Goal: Task Accomplishment & Management: Manage account settings

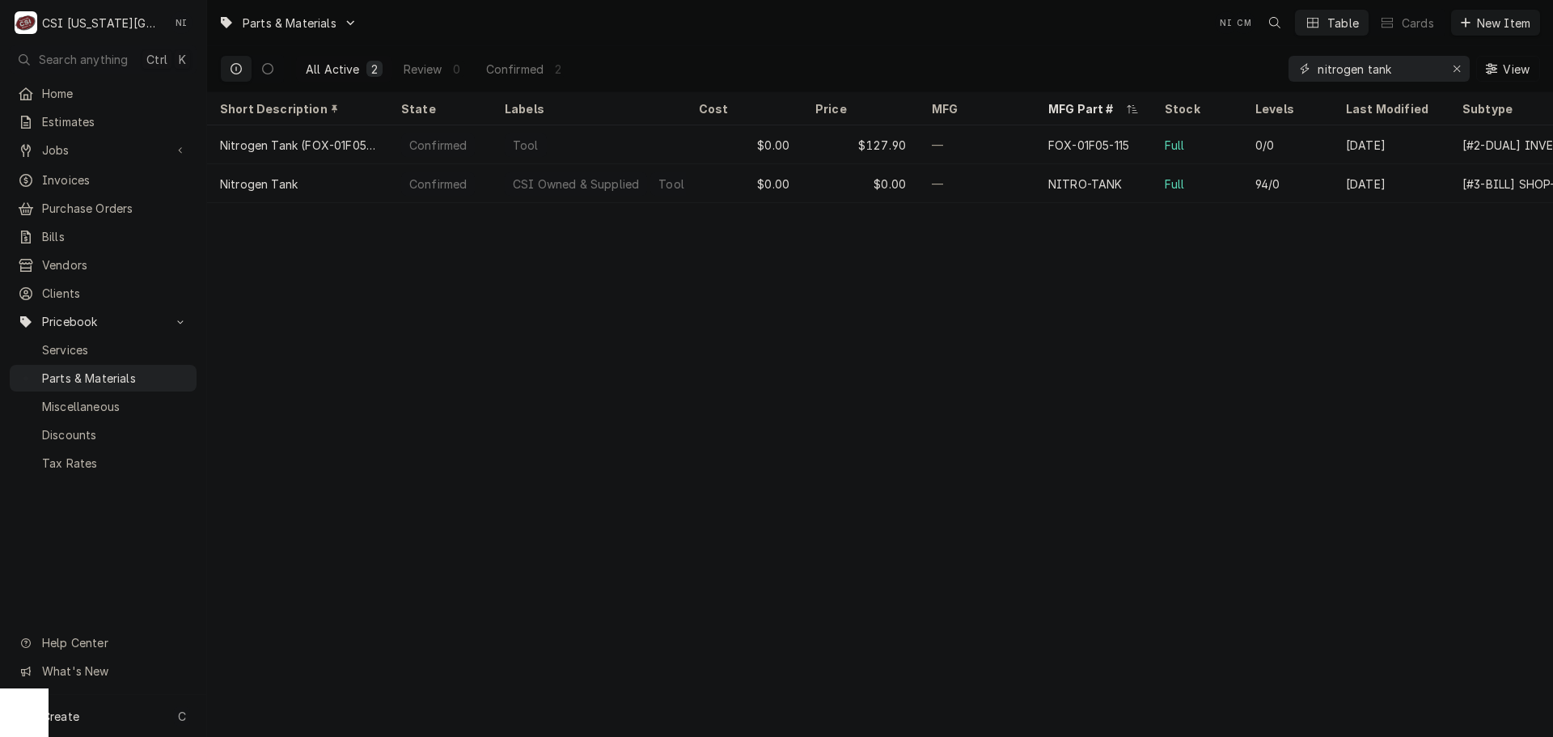
click at [1455, 70] on icon "Erase input" at bounding box center [1457, 68] width 9 height 11
paste input "00-289121"
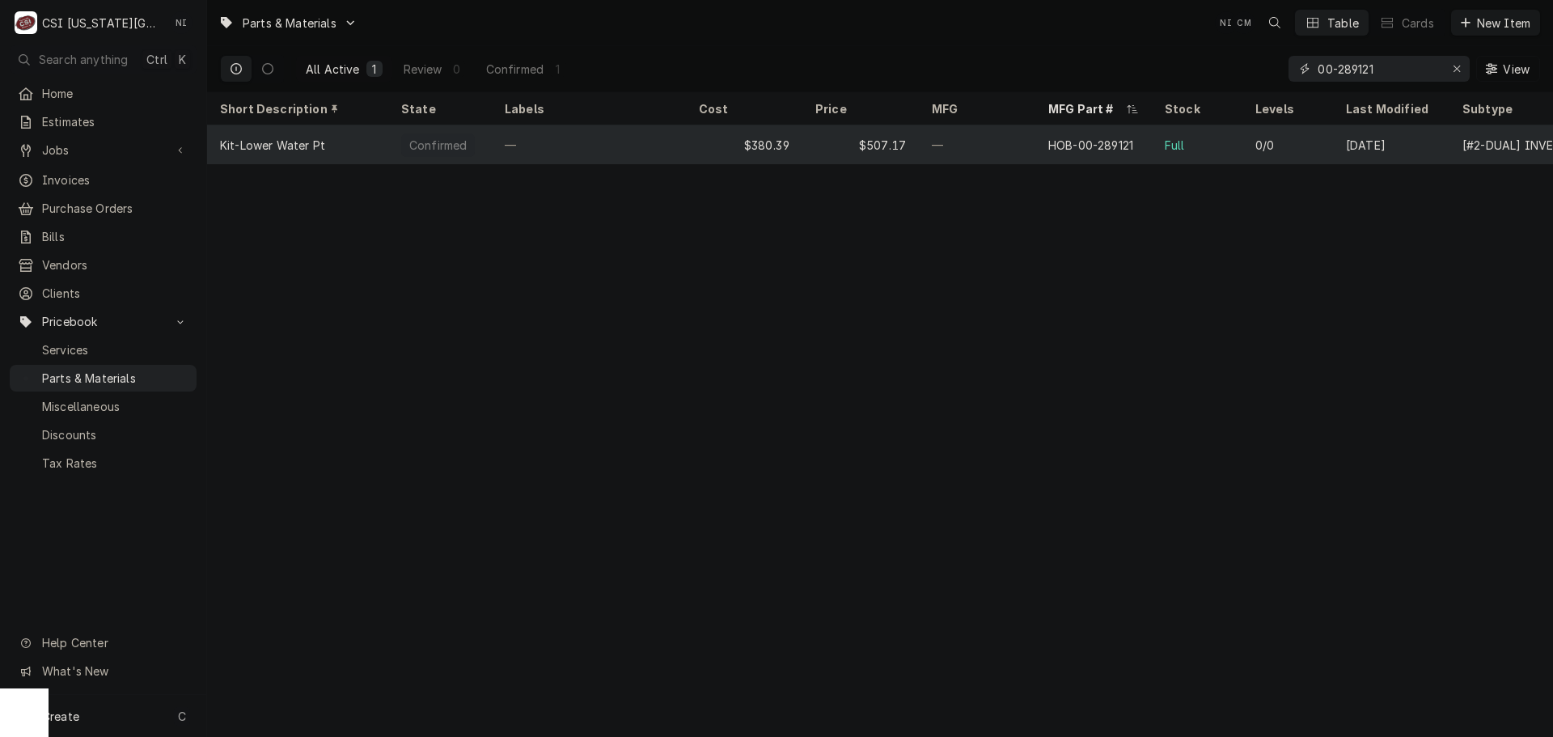
type input "00-289121"
click at [831, 145] on div "$507.17" at bounding box center [861, 144] width 117 height 39
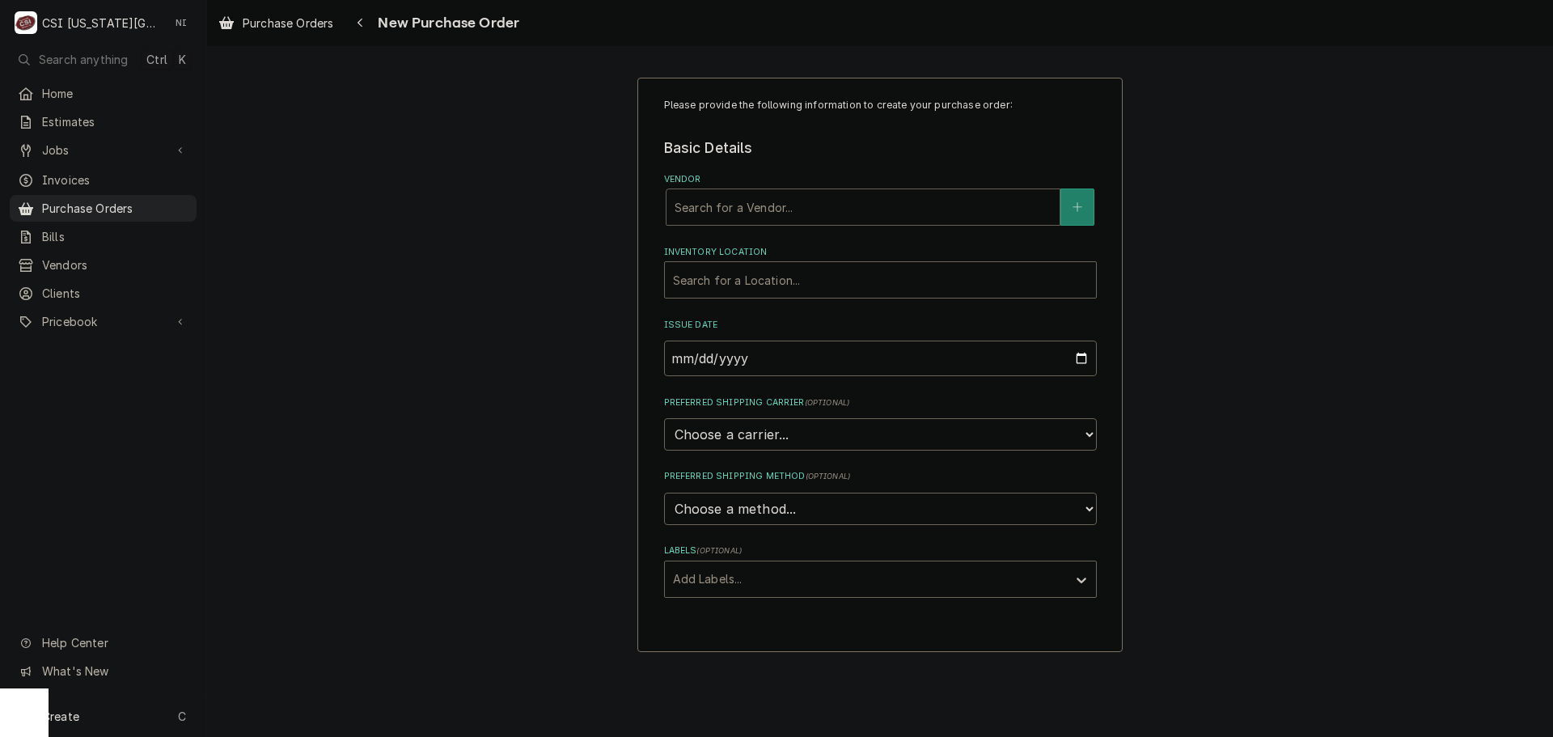
click at [741, 213] on div "Vendor" at bounding box center [863, 207] width 377 height 29
type input "hom"
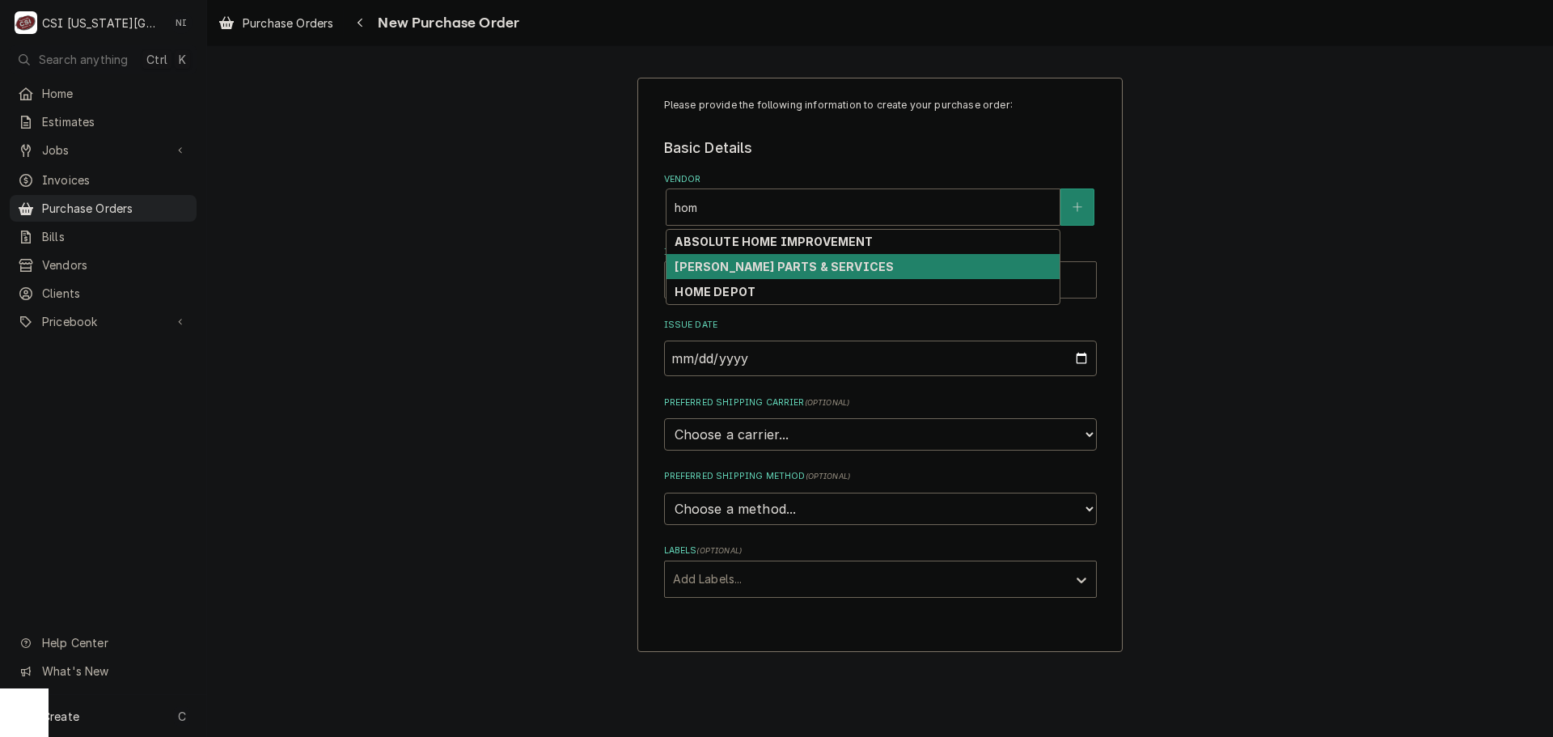
click at [735, 289] on strong "HOME DEPOT" at bounding box center [715, 292] width 81 height 14
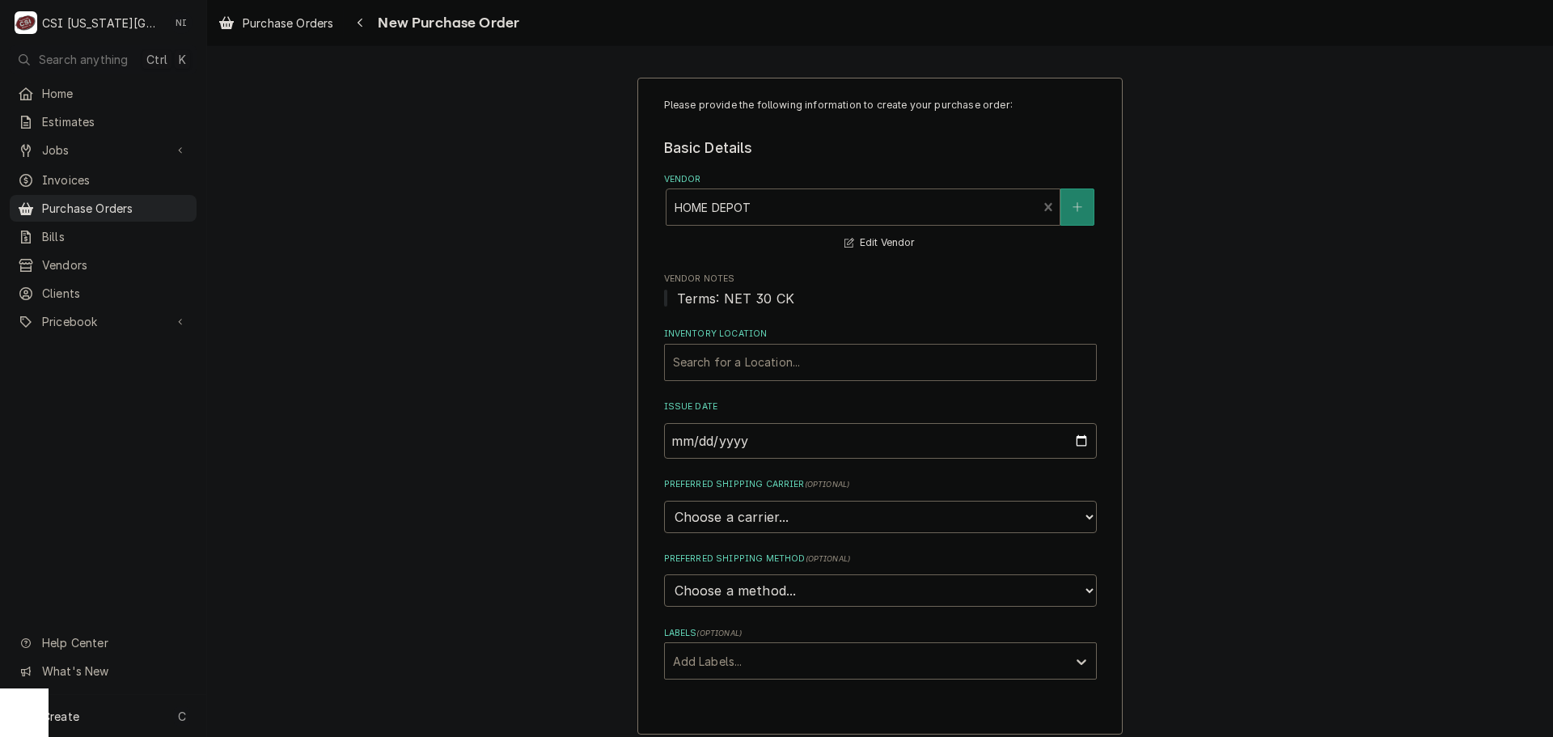
click at [743, 360] on div "Inventory Location" at bounding box center [880, 362] width 415 height 29
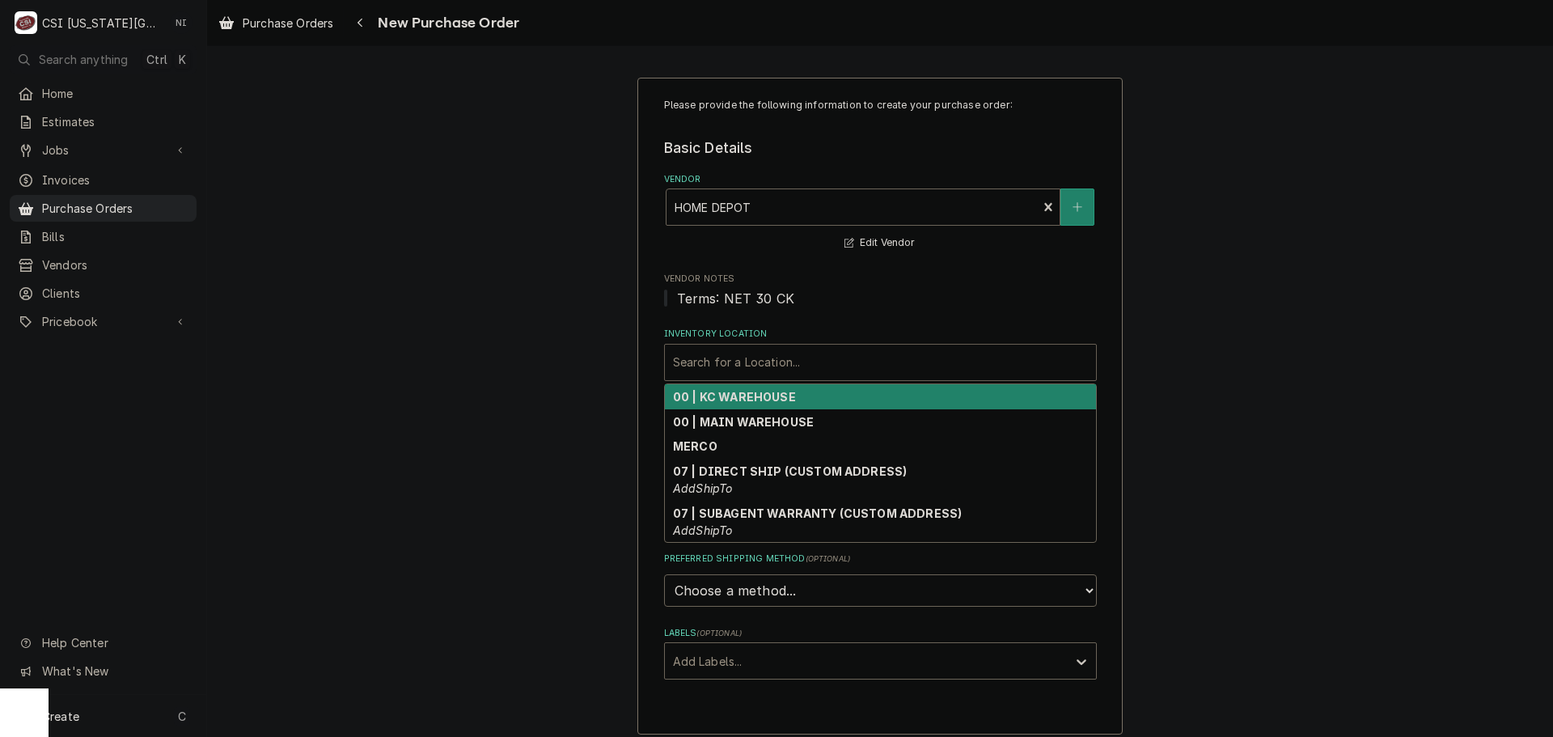
click at [744, 401] on strong "00 | KC WAREHOUSE" at bounding box center [734, 397] width 123 height 14
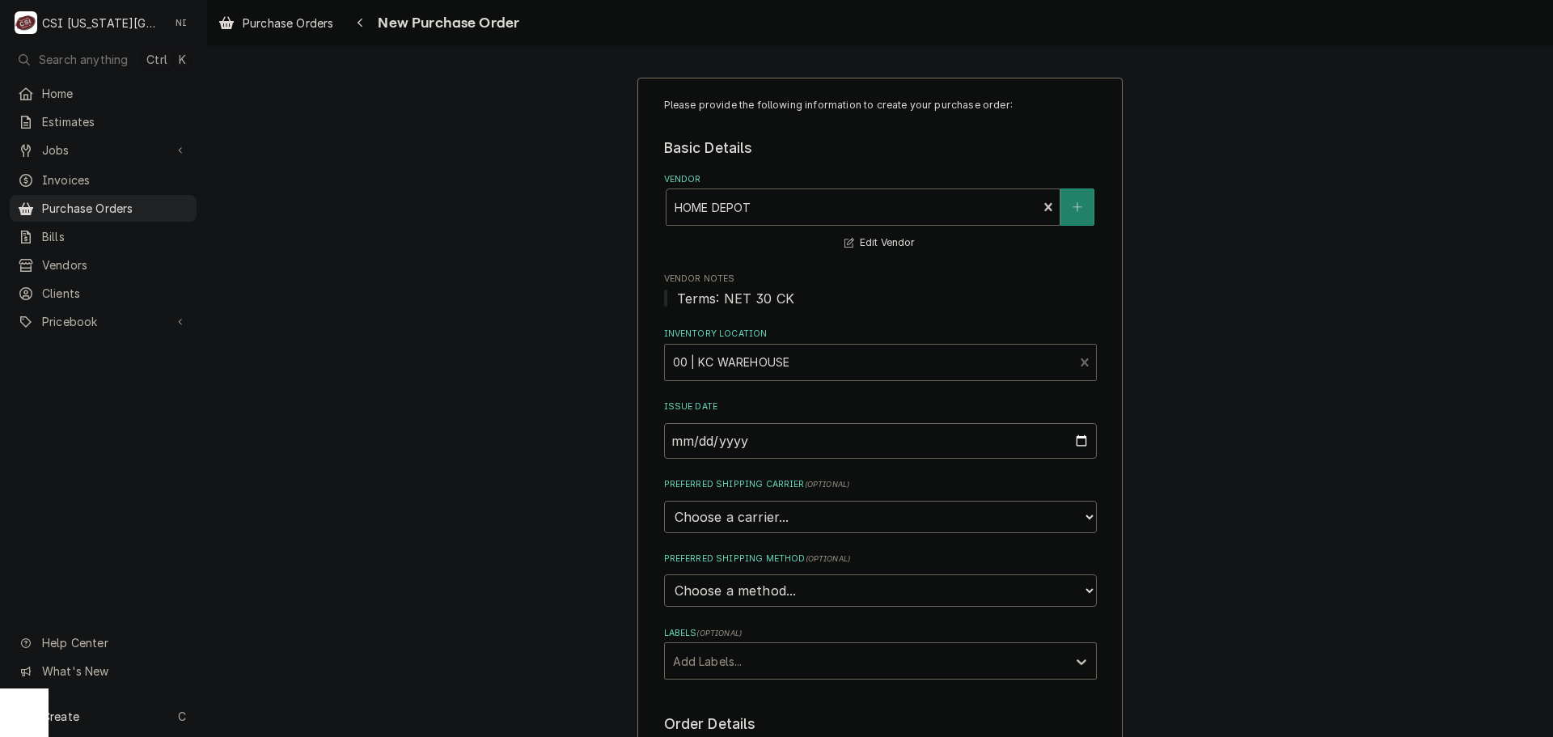
click at [749, 672] on div "Labels" at bounding box center [866, 660] width 386 height 29
click at [748, 710] on div "² Local Pickup 🛍️" at bounding box center [880, 721] width 431 height 25
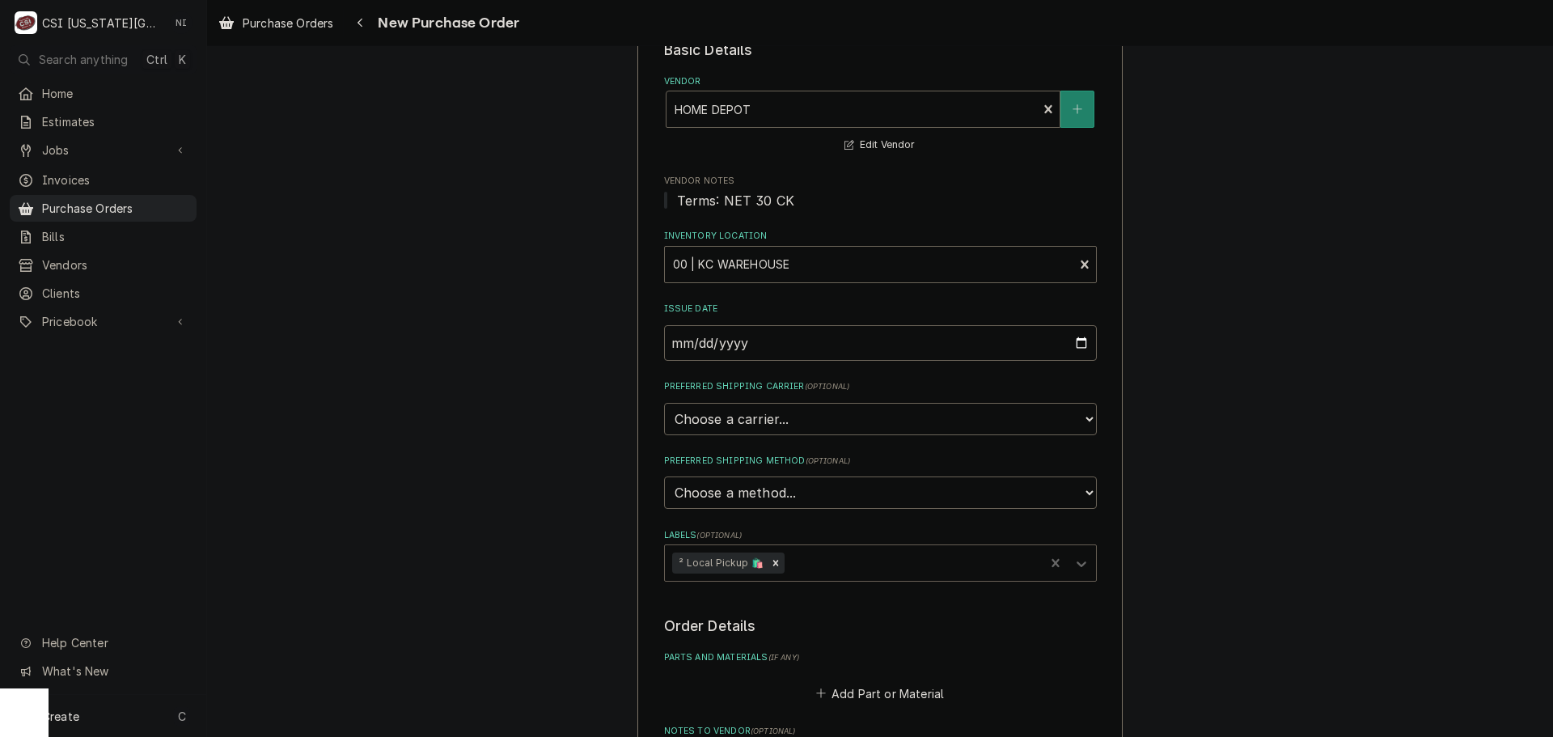
scroll to position [405, 0]
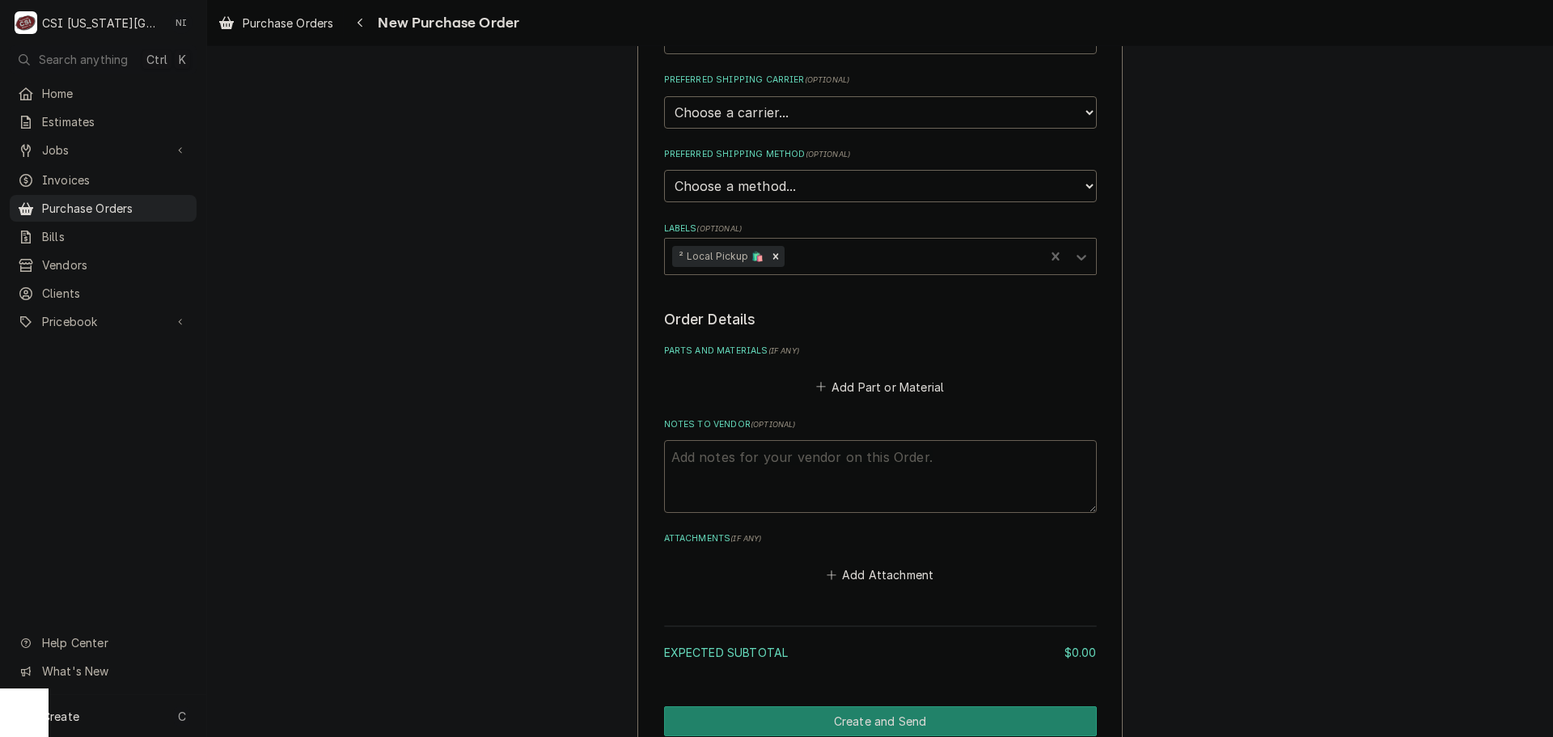
click at [725, 464] on textarea "Notes to Vendor ( optional )" at bounding box center [880, 476] width 433 height 73
type textarea "x"
type textarea "t"
type textarea "x"
type textarea "ty"
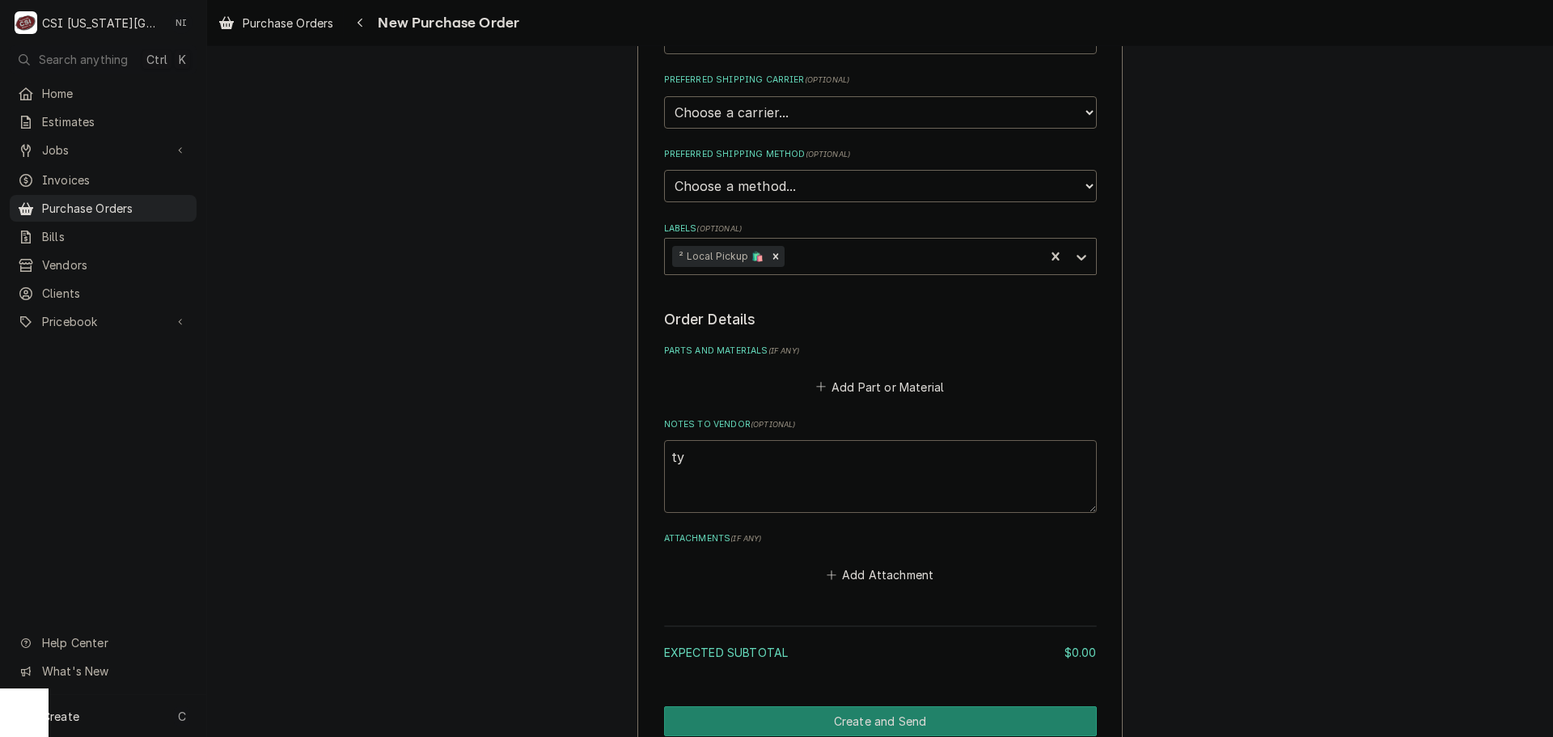
type textarea "x"
type textarea "tyl"
type textarea "x"
type textarea "tyler"
type textarea "x"
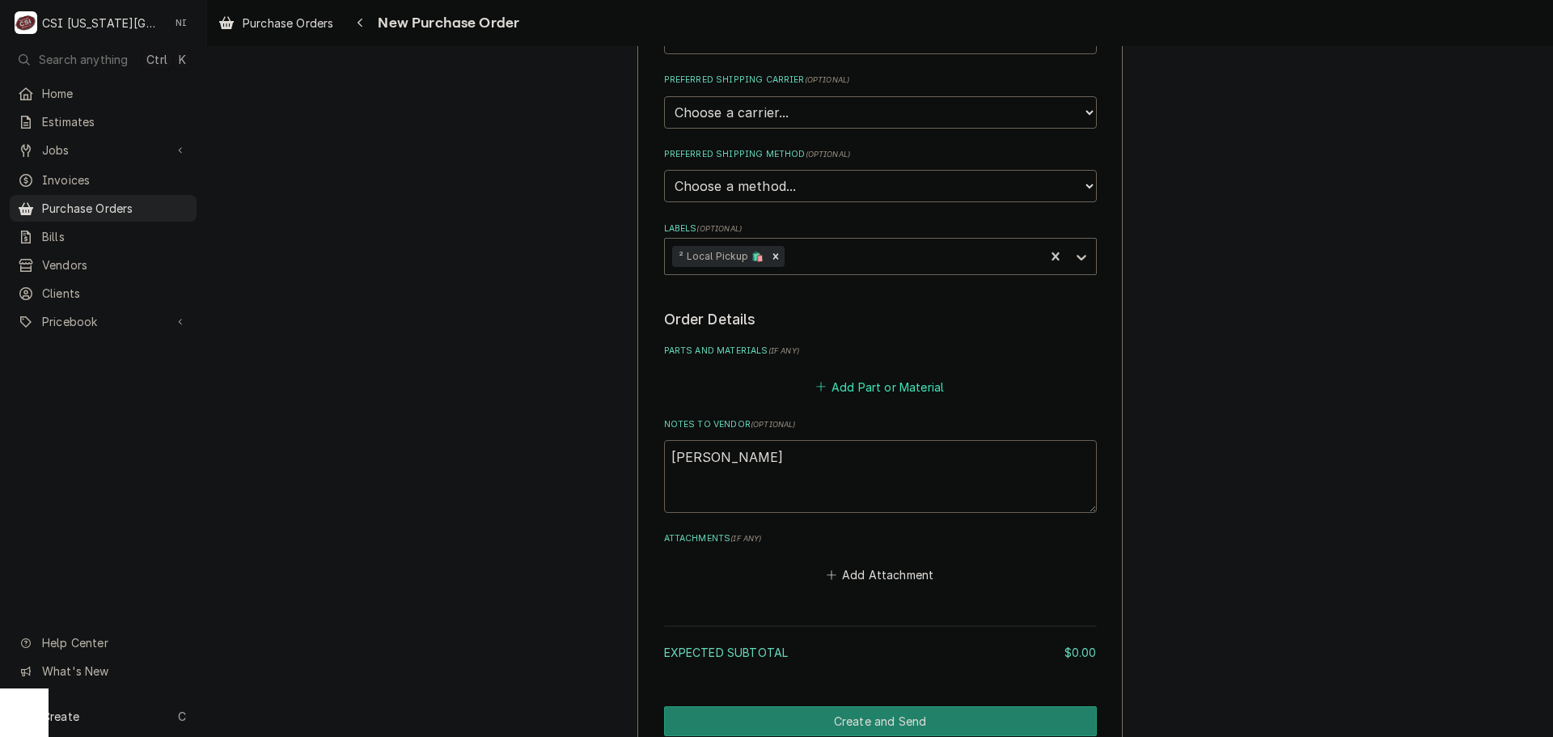
type textarea "tyler"
click at [879, 382] on button "Add Part or Material" at bounding box center [880, 386] width 134 height 23
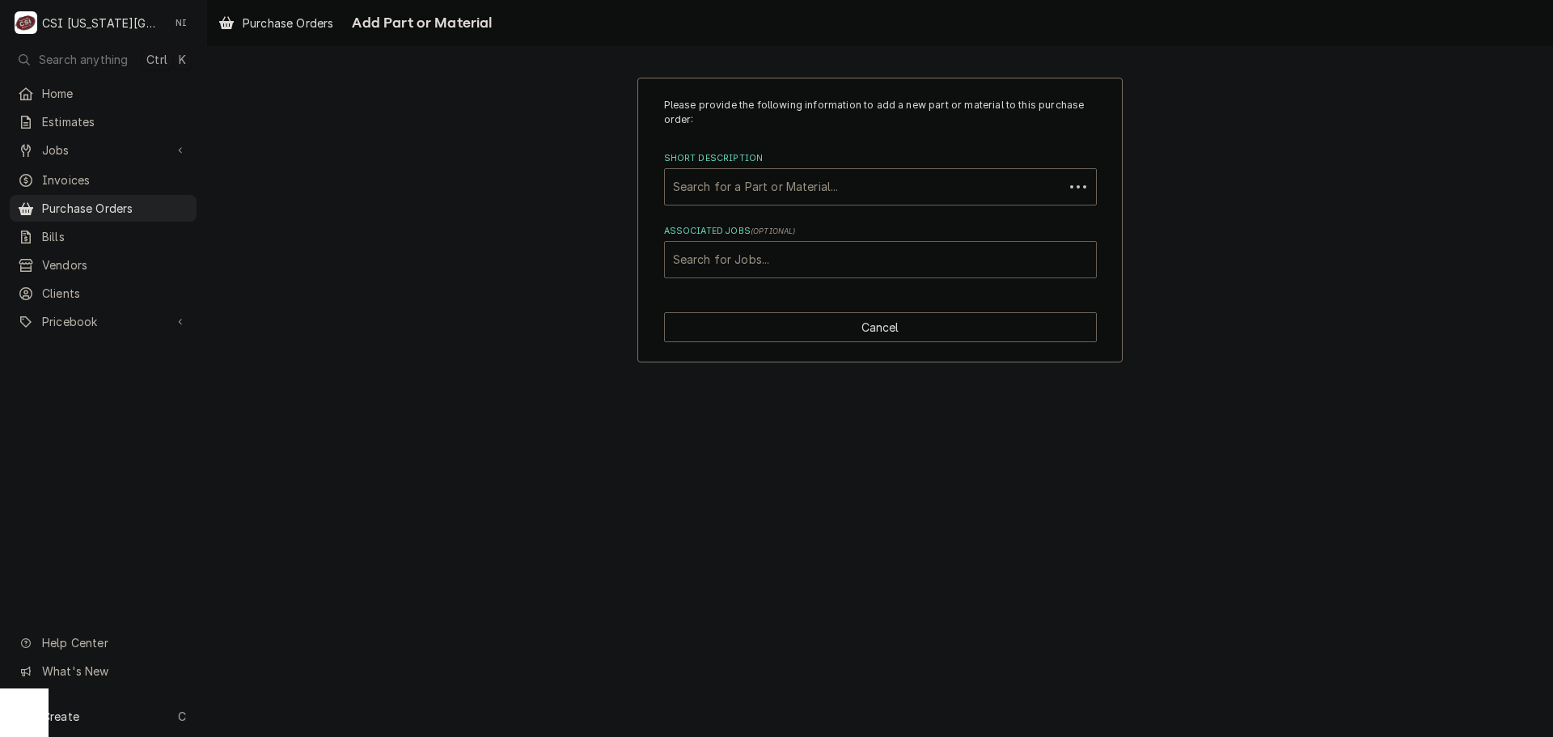
click at [797, 245] on div "Associated Jobs" at bounding box center [880, 259] width 415 height 29
type input "46252"
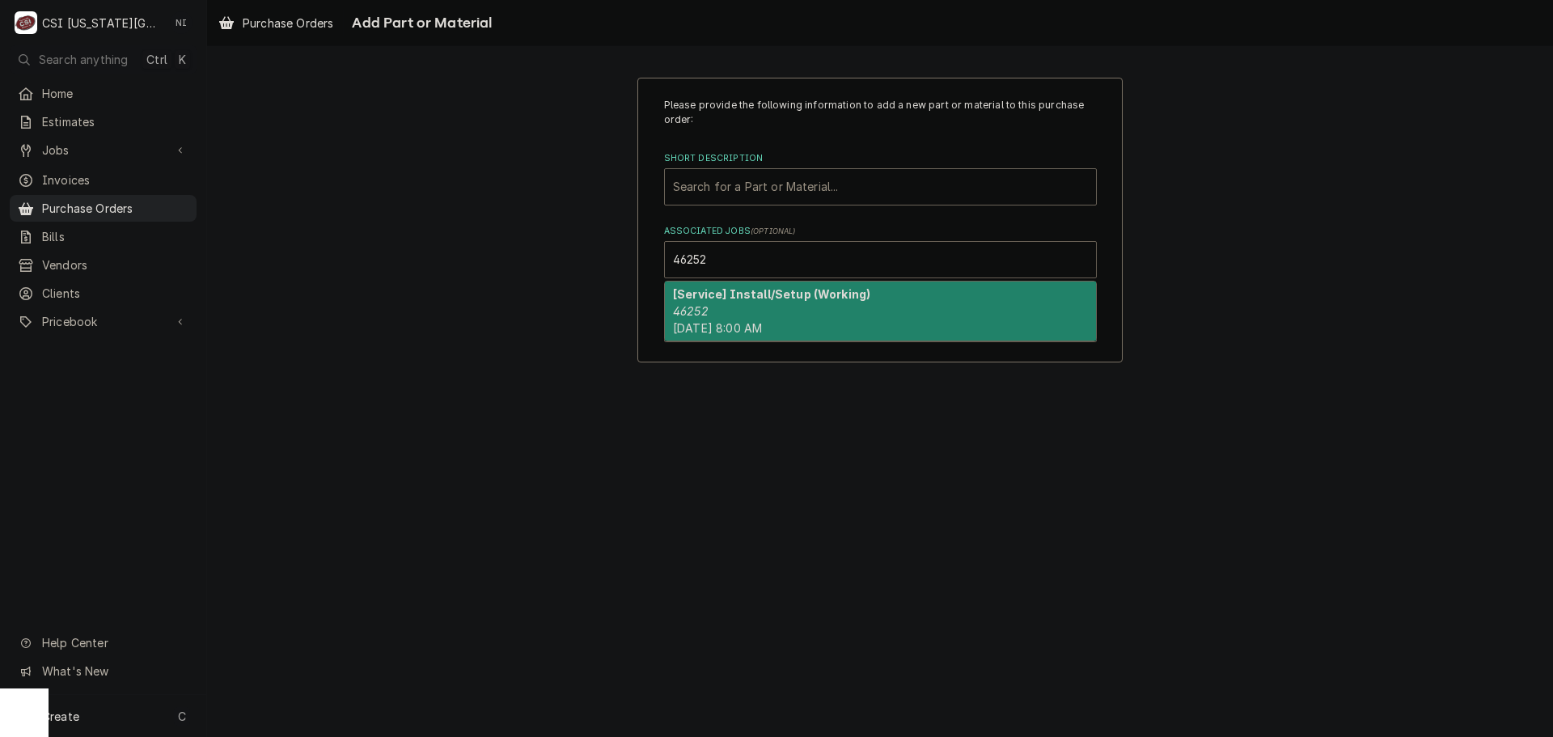
click at [696, 301] on strong "[Service] Install/Setup (Working)" at bounding box center [771, 294] width 197 height 14
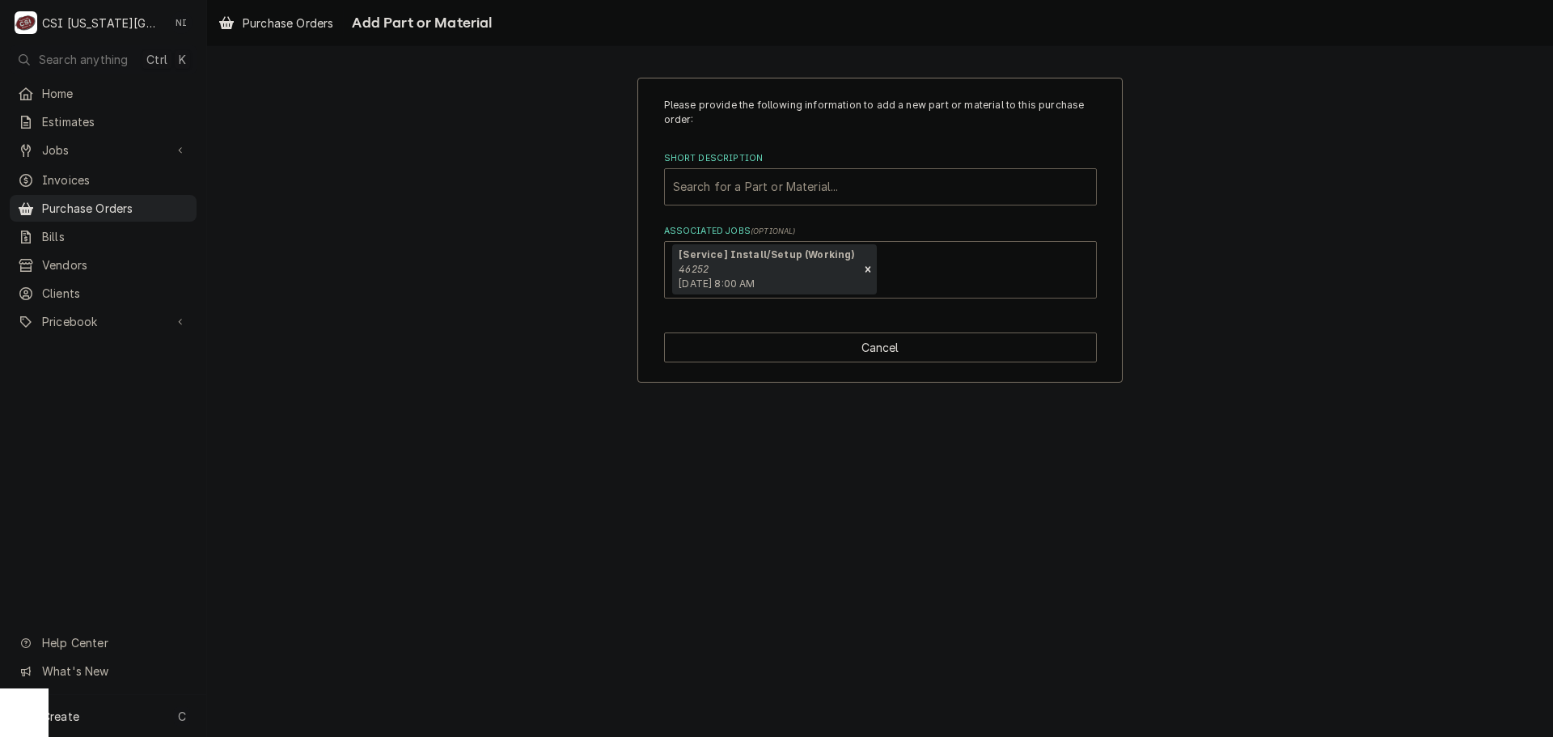
click at [718, 180] on div "Short Description" at bounding box center [880, 186] width 415 height 29
type input "misc pro"
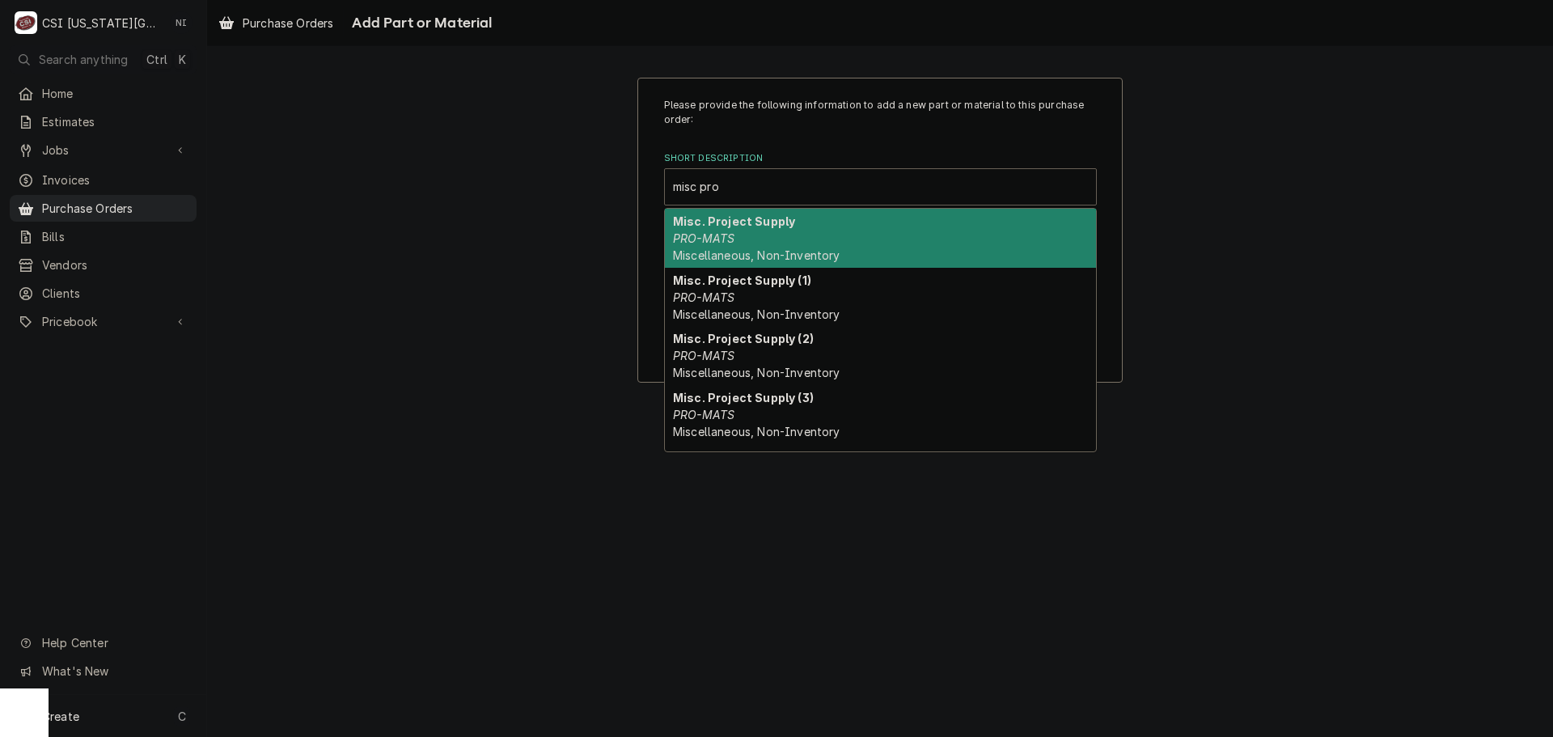
click at [723, 234] on em "PRO-MATS" at bounding box center [703, 238] width 61 height 14
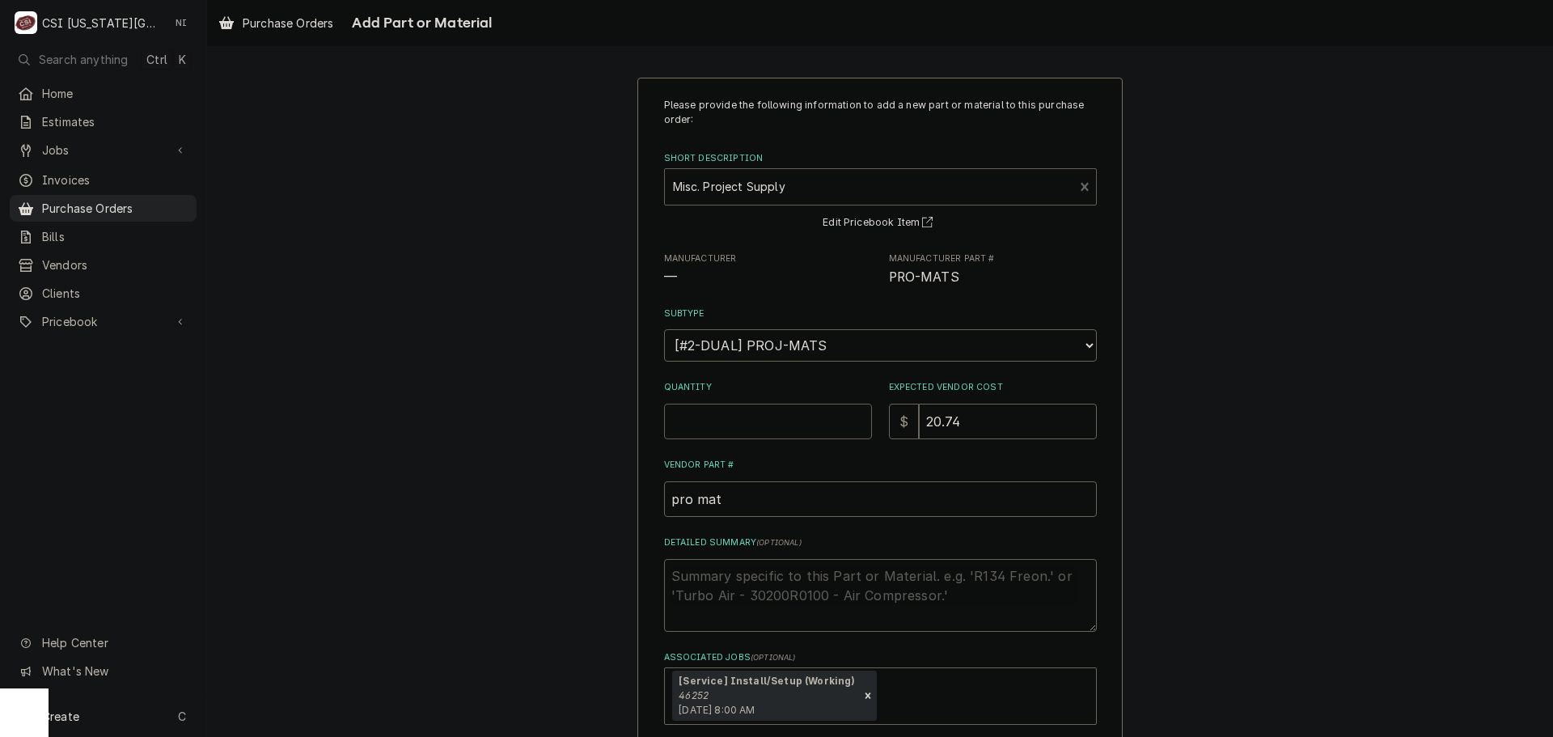
click at [721, 423] on input "Quantity" at bounding box center [768, 422] width 208 height 36
type textarea "x"
type input "1"
type textarea "x"
type input "0"
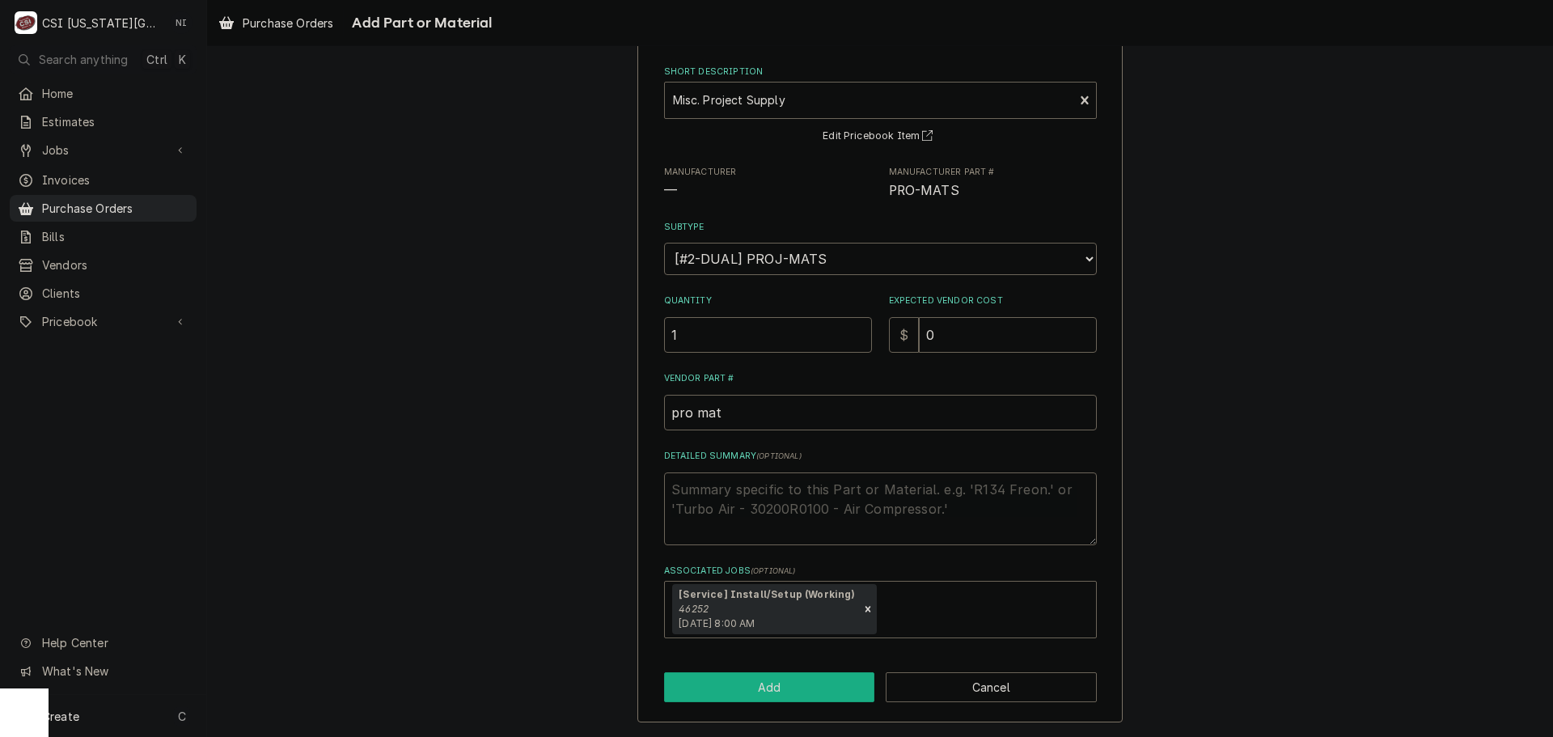
click at [741, 690] on button "Add" at bounding box center [769, 687] width 211 height 30
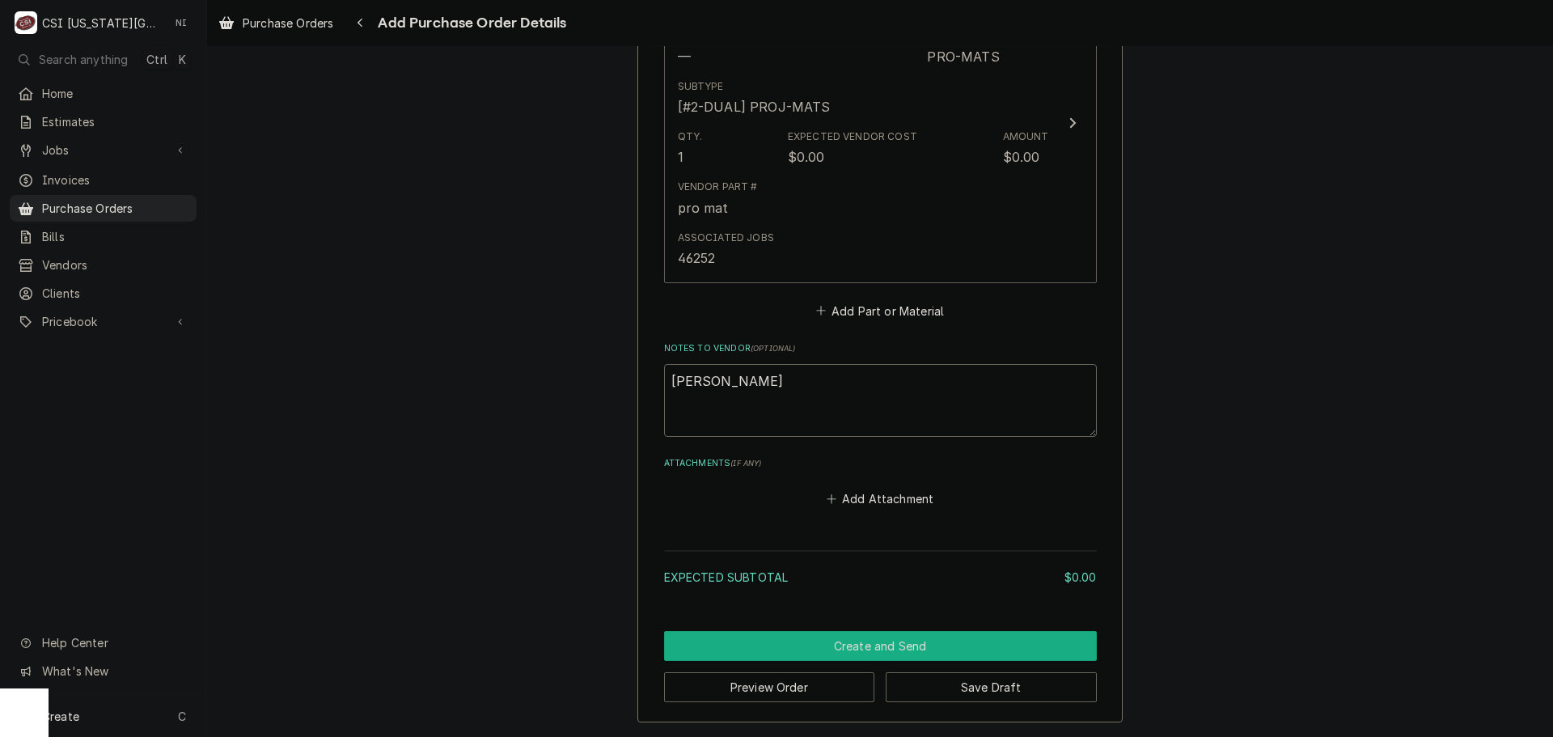
click at [833, 649] on button "Create and Send" at bounding box center [880, 646] width 433 height 30
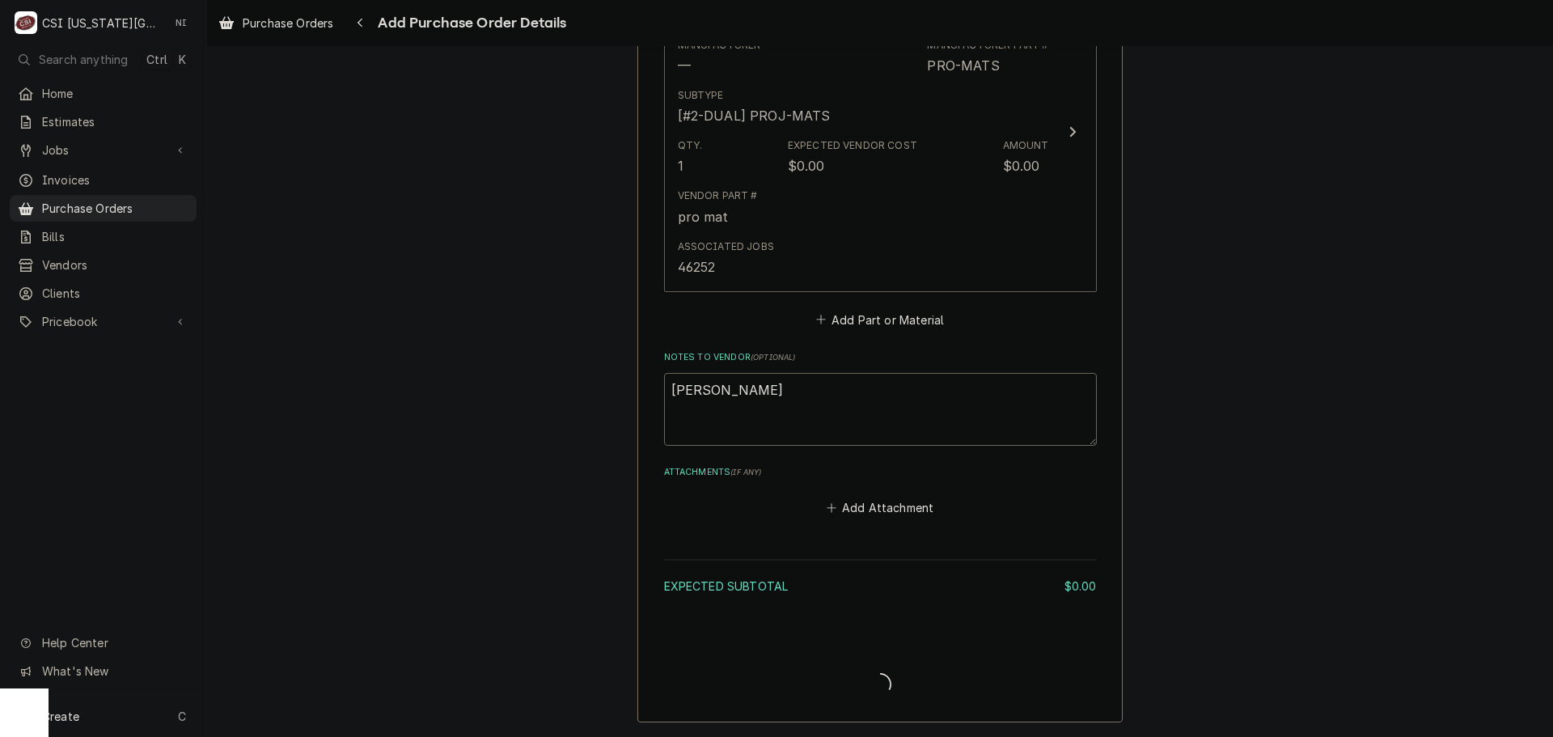
type textarea "x"
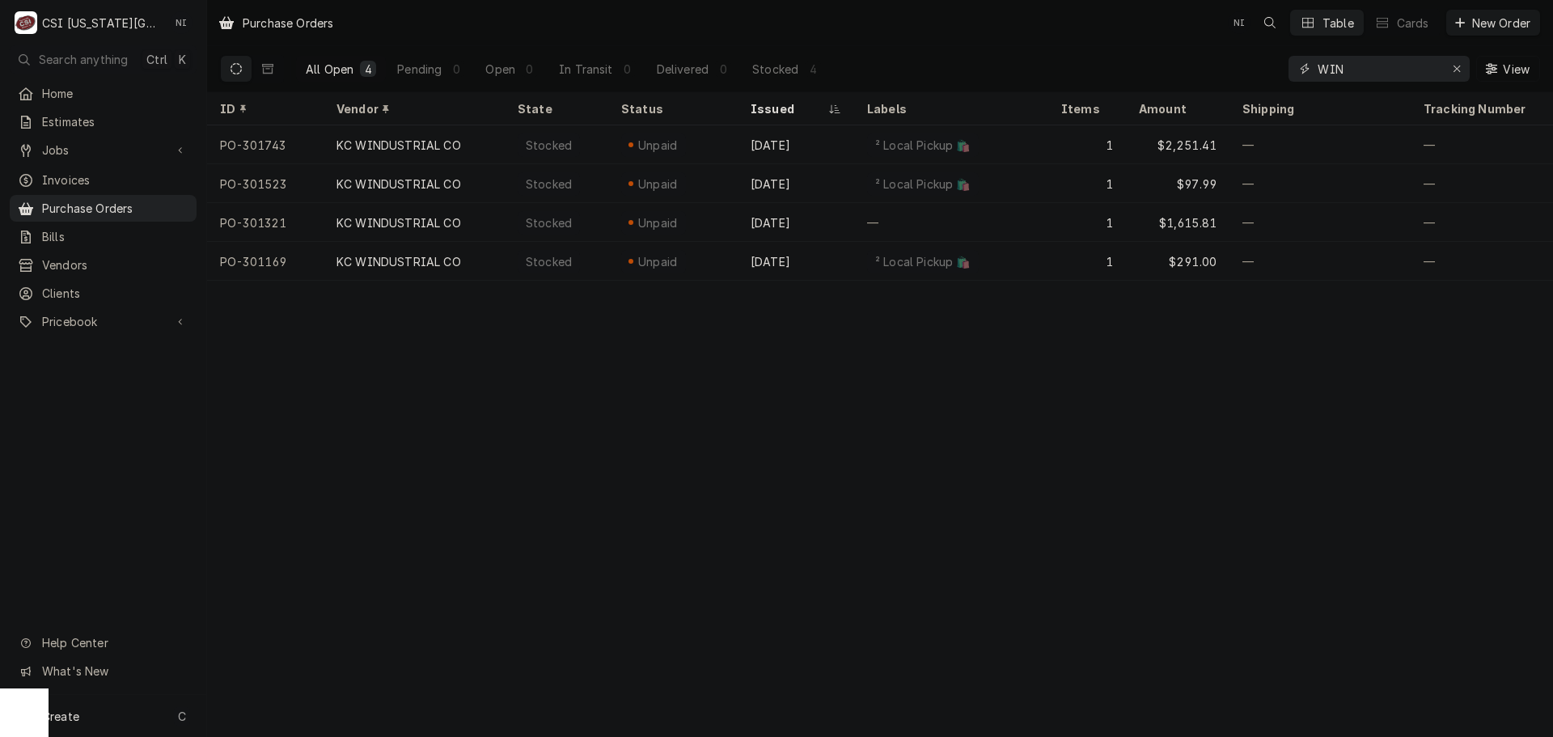
drag, startPoint x: 1359, startPoint y: 72, endPoint x: 1202, endPoint y: 70, distance: 157.0
click at [1203, 70] on div "All Open 4 Pending 0 Open 0 In Transit 0 Delivered 0 Stocked 4 WIN View" at bounding box center [880, 68] width 1320 height 45
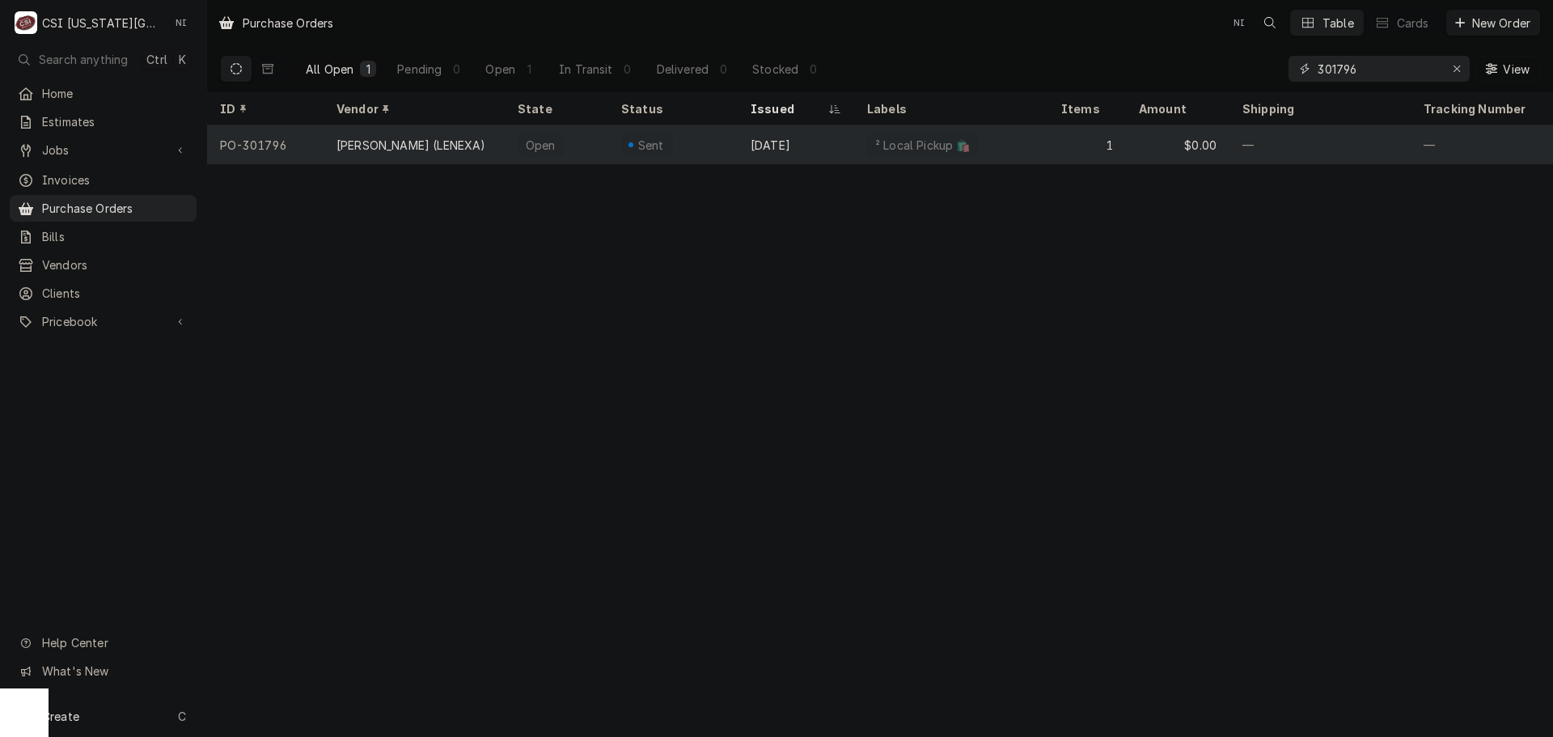
type input "301796"
click at [951, 145] on div "² Local Pickup 🛍️" at bounding box center [923, 145] width 99 height 17
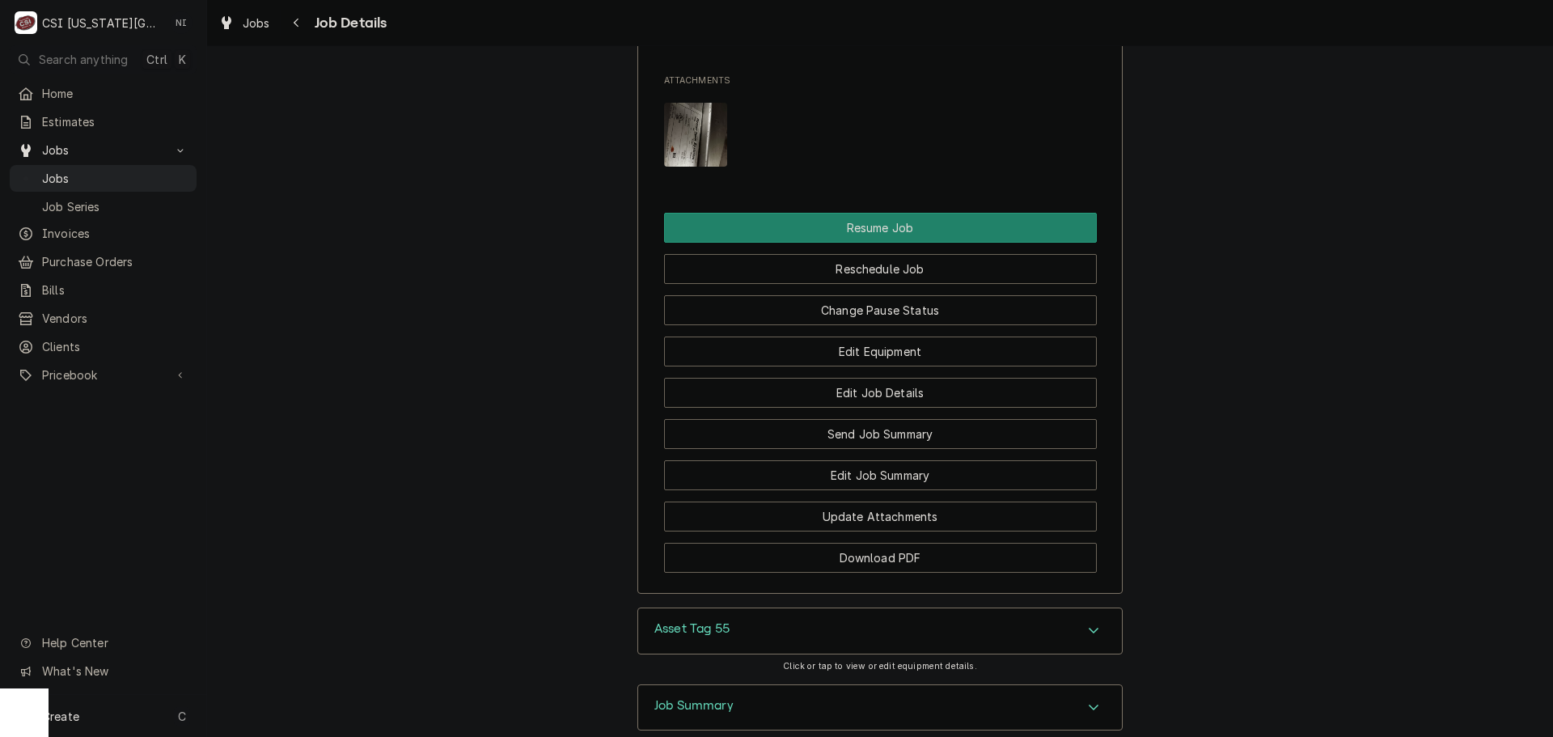
scroll to position [2228, 0]
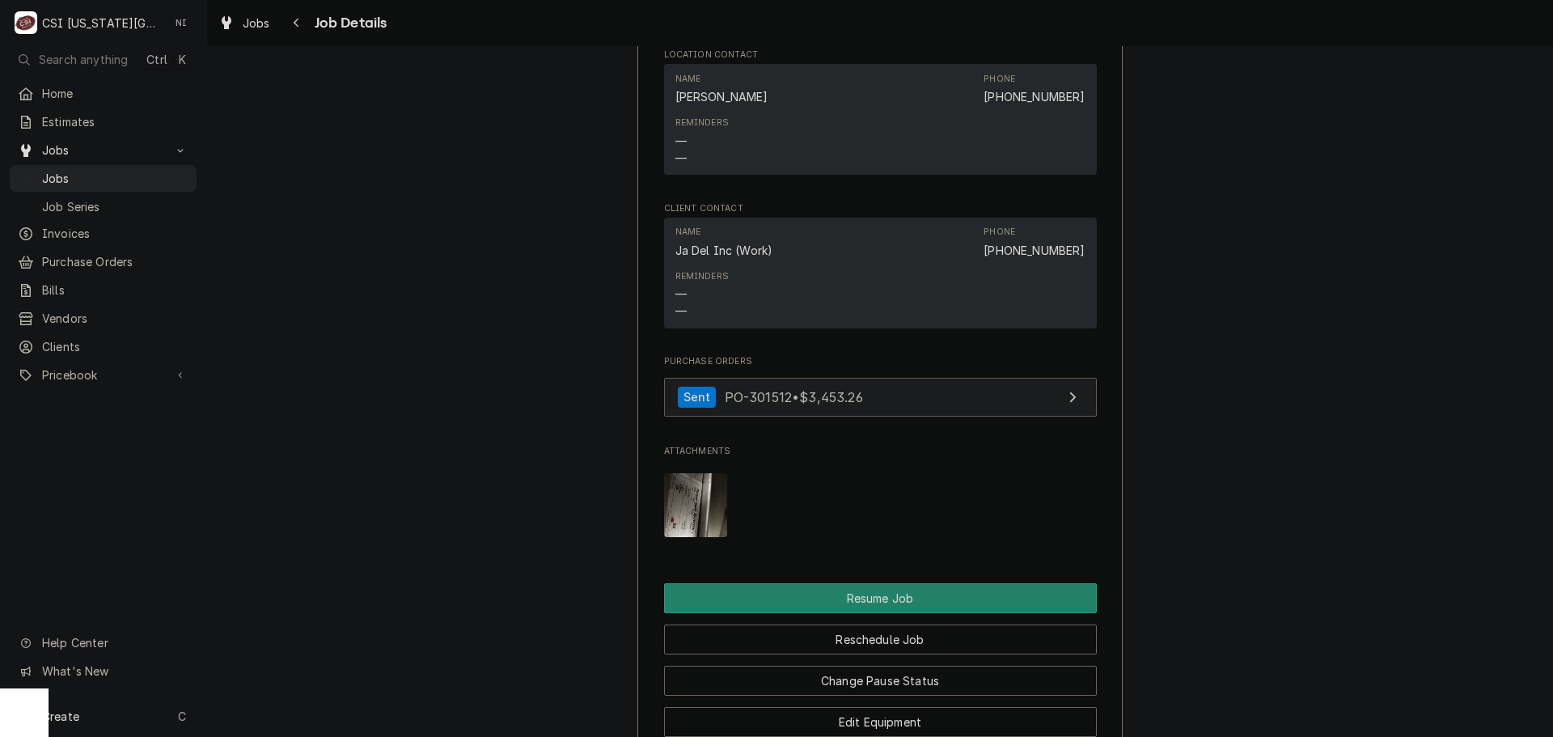
click at [953, 379] on link "Sent PO-301512 • $3,453.26" at bounding box center [880, 398] width 433 height 40
click at [115, 170] on span "Jobs" at bounding box center [115, 178] width 146 height 17
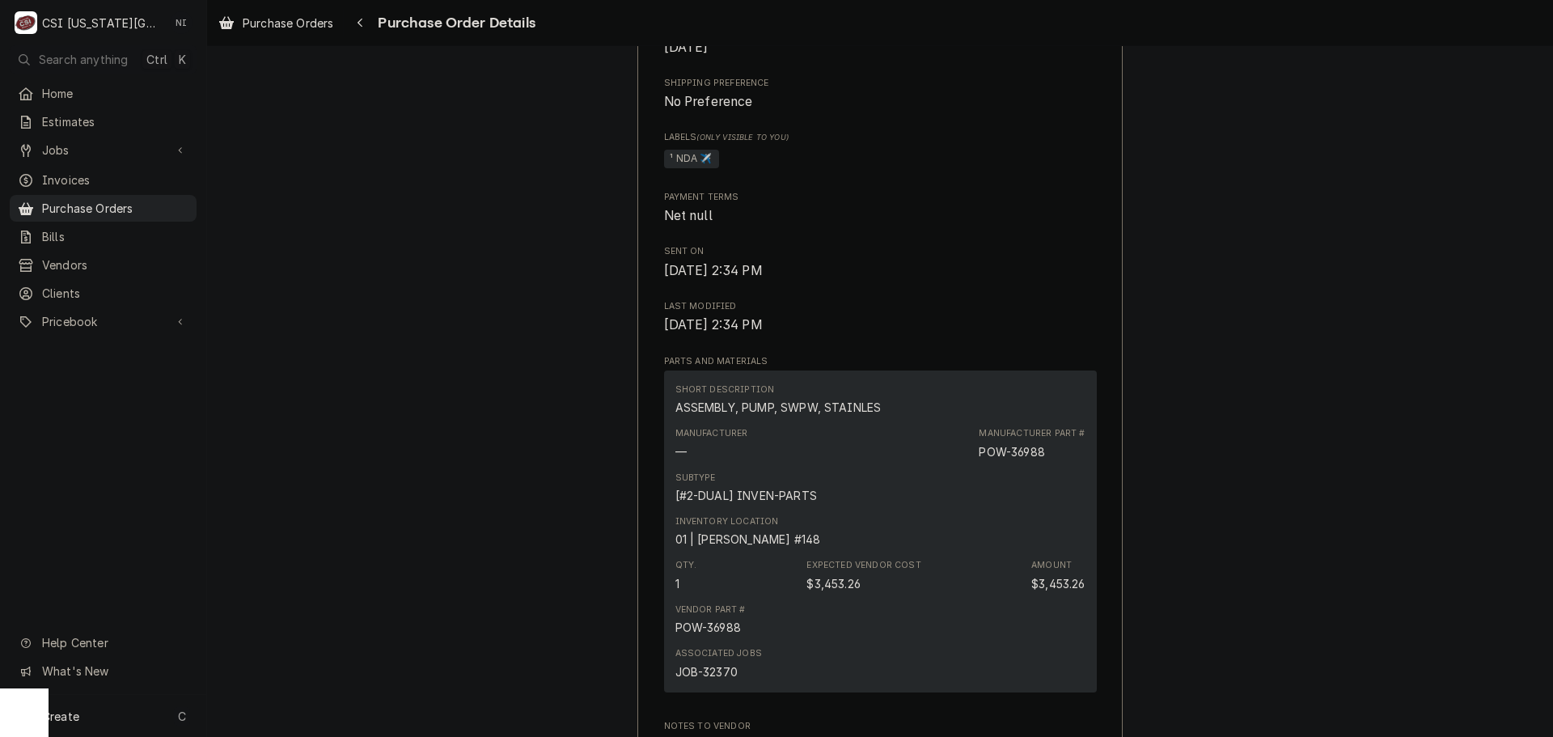
scroll to position [324, 0]
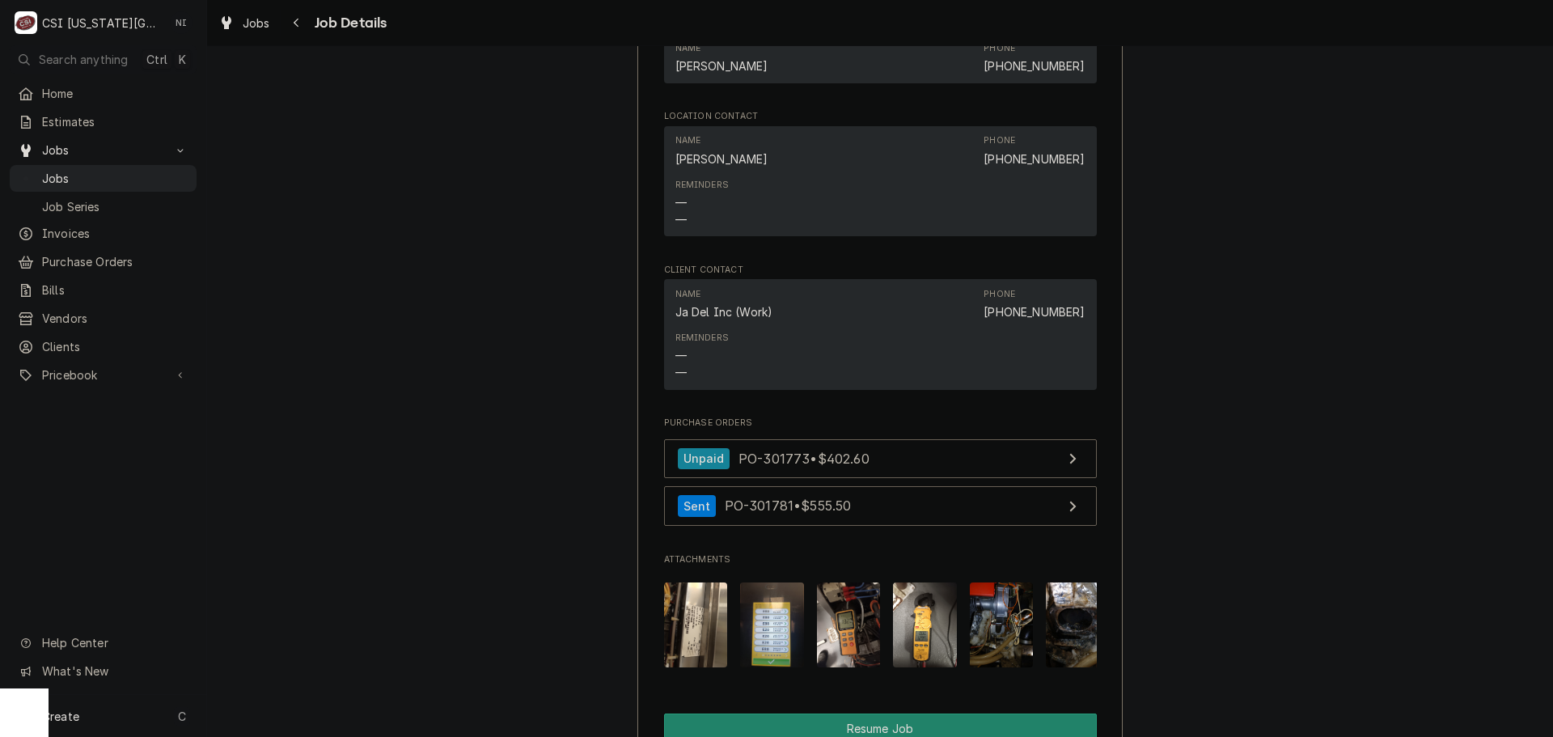
scroll to position [2415, 0]
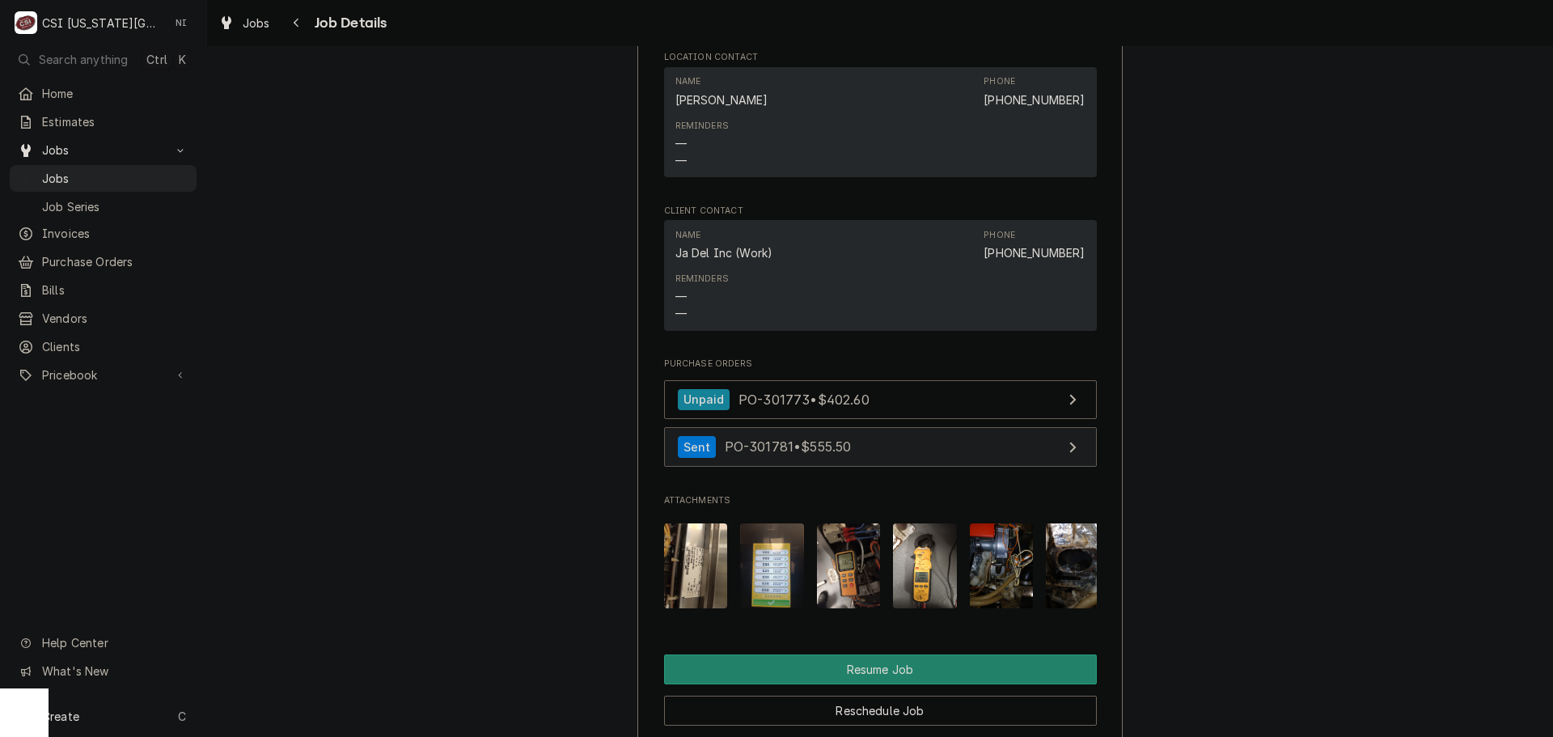
click at [898, 441] on link "Sent PO-301781 • $555.50" at bounding box center [880, 447] width 433 height 40
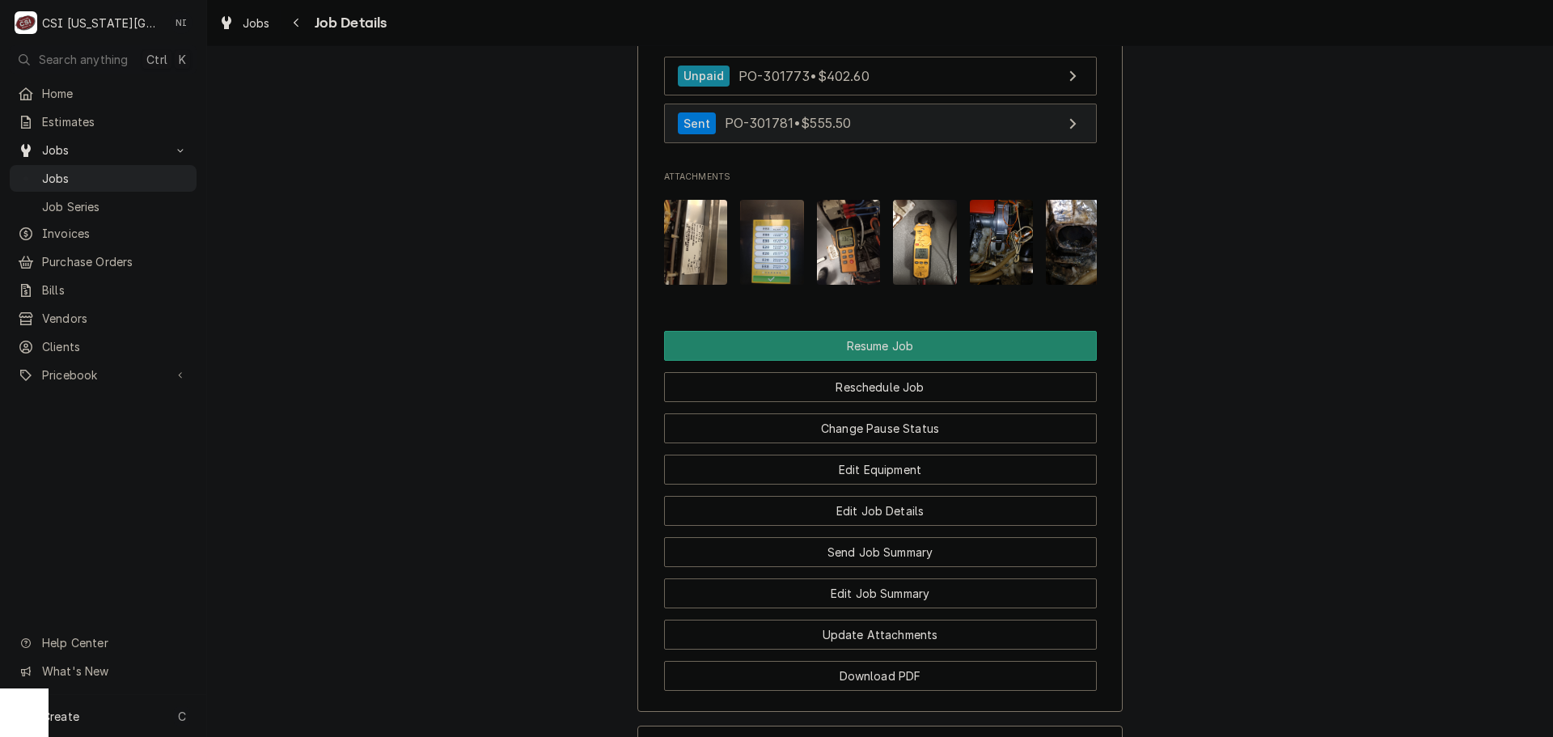
scroll to position [2577, 0]
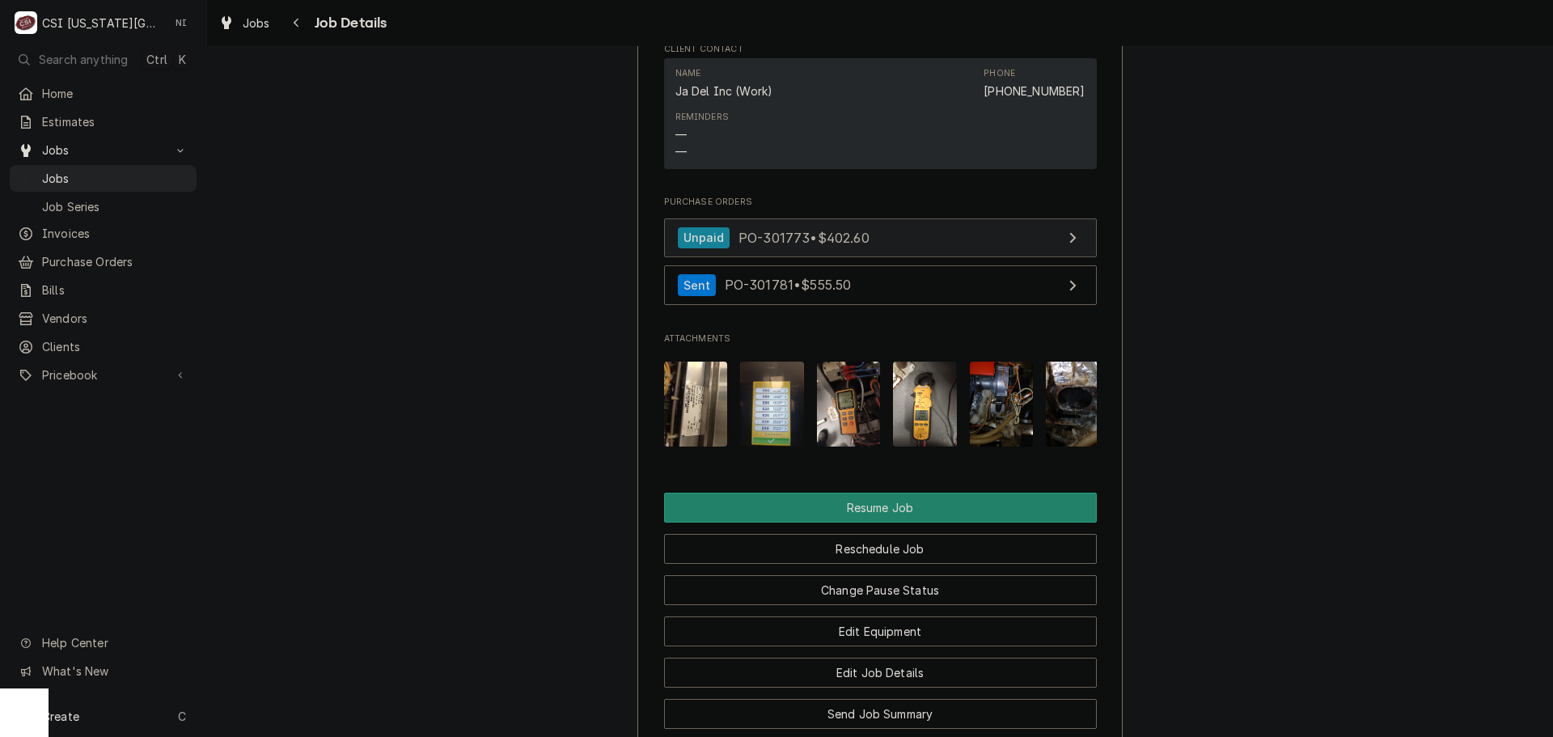
click at [880, 240] on link "Unpaid PO-301773 • $402.60" at bounding box center [880, 238] width 433 height 40
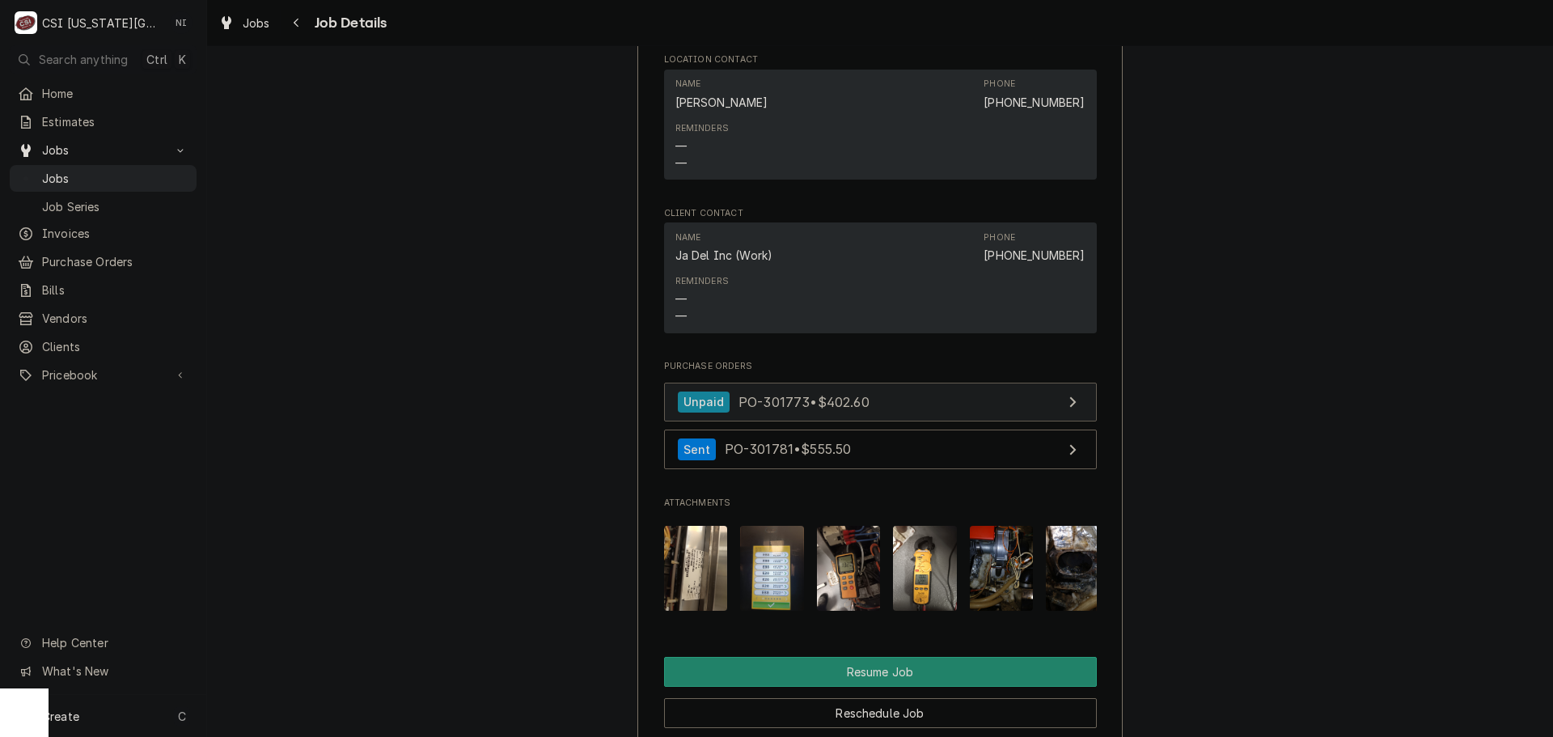
scroll to position [2641, 0]
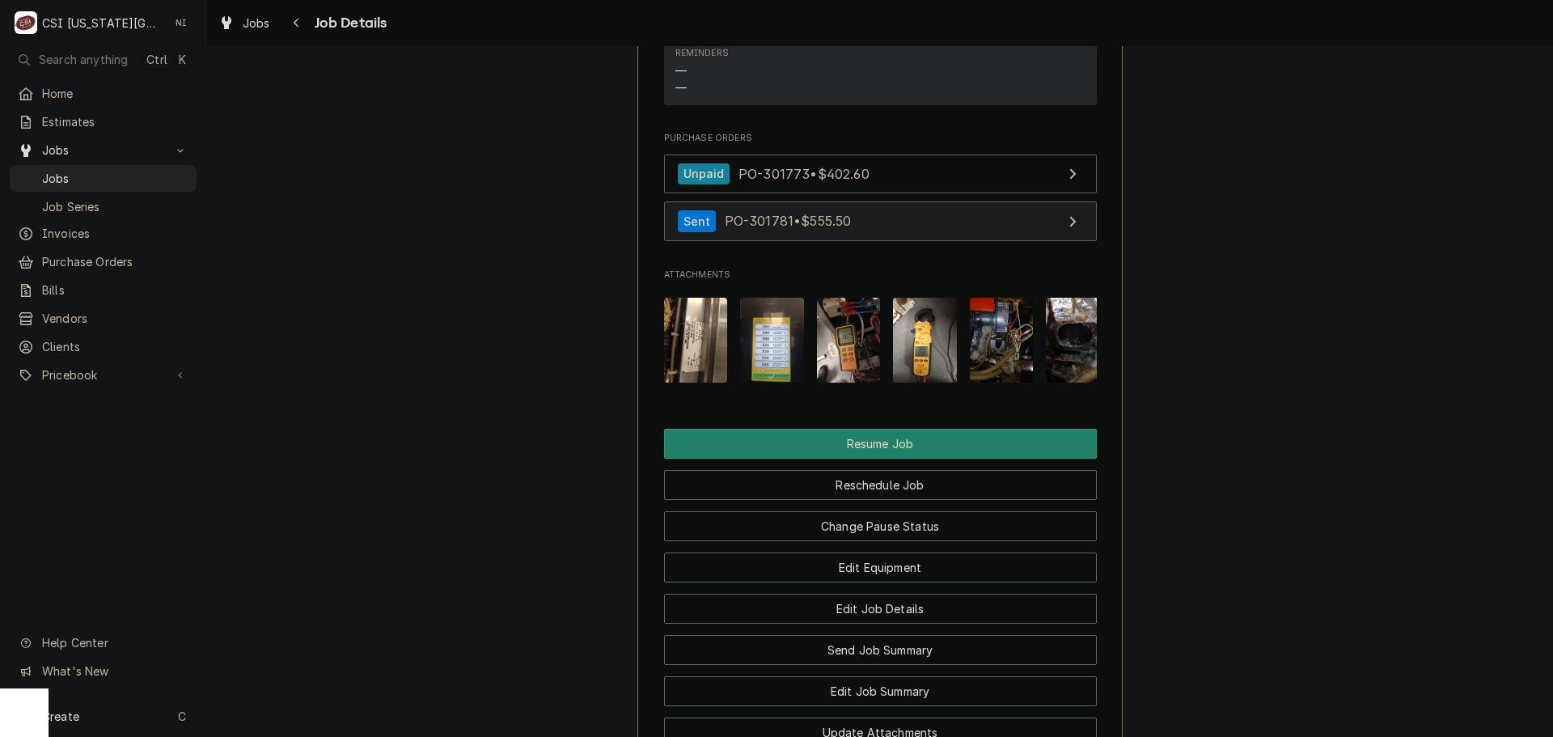
click at [939, 224] on link "Sent PO-301781 • $555.50" at bounding box center [880, 221] width 433 height 40
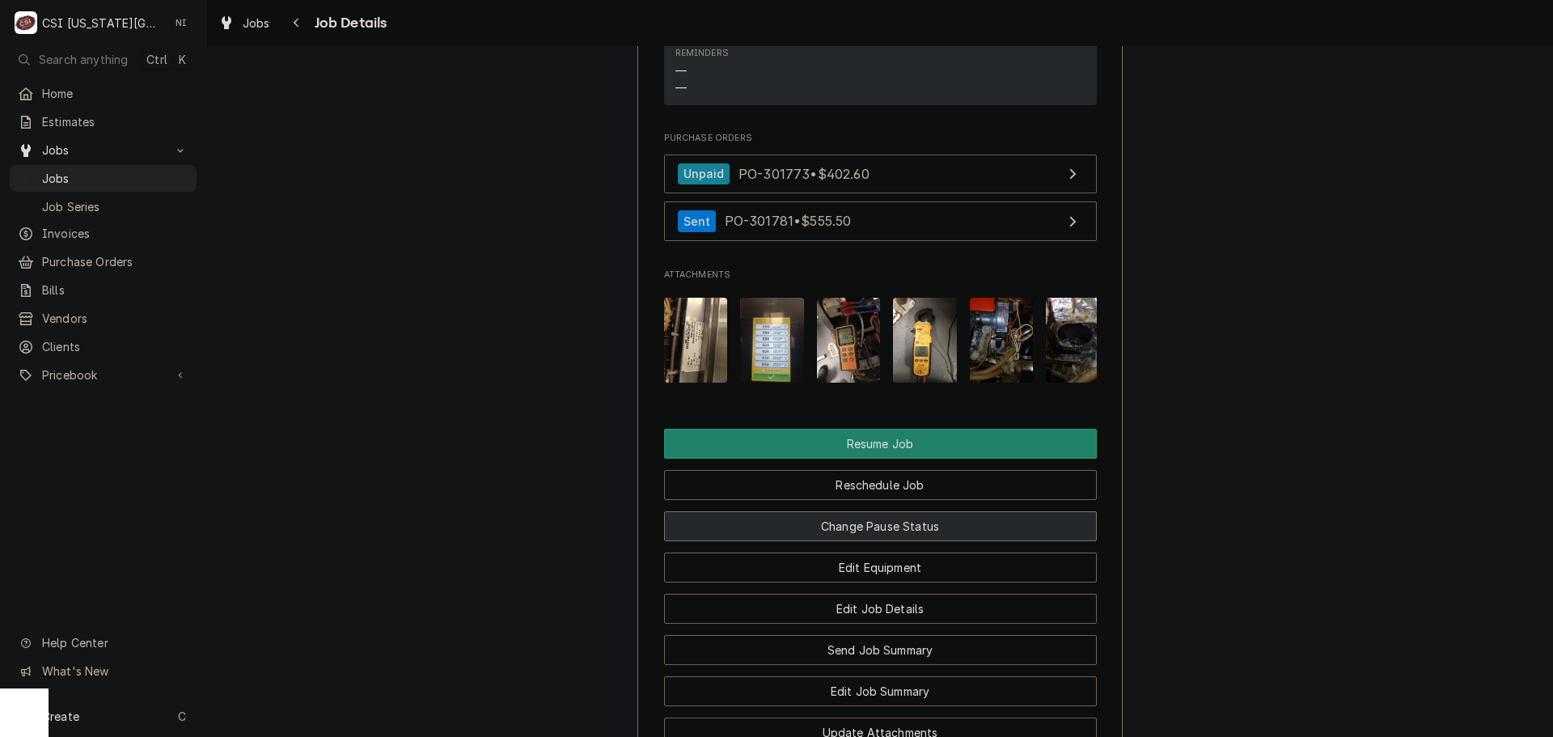
click at [935, 535] on button "Change Pause Status" at bounding box center [880, 526] width 433 height 30
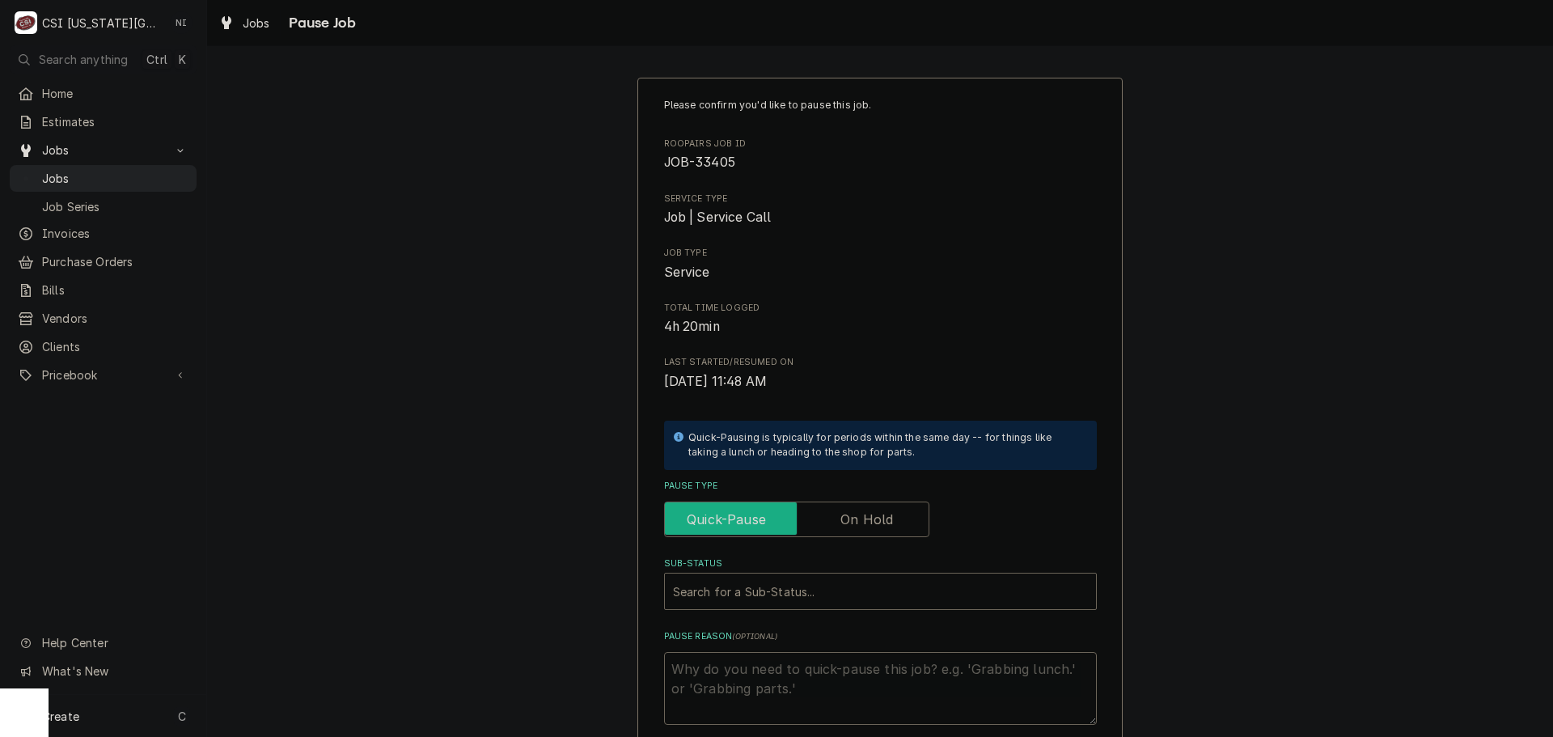
click at [854, 507] on input "Pause Type" at bounding box center [797, 520] width 251 height 36
checkbox input "true"
click at [835, 580] on div "Sub-Status" at bounding box center [880, 591] width 415 height 29
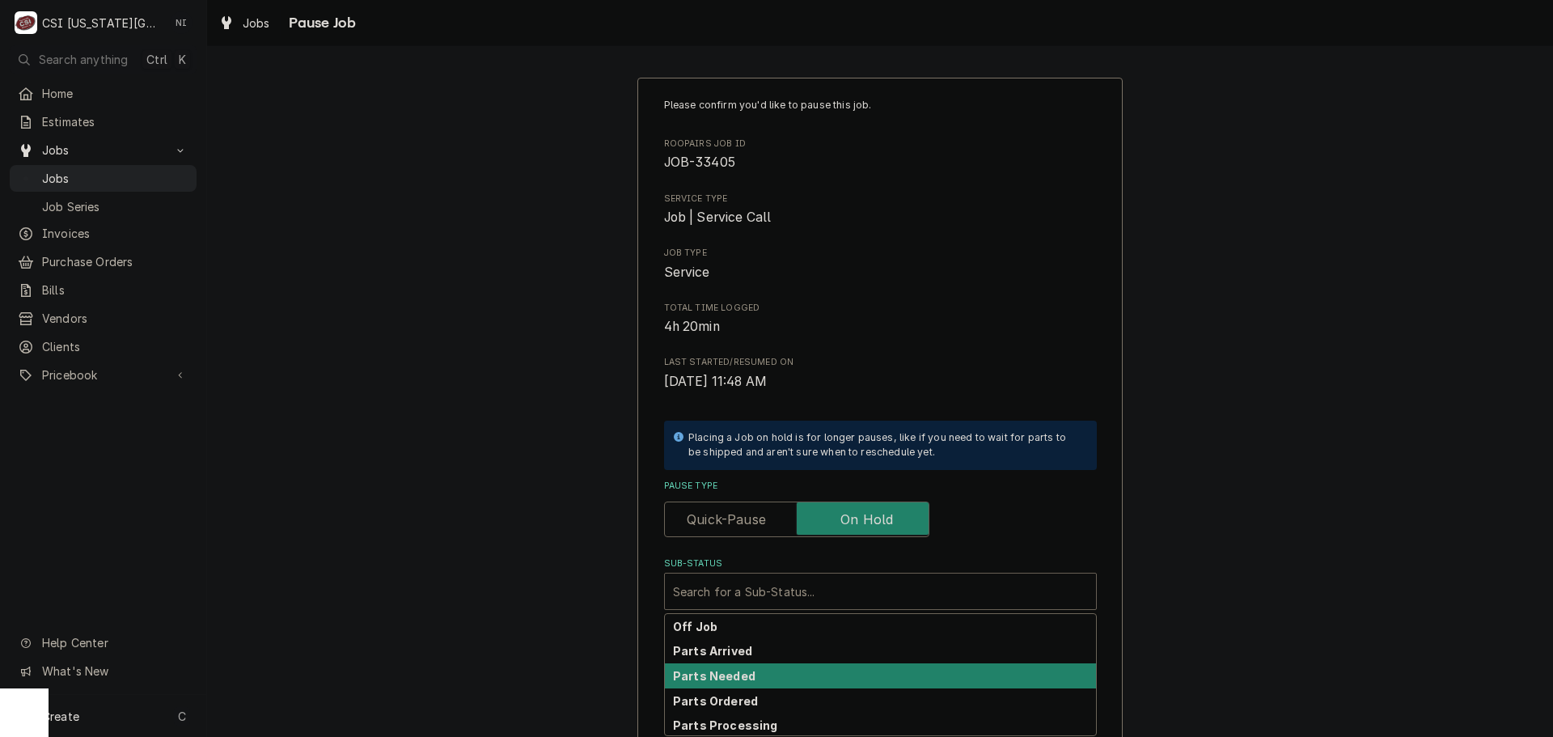
click at [748, 659] on div "Parts Arrived" at bounding box center [880, 650] width 431 height 25
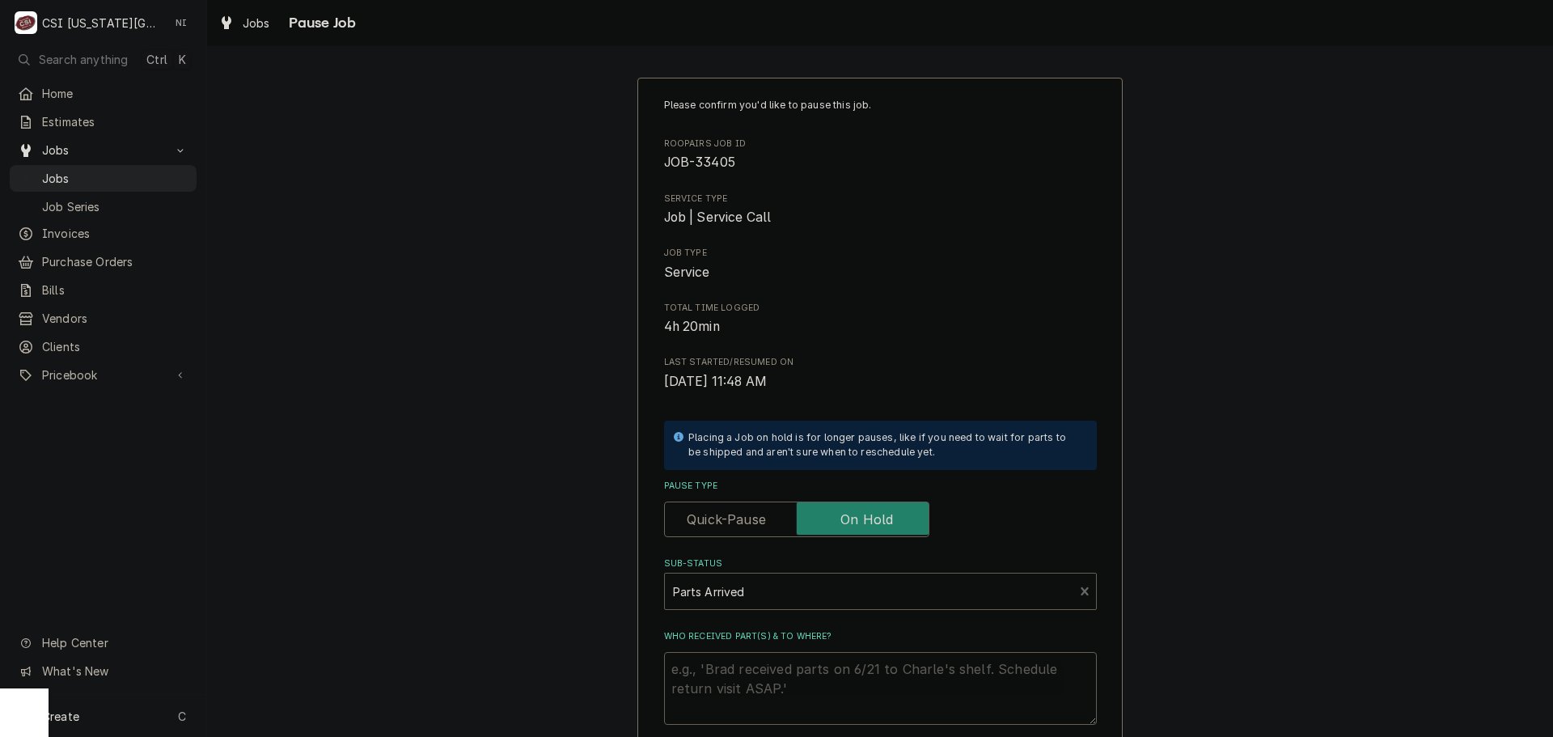
click at [740, 675] on textarea "Who received part(s) & to where?" at bounding box center [880, 688] width 433 height 73
type textarea "x"
type textarea "p"
type textarea "x"
type textarea "pa"
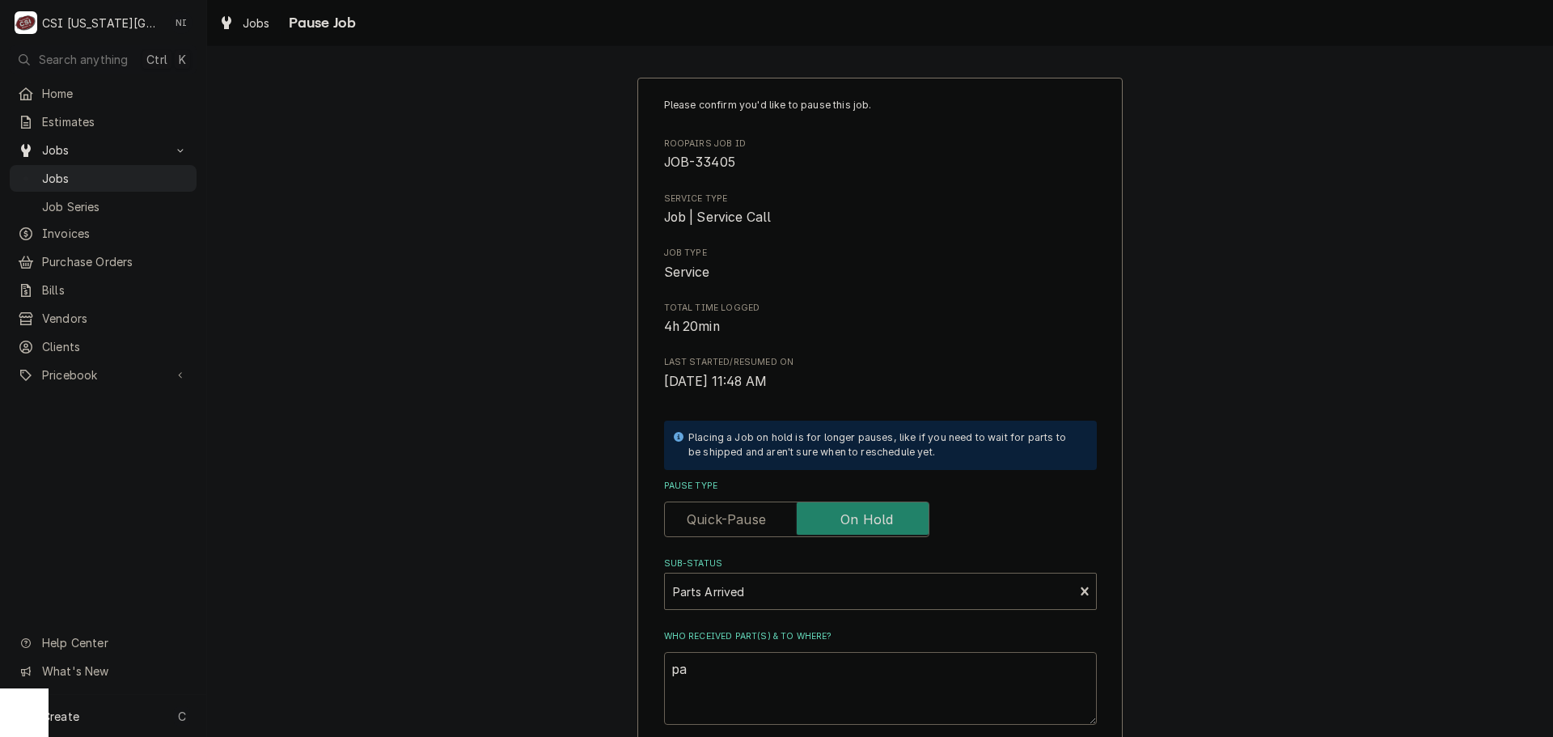
type textarea "x"
type textarea "part"
type textarea "x"
type textarea "parts"
type textarea "x"
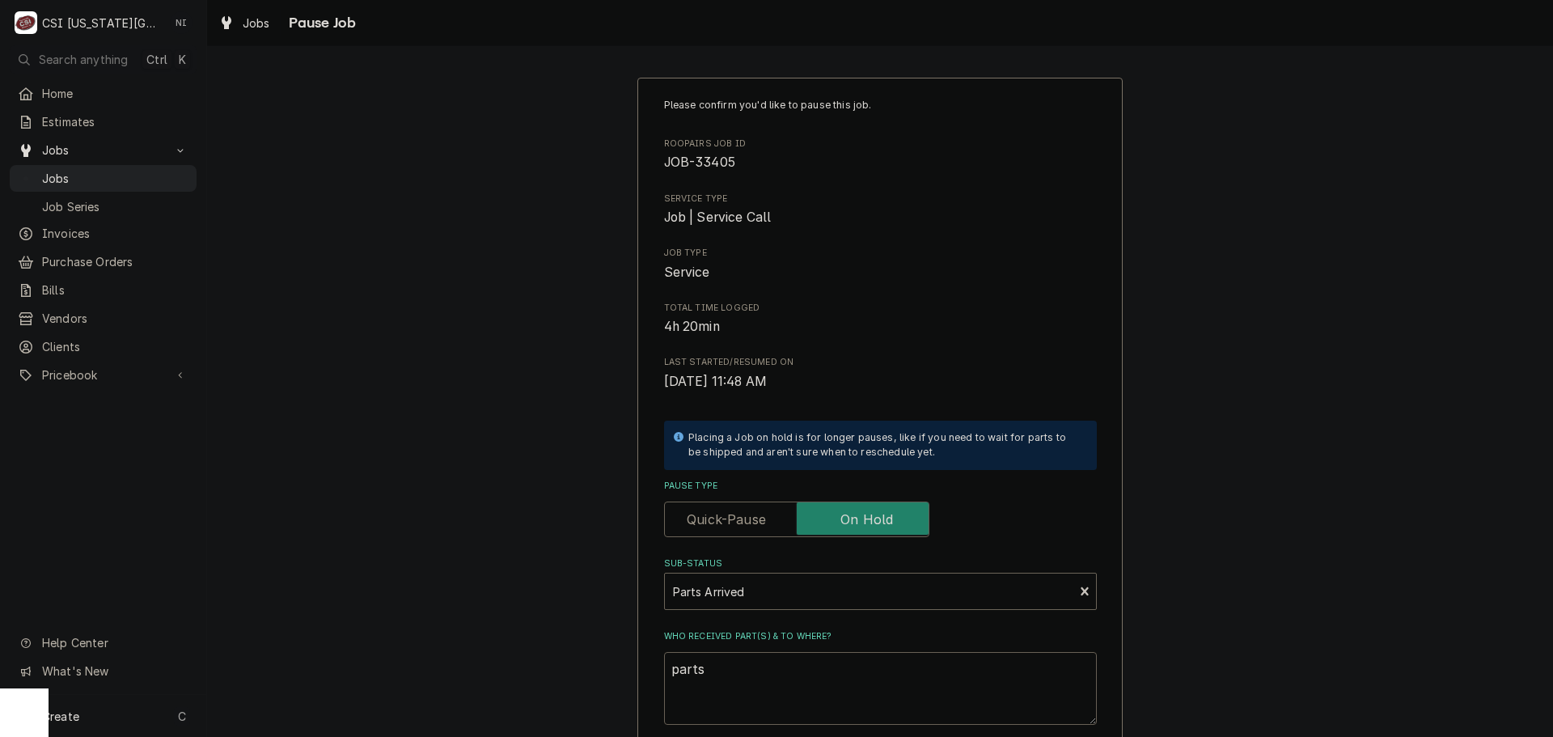
type textarea "parts"
type textarea "x"
type textarea "parts o"
type textarea "x"
type textarea "parts on"
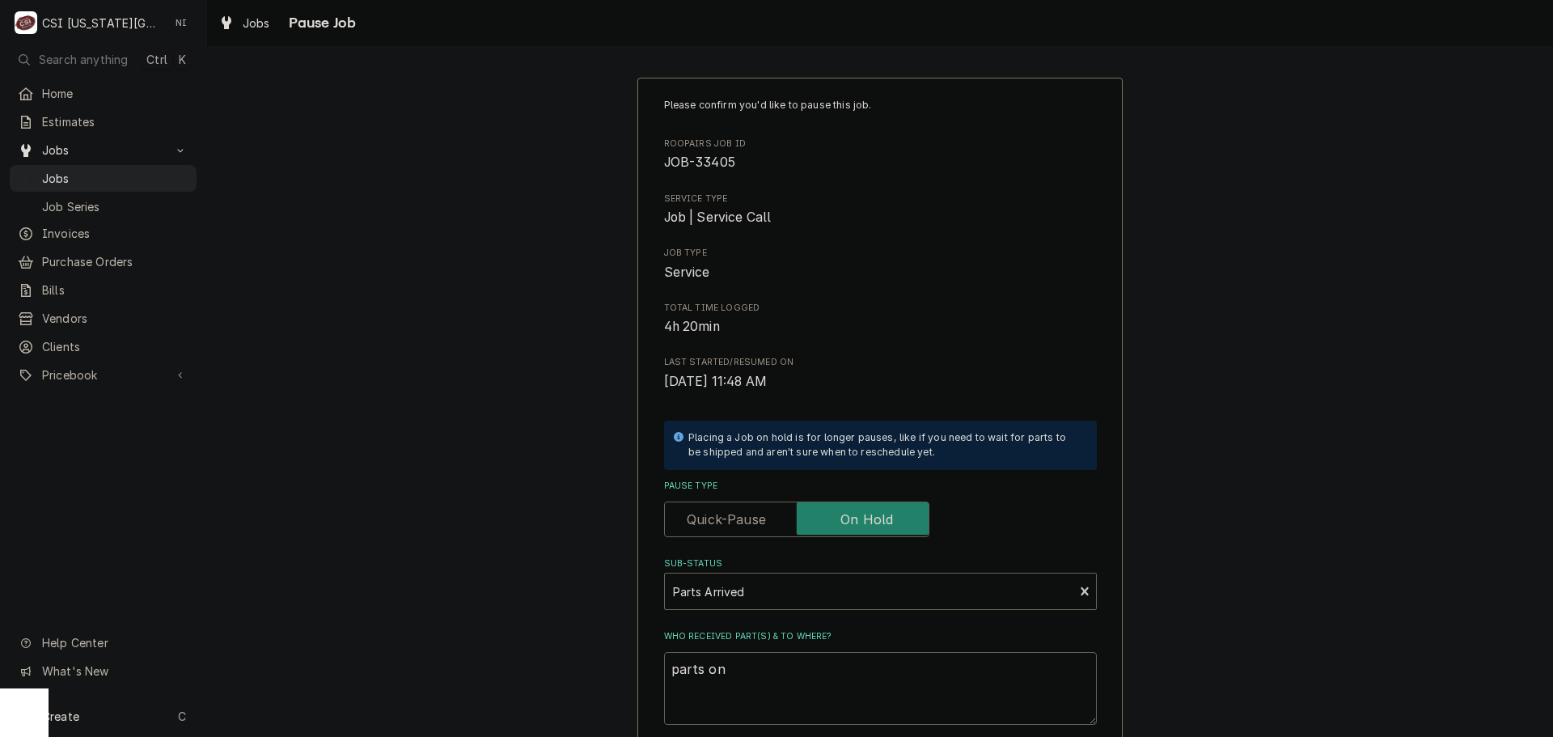
type textarea "x"
type textarea "parts on"
type textarea "x"
type textarea "parts on j"
type textarea "x"
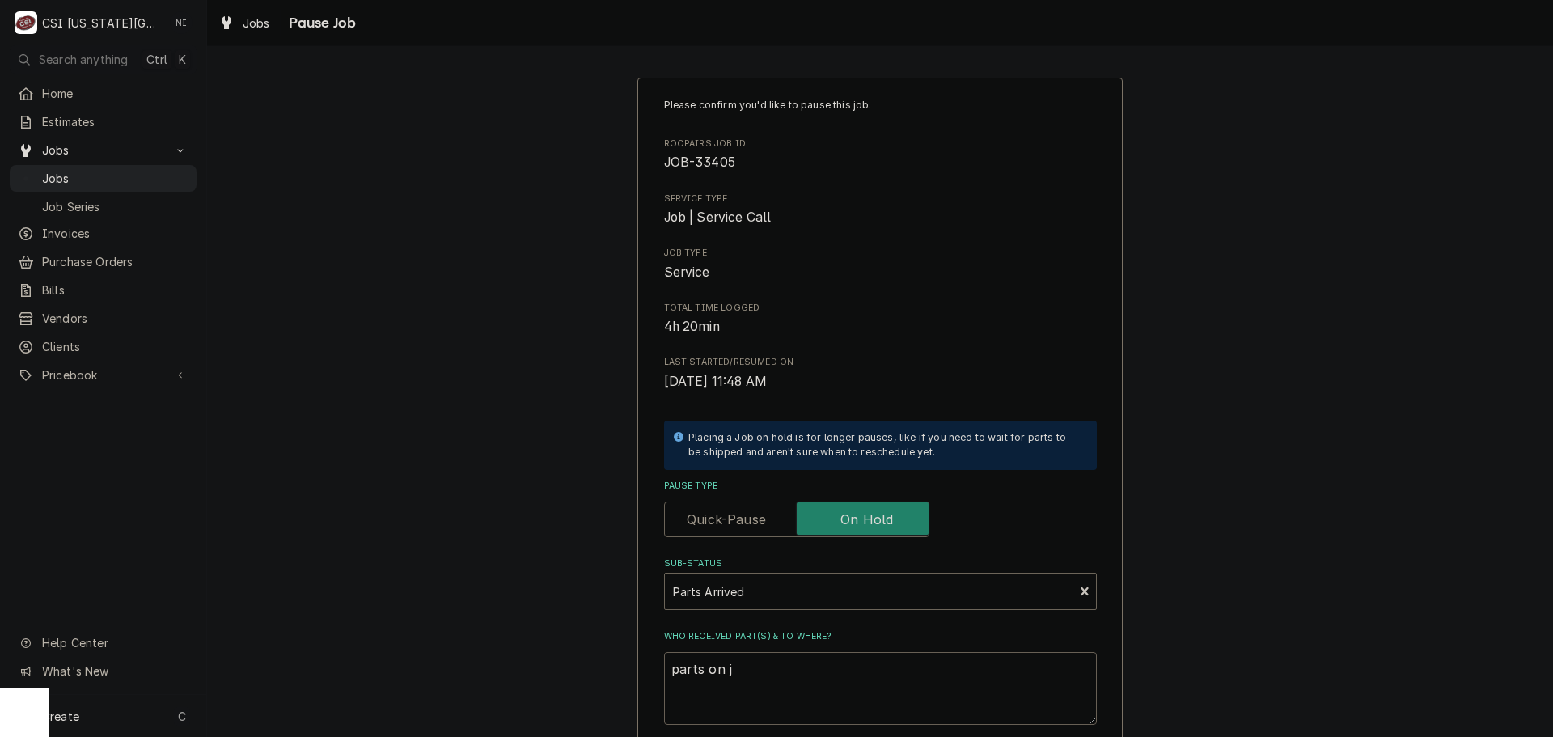
type textarea "parts on ju"
type textarea "x"
type textarea "parts on j"
type textarea "x"
type textarea "parts on ji"
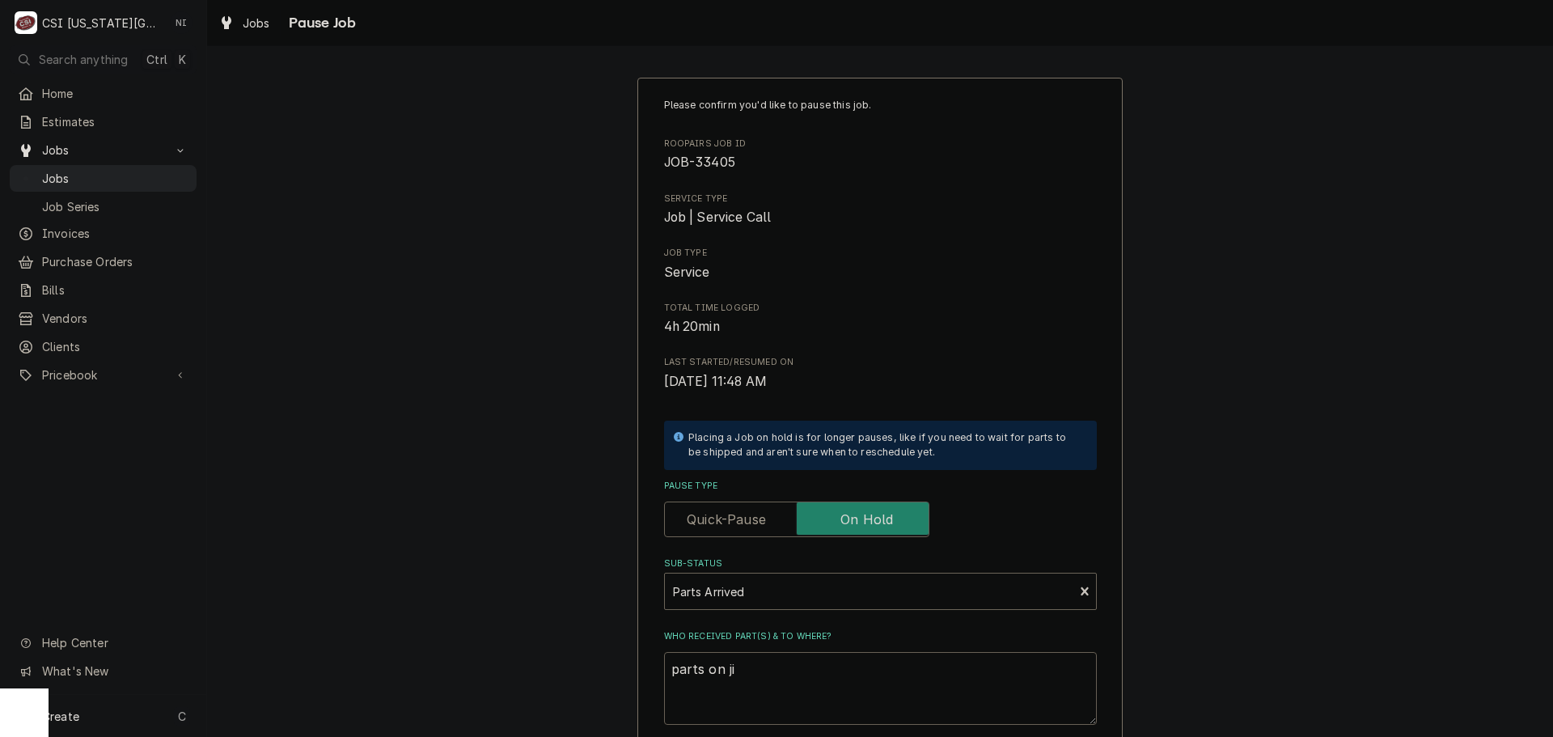
type textarea "x"
type textarea "parts on jim"
type textarea "x"
type textarea "parts on jimm"
type textarea "x"
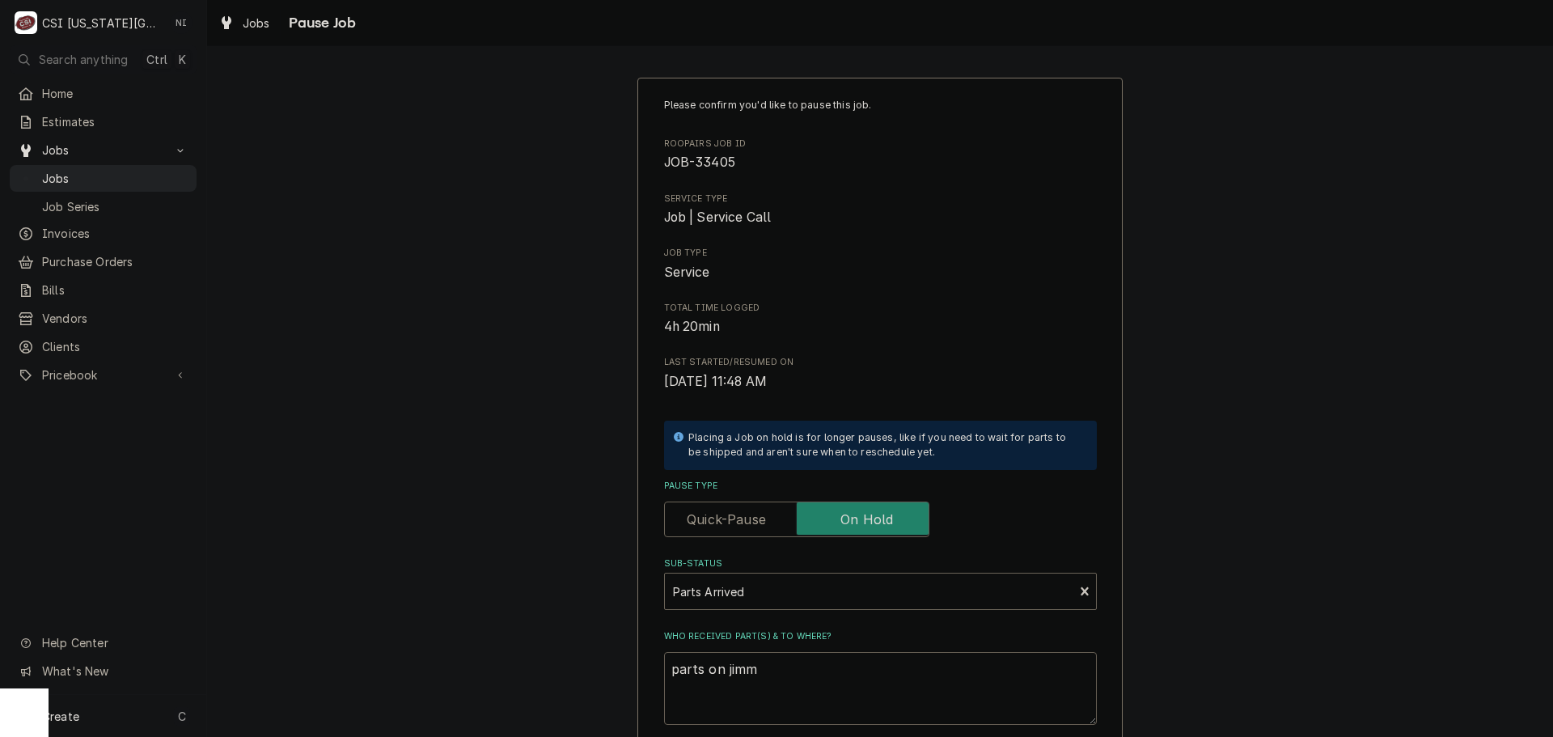
type textarea "parts on jimmy"
type textarea "x"
type textarea "parts on jimmy"
type textarea "x"
type textarea "parts on jimmy s"
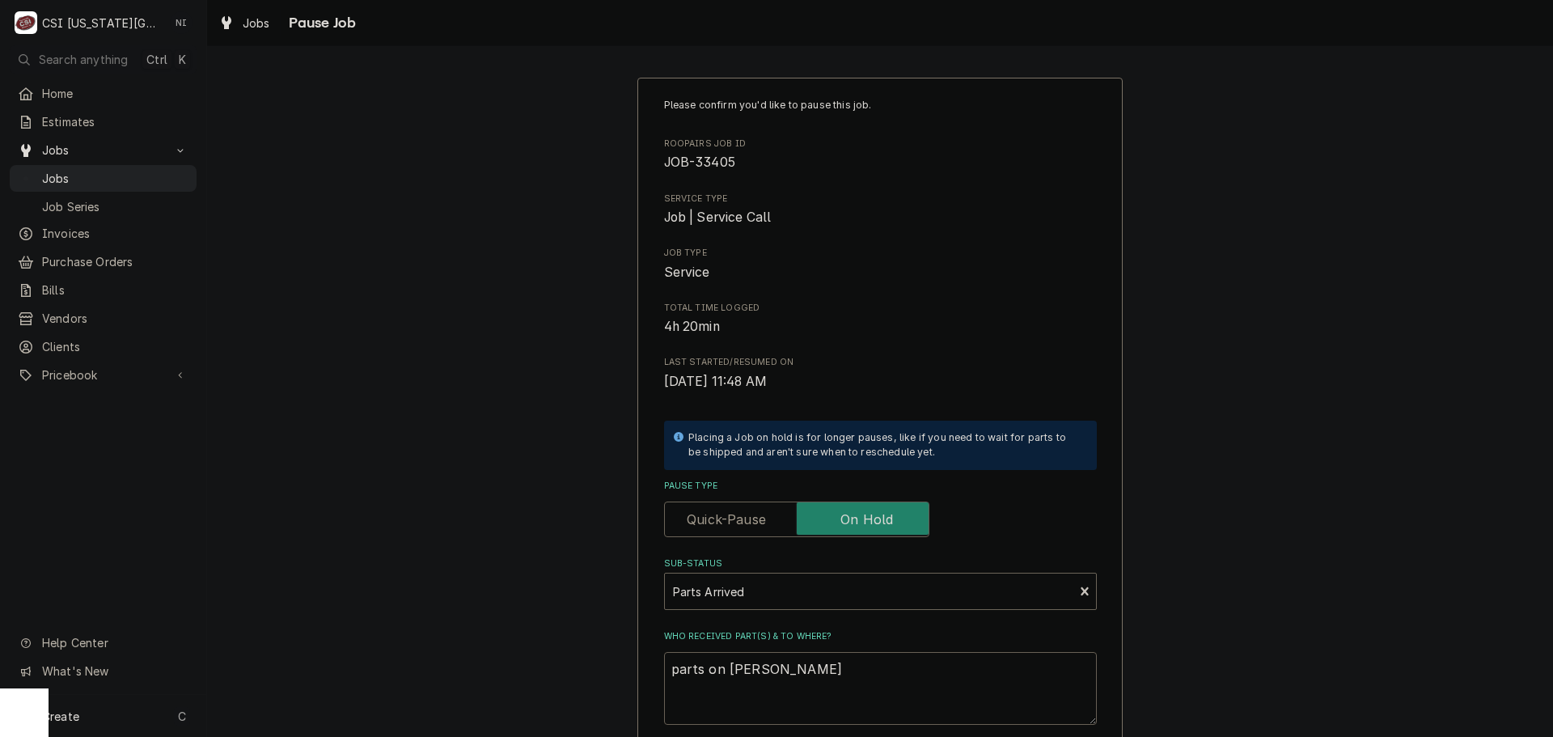
type textarea "x"
type textarea "parts on jimmy sh"
type textarea "x"
type textarea "parts on jimmy she"
type textarea "x"
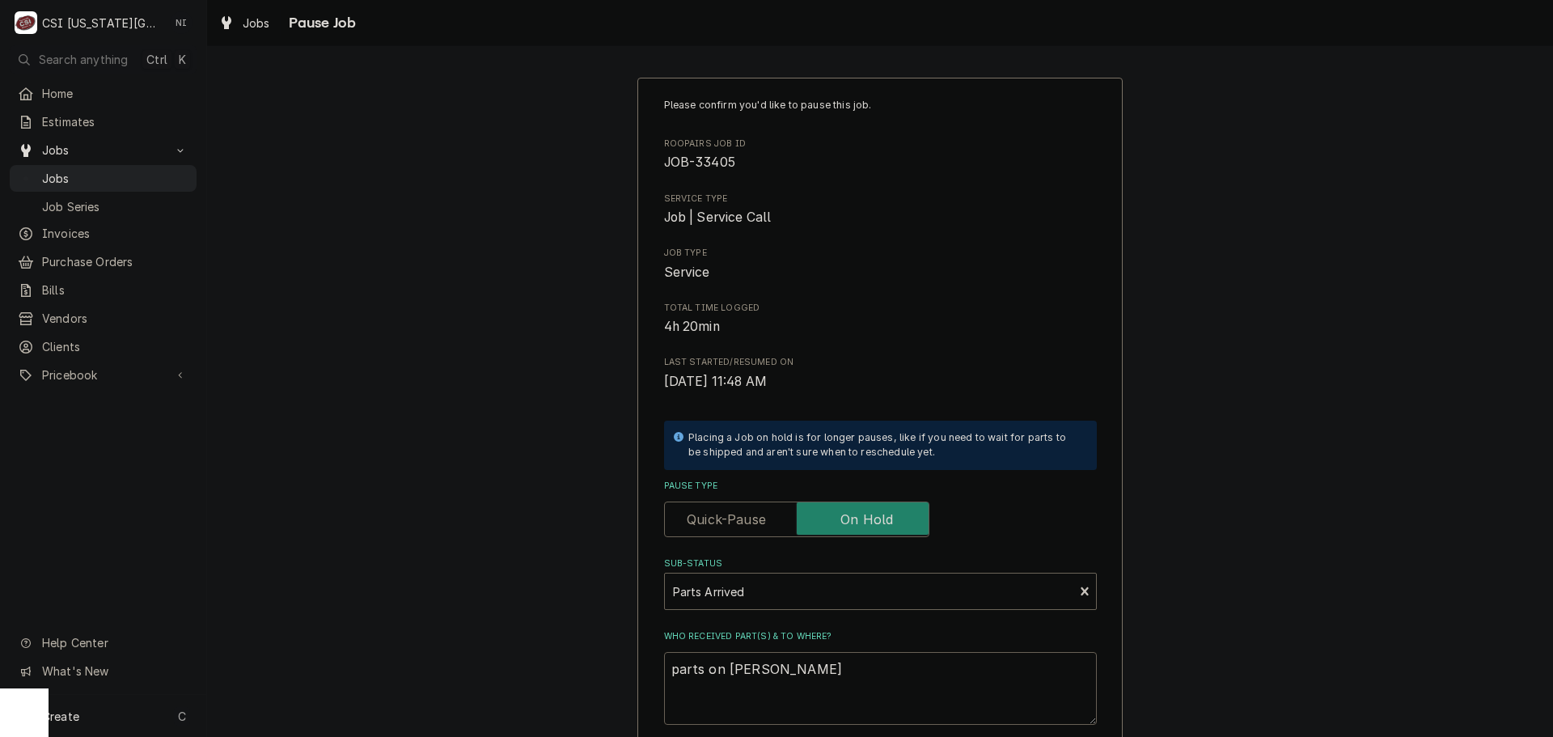
type textarea "parts on jimmy shel"
type textarea "x"
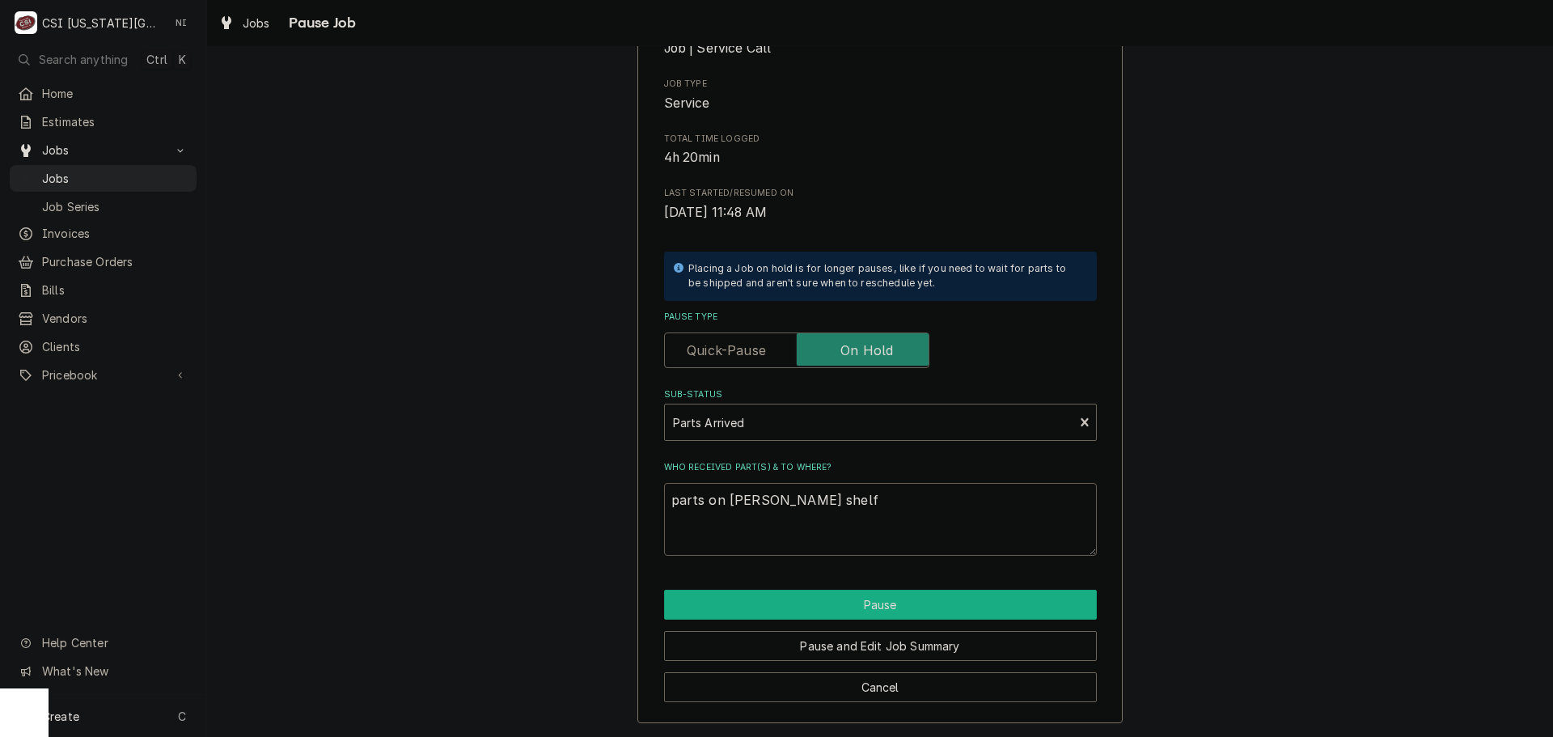
type textarea "parts on jimmy shelf"
click at [904, 606] on button "Pause" at bounding box center [880, 605] width 433 height 30
type textarea "x"
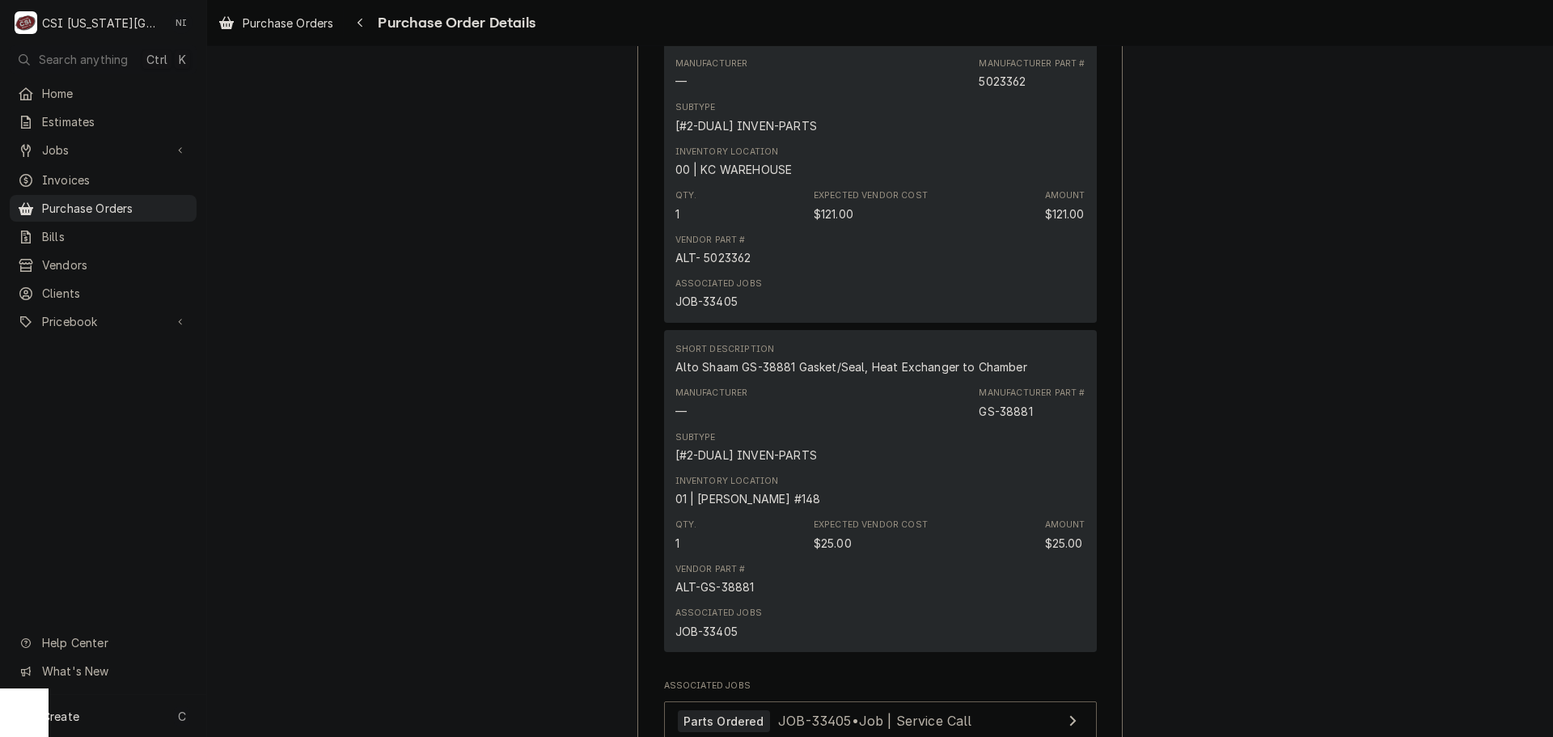
scroll to position [3485, 0]
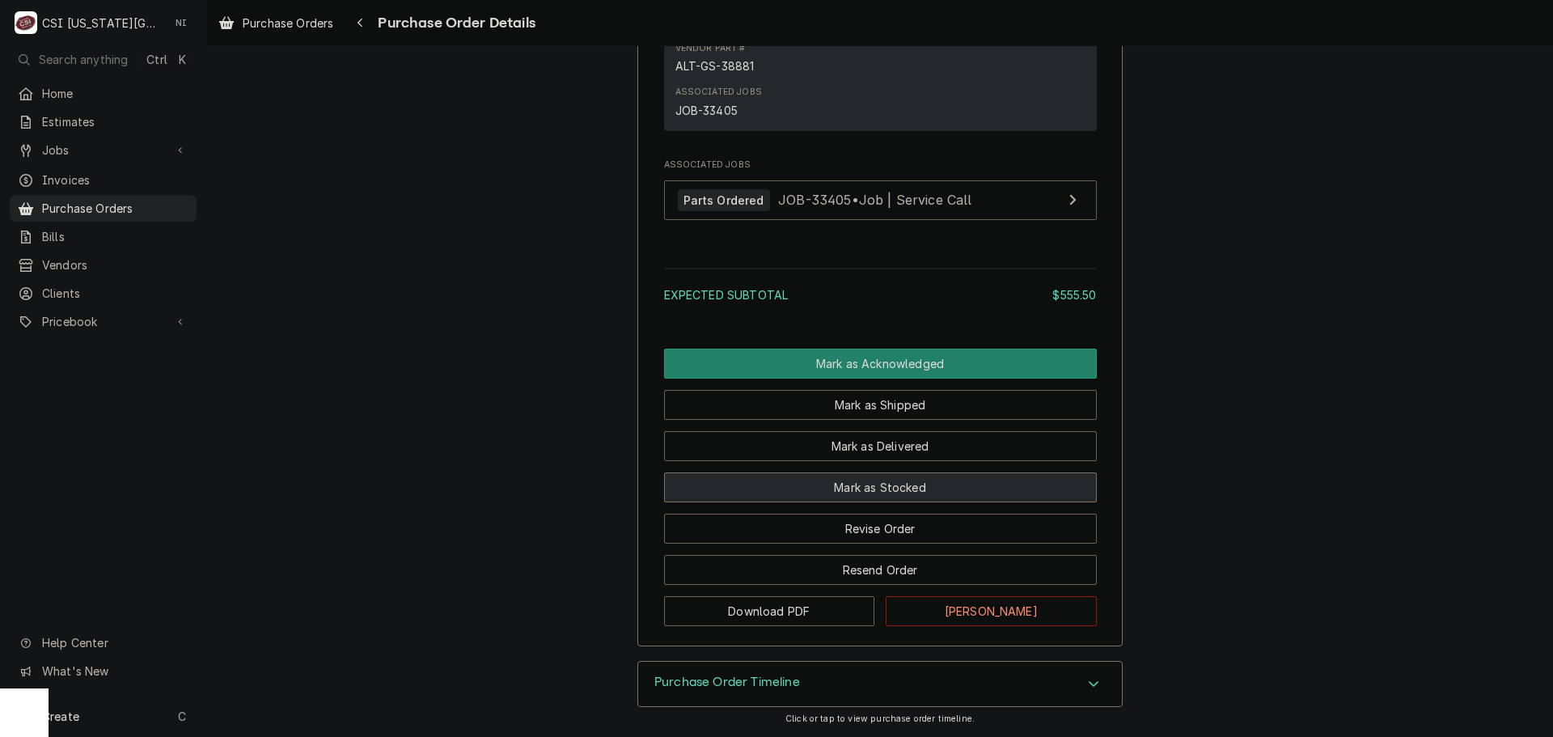
click at [895, 498] on button "Mark as Stocked" at bounding box center [880, 488] width 433 height 30
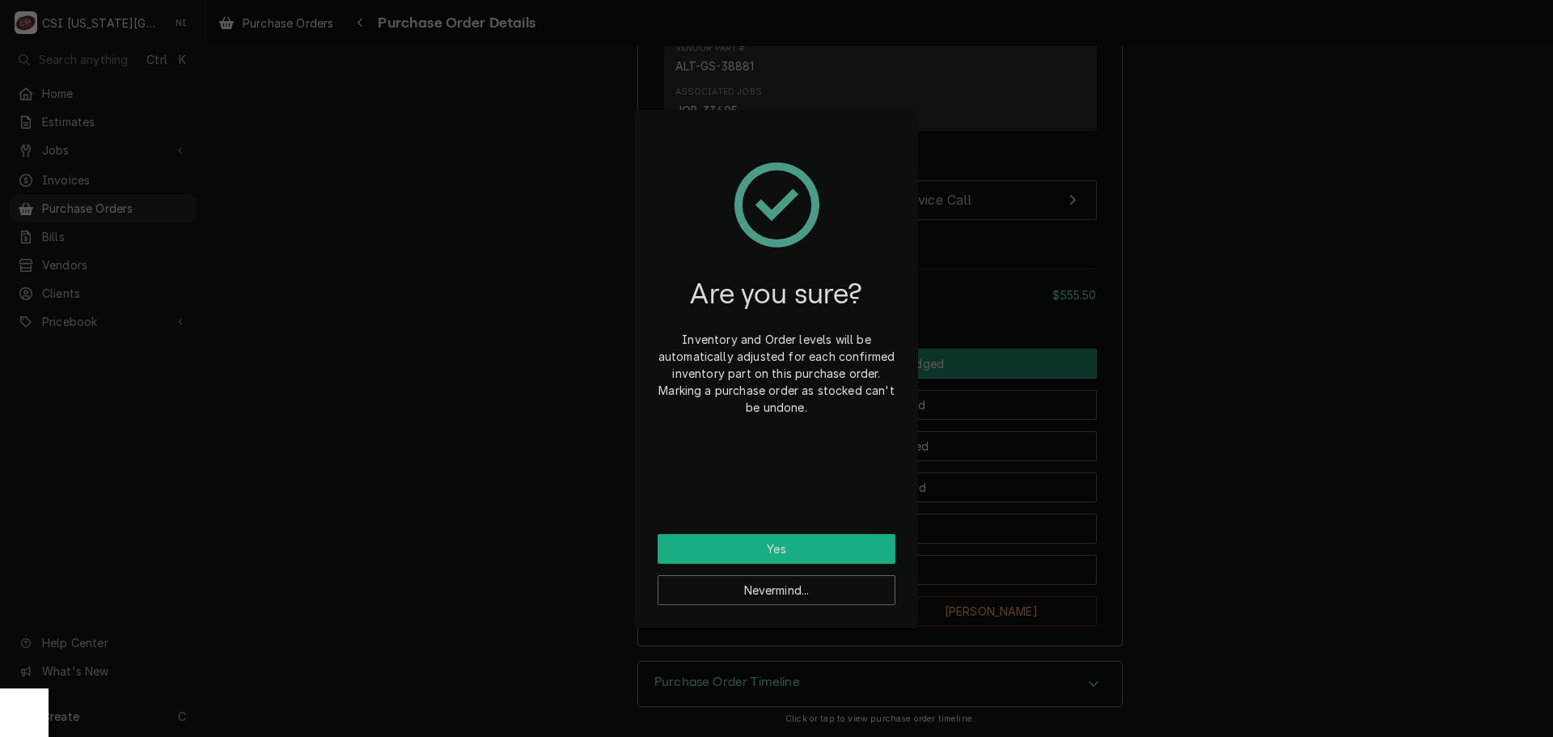
click at [840, 536] on button "Yes" at bounding box center [777, 549] width 238 height 30
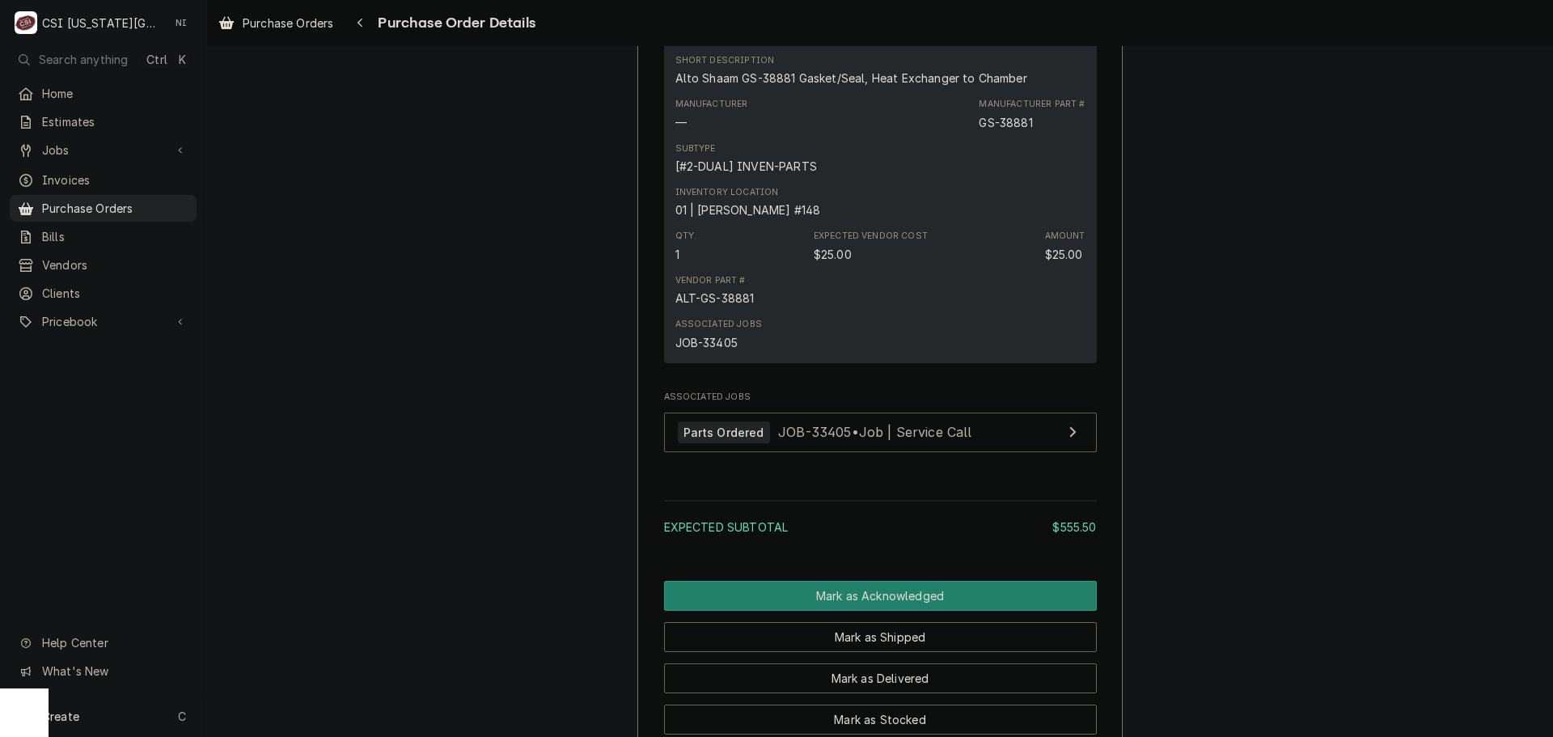
scroll to position [3236, 0]
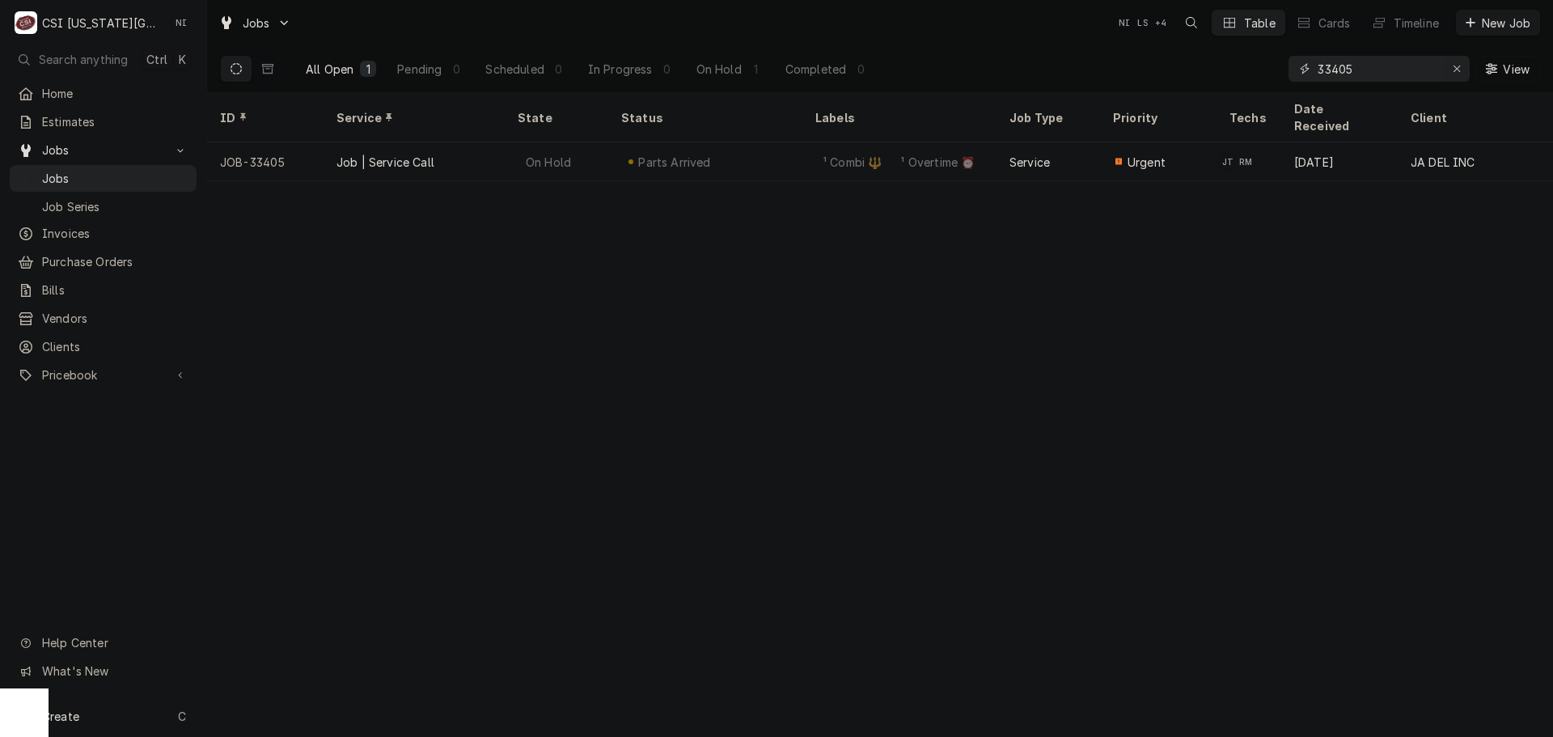
click at [1456, 66] on icon "Erase input" at bounding box center [1457, 68] width 9 height 11
paste input "33413"
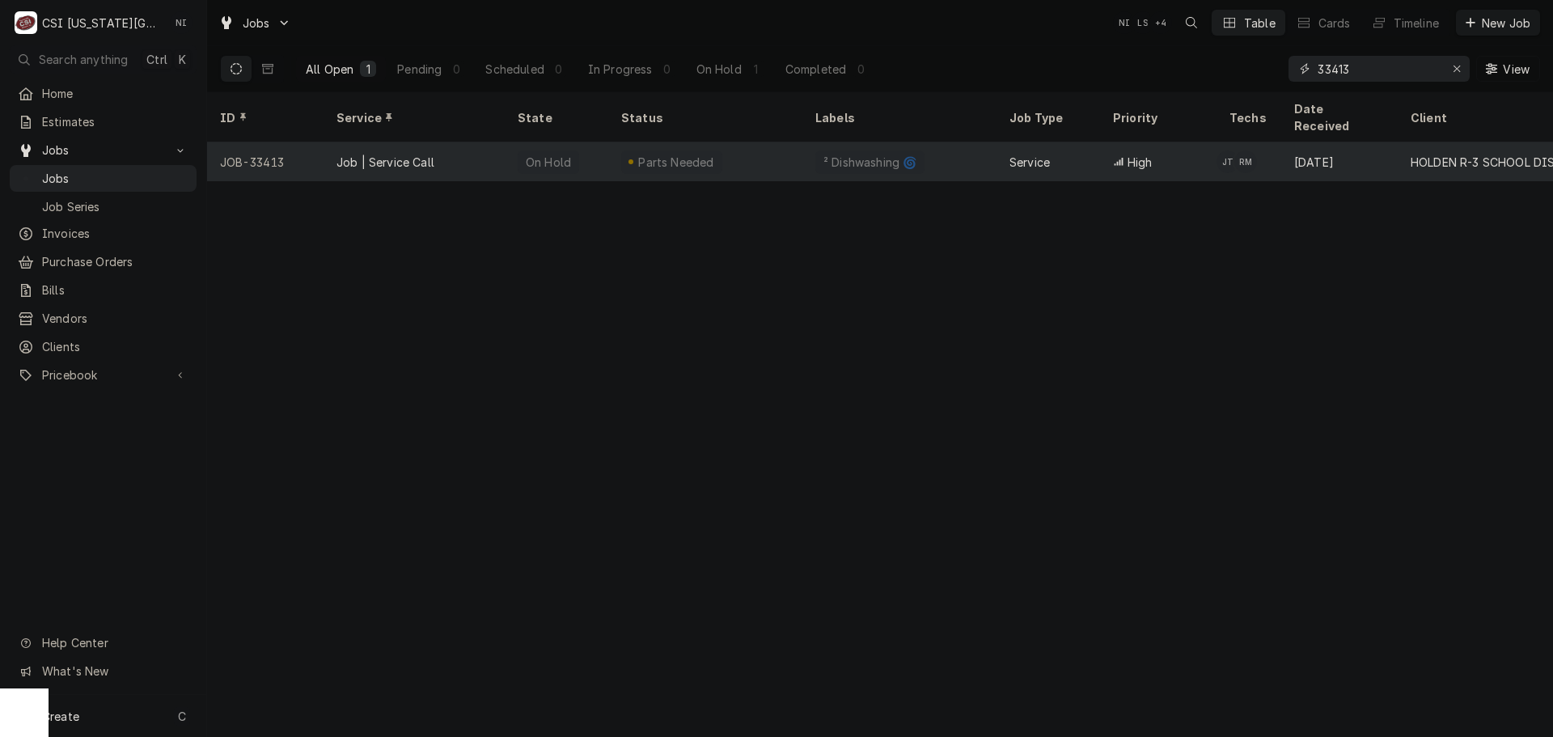
type input "33413"
click at [766, 142] on div "Parts Needed" at bounding box center [705, 161] width 194 height 39
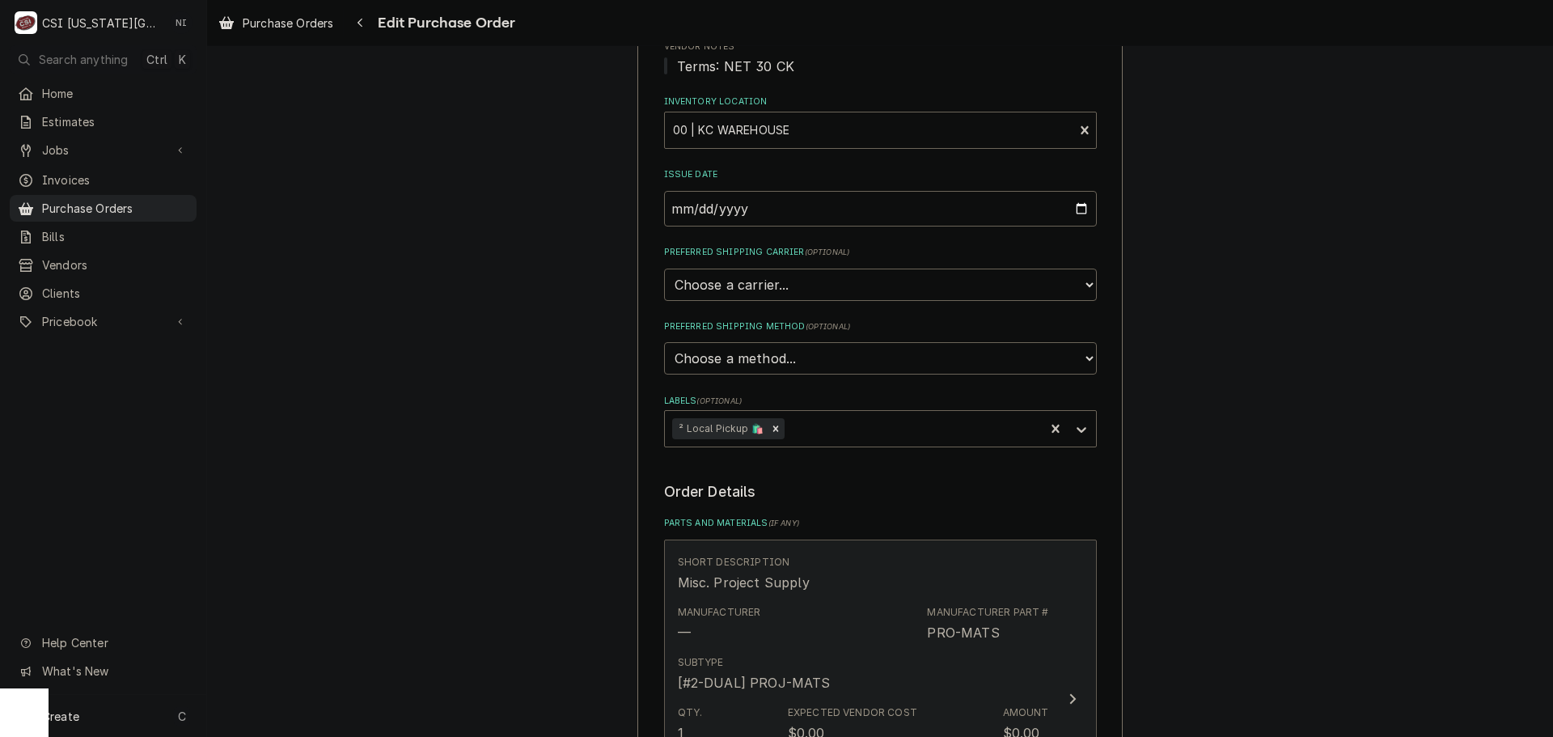
scroll to position [485, 0]
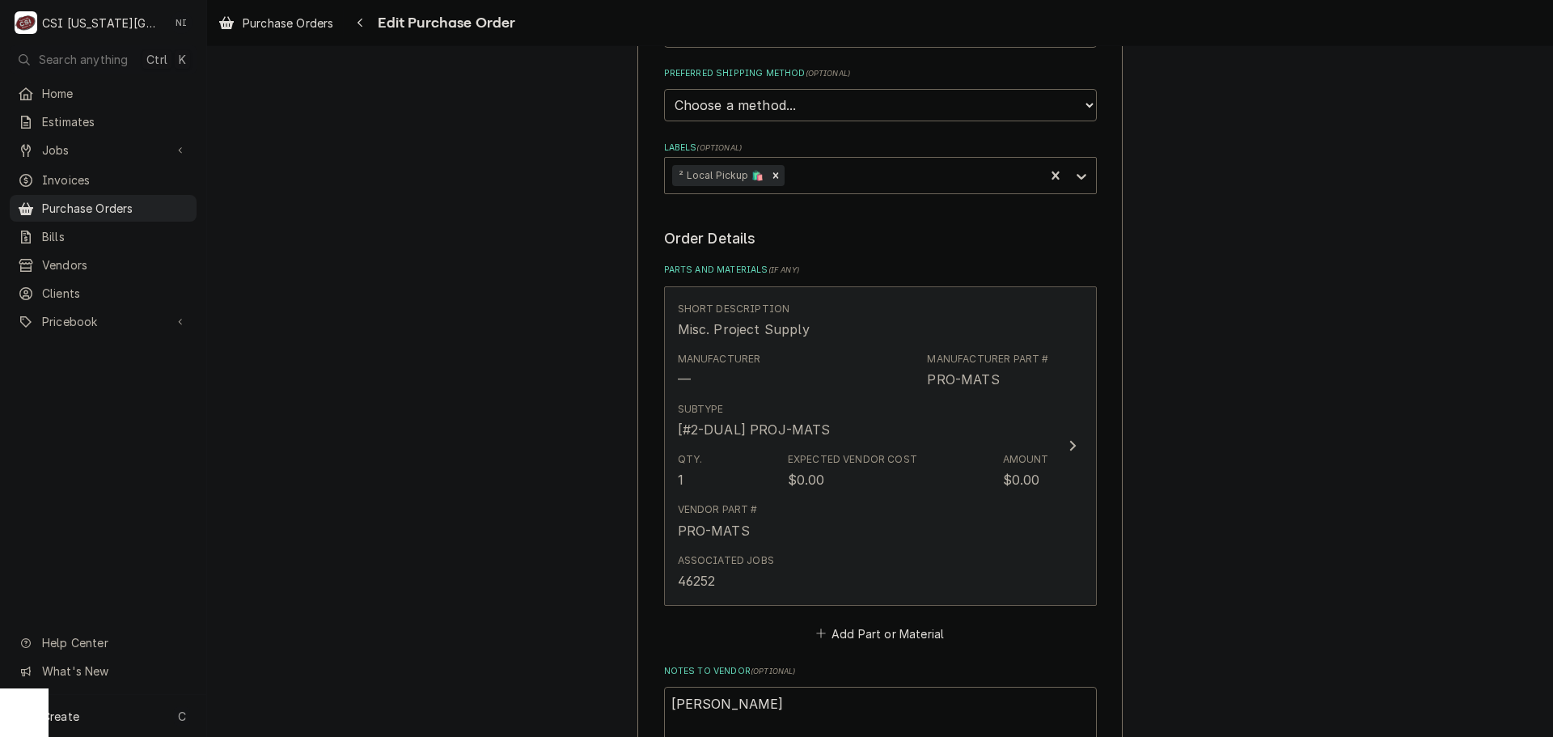
click at [871, 497] on div "Vendor Part # PRO-MATS" at bounding box center [863, 521] width 371 height 50
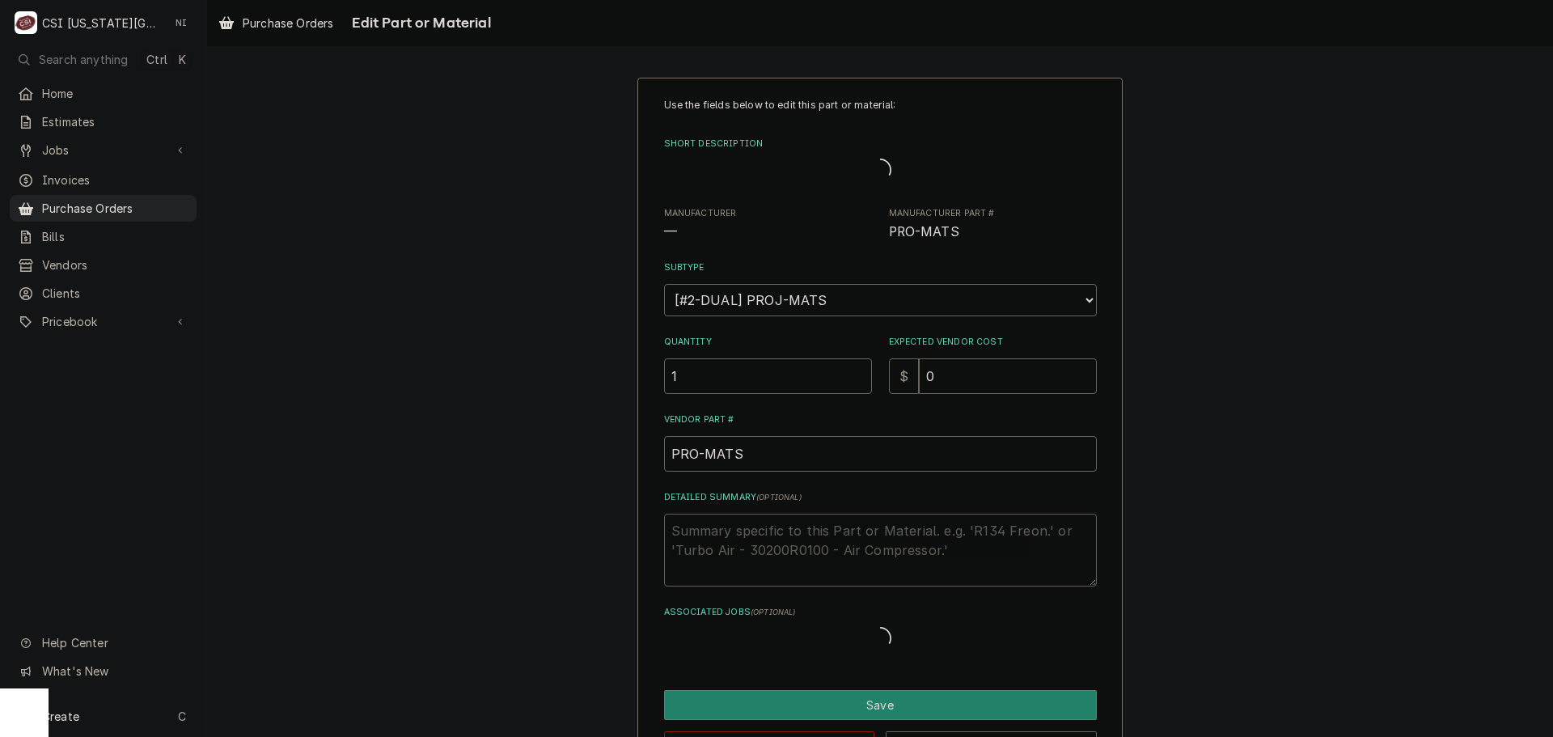
click at [736, 531] on textarea "Detailed Summary ( optional )" at bounding box center [880, 550] width 433 height 73
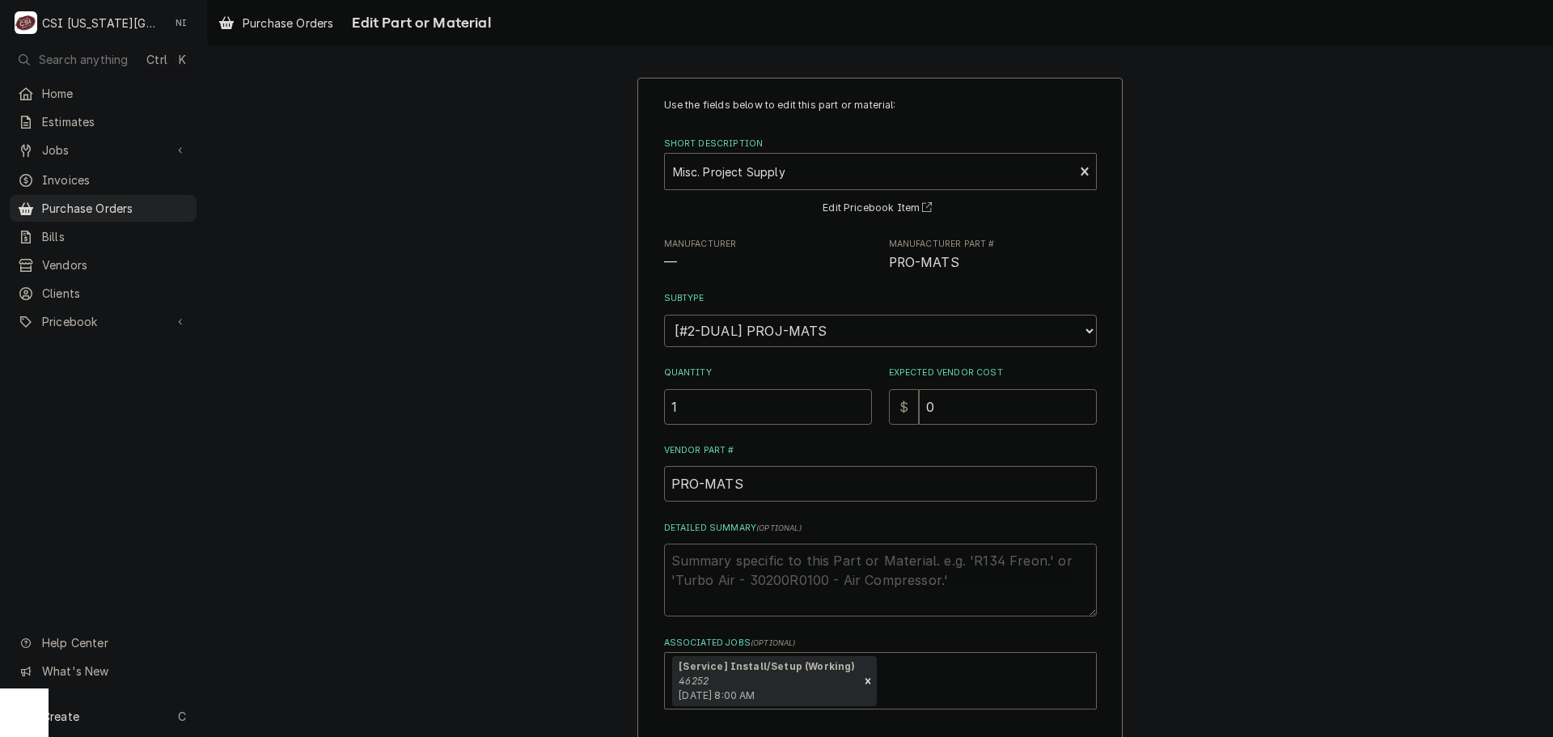
click at [731, 557] on textarea "Detailed Summary ( optional )" at bounding box center [880, 580] width 433 height 73
type textarea "x"
type textarea "["
type textarea "x"
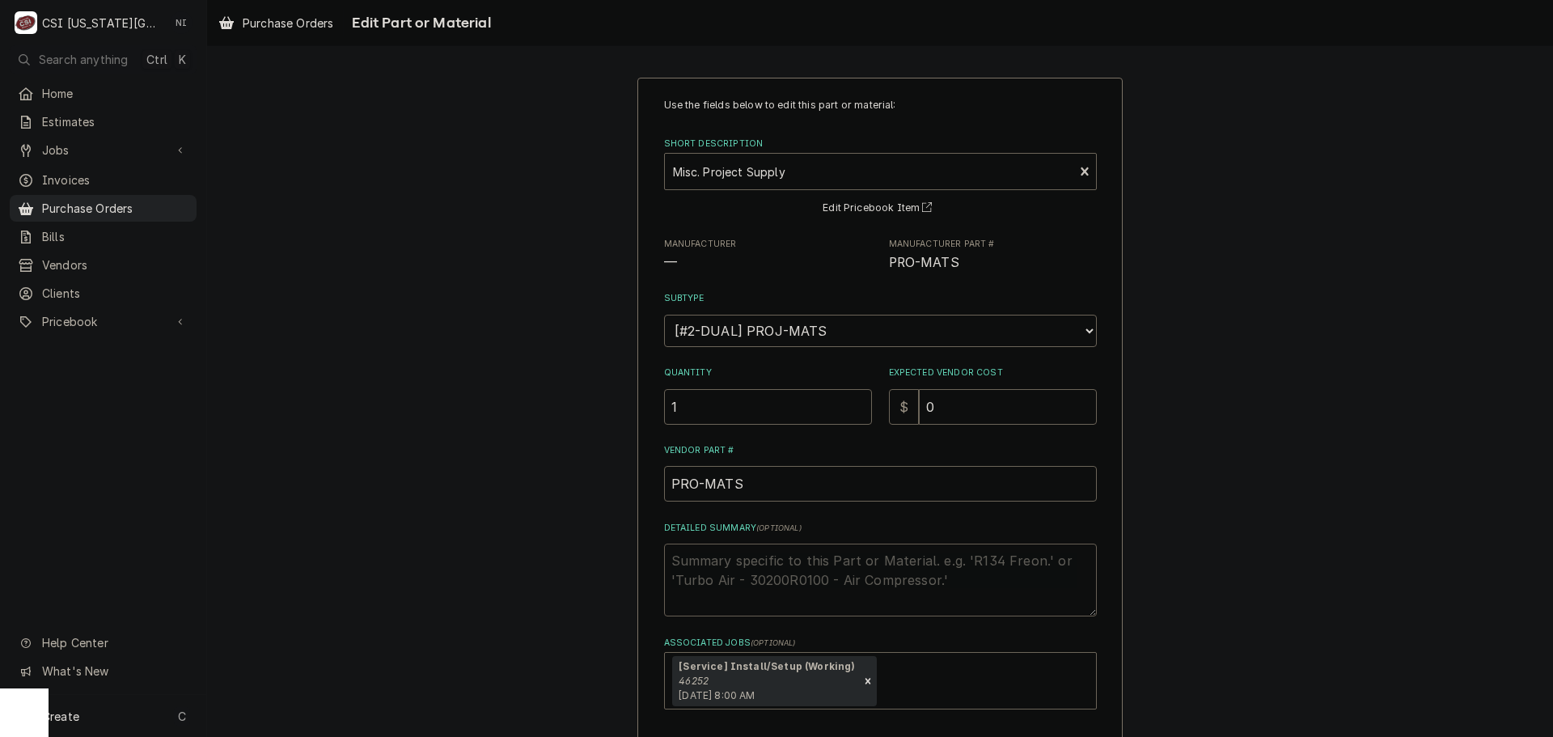
type textarea "P"
type textarea "x"
type textarea "PI"
type textarea "x"
type textarea "PIP"
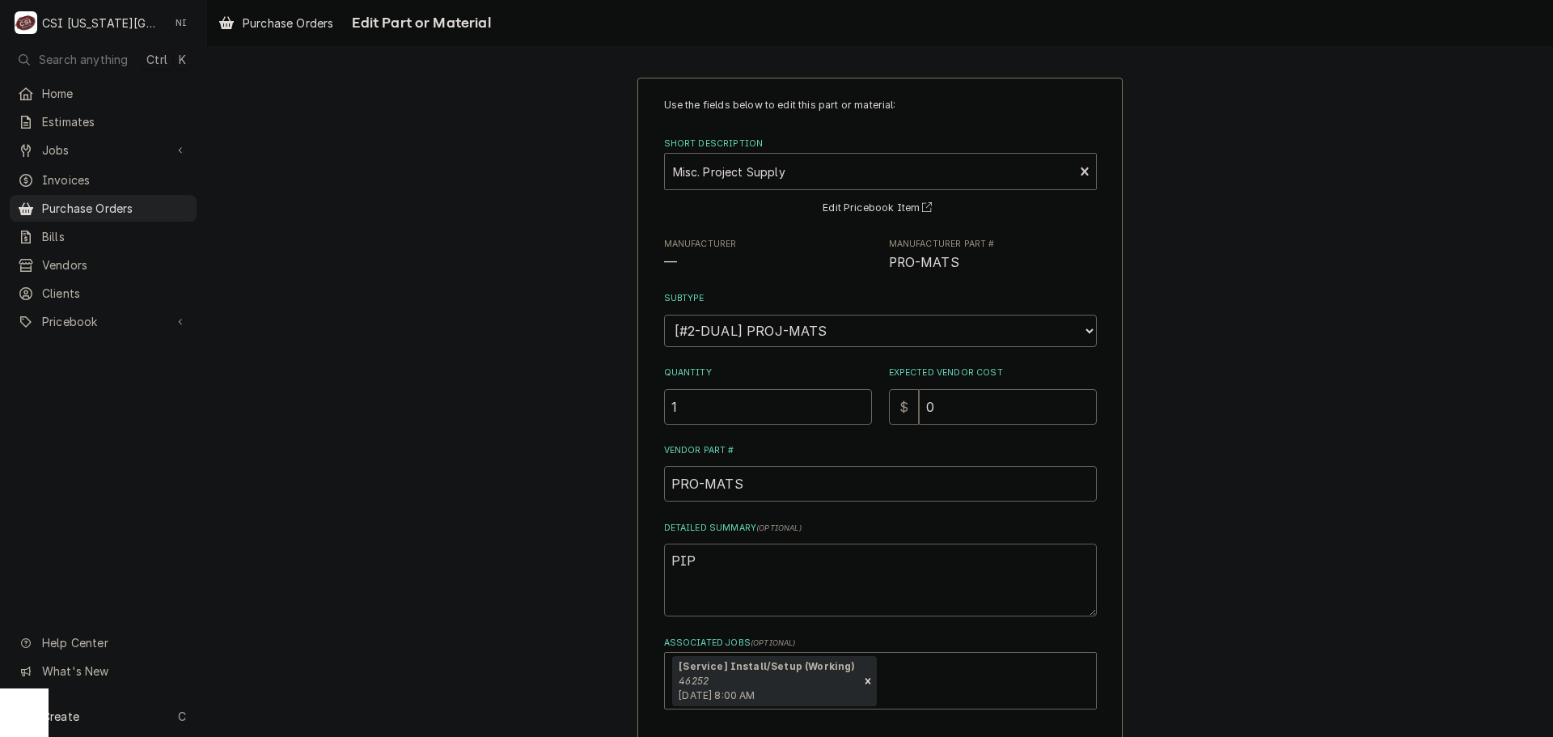
type textarea "x"
type textarea "PIPE"
type textarea "x"
type textarea "PIPE"
type textarea "x"
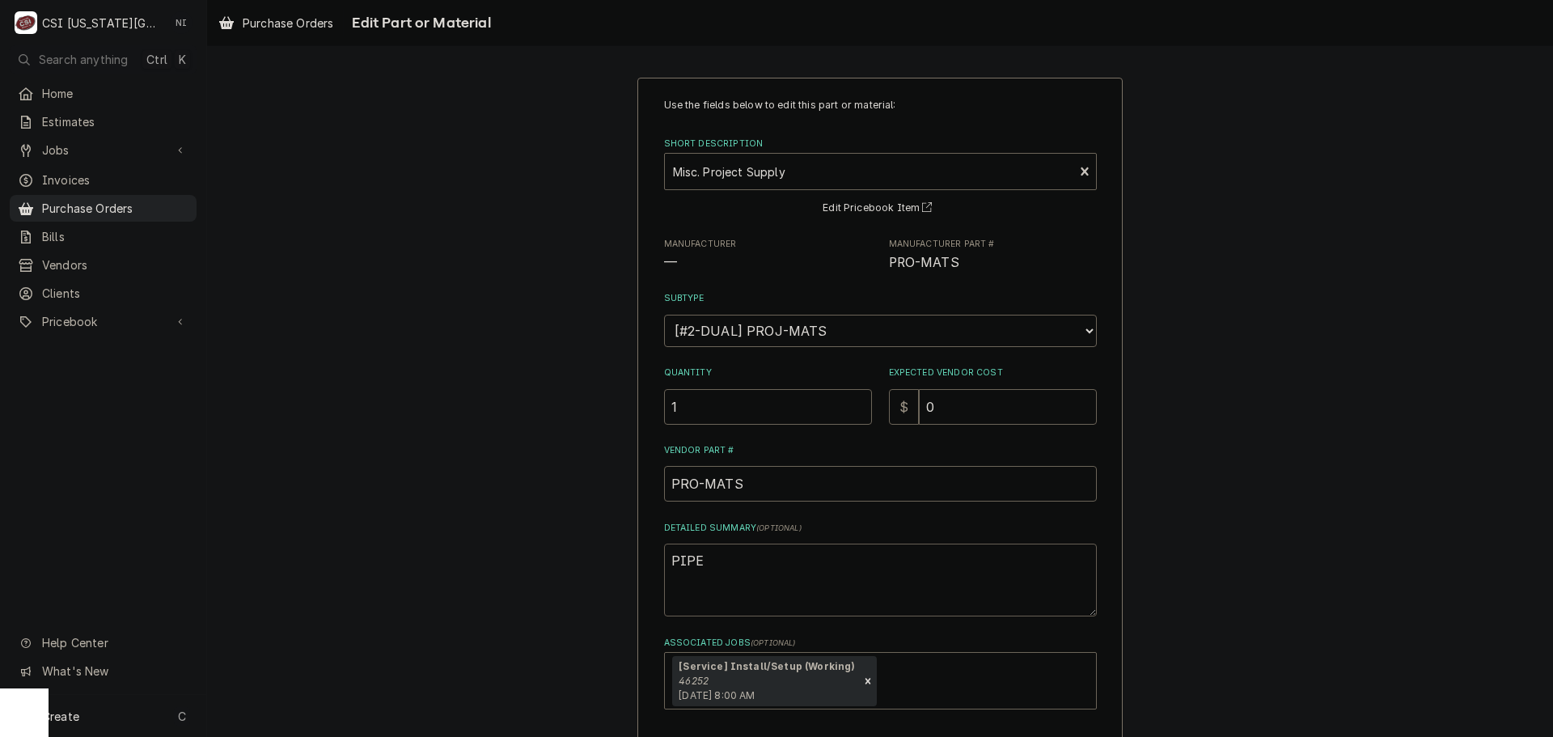
type textarea "PIPE I"
type textarea "x"
type textarea "PIPE IN"
type textarea "x"
type textarea "PIPE I"
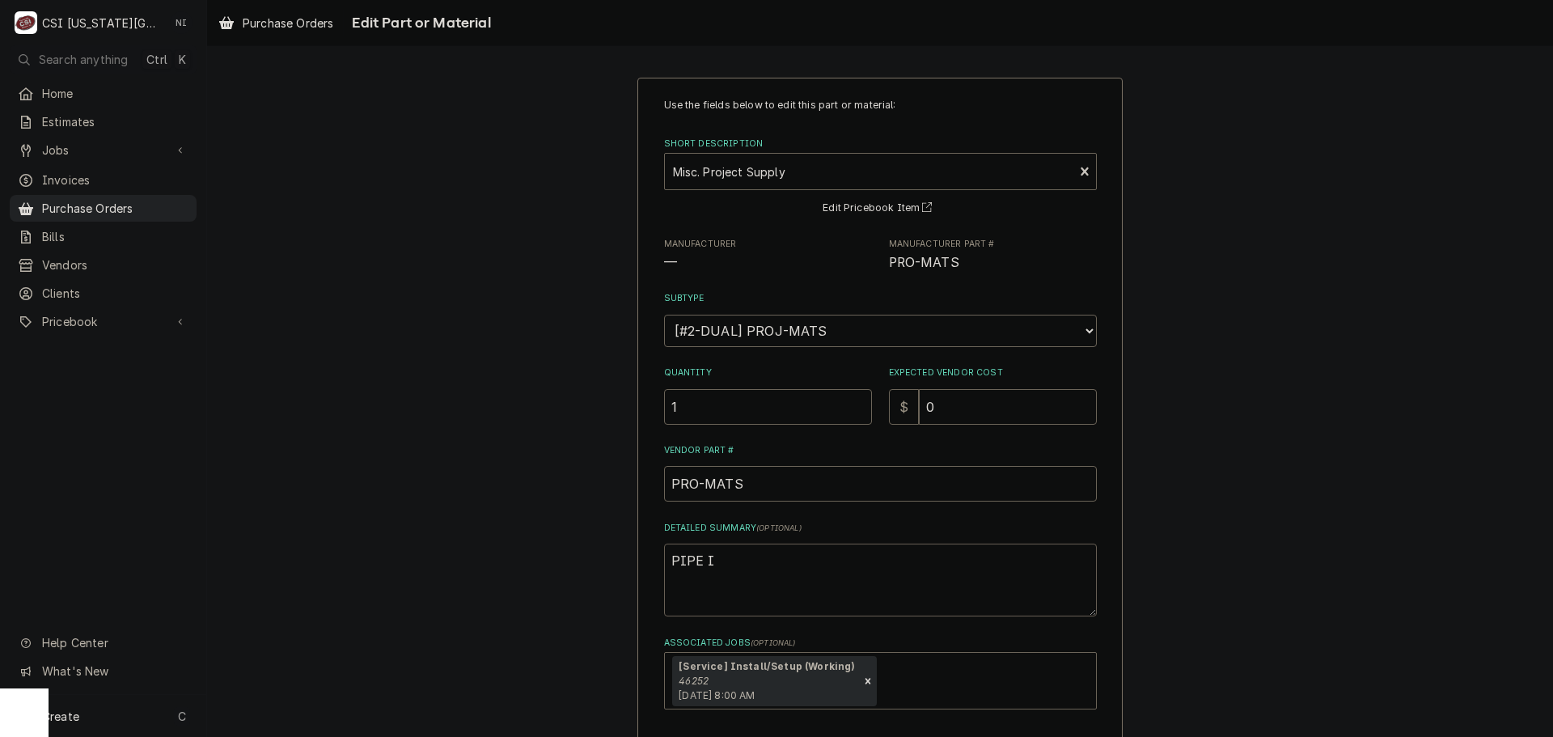
type textarea "x"
type textarea "PIPE"
type textarea "x"
type textarea "PIPE"
type textarea "x"
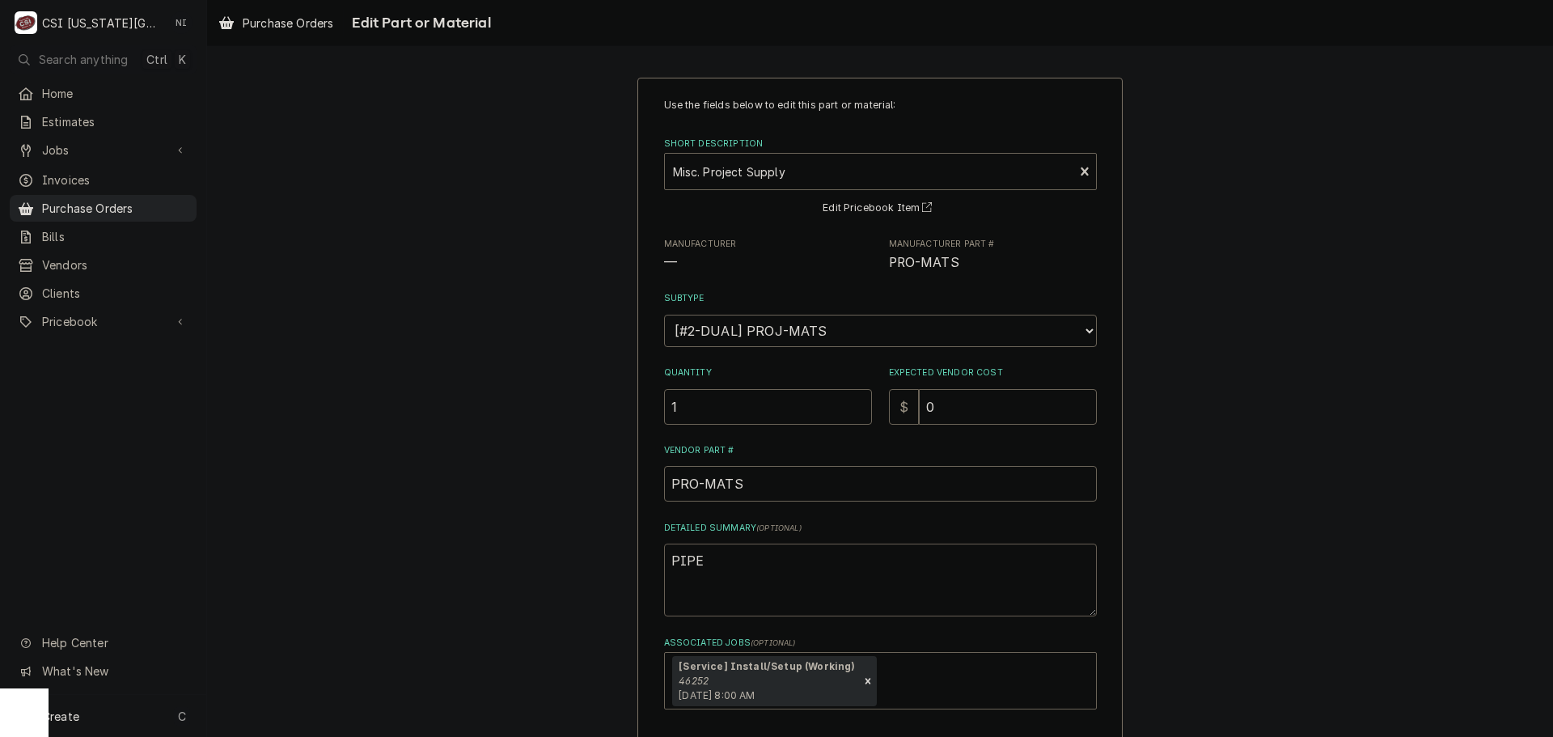
type textarea "PIP"
type textarea "x"
type textarea "PI"
type textarea "x"
type textarea "P"
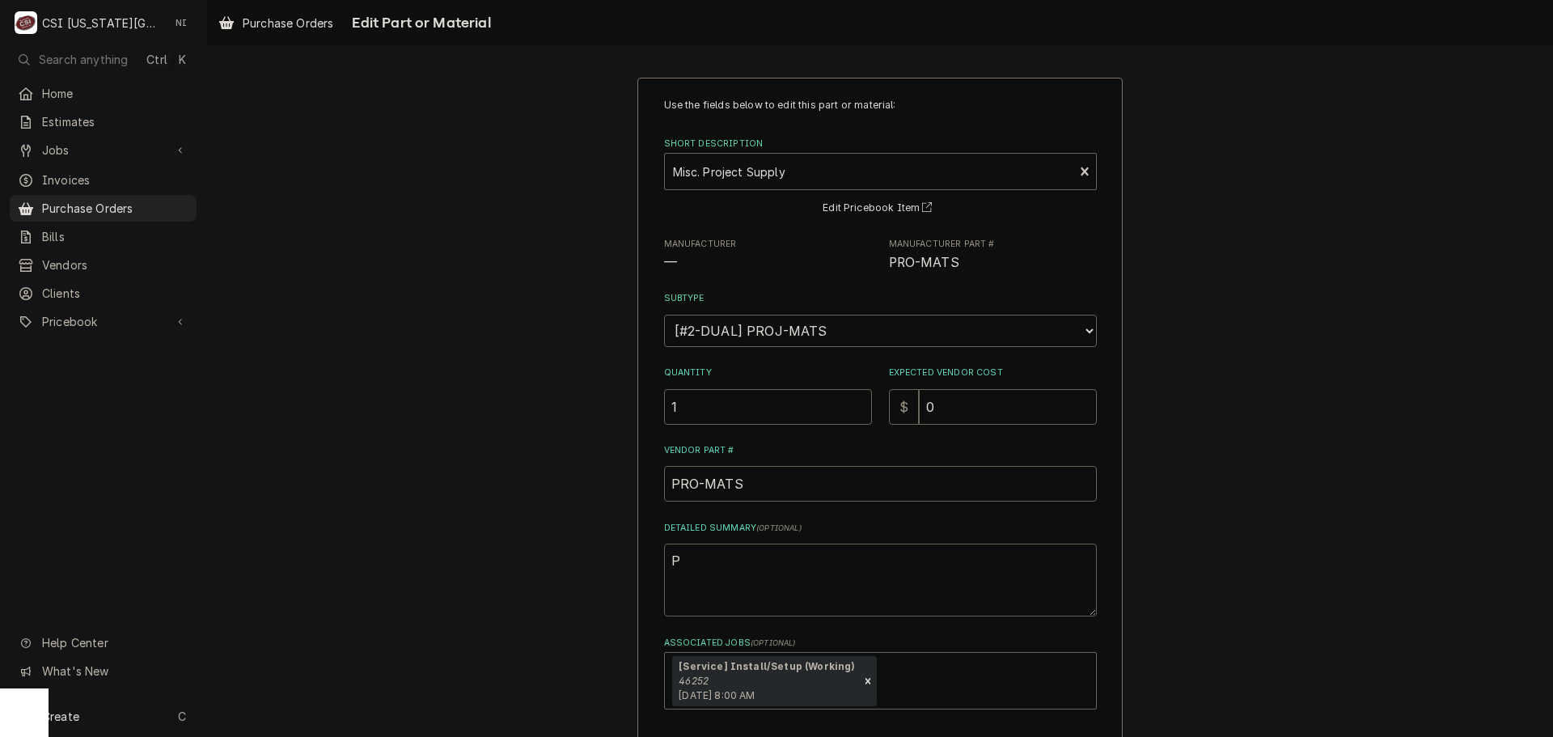
type textarea "x"
type textarea "Pi"
type textarea "x"
type textarea "Pip"
type textarea "x"
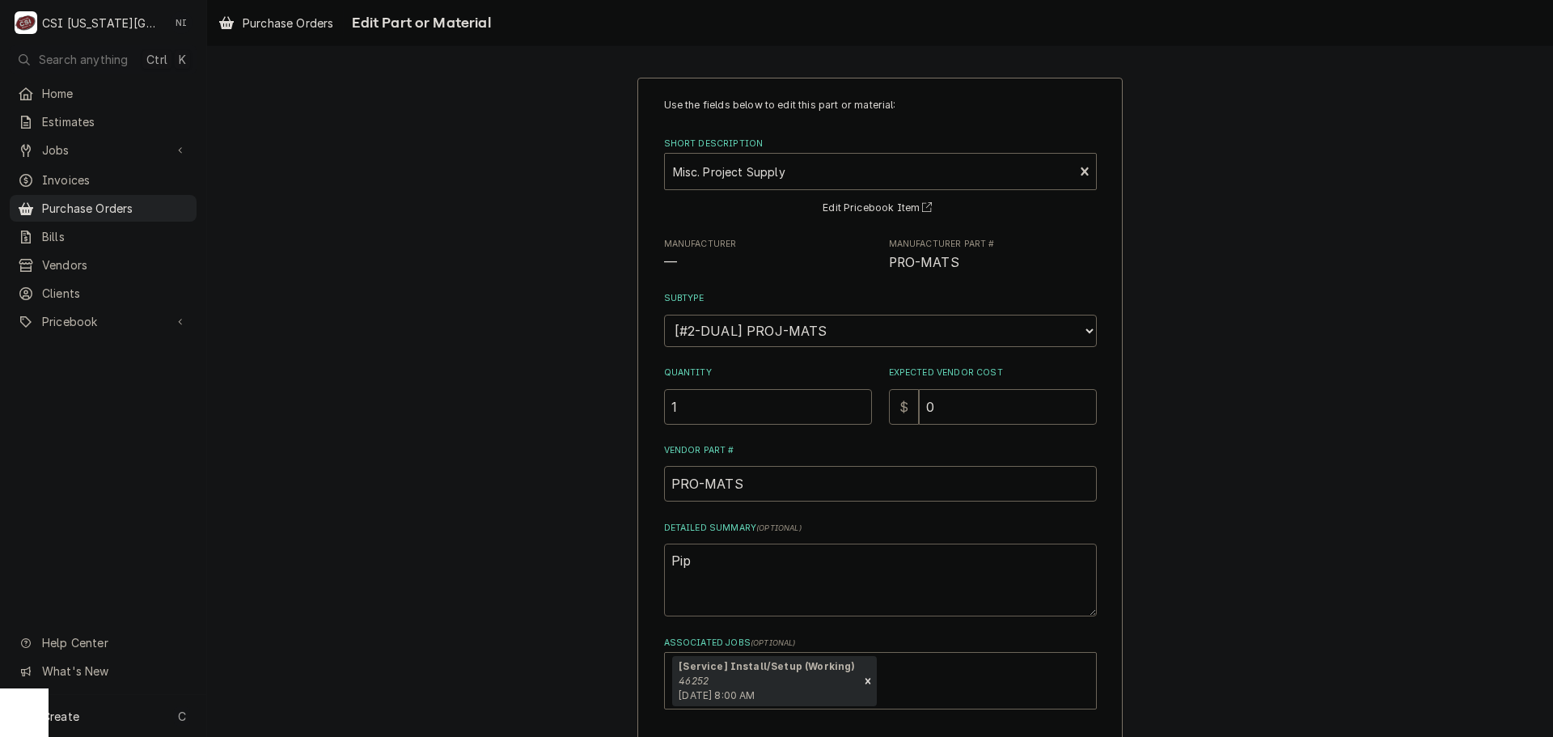
type textarea "Pipe"
type textarea "x"
type textarea "Pipe"
type textarea "x"
type textarea "Pipe i"
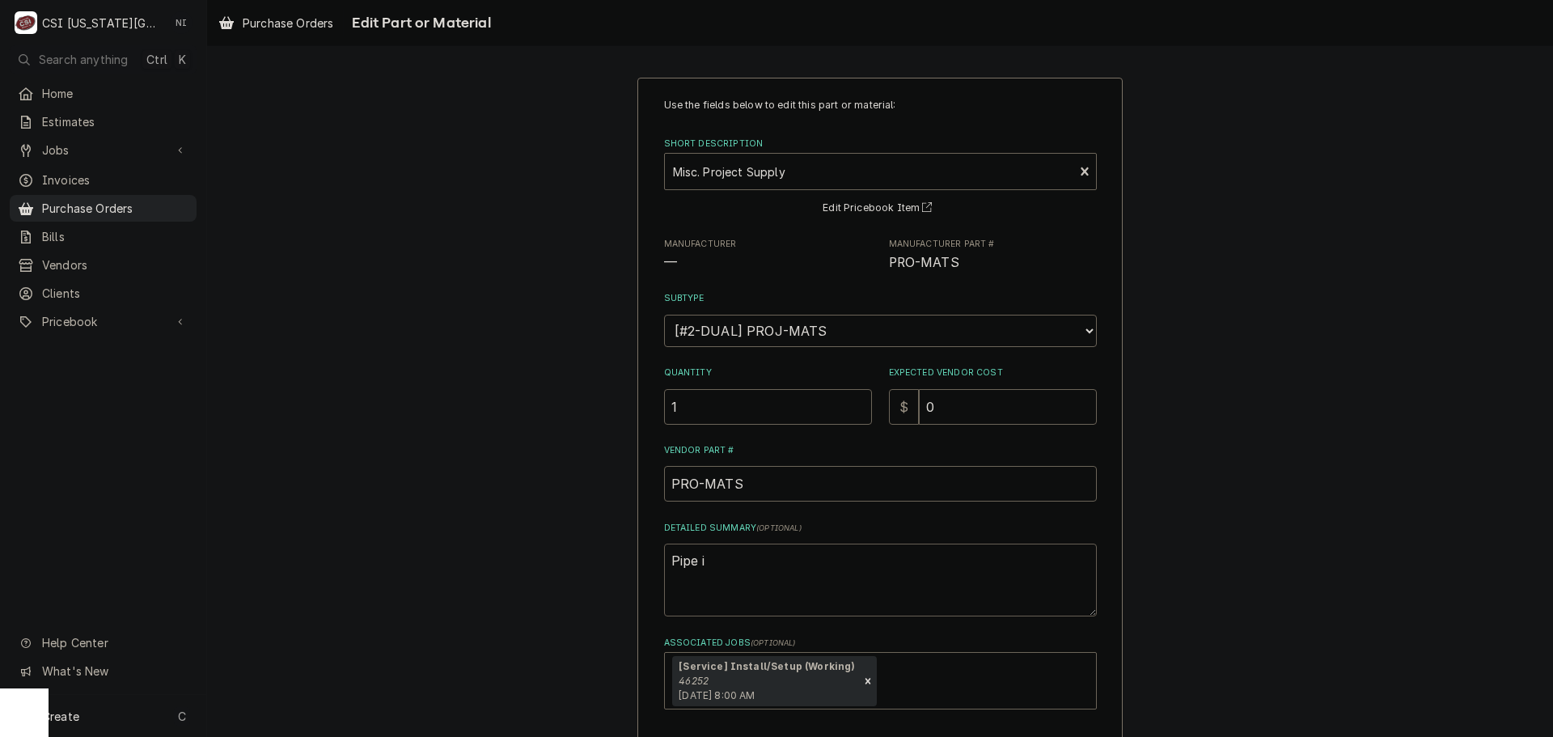
type textarea "x"
type textarea "Pipe in"
type textarea "x"
type textarea "Pipe ins"
type textarea "x"
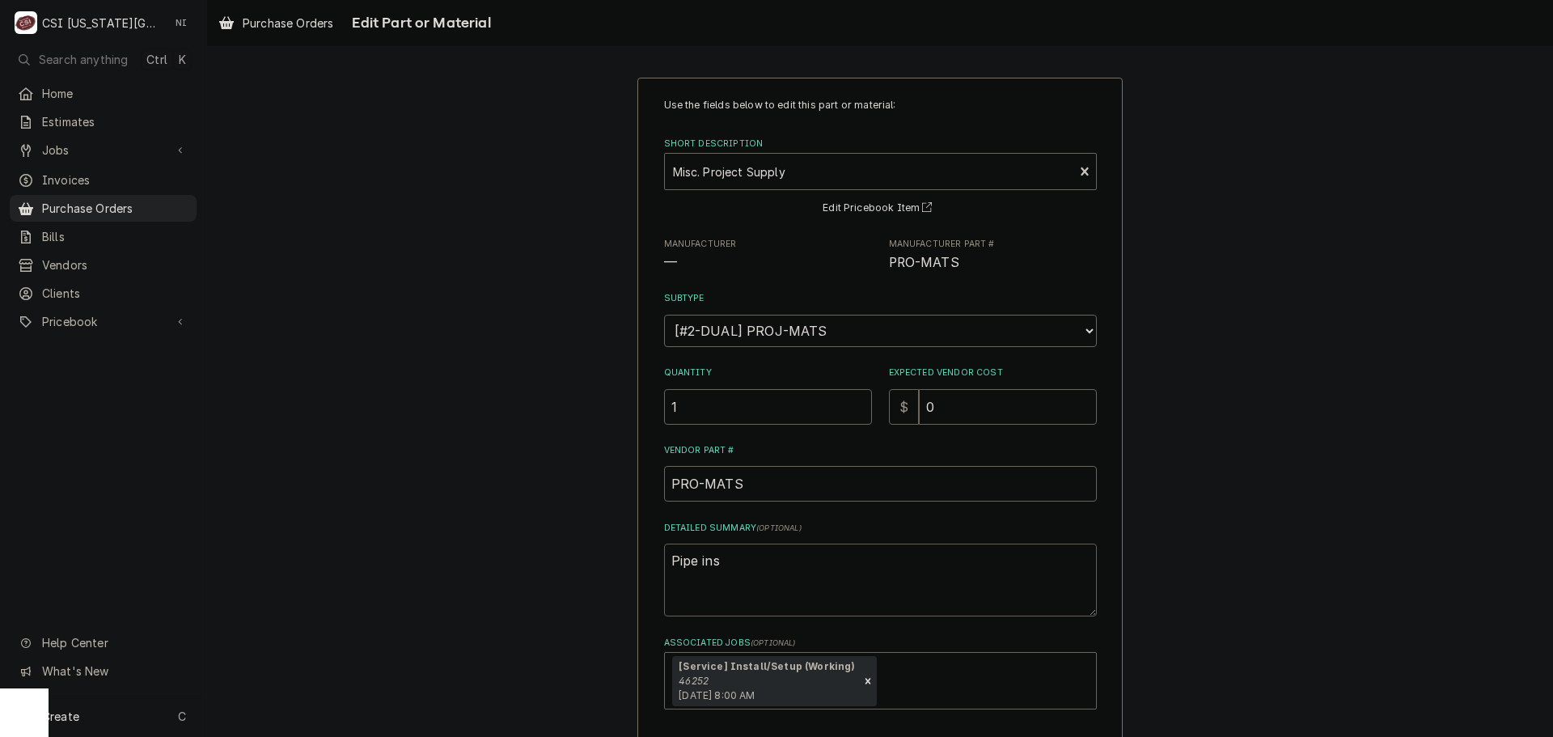
type textarea "Pipe insu"
type textarea "x"
type textarea "Pipe insul"
type textarea "x"
type textarea "Pipe insula"
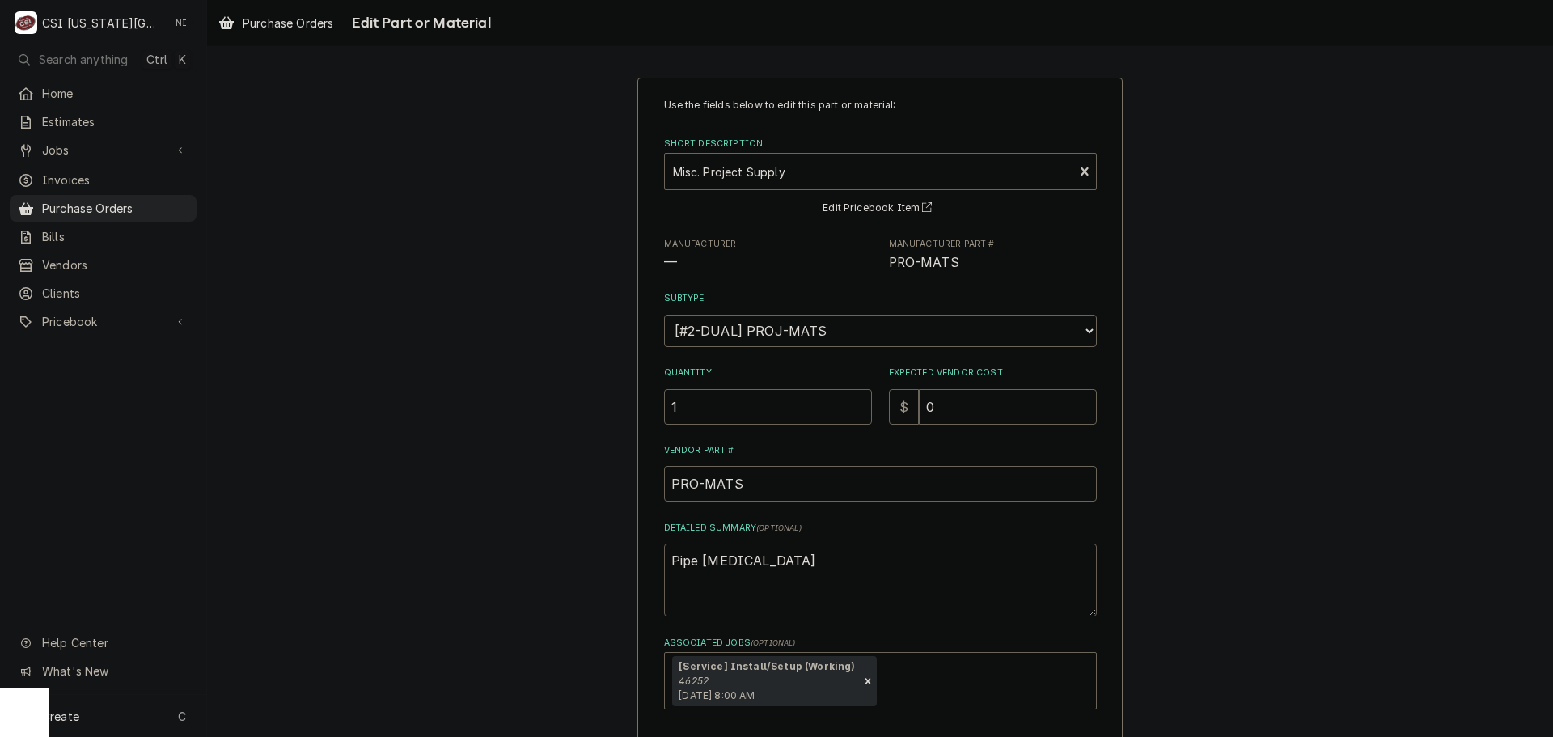
type textarea "x"
type textarea "Pipe insulat"
type textarea "x"
type textarea "Pipe insulati"
type textarea "x"
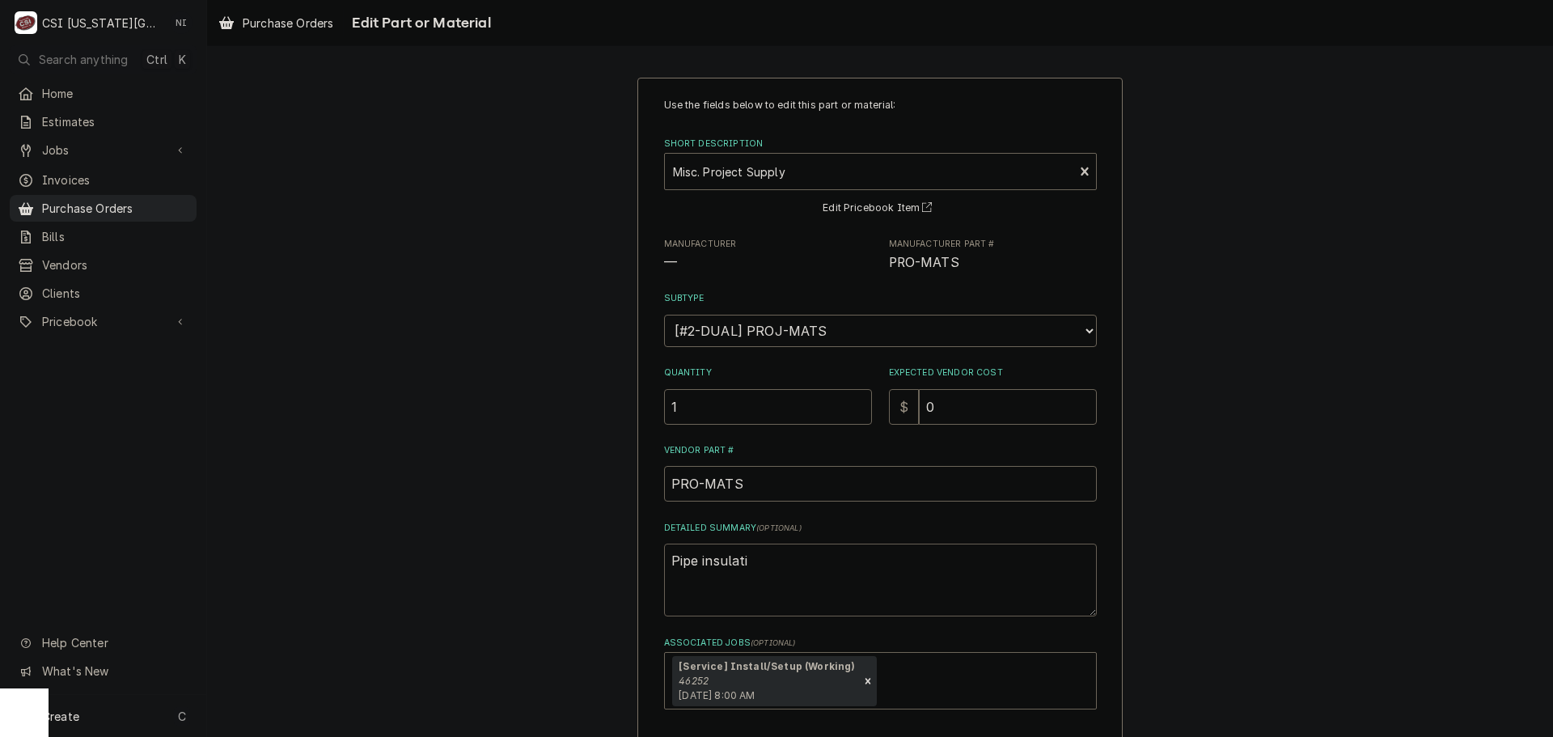
type textarea "Pipe insulatio"
type textarea "x"
type textarea "Pipe insulation"
drag, startPoint x: 920, startPoint y: 413, endPoint x: 877, endPoint y: 413, distance: 42.9
click at [877, 413] on div "Quantity 1 Expected Vendor Cost $ 0" at bounding box center [880, 395] width 433 height 57
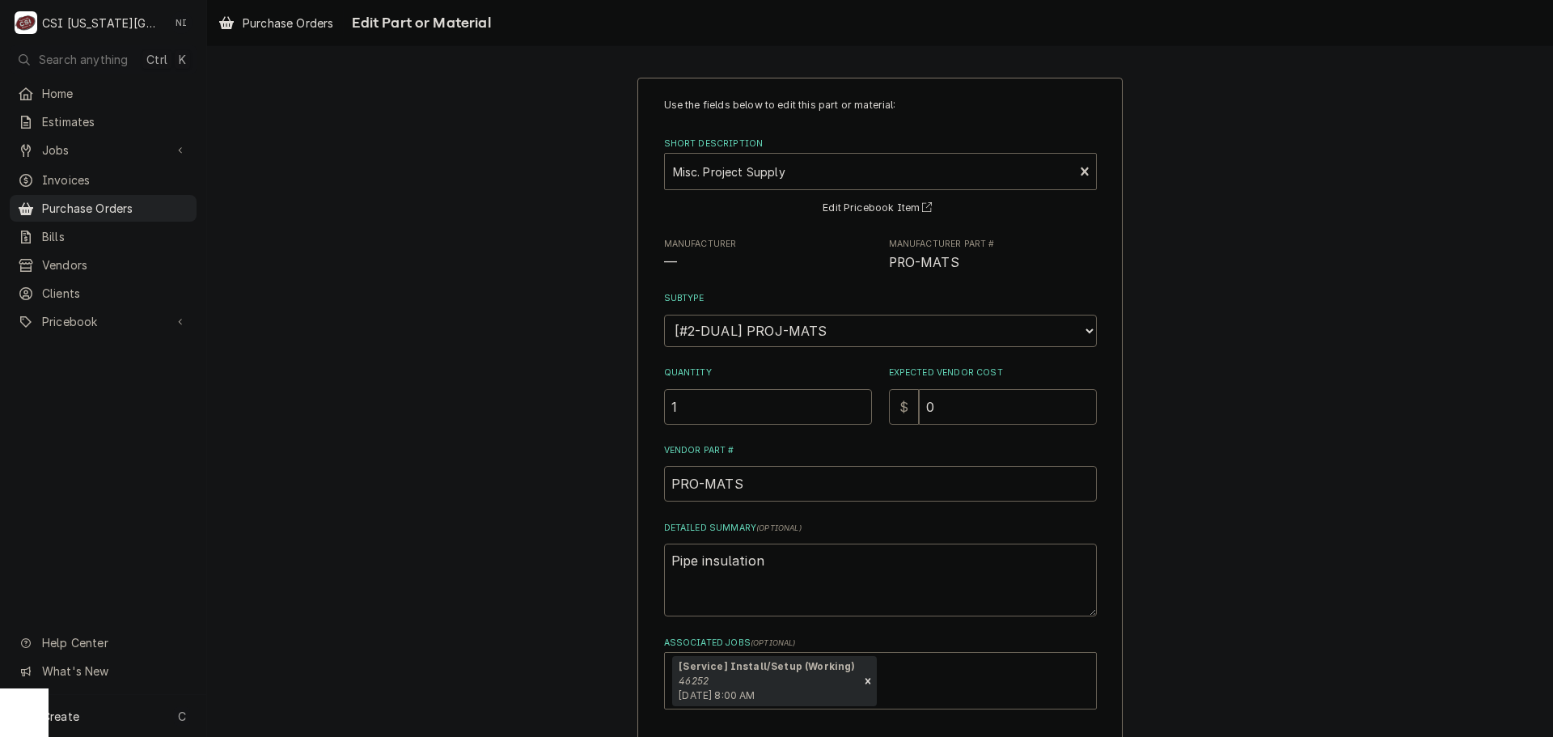
type textarea "x"
type input "4"
type textarea "x"
type input "44"
type textarea "x"
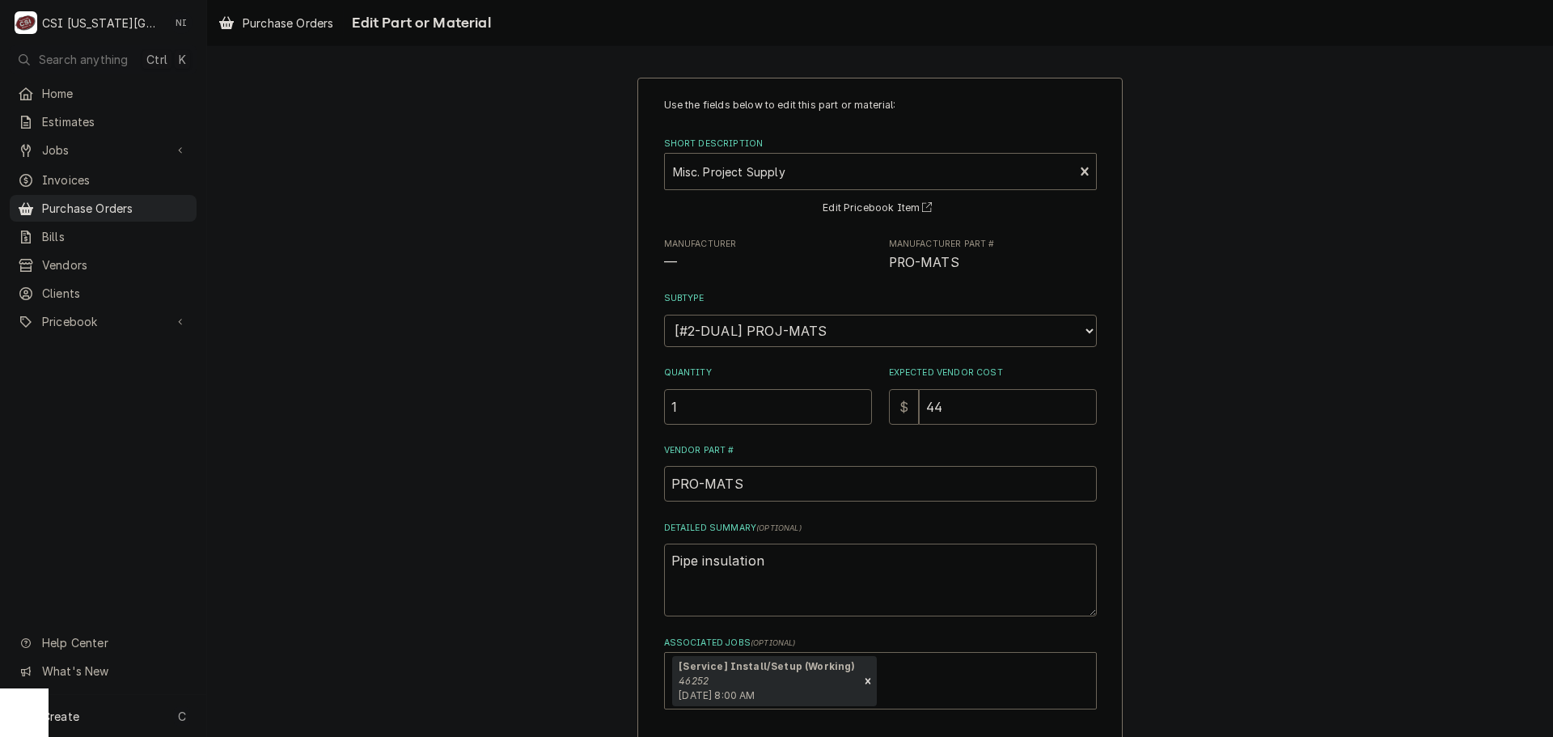
type input "44.2"
type textarea "x"
type input "44.21"
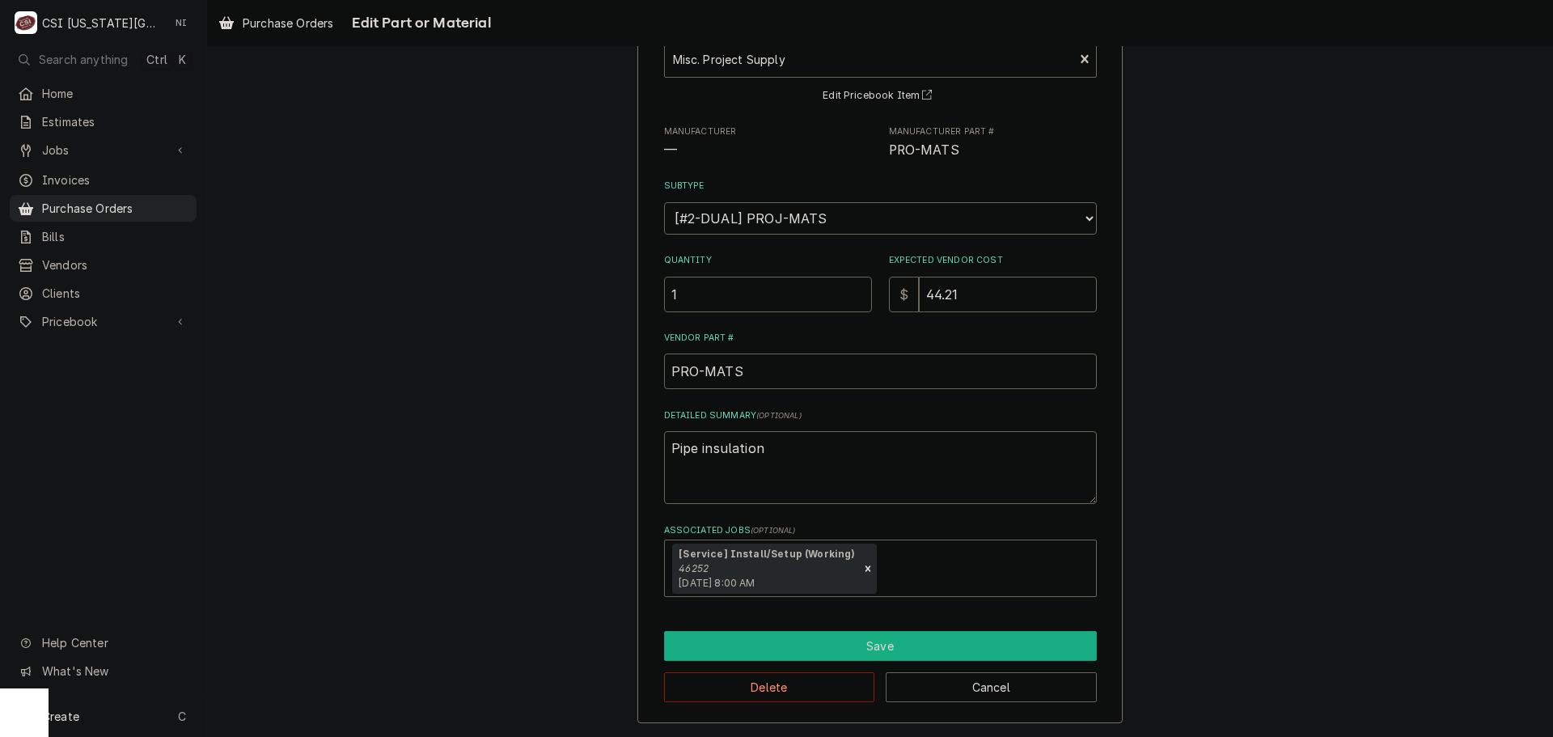
click at [871, 646] on button "Save" at bounding box center [880, 646] width 433 height 30
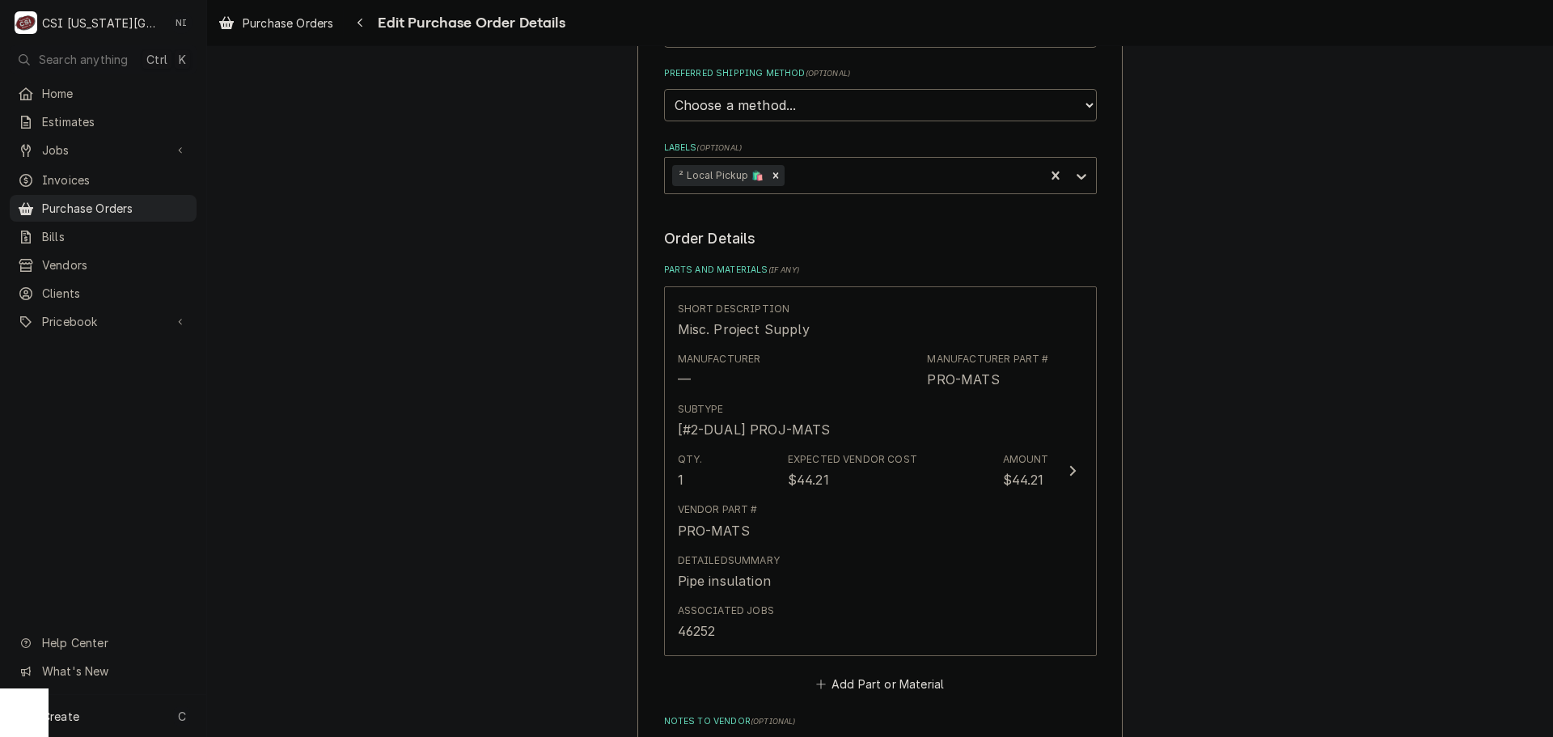
scroll to position [893, 0]
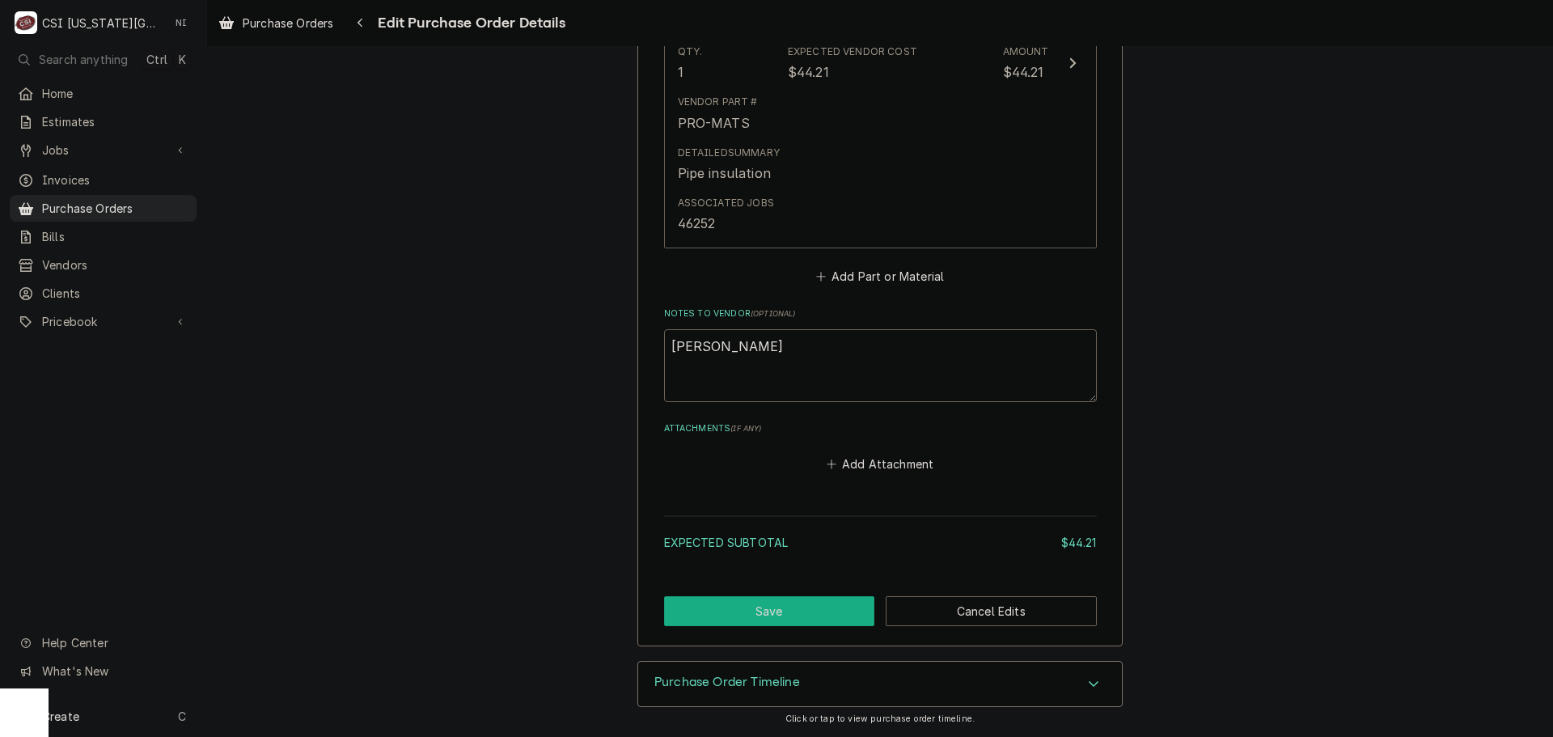
click at [778, 606] on button "Save" at bounding box center [769, 611] width 211 height 30
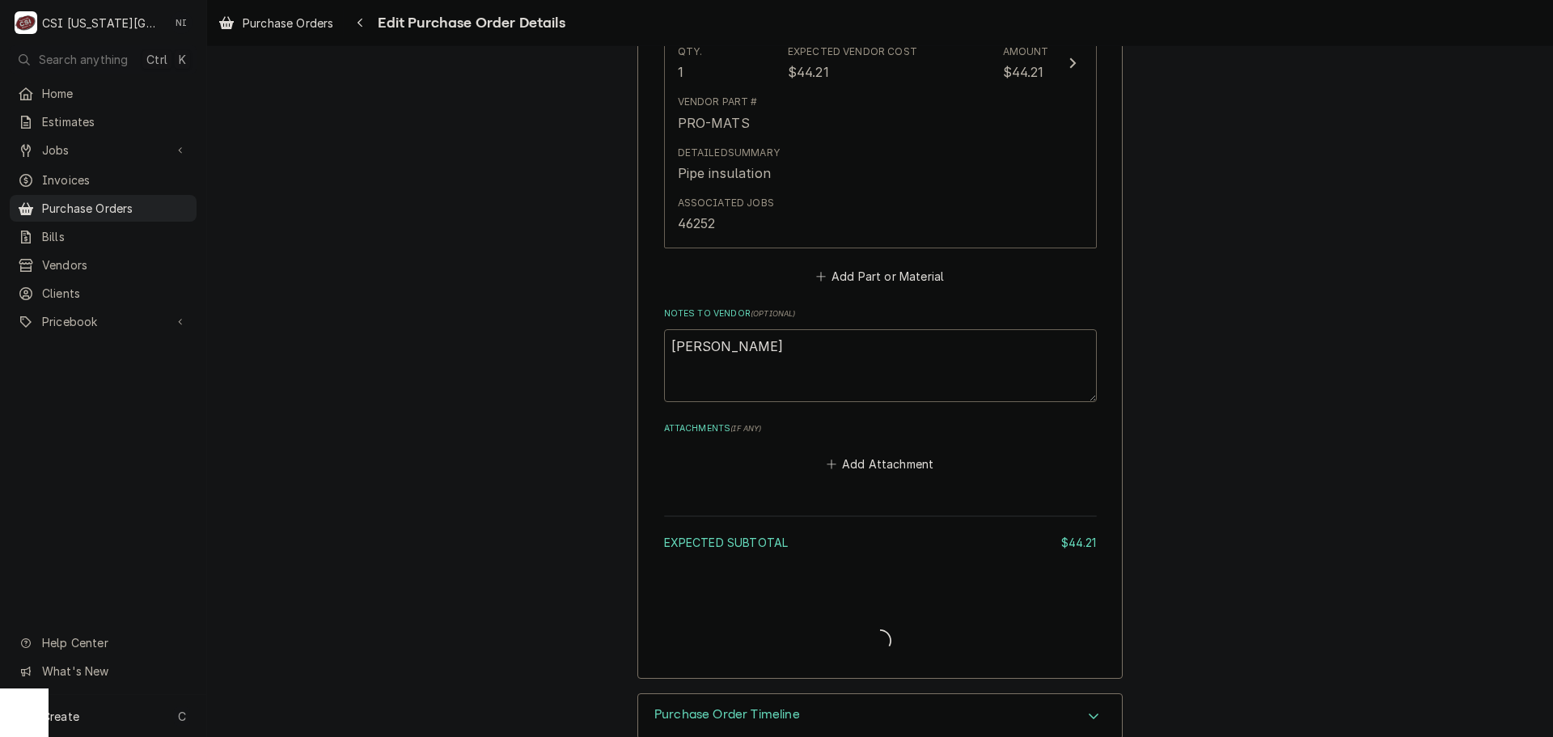
type textarea "x"
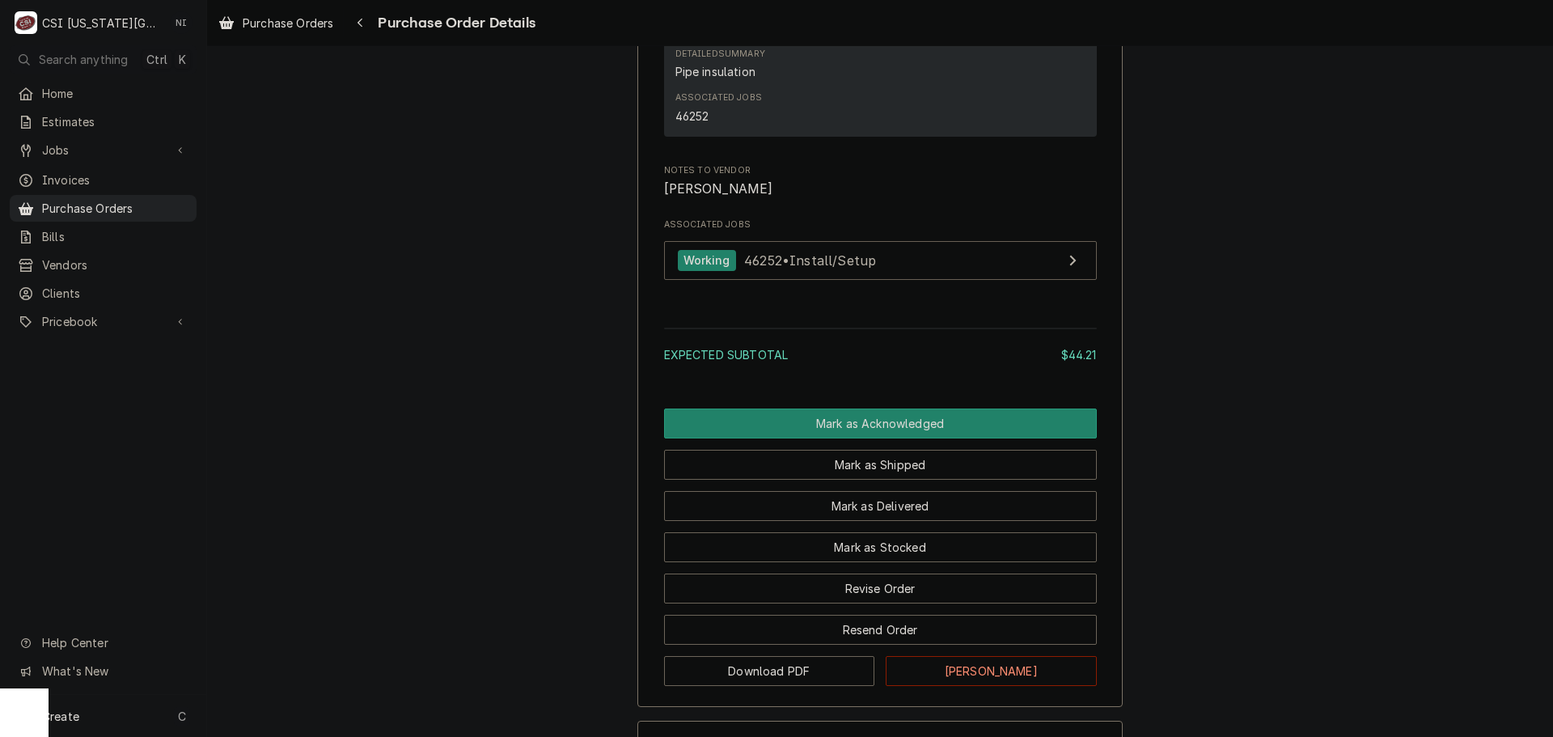
scroll to position [1310, 0]
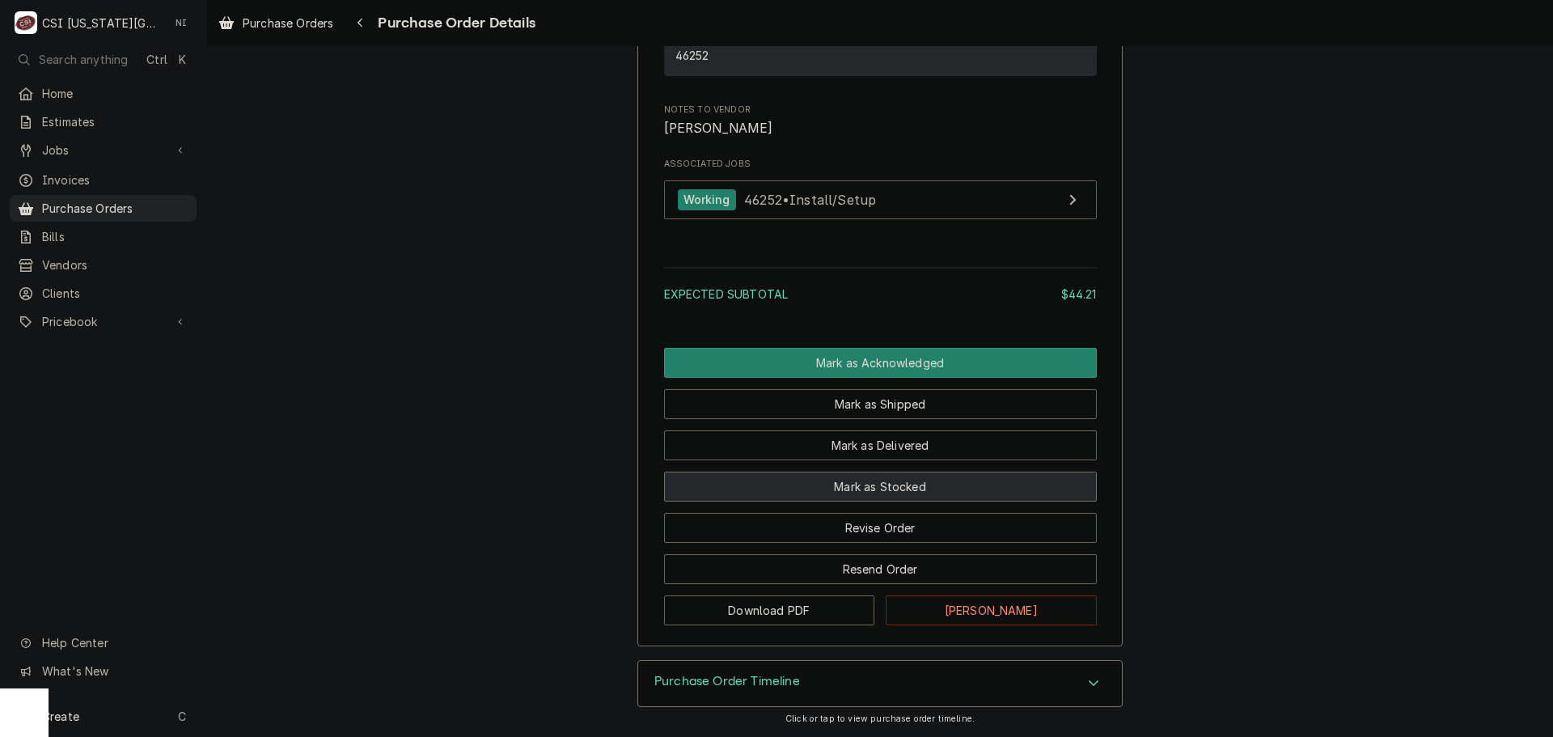
click at [909, 487] on button "Mark as Stocked" at bounding box center [880, 487] width 433 height 30
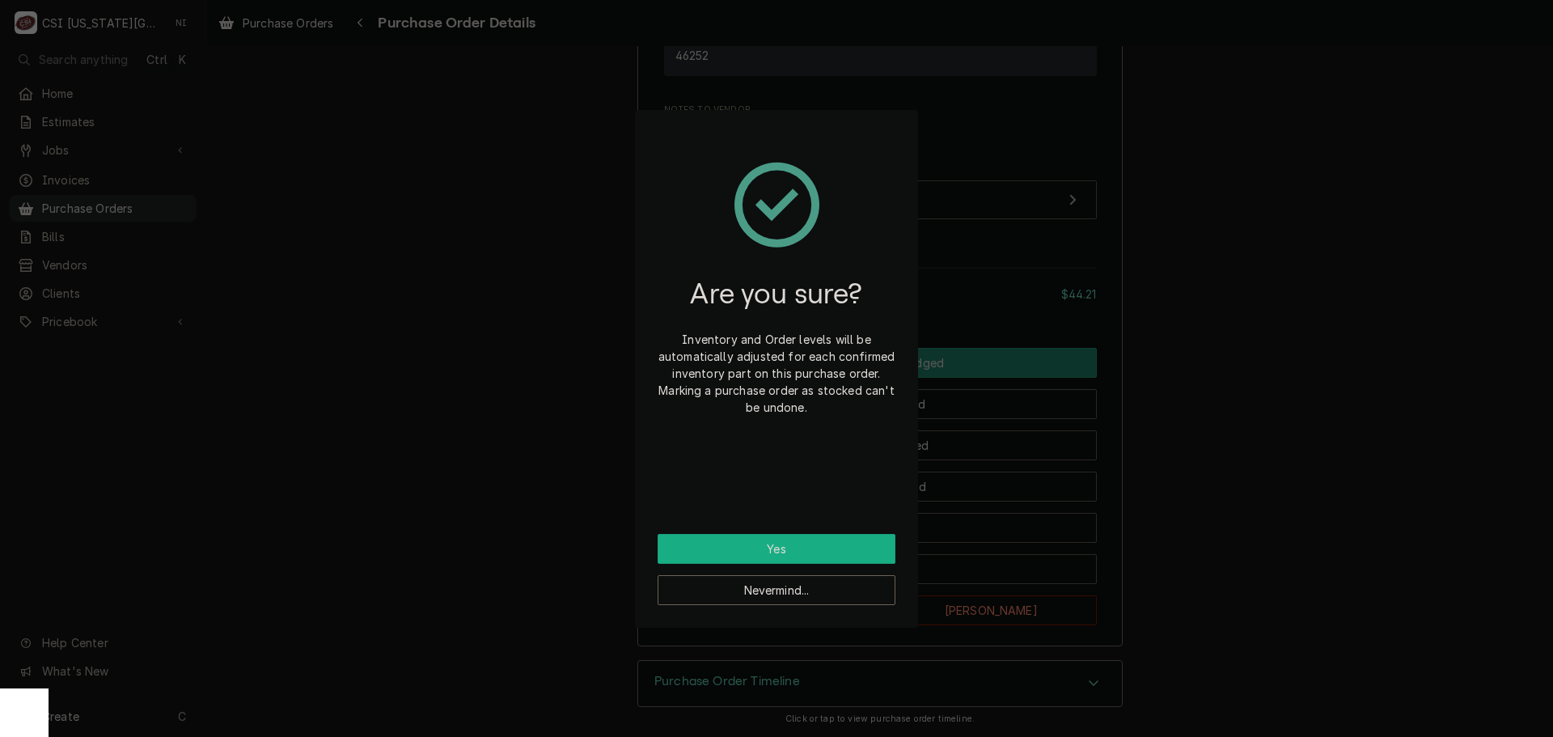
click at [820, 540] on button "Yes" at bounding box center [777, 549] width 238 height 30
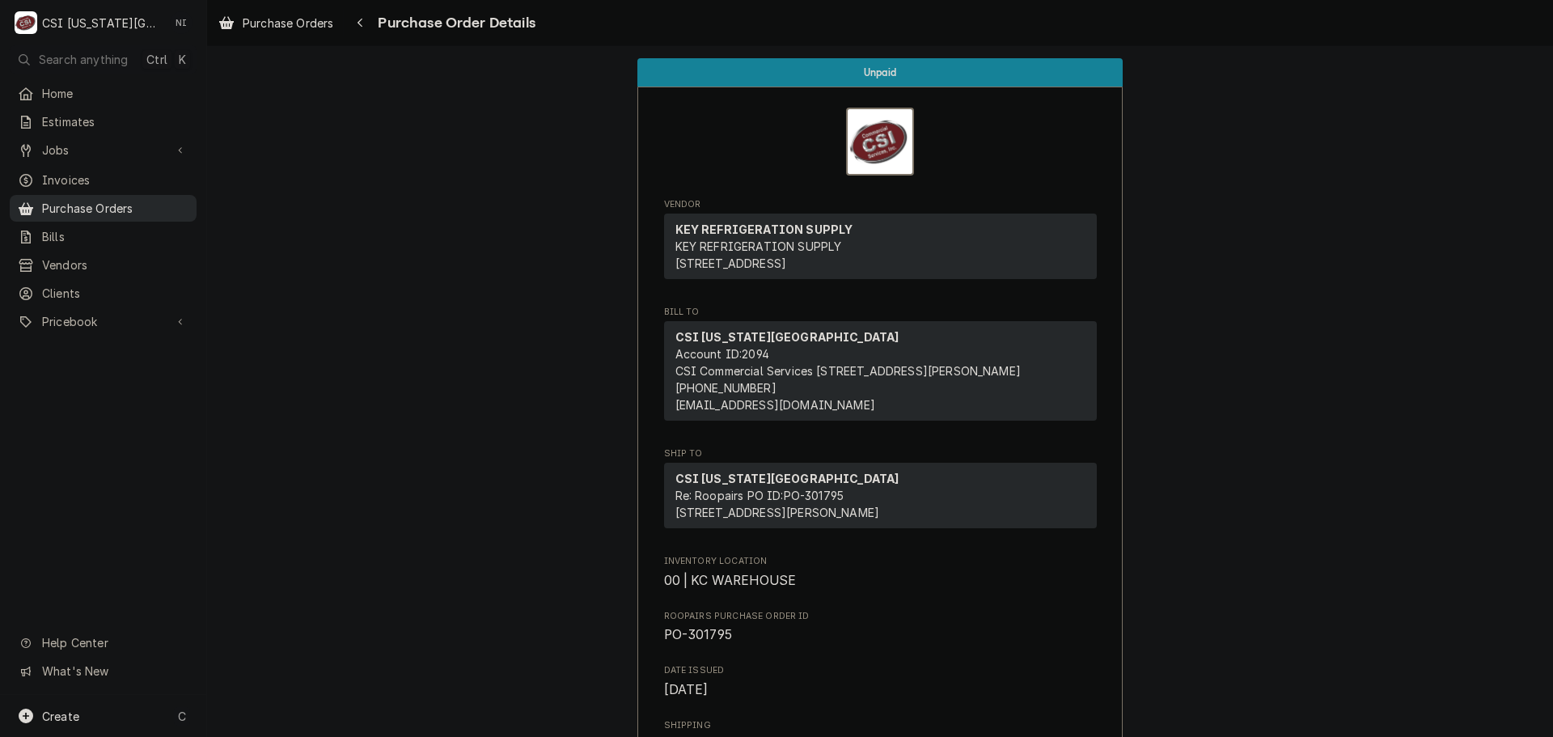
click at [180, 203] on span "Purchase Orders" at bounding box center [115, 208] width 146 height 17
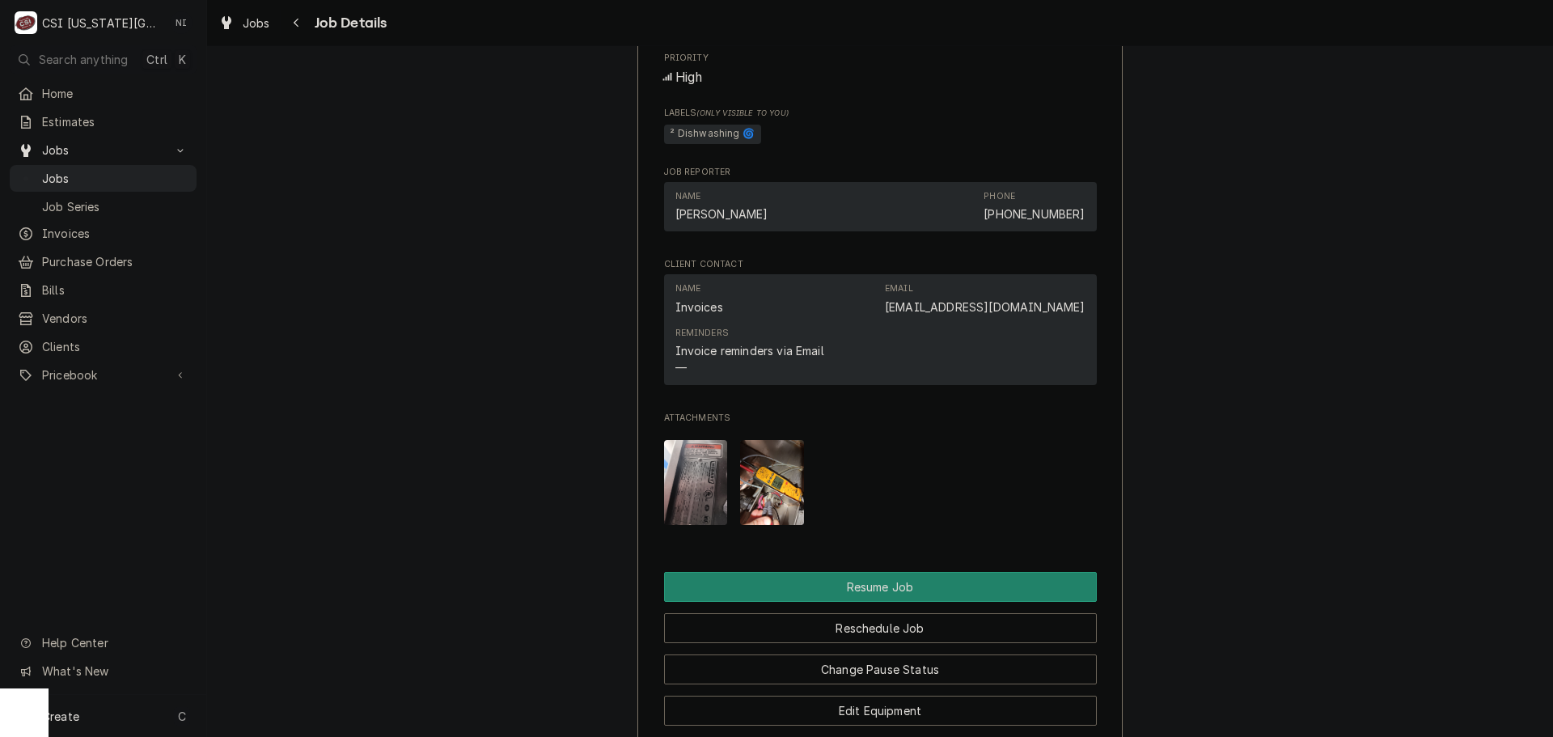
scroll to position [2046, 0]
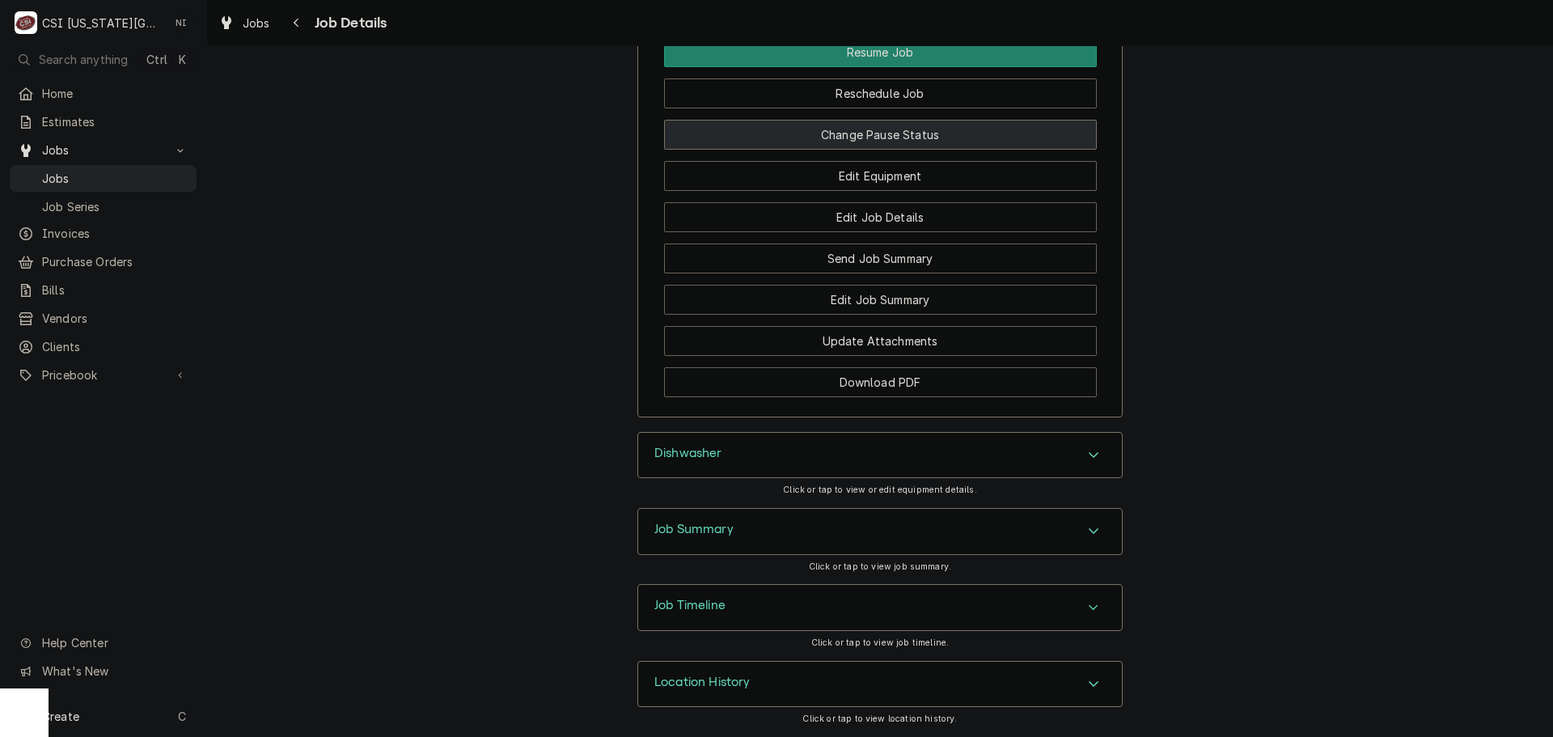
click at [888, 142] on button "Change Pause Status" at bounding box center [880, 135] width 433 height 30
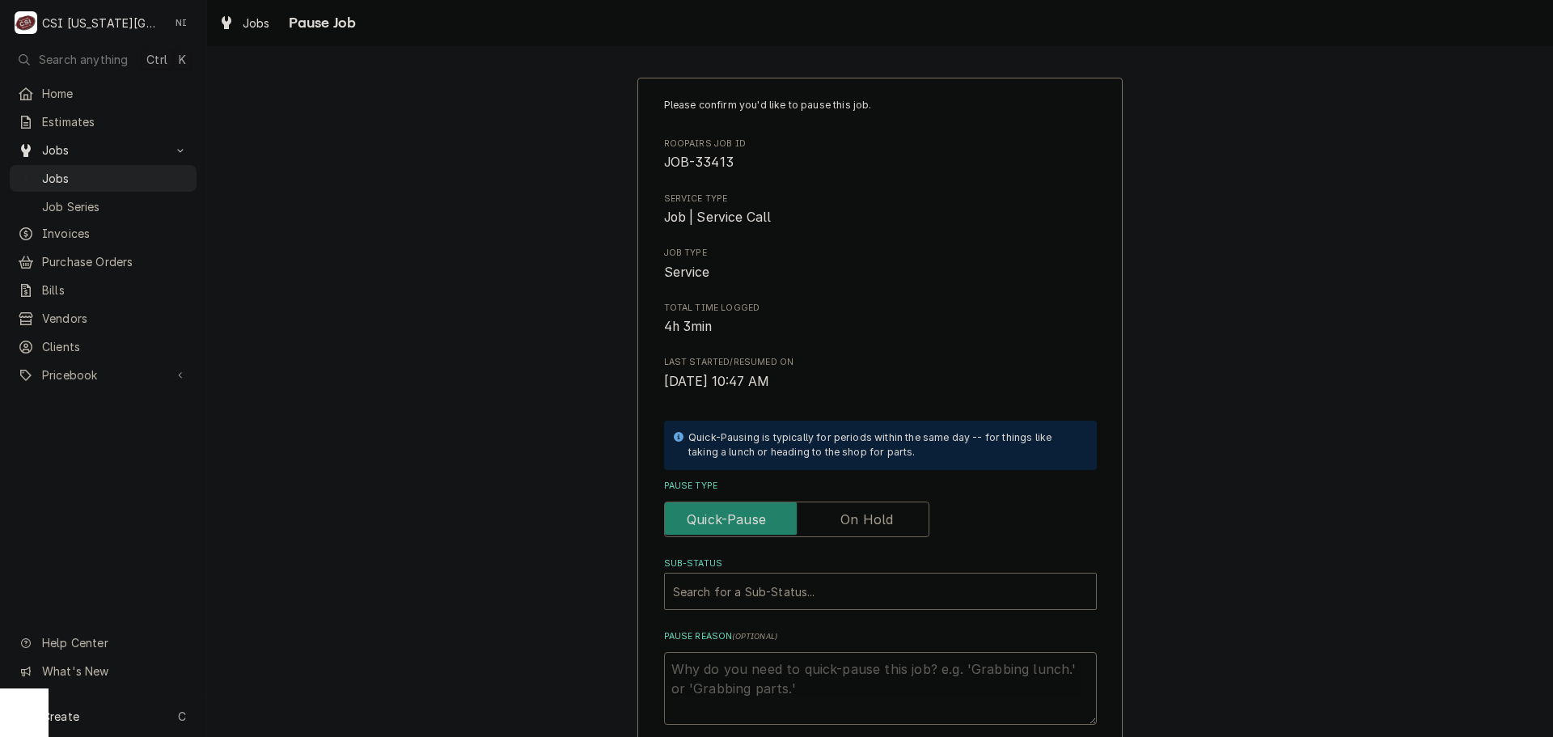
click at [837, 520] on label "Pause Type" at bounding box center [796, 520] width 265 height 36
click at [837, 520] on input "Pause Type" at bounding box center [797, 520] width 251 height 36
checkbox input "true"
click at [822, 591] on div "Sub-Status" at bounding box center [864, 591] width 383 height 29
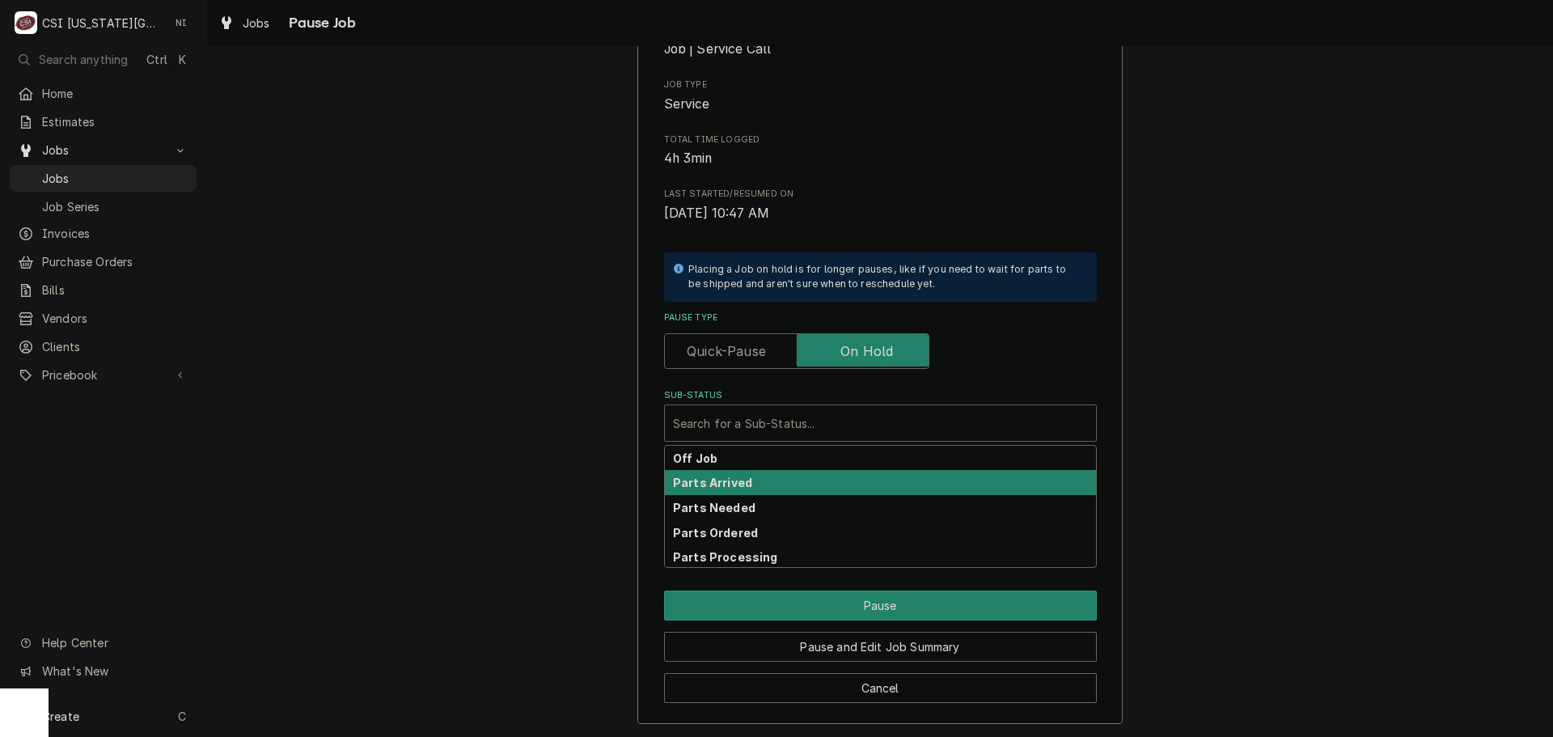
scroll to position [169, 0]
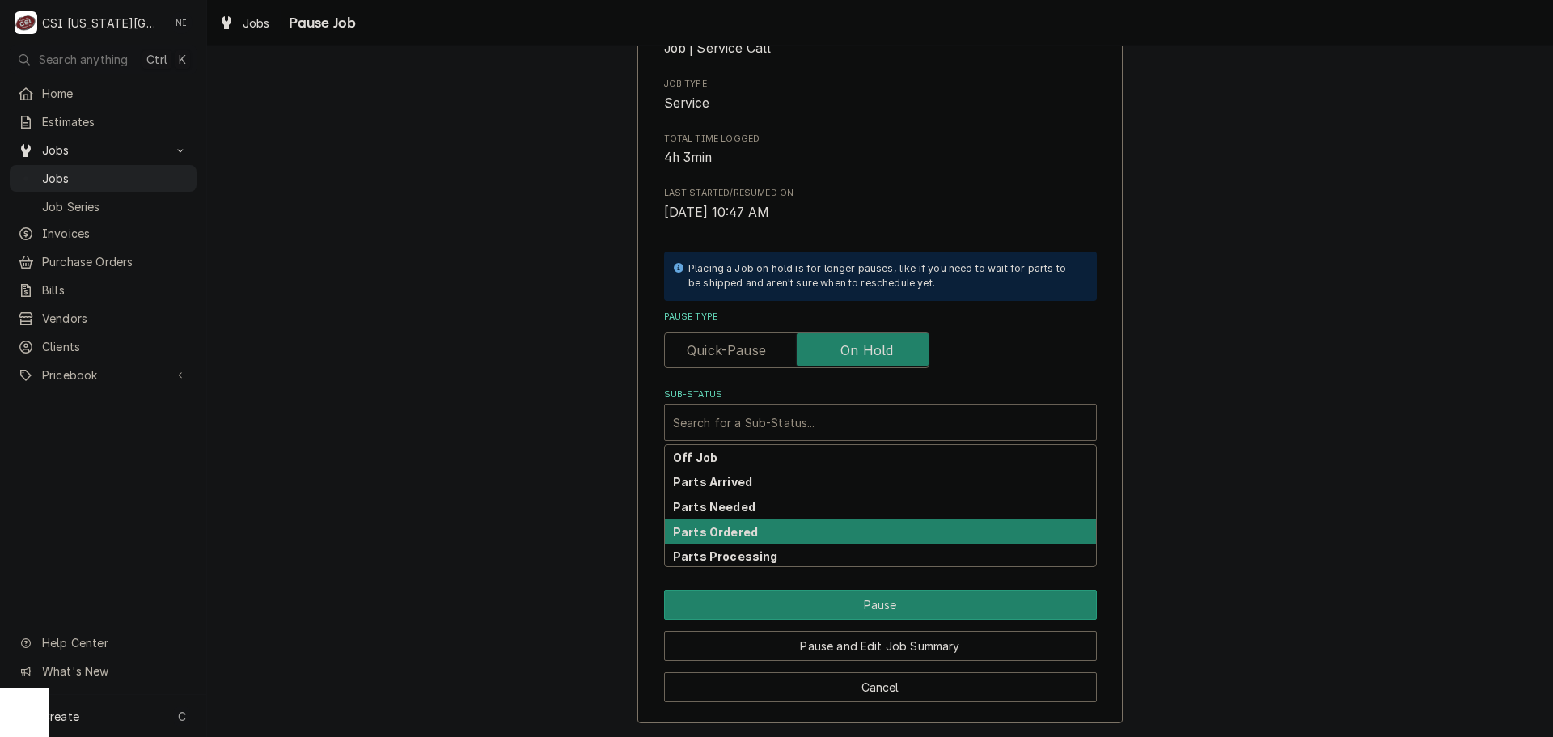
click at [747, 529] on div "Parts Ordered" at bounding box center [880, 531] width 431 height 25
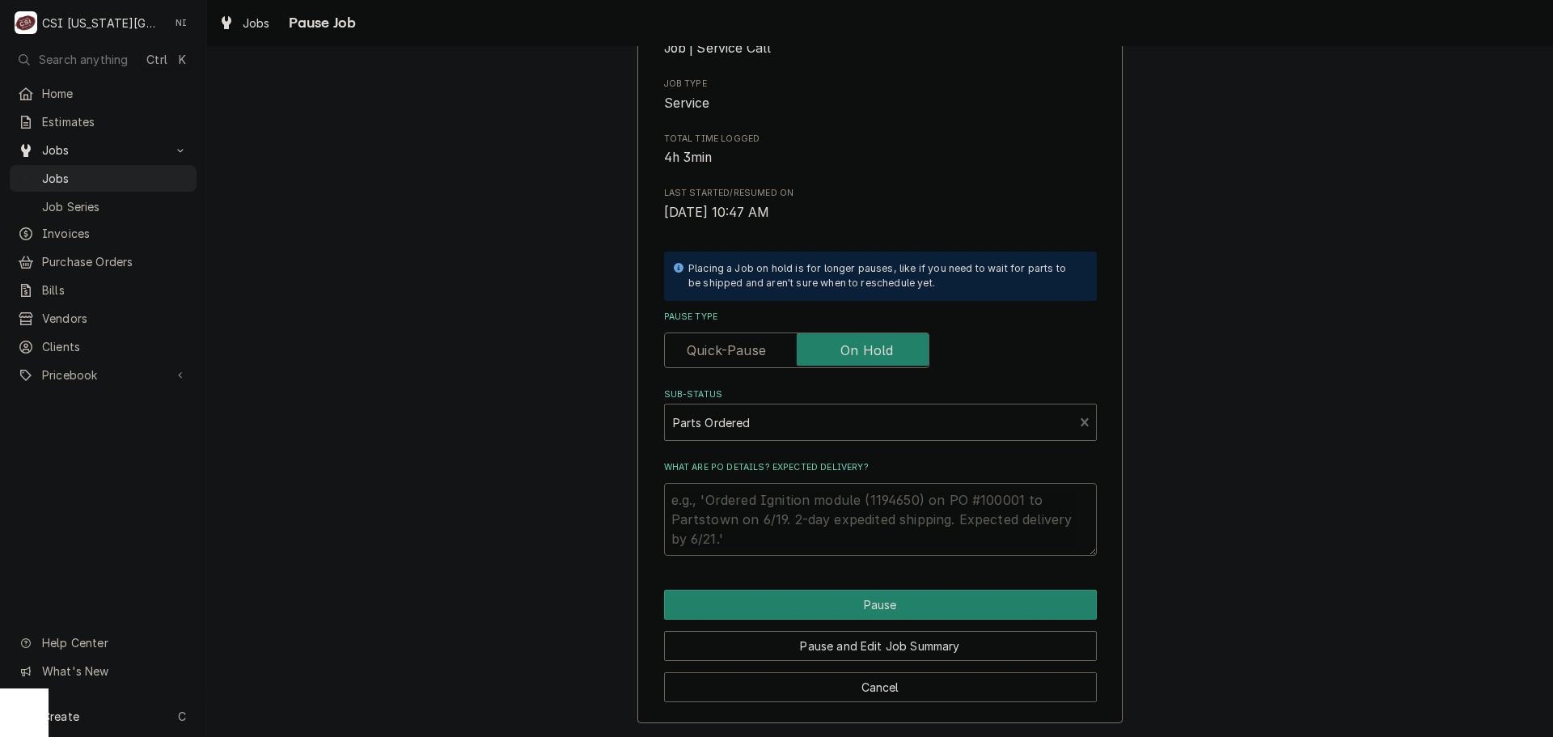
click at [727, 502] on textarea "What are PO details? Expected delivery?" at bounding box center [880, 519] width 433 height 73
type textarea "x"
type textarea "P"
type textarea "x"
type textarea "Pr"
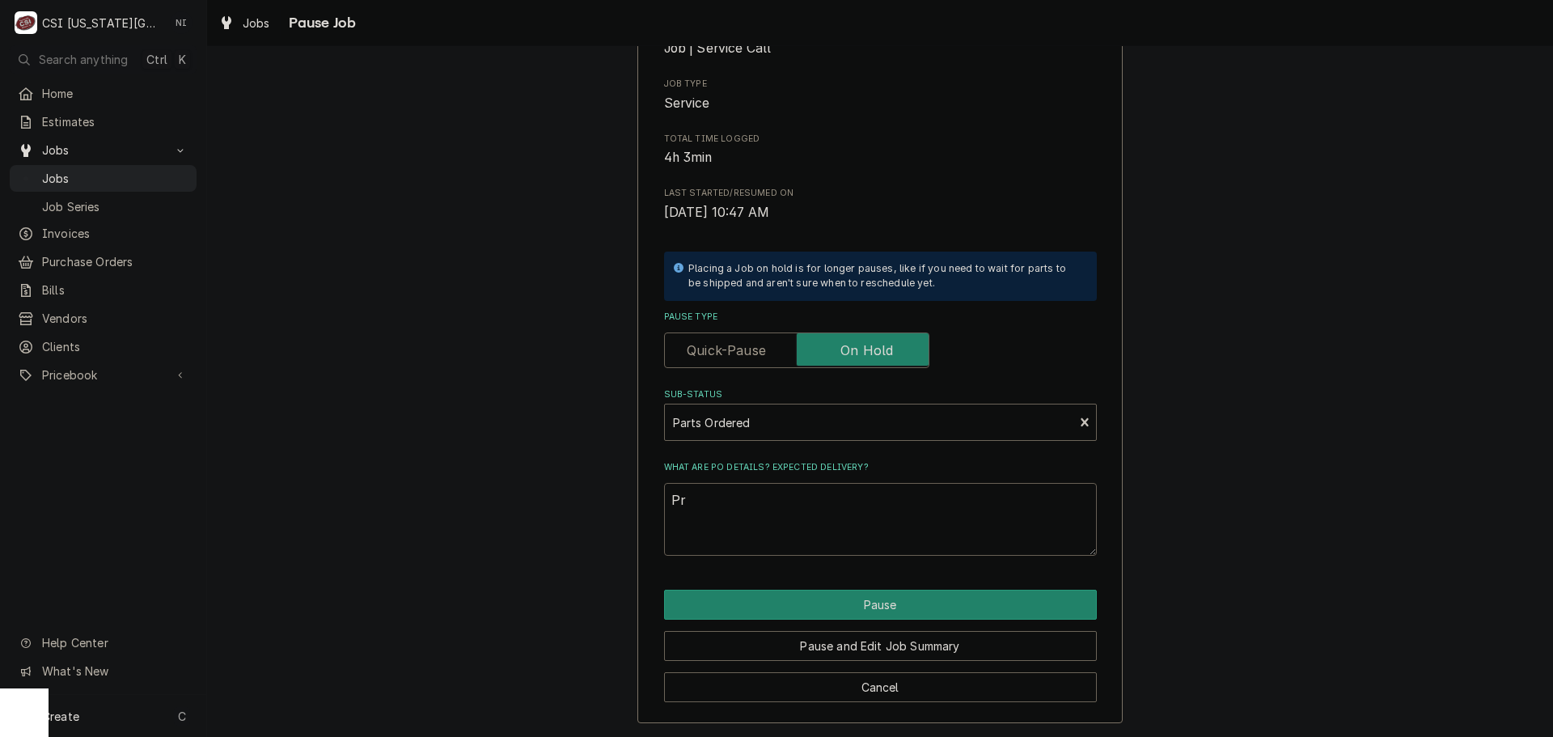
type textarea "x"
type textarea "Prs"
type textarea "x"
type textarea "Pr"
type textarea "x"
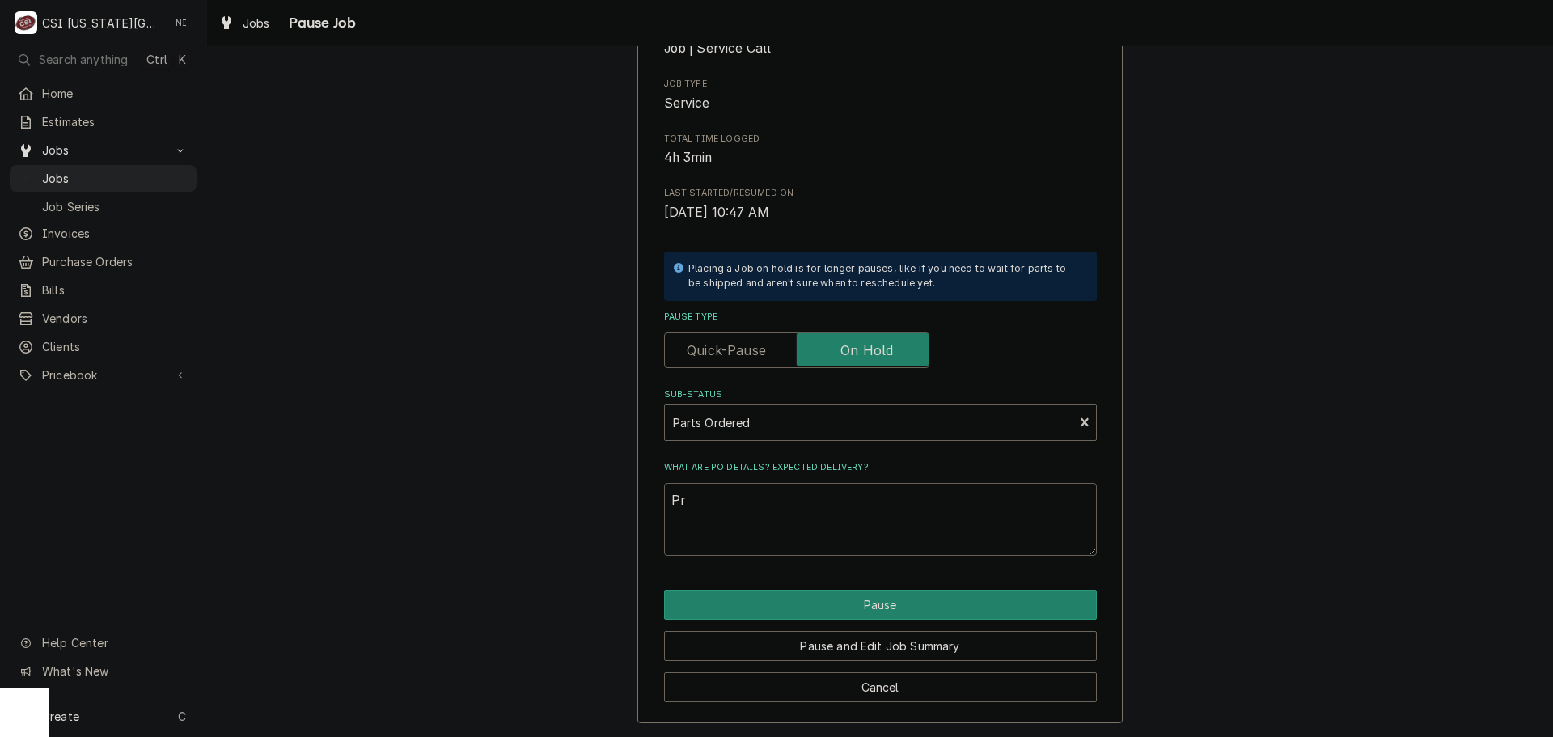
type textarea "P"
type textarea "x"
type textarea "Pa"
type textarea "x"
type textarea "Par"
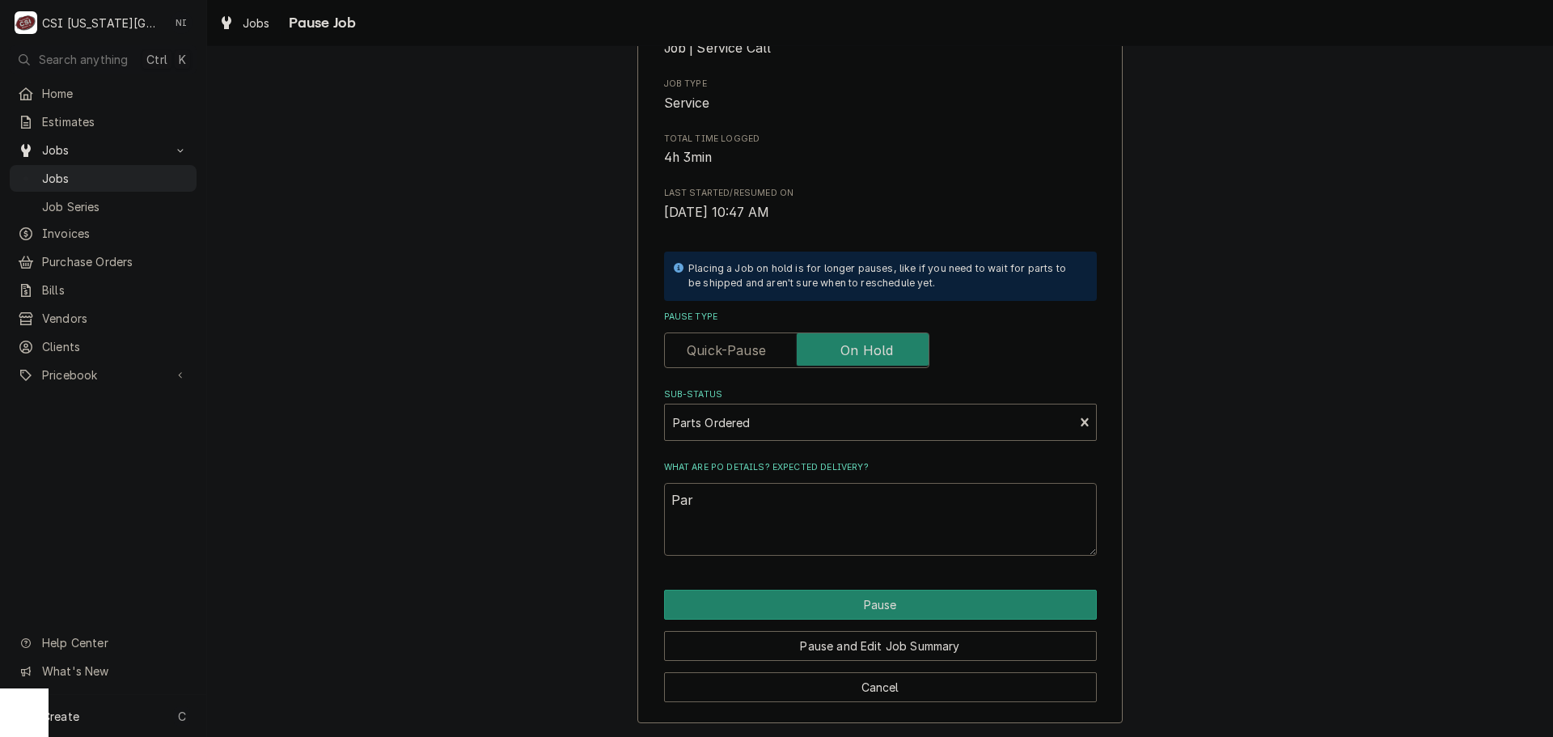
type textarea "x"
type textarea "Part"
type textarea "x"
type textarea "Parts"
type textarea "x"
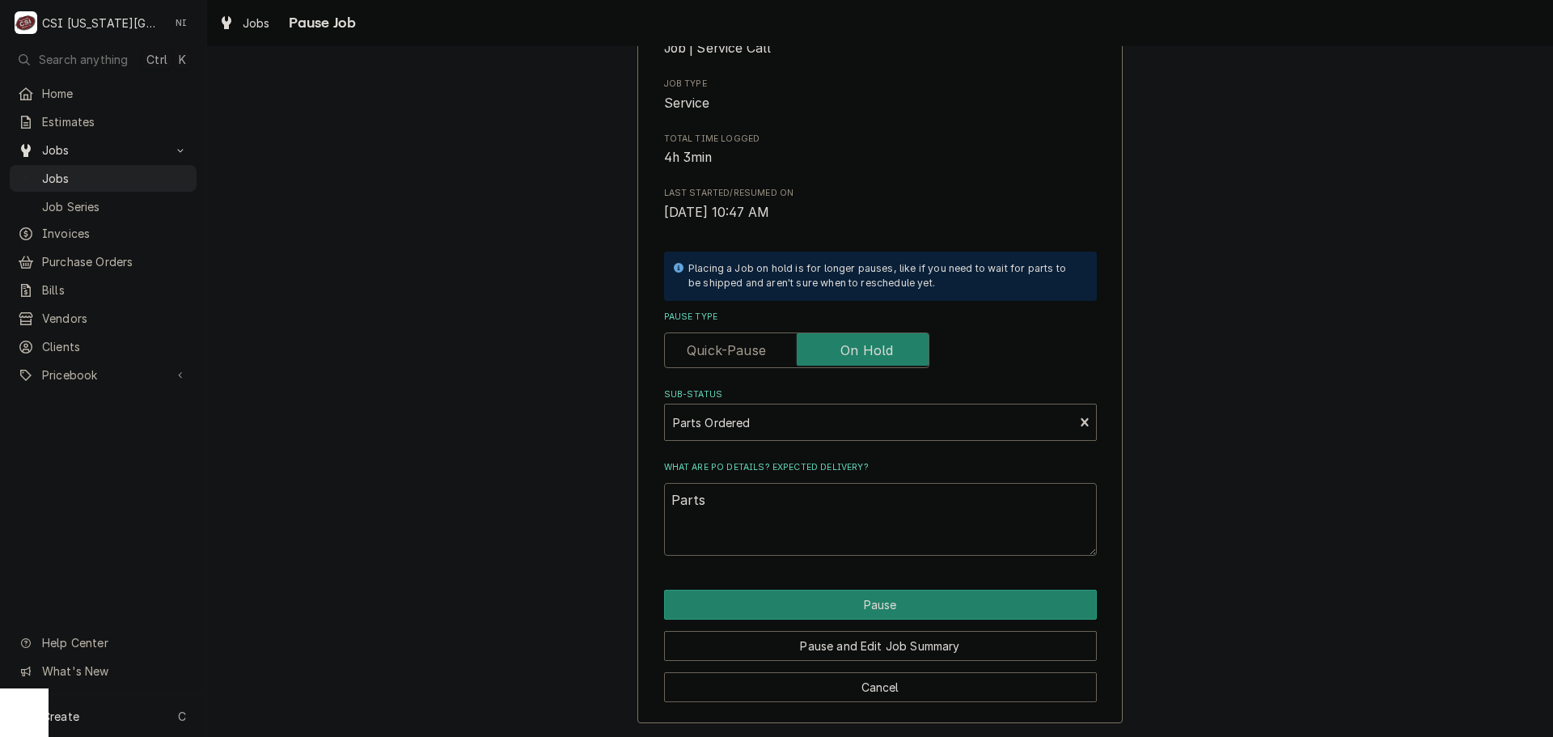
type textarea "Parts o"
type textarea "x"
type textarea "Parts or"
type textarea "x"
type textarea "Parts ord"
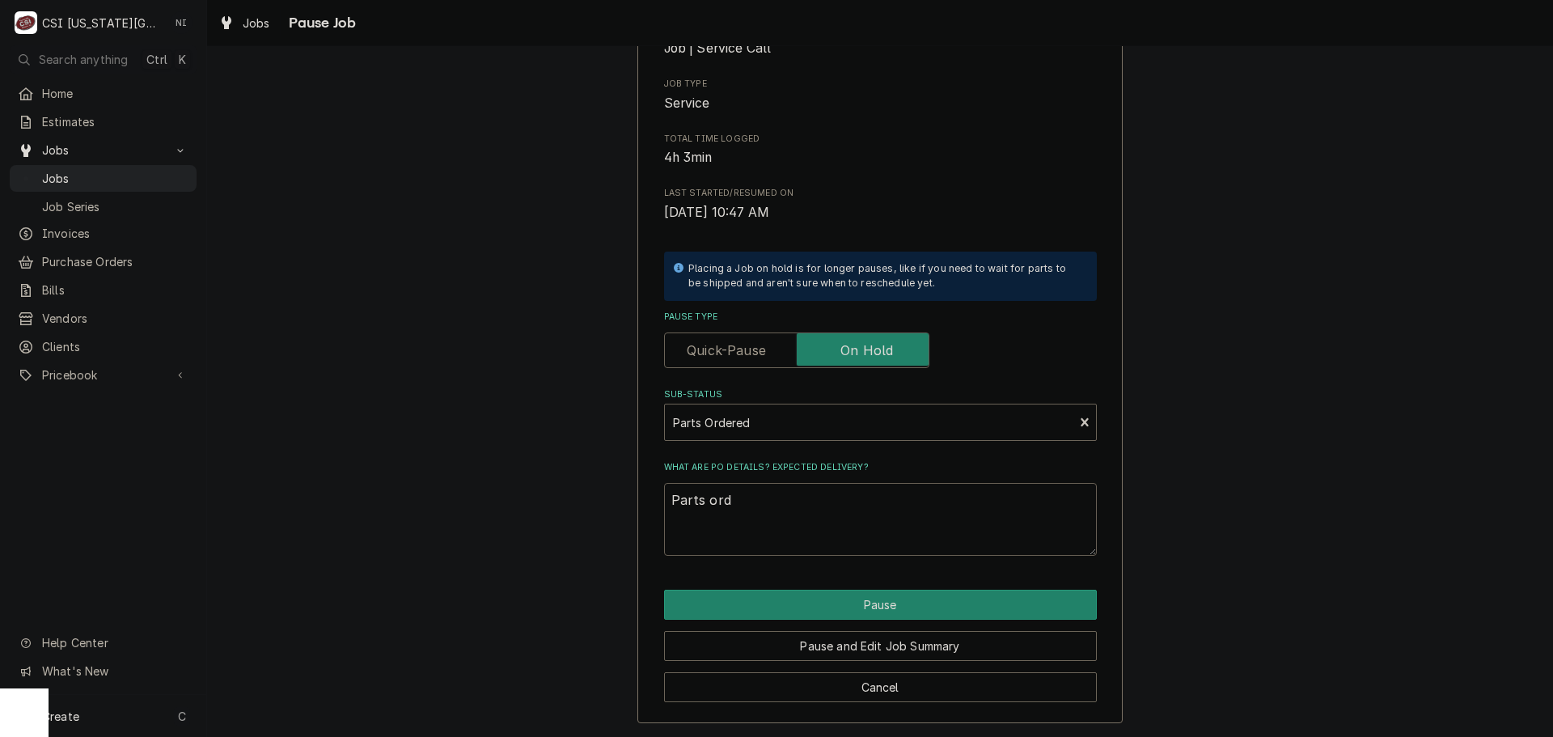
type textarea "x"
type textarea "Parts orde"
type textarea "x"
type textarea "Parts order"
type textarea "x"
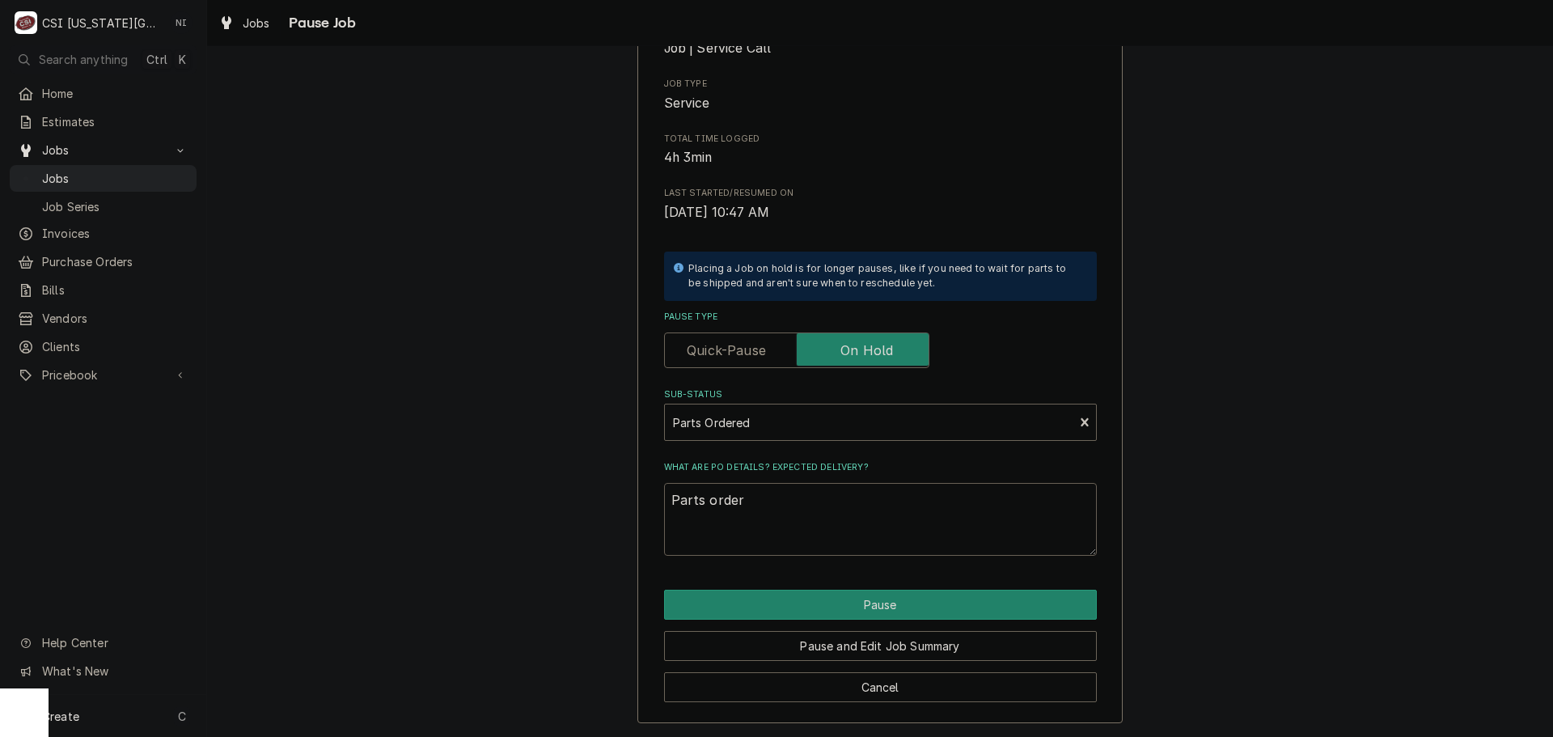
type textarea "Parts orderd"
type textarea "x"
type textarea "Parts order"
type textarea "x"
type textarea "Parts orde"
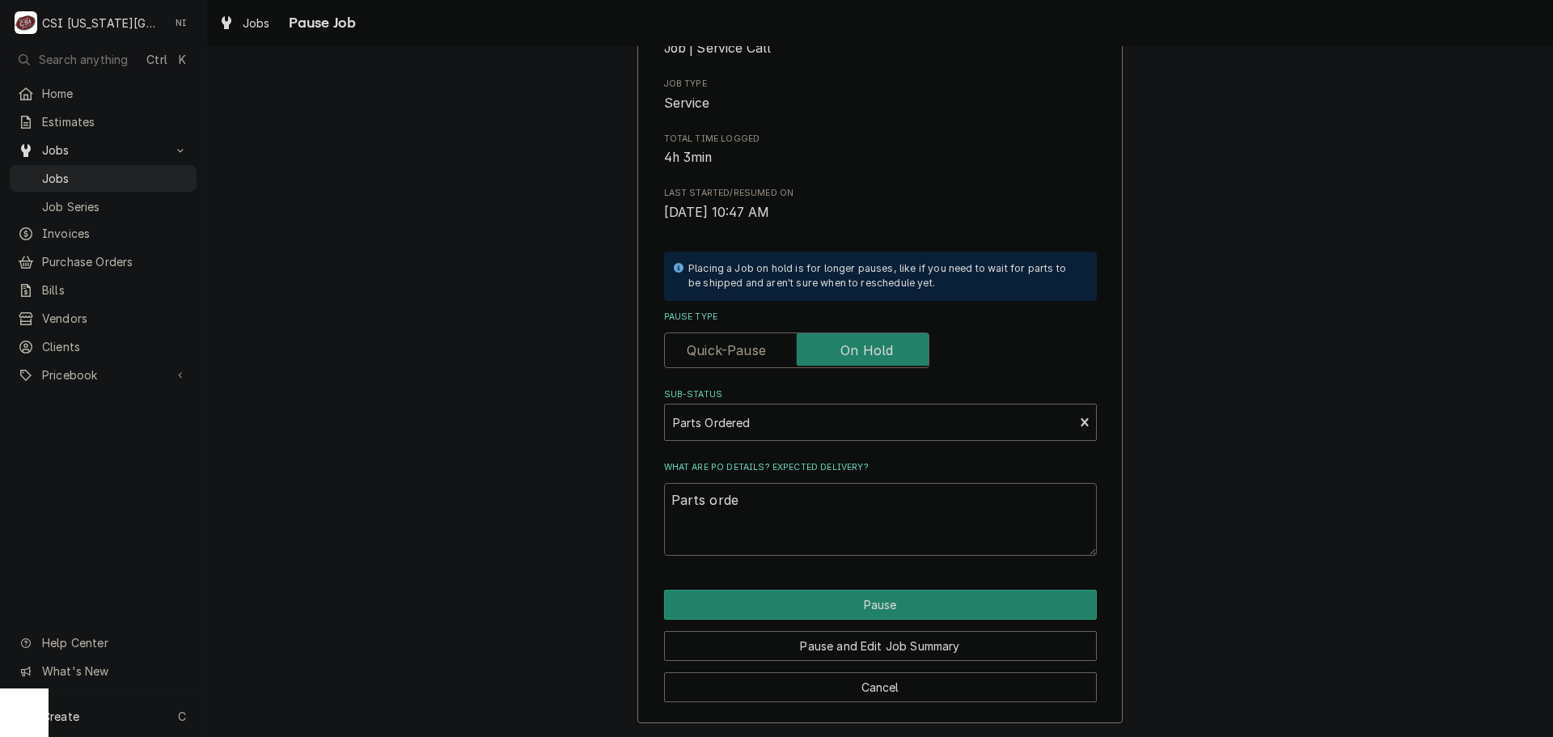
type textarea "x"
type textarea "Parts ordee"
type textarea "x"
type textarea "Parts ordeed"
type textarea "x"
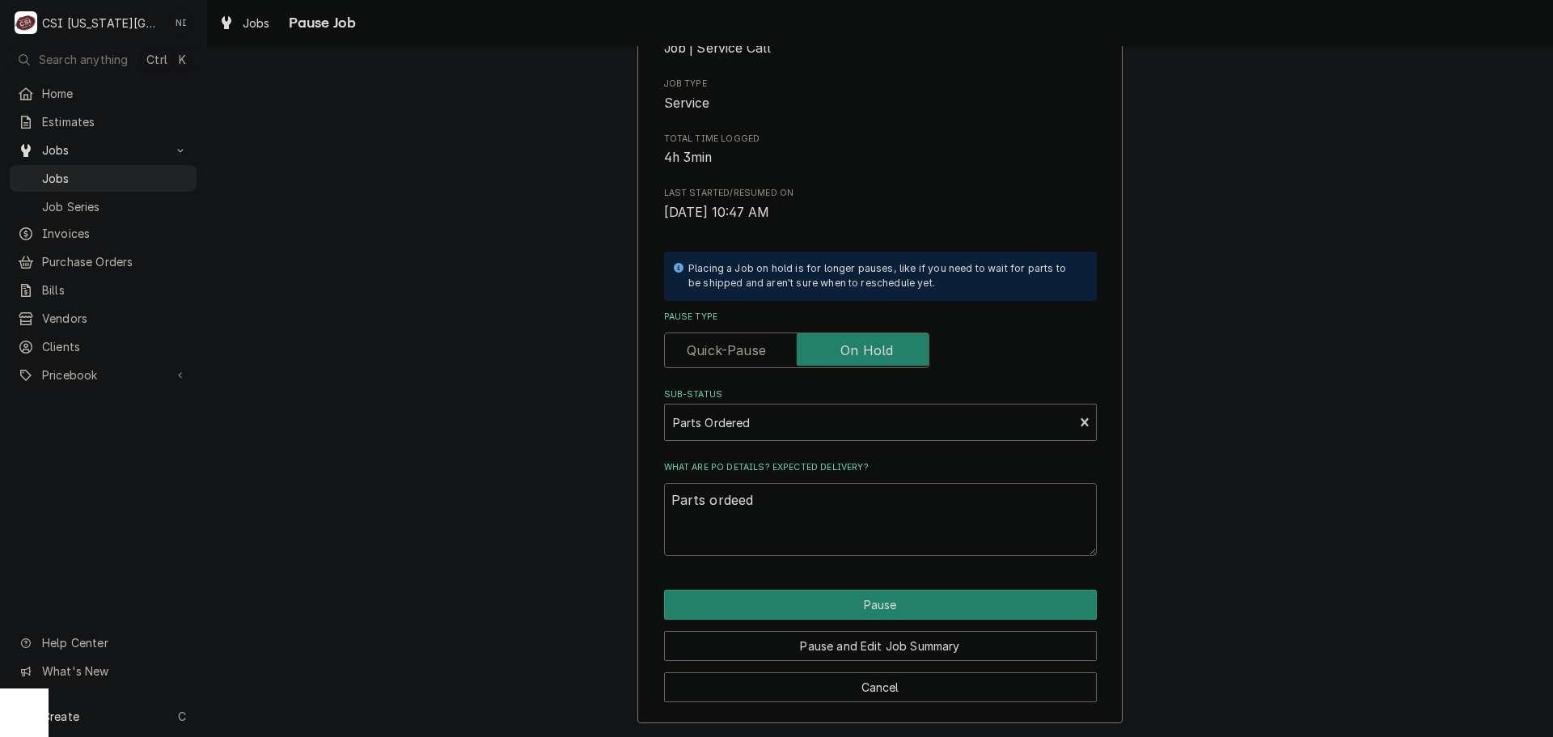
type textarea "Parts ordee"
type textarea "x"
type textarea "Parts orde"
type textarea "x"
type textarea "Parts ord"
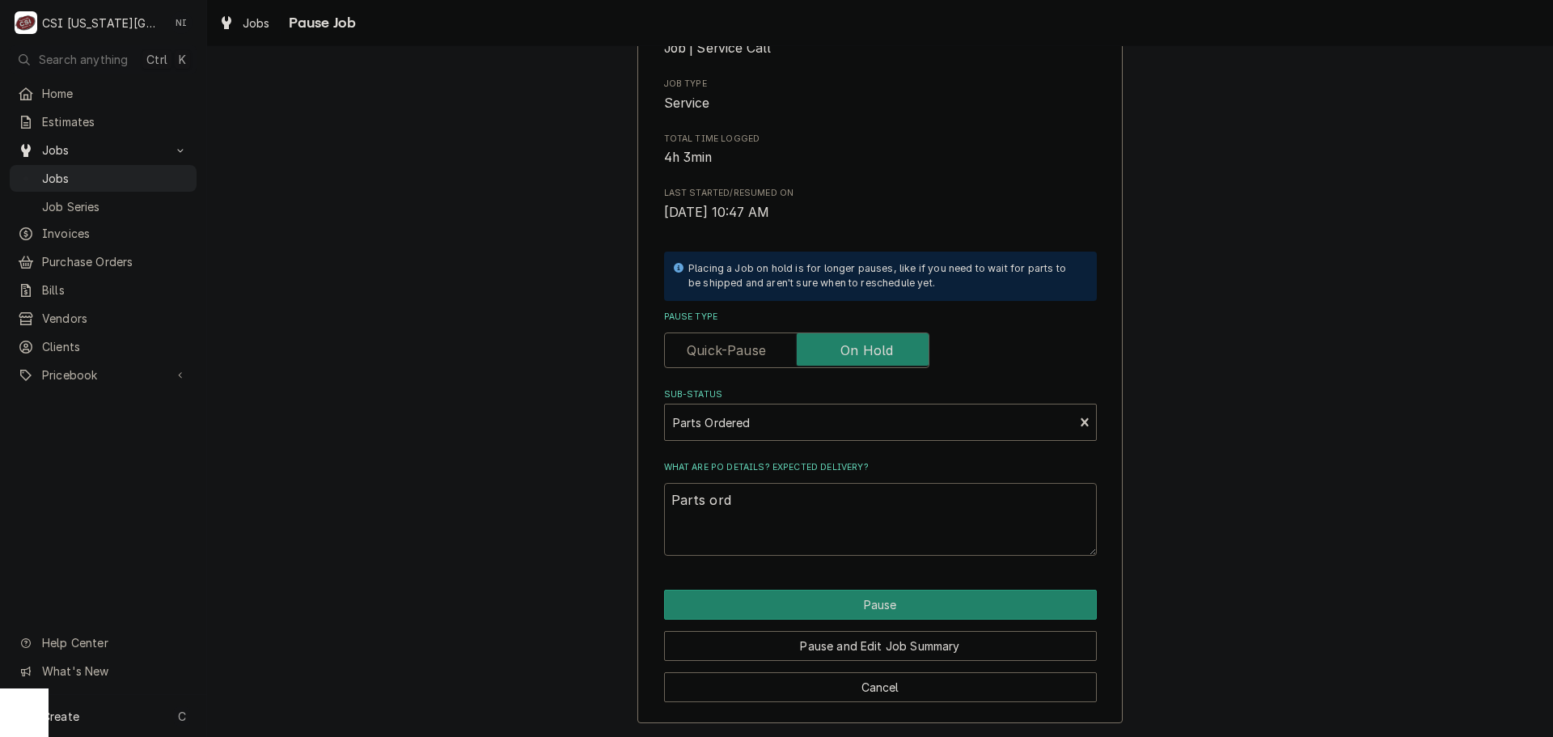
type textarea "x"
type textarea "Parts orde"
type textarea "x"
type textarea "Parts order"
type textarea "x"
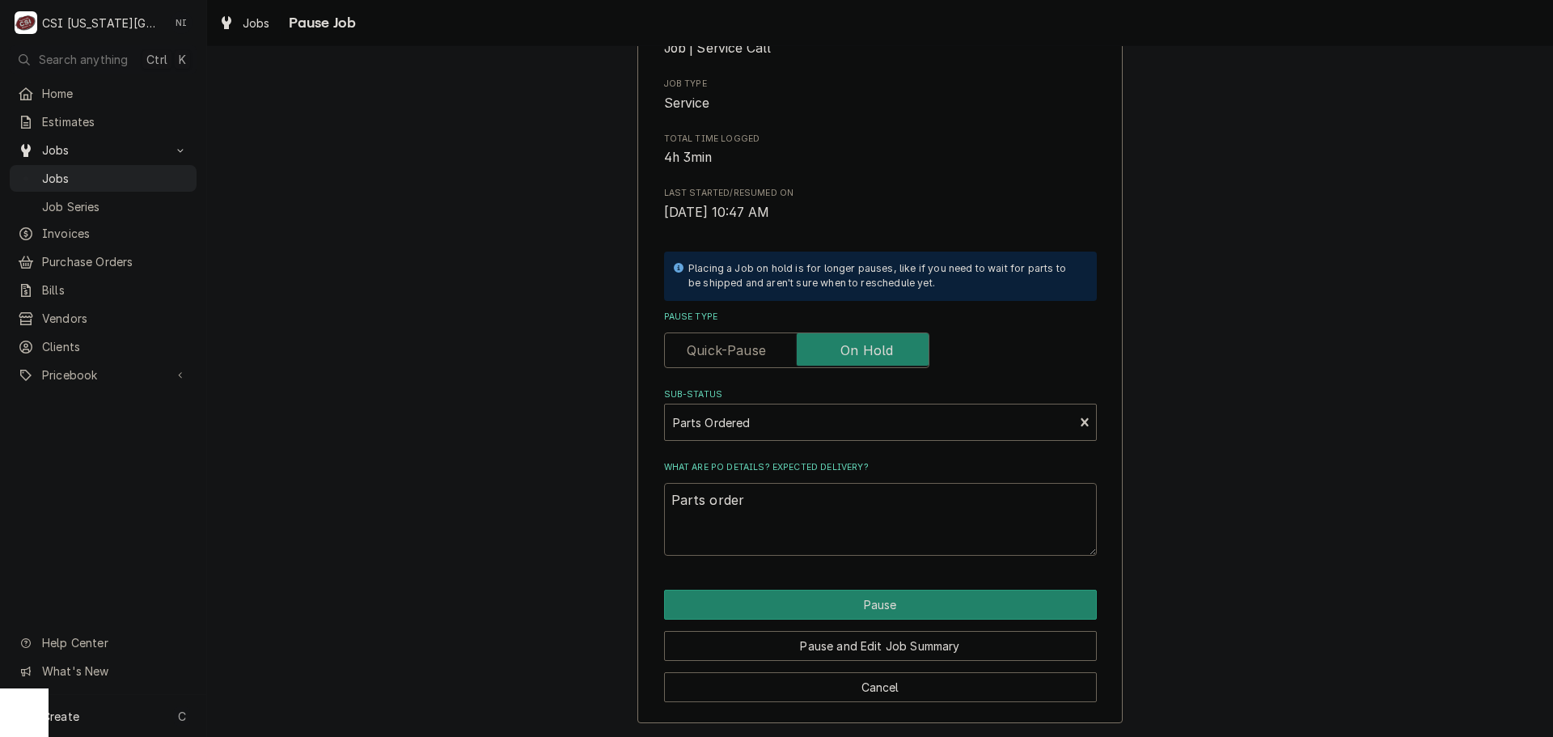
type textarea "Parts ordere"
type textarea "x"
type textarea "Parts orderee"
type textarea "x"
type textarea "Parts ordereed"
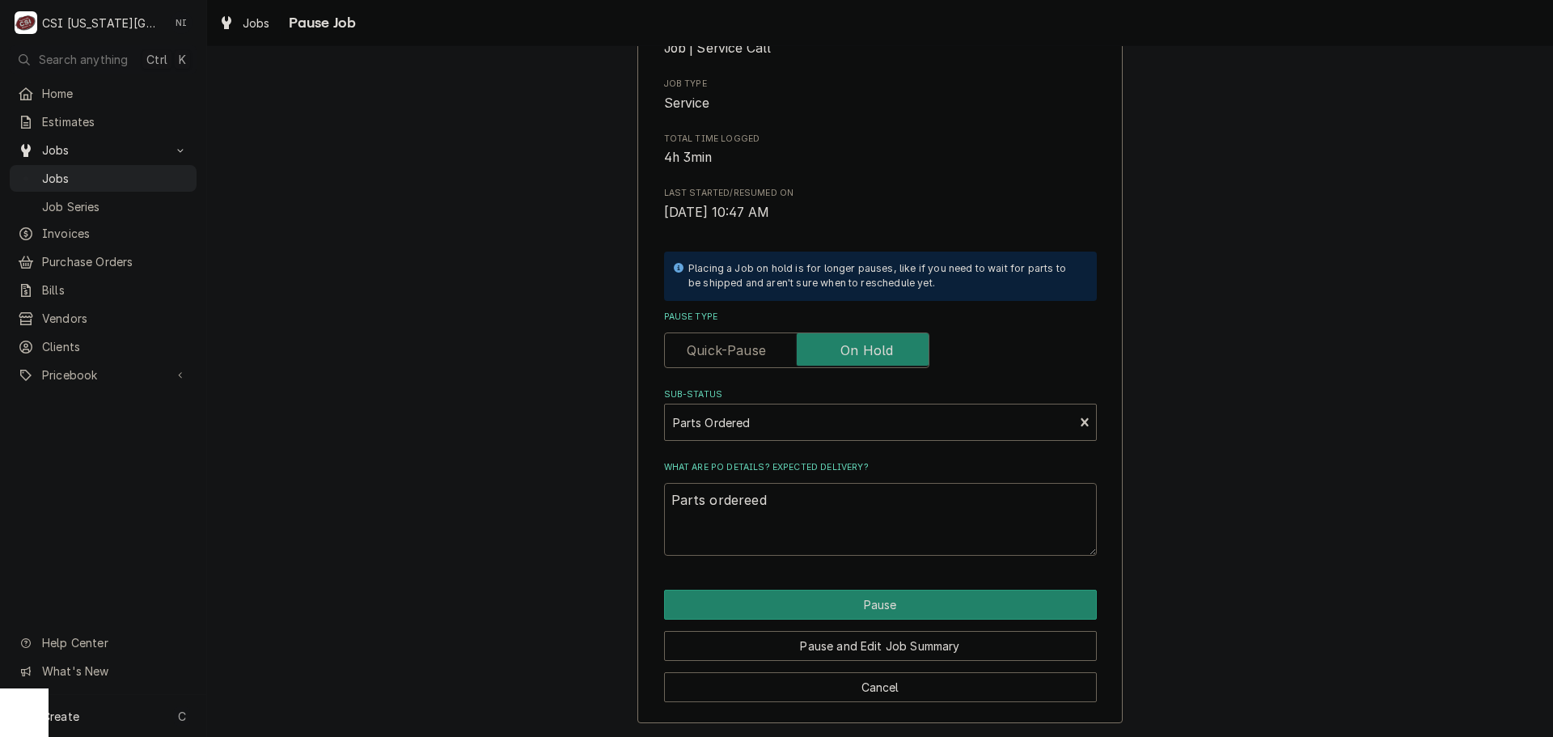
type textarea "x"
type textarea "Parts ordereed"
type textarea "x"
type textarea "Parts ordereed"
type textarea "x"
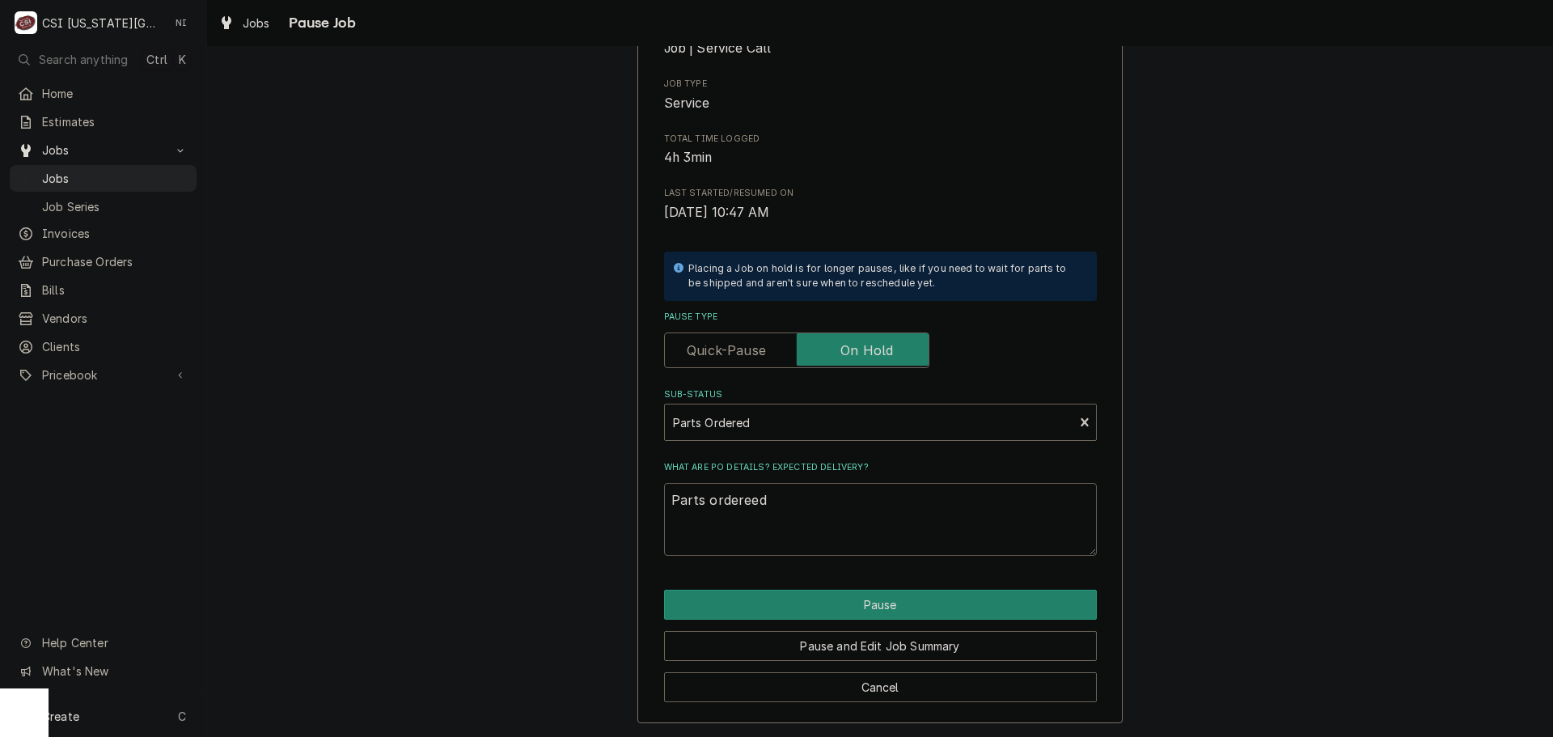
type textarea "Parts orderee"
type textarea "x"
type textarea "Parts ordere"
type textarea "x"
type textarea "Parts ordered"
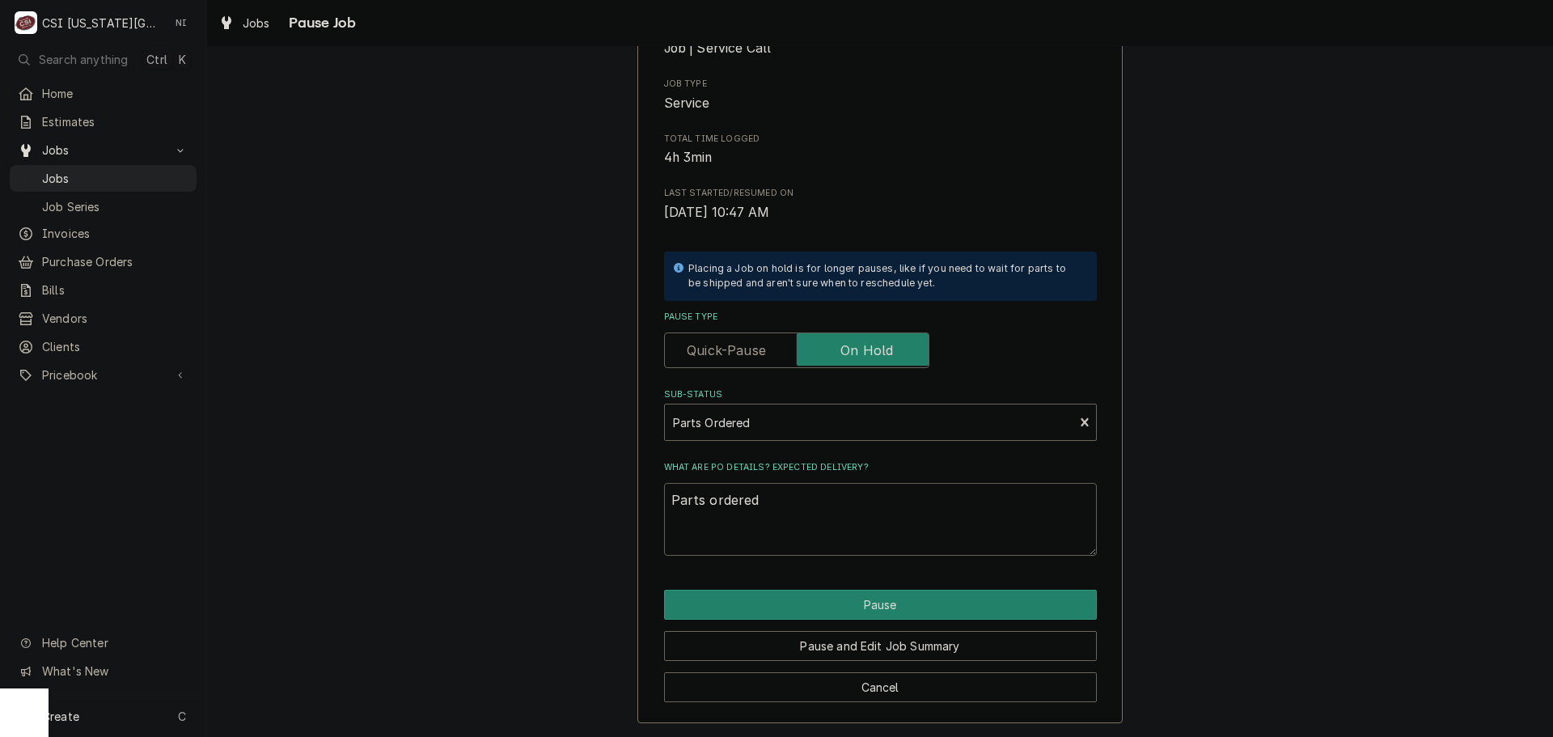
type textarea "x"
type textarea "Parts ordered"
type textarea "x"
type textarea "Parts ordered o"
type textarea "x"
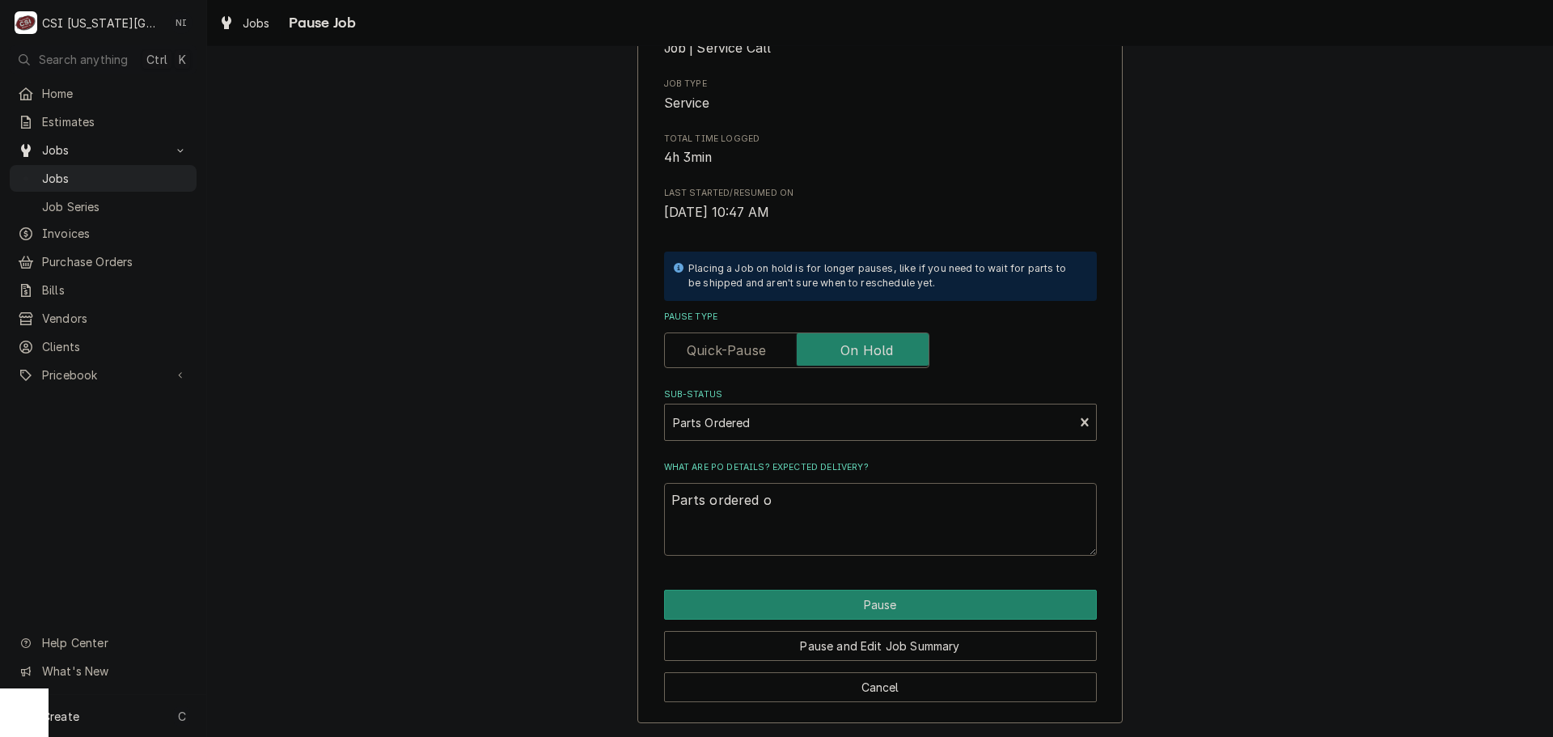
type textarea "Parts ordered on"
type textarea "x"
type textarea "Parts ordered on"
type textarea "x"
type textarea "Parts ordered on P"
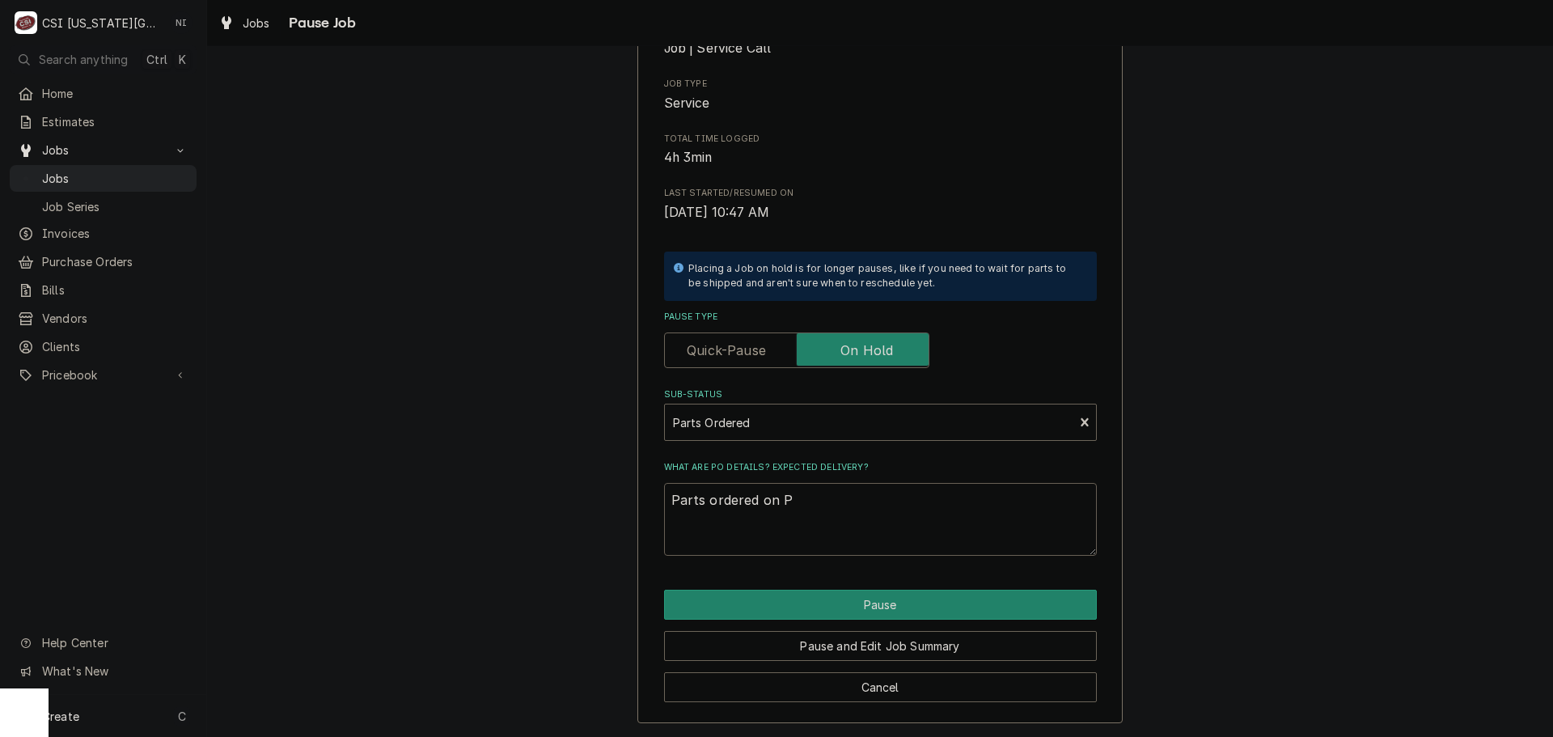
type textarea "x"
type textarea "Parts ordered on PO"
type textarea "x"
type textarea "Parts ordered on PO"
type textarea "x"
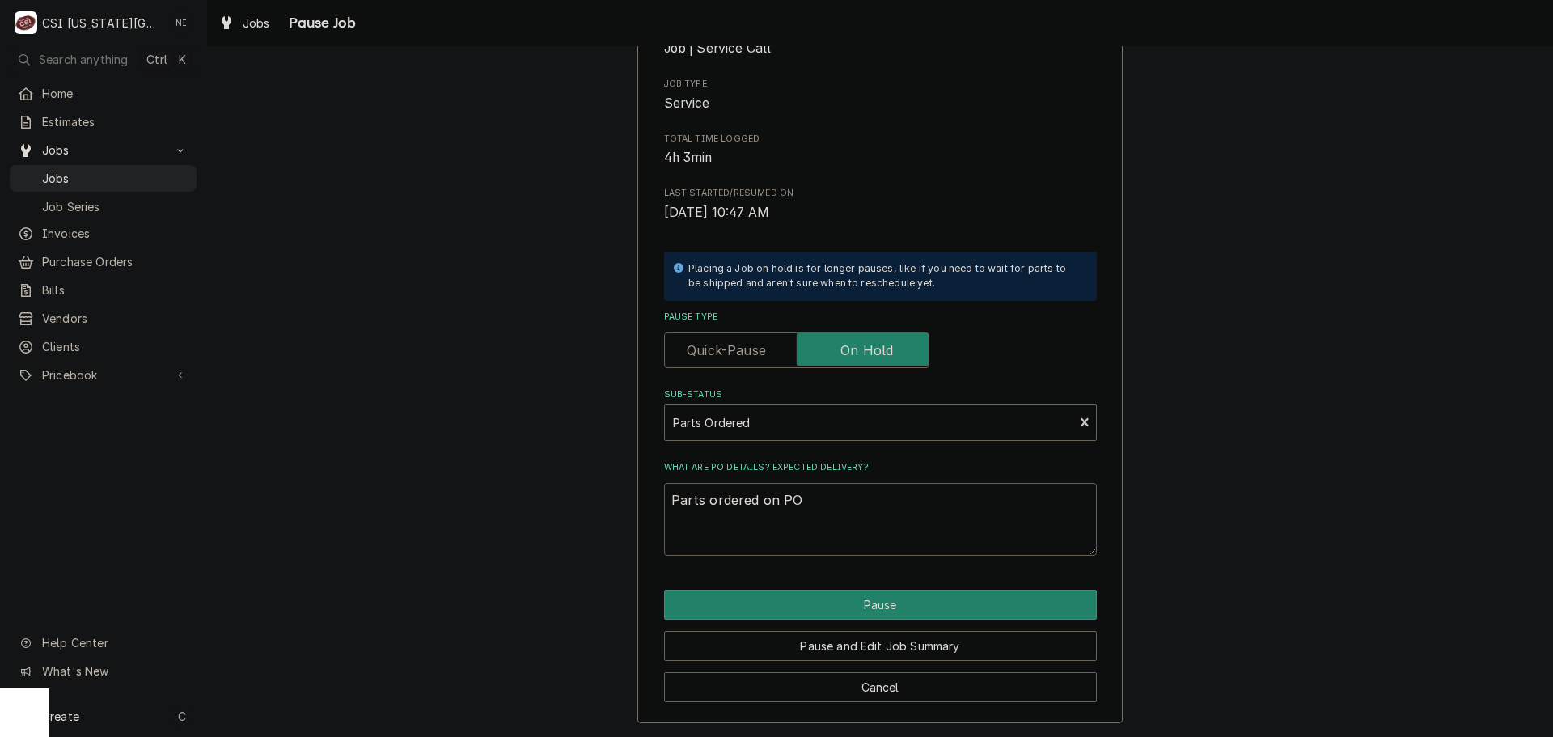
type textarea "Parts ordered on PO 3"
type textarea "x"
type textarea "Parts ordered on PO 30"
type textarea "x"
type textarea "Parts ordered on PO 301"
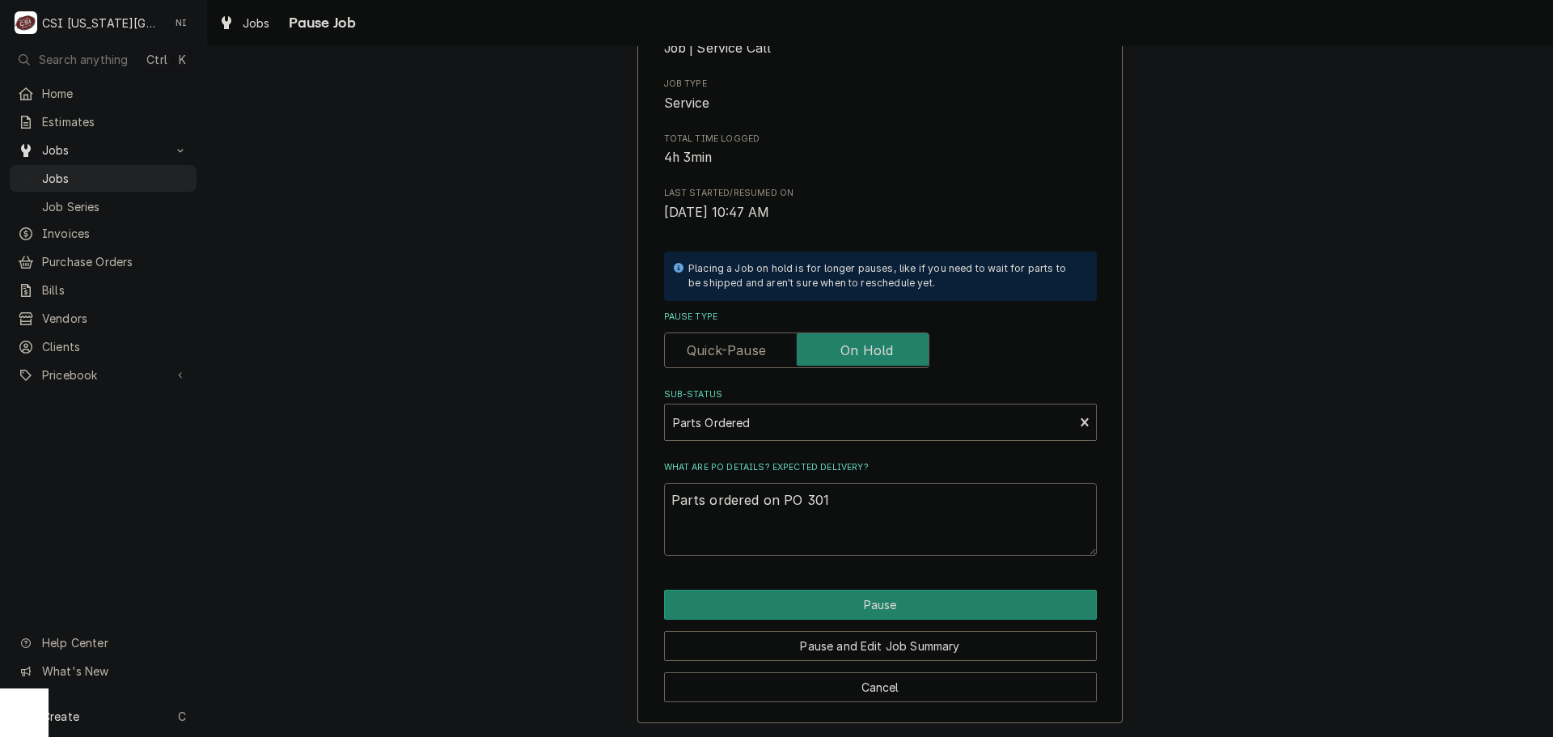
type textarea "x"
type textarea "Parts ordered on PO 3017"
type textarea "x"
type textarea "Parts ordered on PO 30178"
type textarea "x"
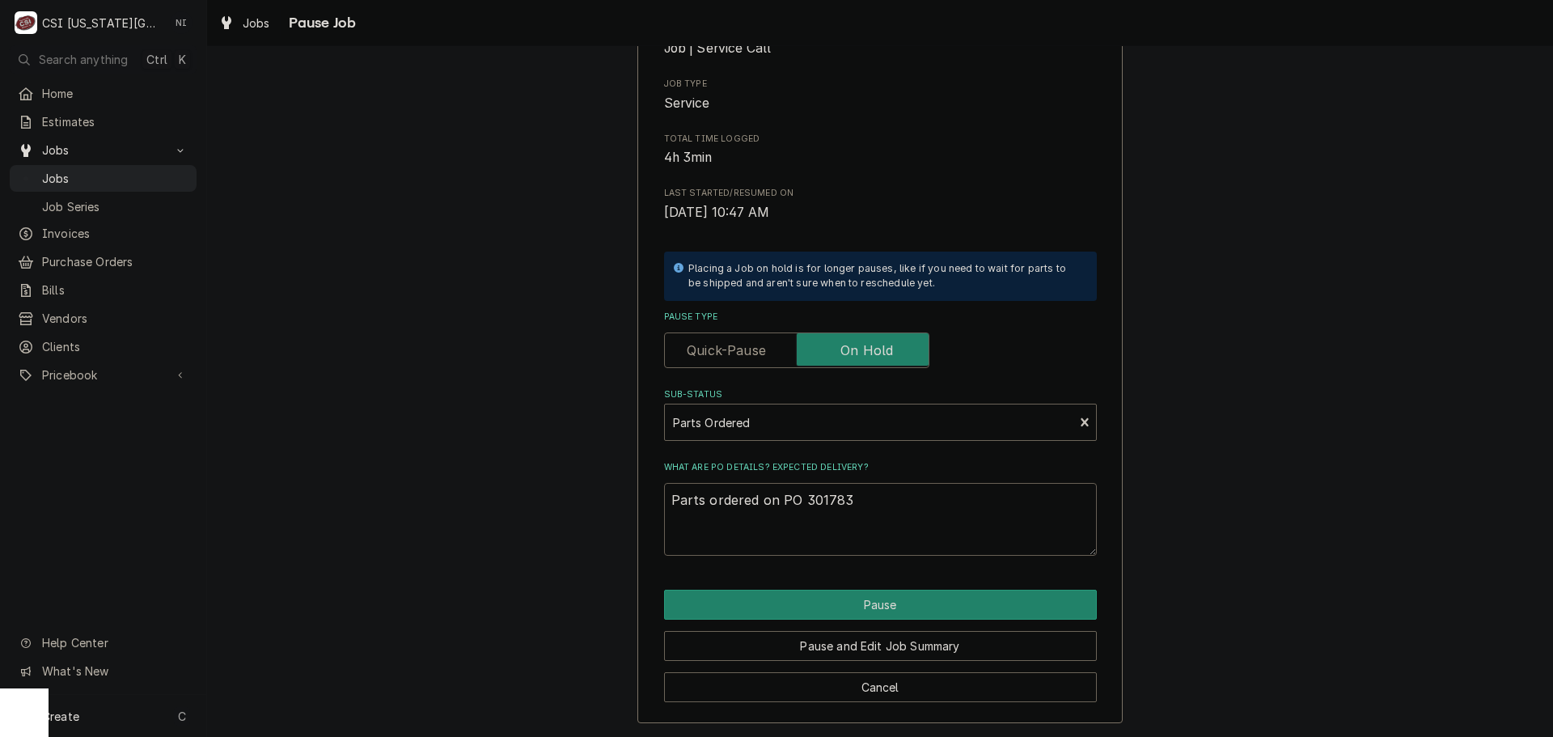
type textarea "Parts ordered on PO 301783"
click at [880, 602] on button "Pause" at bounding box center [880, 605] width 433 height 30
type textarea "x"
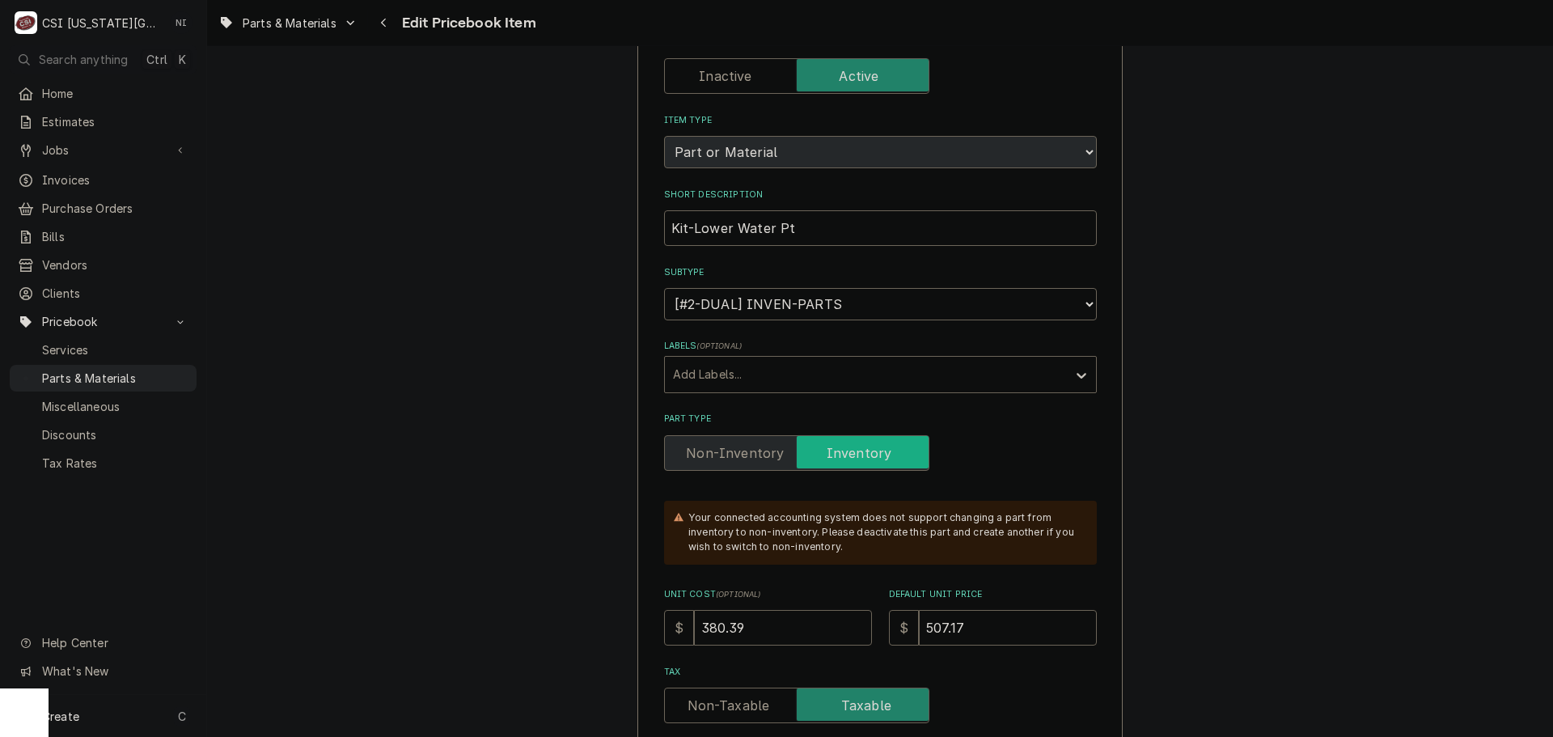
scroll to position [566, 0]
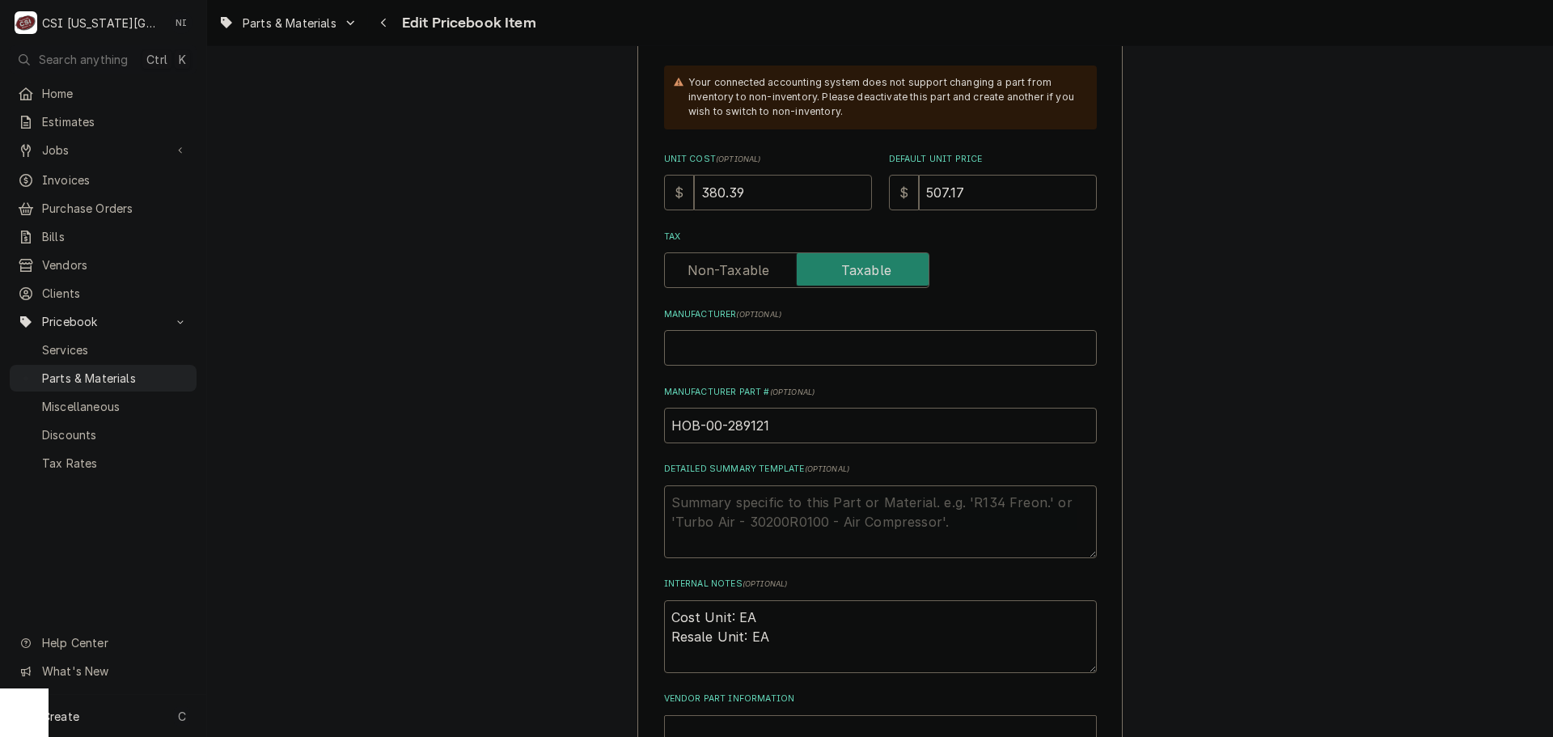
drag, startPoint x: 720, startPoint y: 194, endPoint x: 621, endPoint y: 194, distance: 99.5
type textarea "x"
type input "4"
type textarea "x"
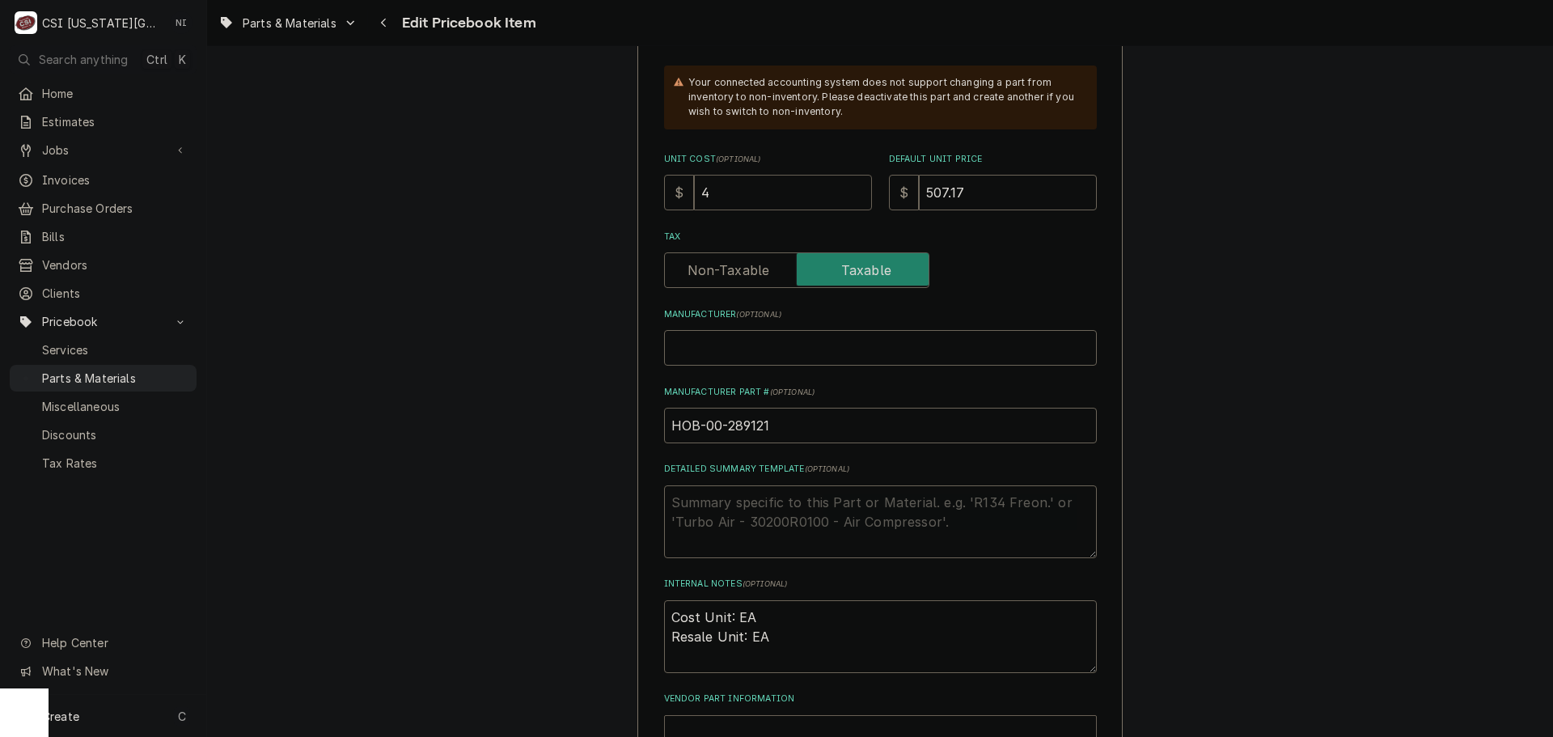
type input "40"
type textarea "x"
type input "407"
type textarea "x"
type input "407.4"
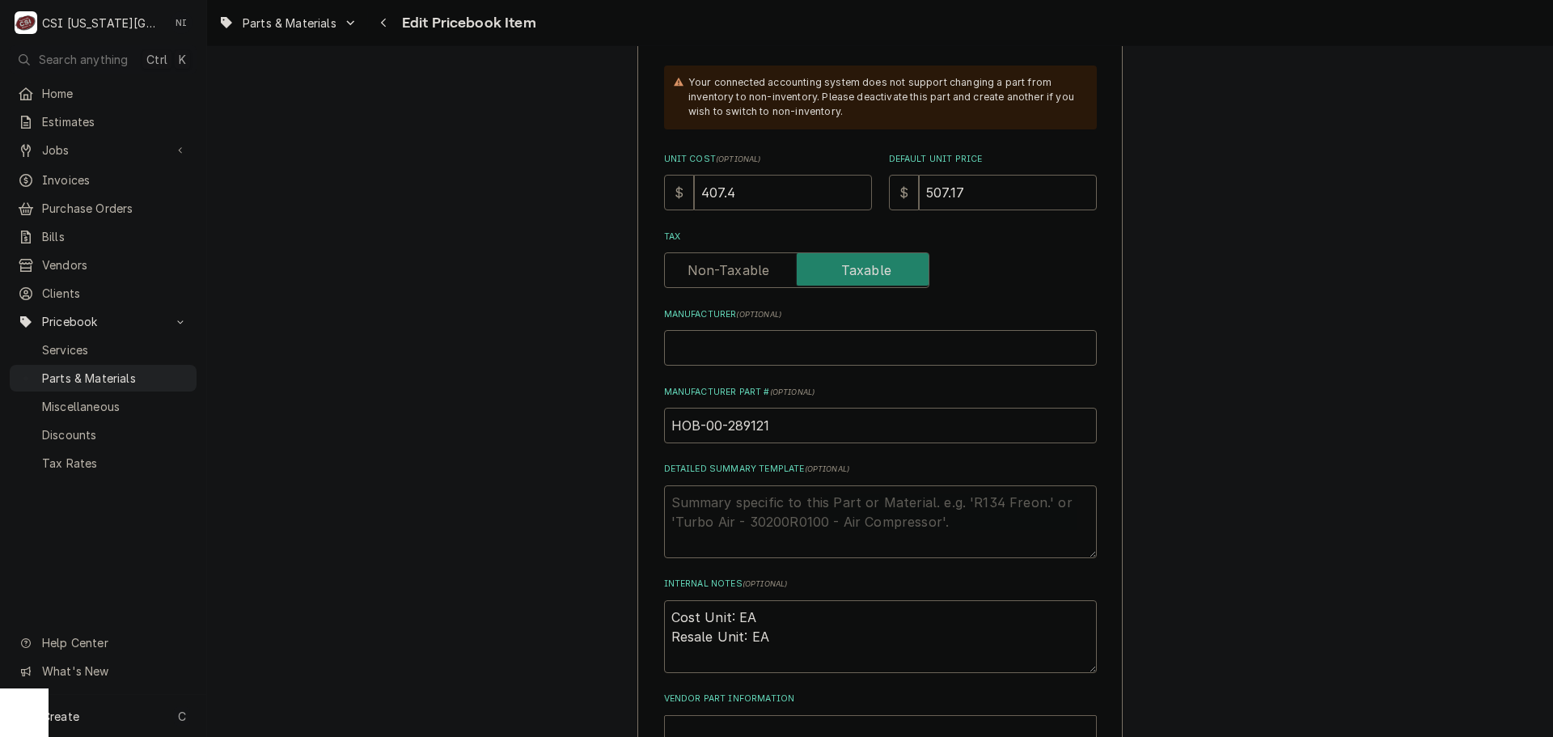
type textarea "x"
type input "407.44"
type textarea "x"
type input "4"
type textarea "x"
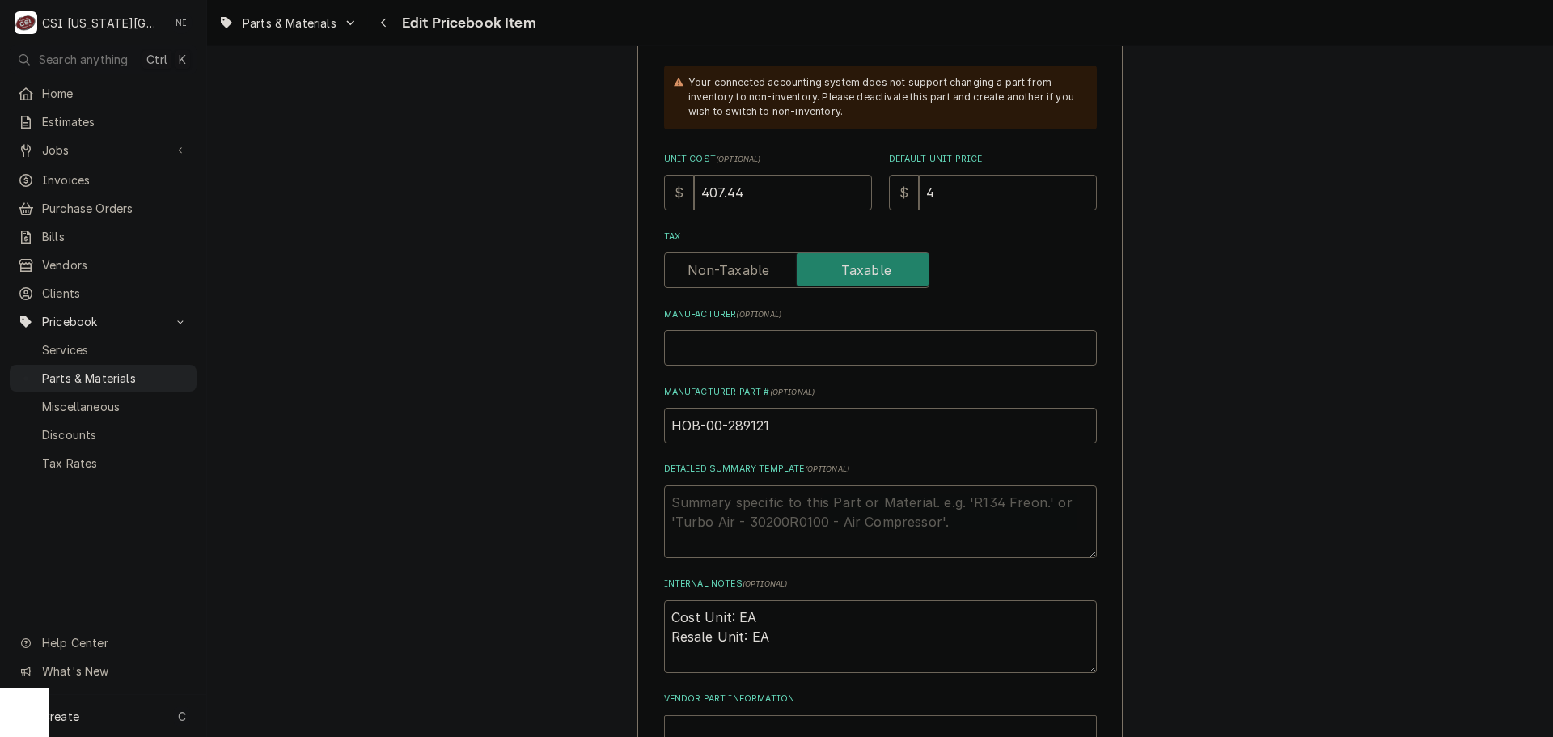
type input "46"
type textarea "x"
type input "468"
type textarea "x"
type input "468.5"
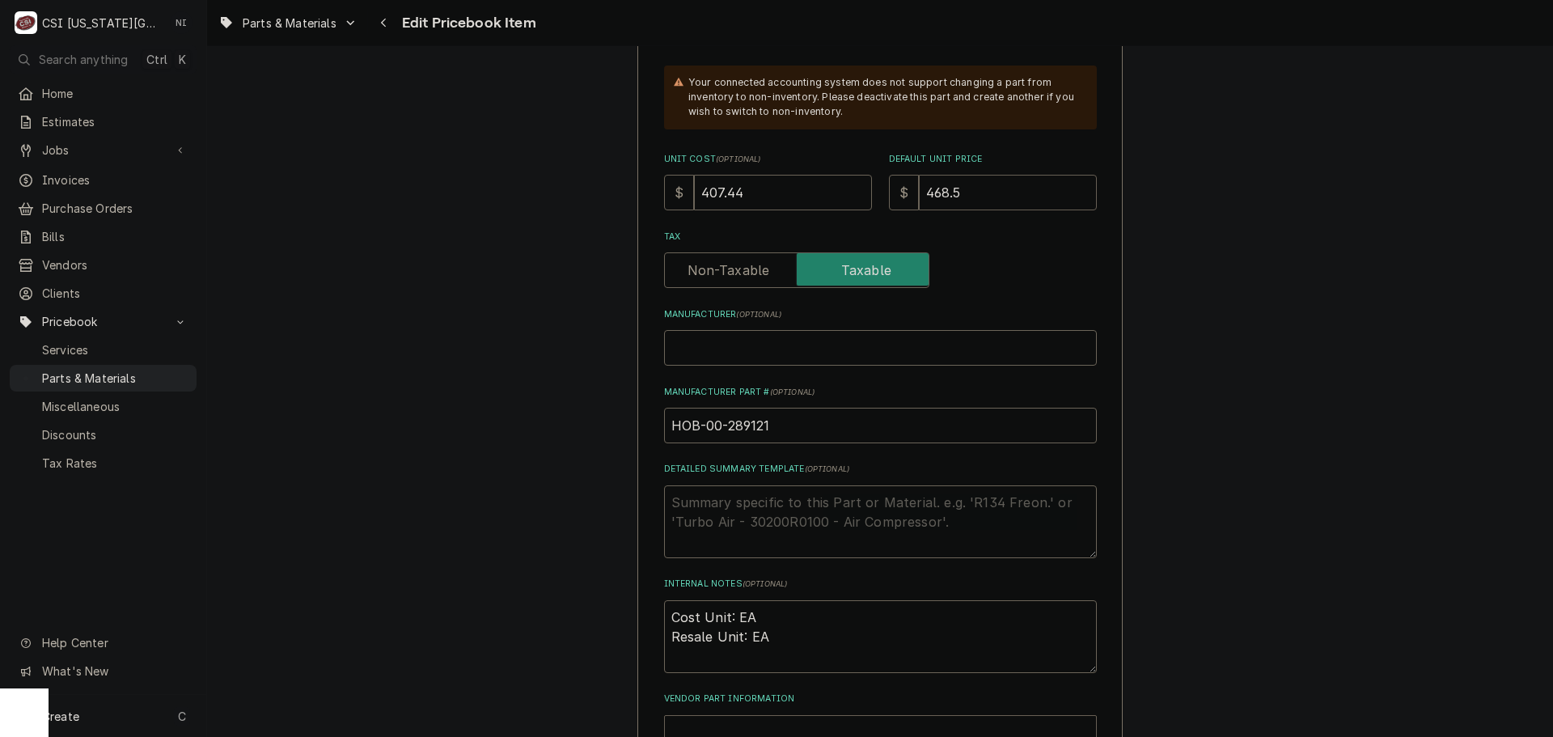
type textarea "x"
type input "468.53"
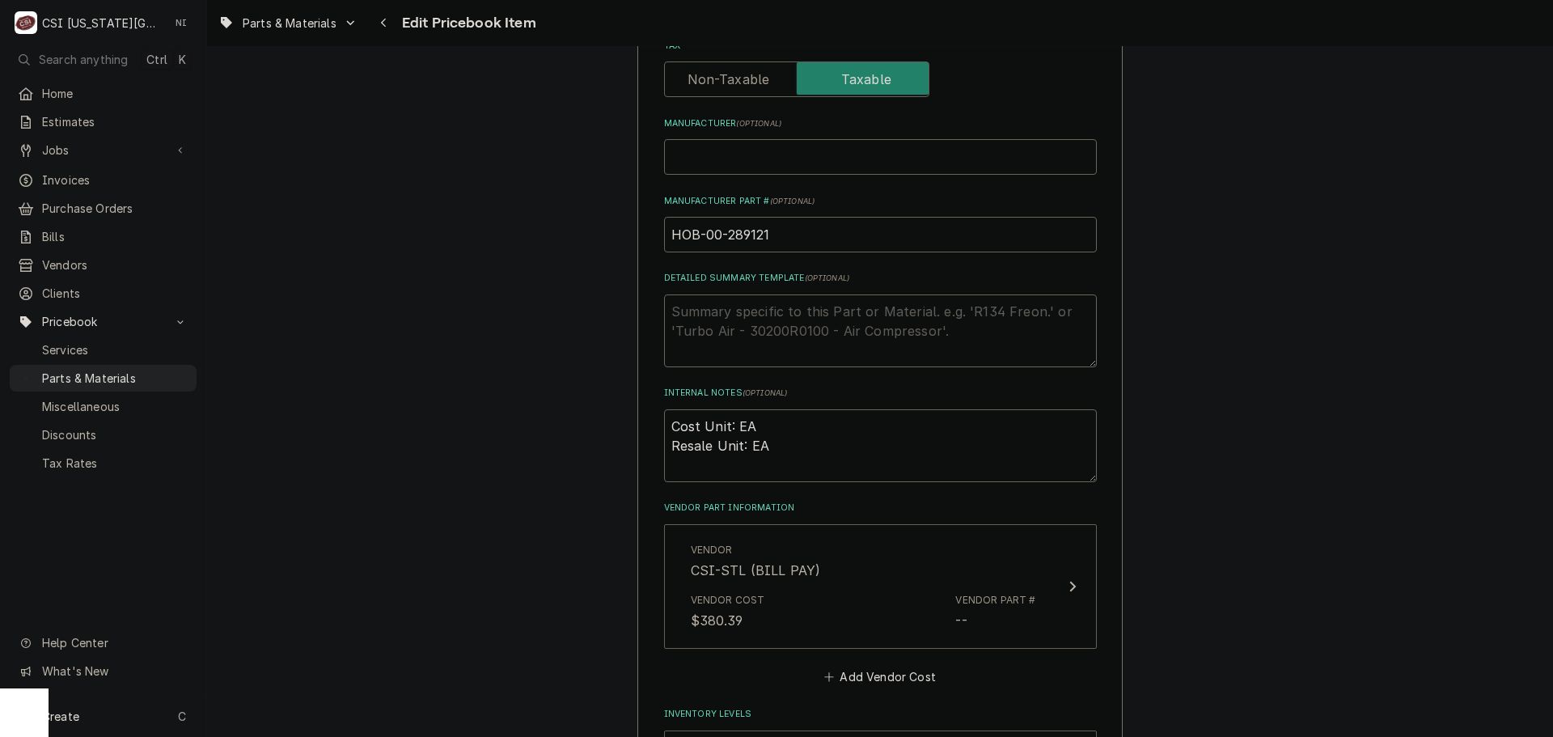
scroll to position [890, 0]
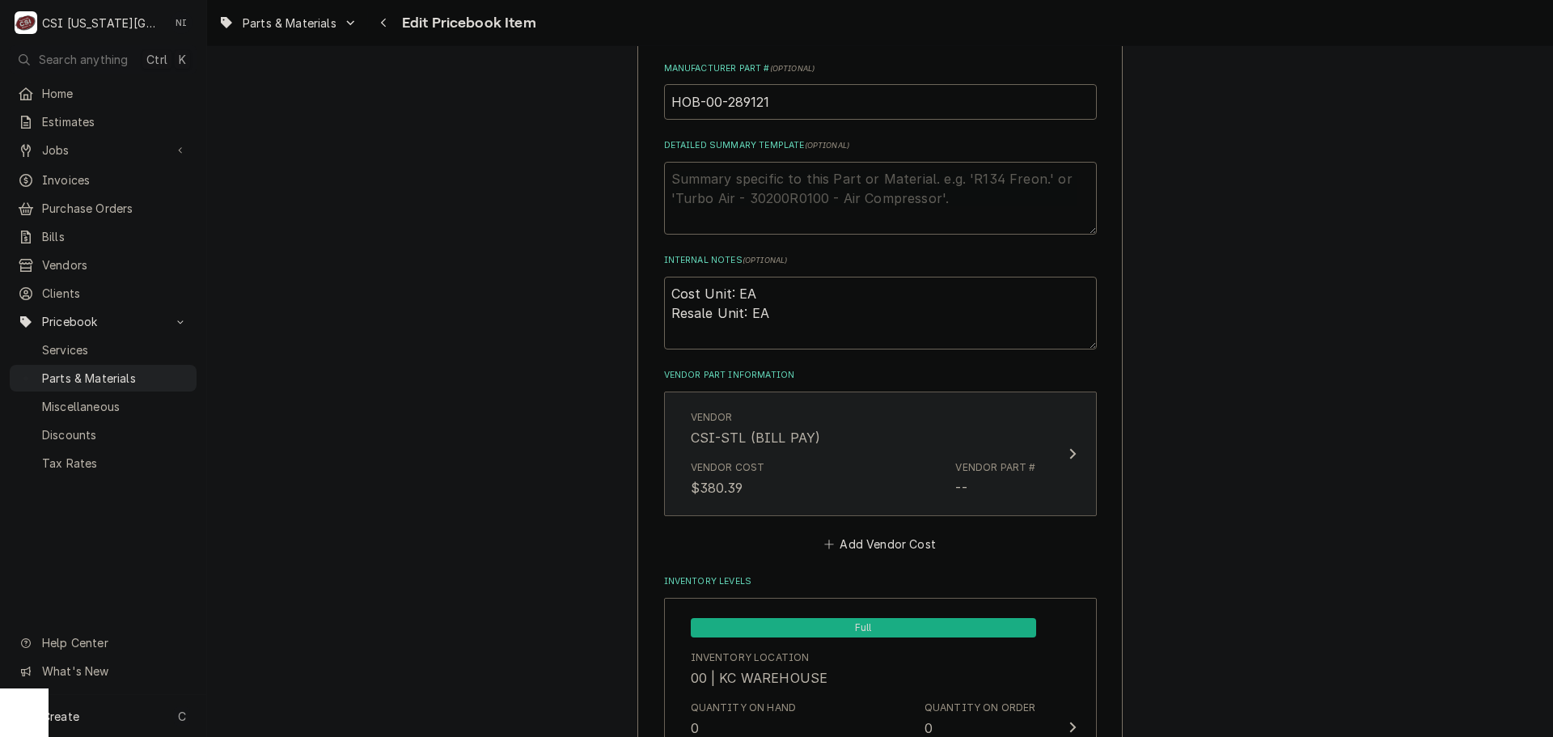
click at [823, 468] on div "Vendor Cost $380.39 Vendor Part # --" at bounding box center [863, 479] width 345 height 50
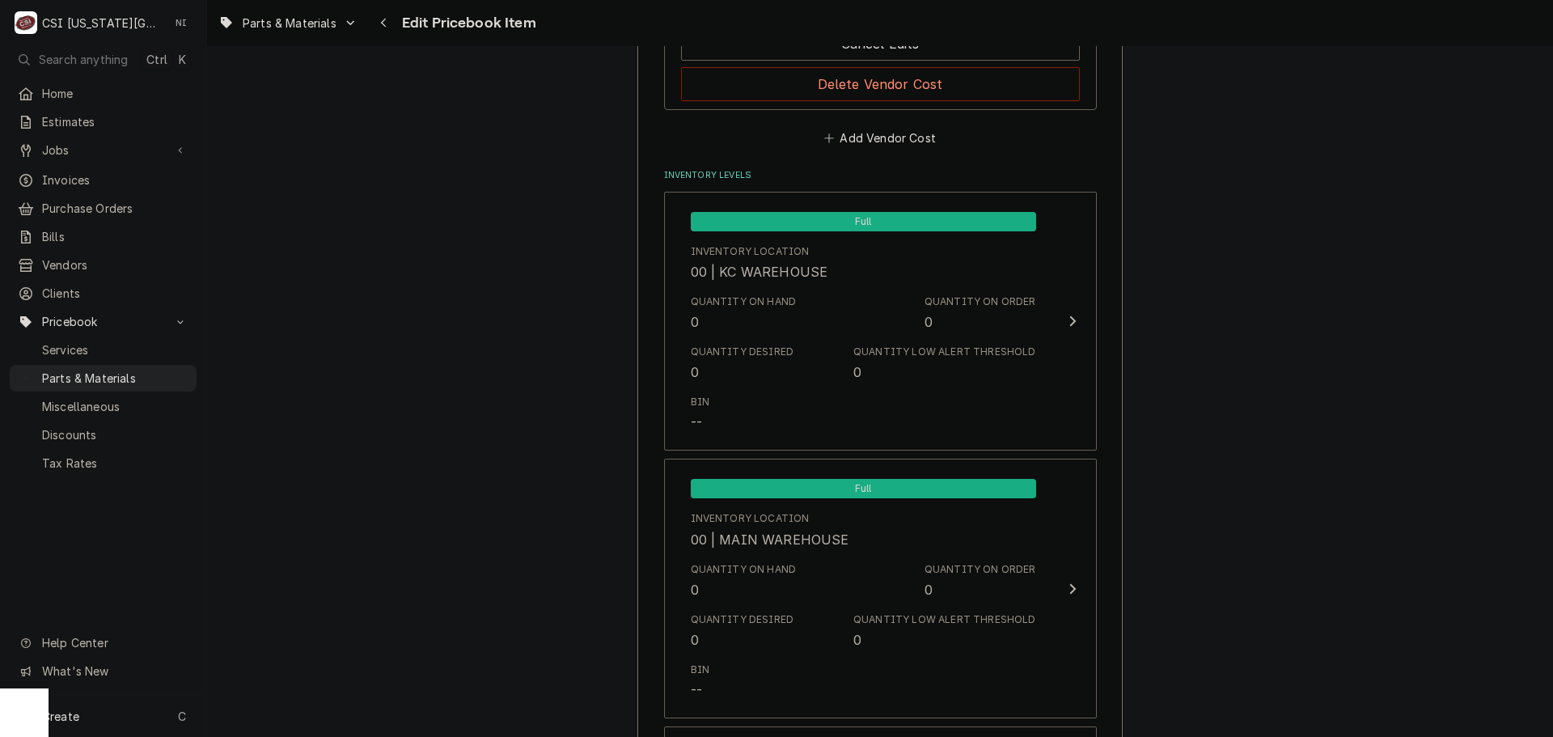
scroll to position [1375, 0]
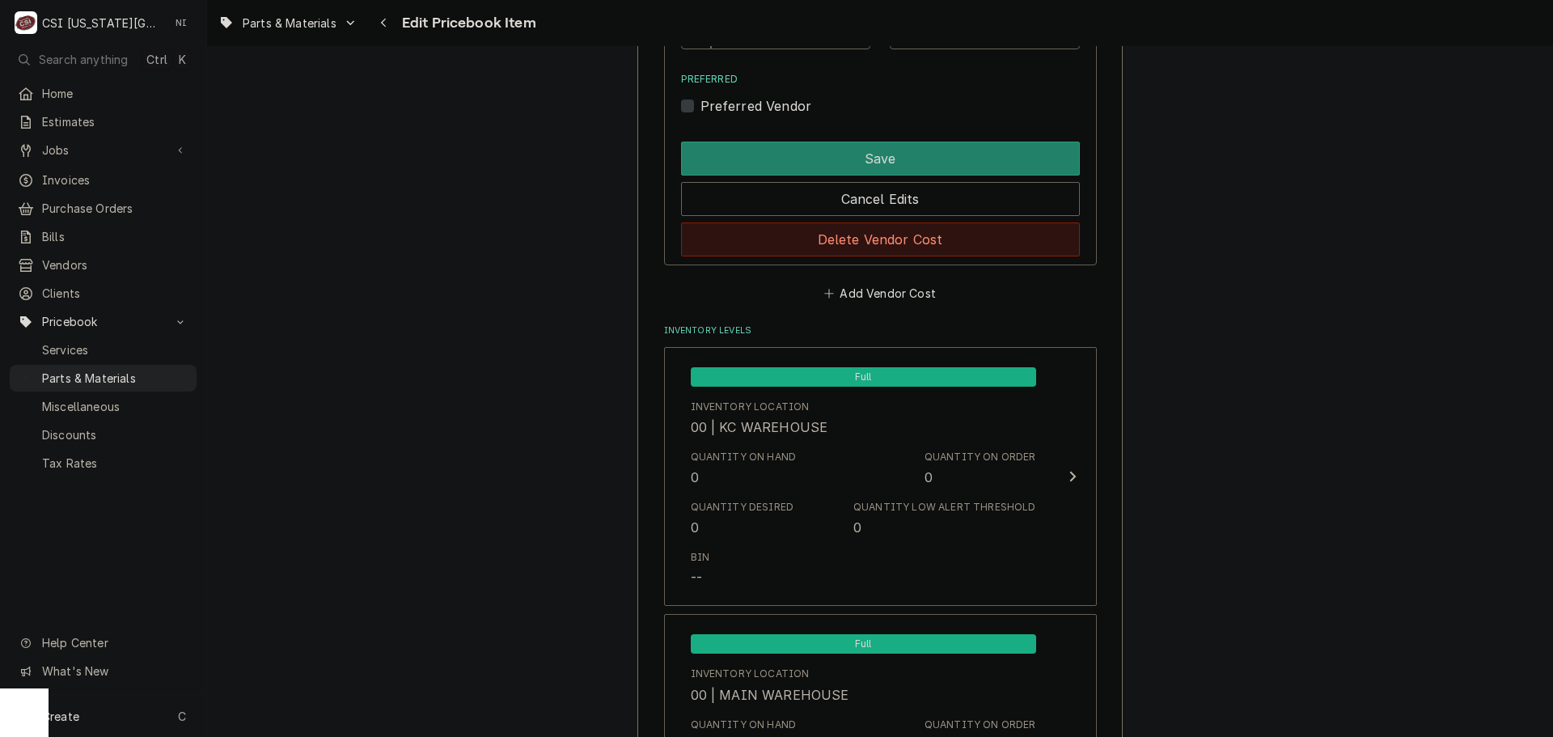
click at [886, 245] on button "Delete Vendor Cost" at bounding box center [880, 240] width 399 height 34
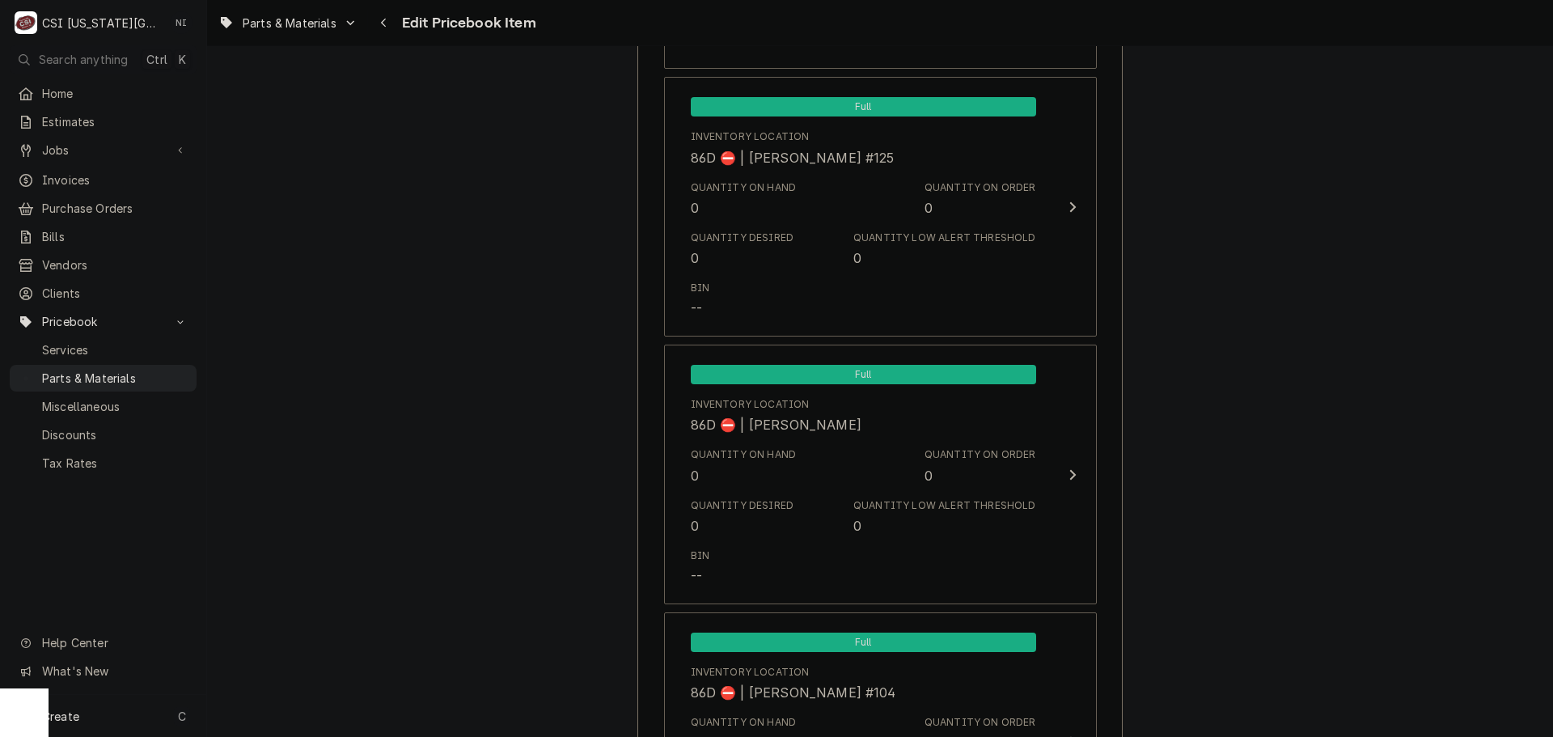
scroll to position [15951, 0]
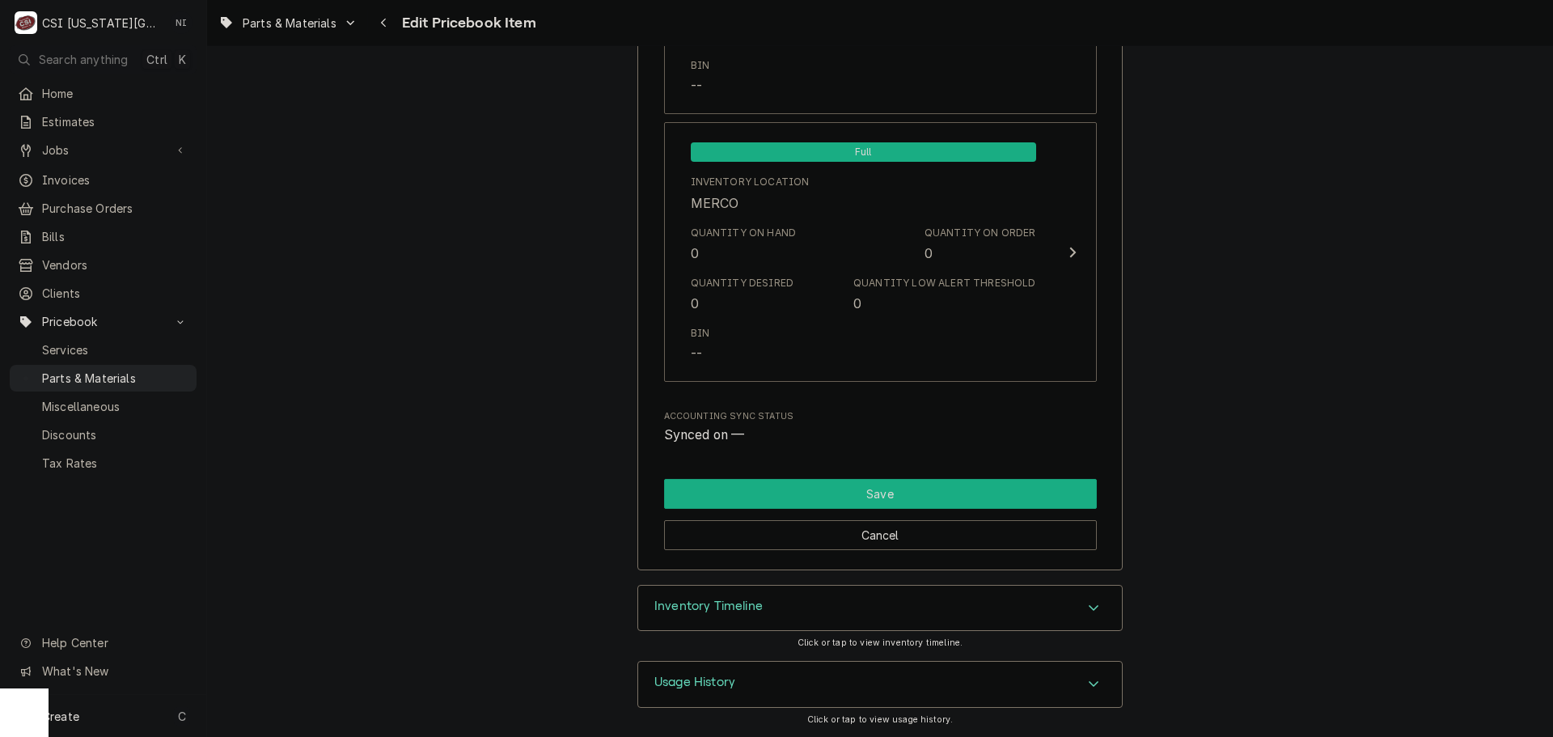
click at [979, 493] on button "Save" at bounding box center [880, 494] width 433 height 30
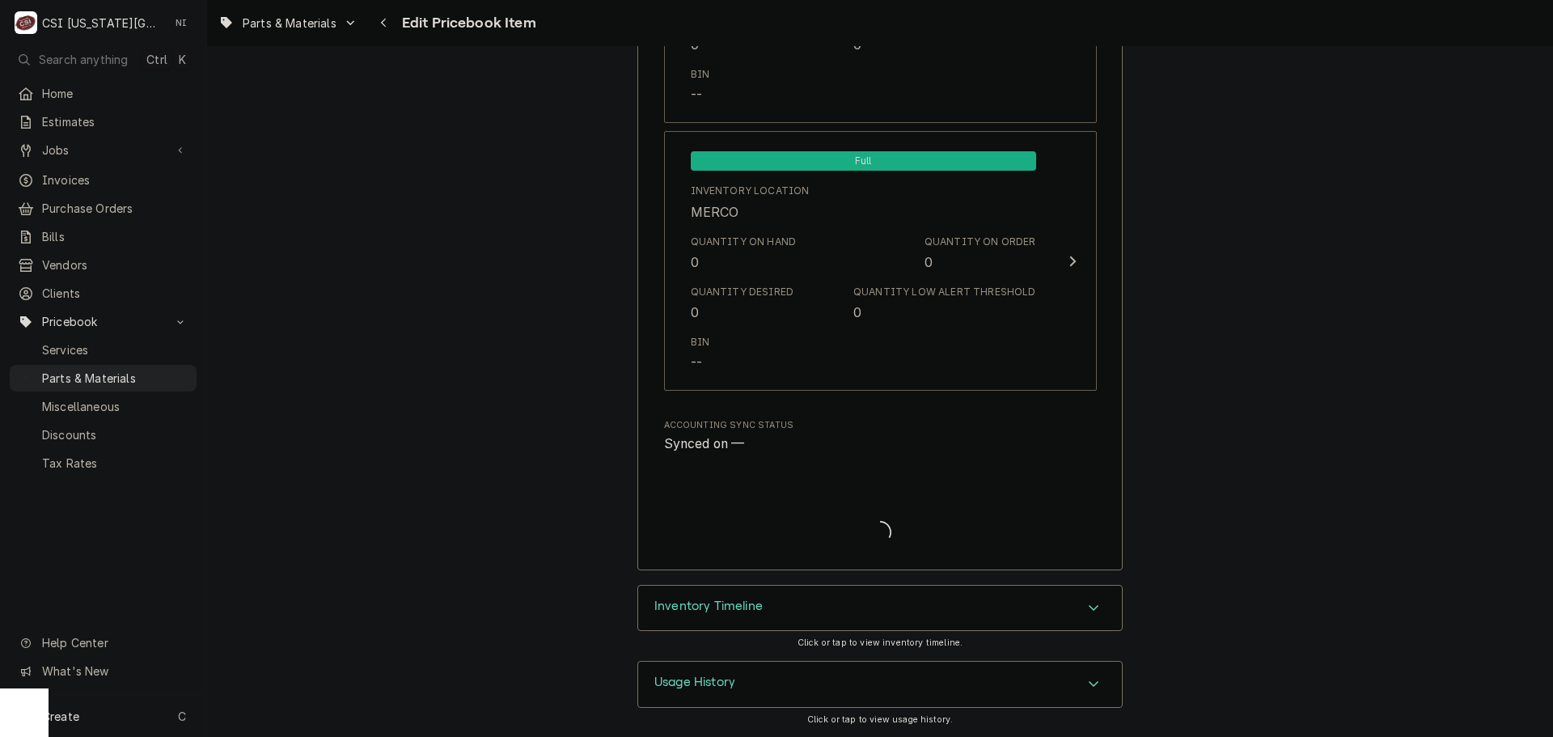
scroll to position [15942, 0]
type textarea "x"
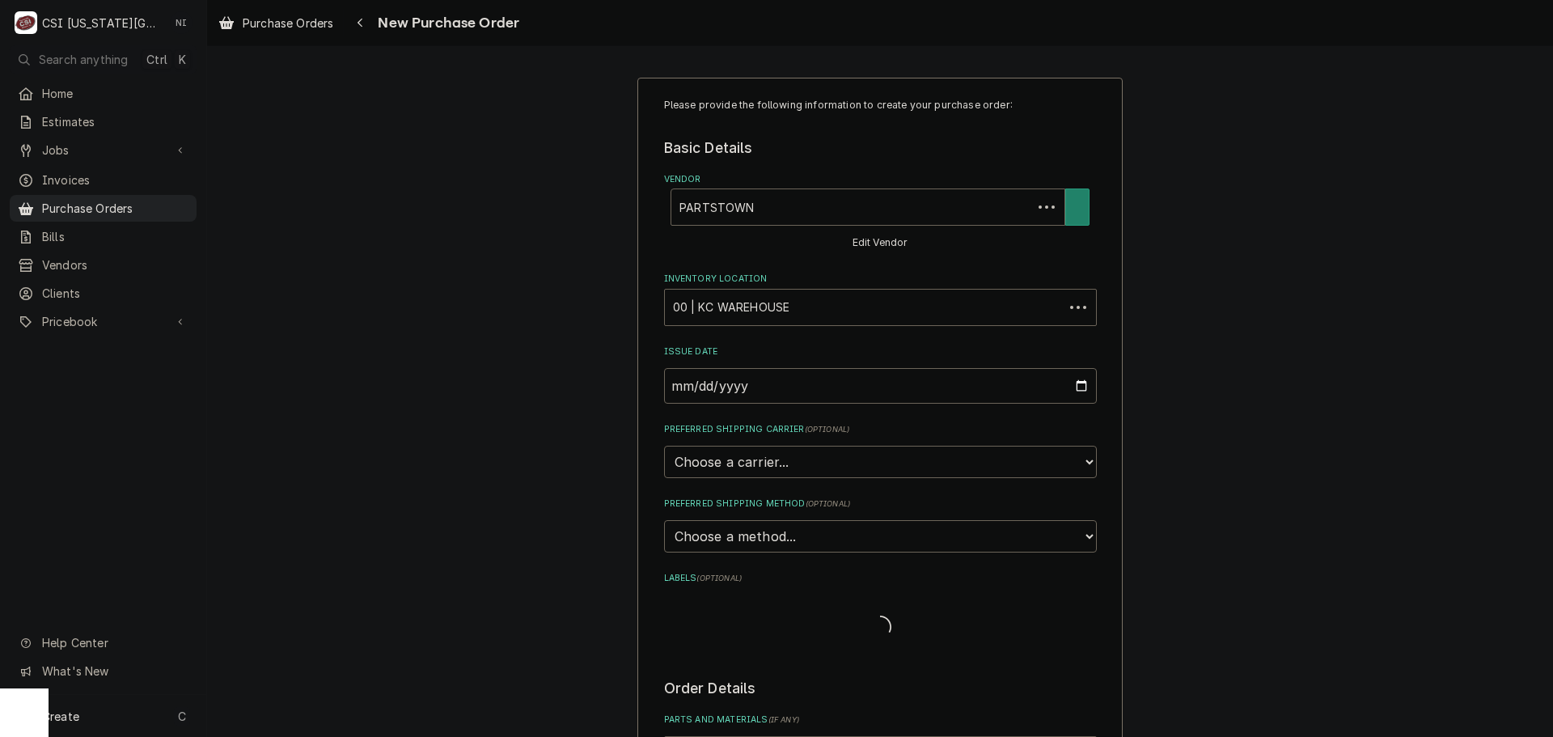
type textarea "x"
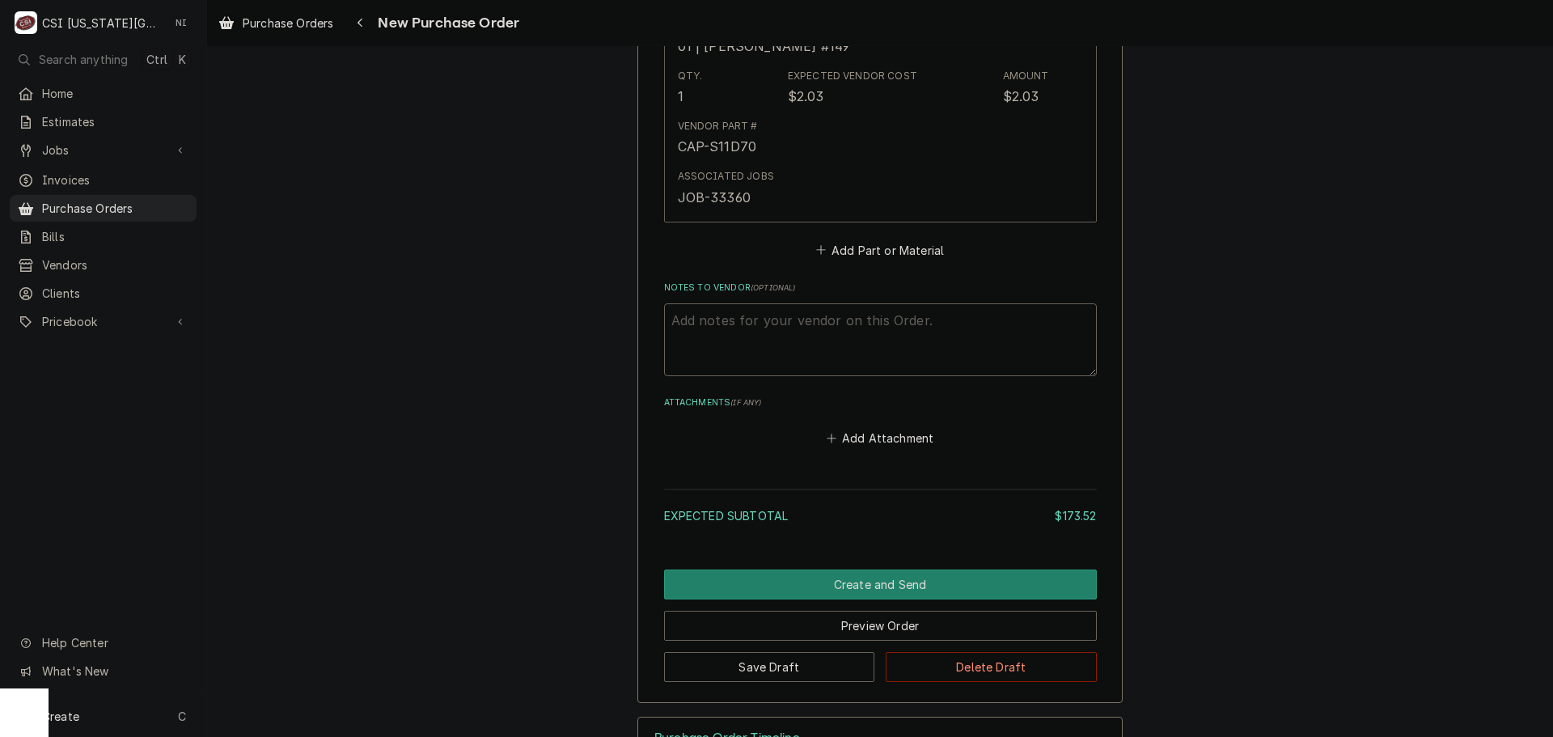
scroll to position [1677, 0]
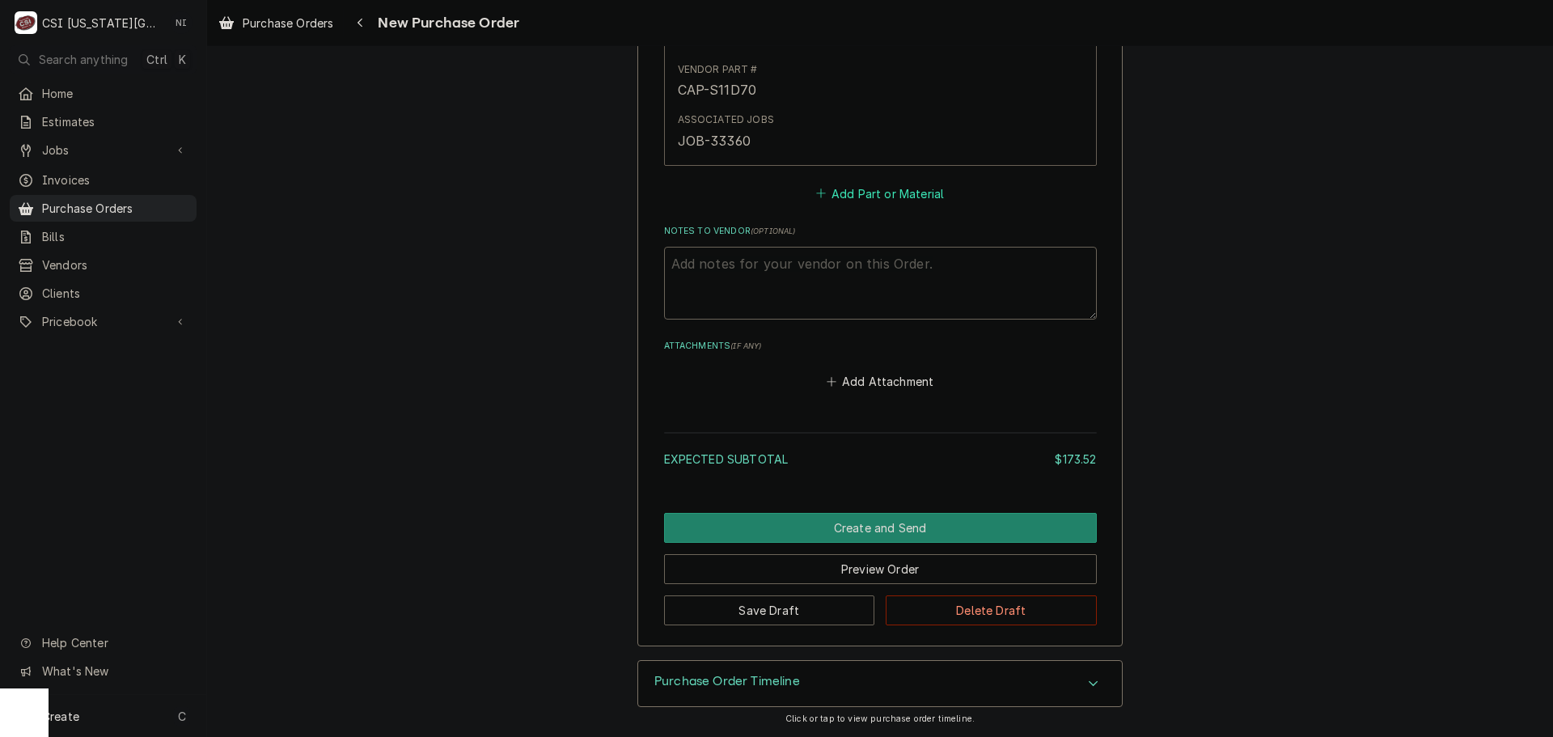
click at [838, 193] on button "Add Part or Material" at bounding box center [880, 193] width 134 height 23
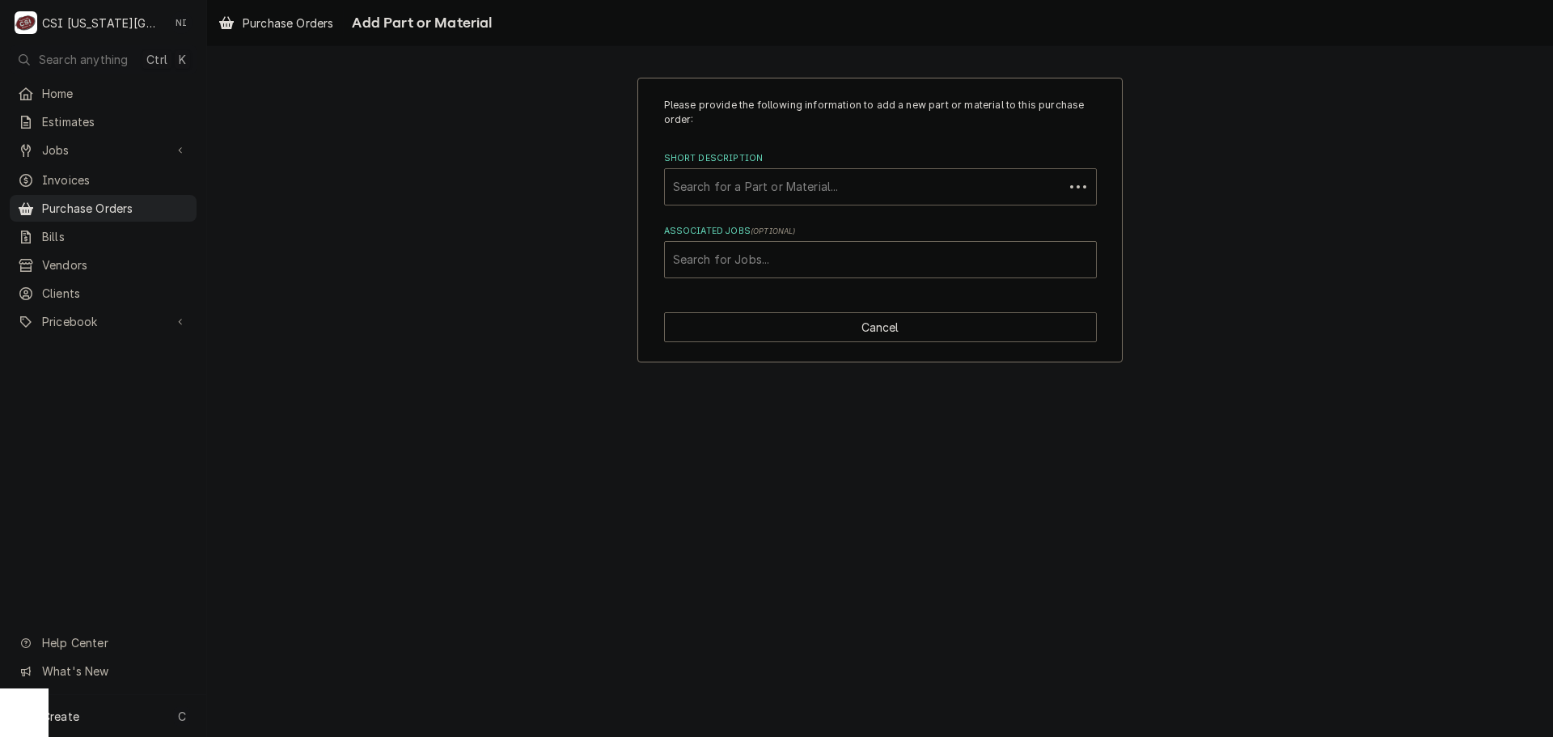
click at [778, 177] on div "Short Description" at bounding box center [864, 186] width 383 height 29
paste input "00-289121"
type input "00-289121"
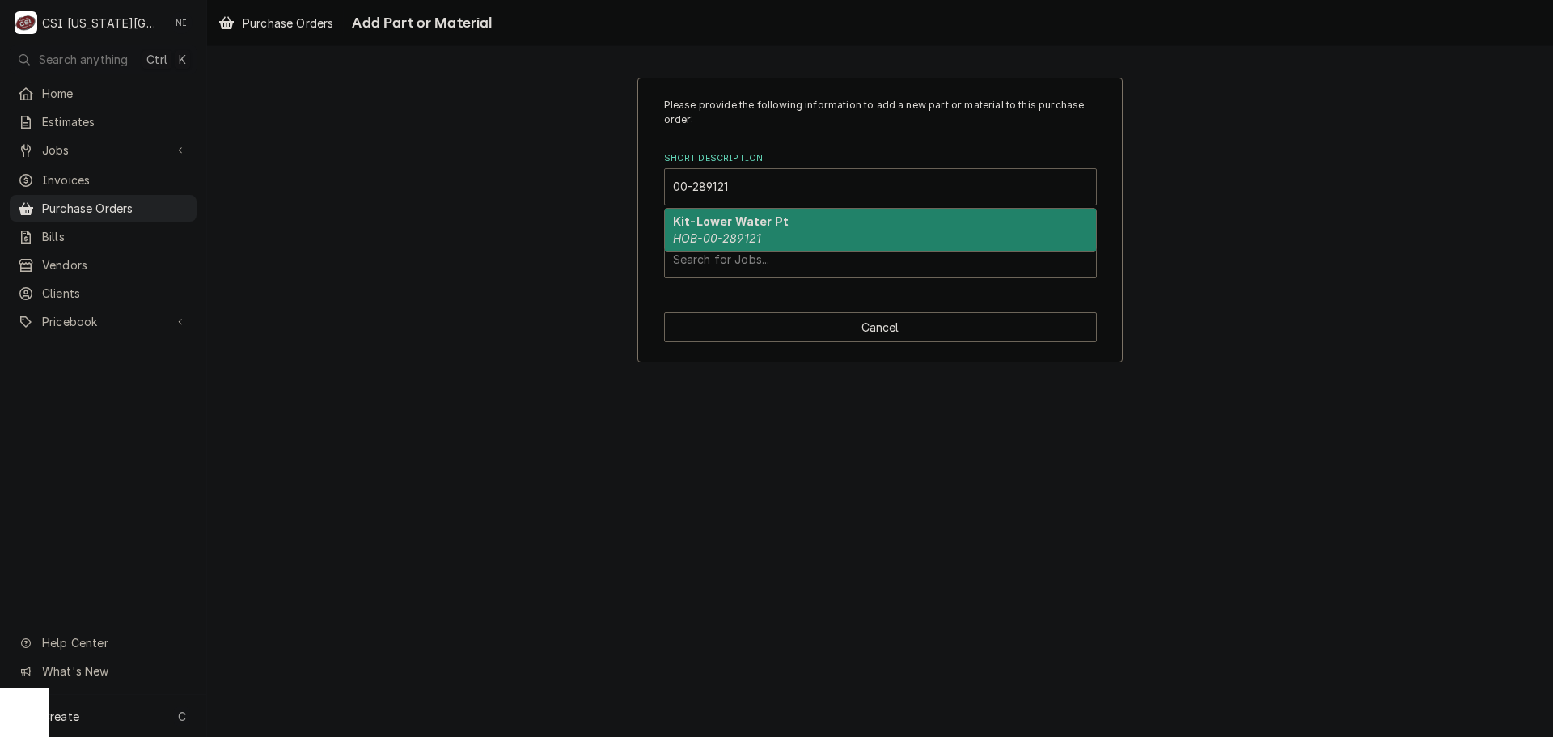
click at [735, 231] on div "Kit-Lower Water Pt HOB-00-289121" at bounding box center [880, 230] width 431 height 42
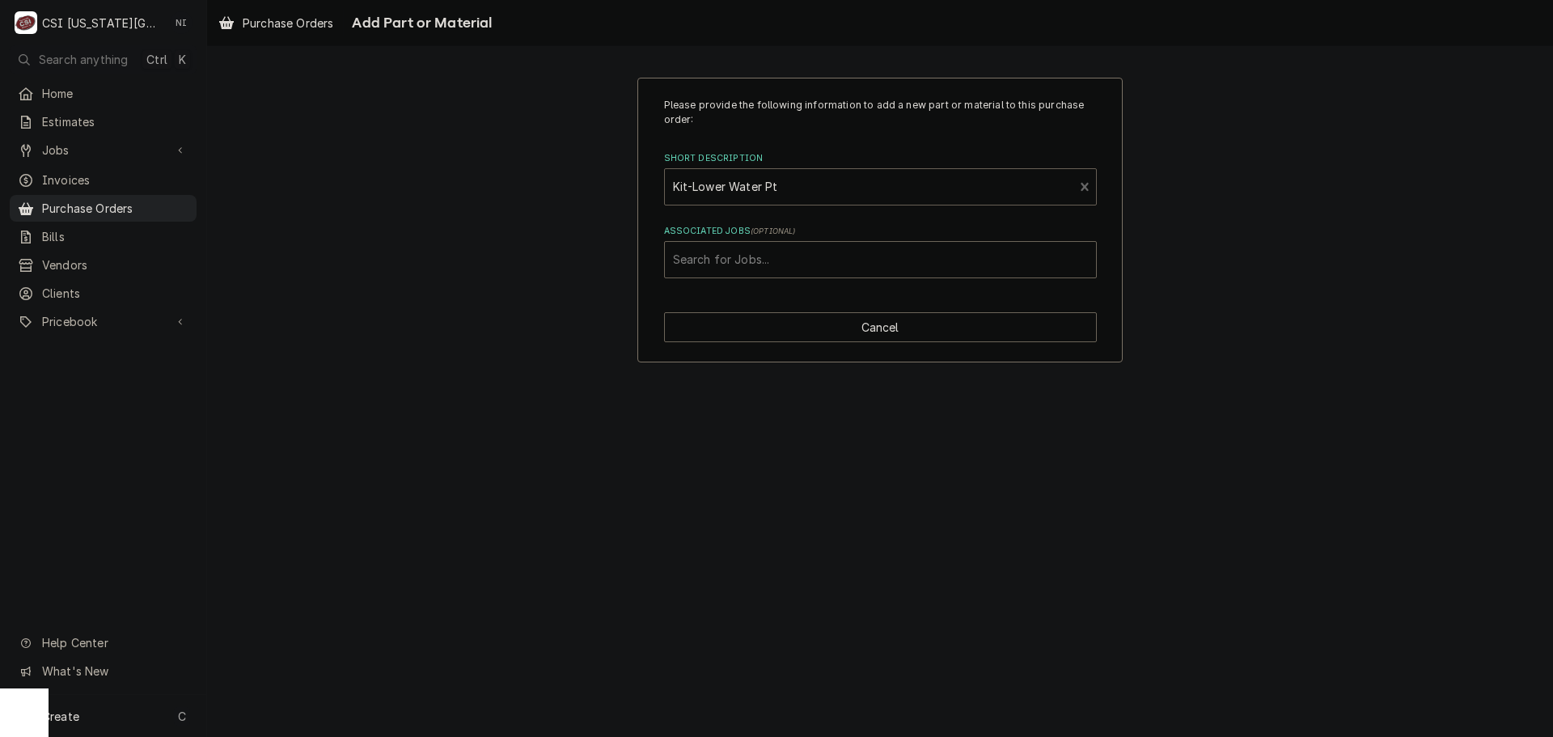
type textarea "x"
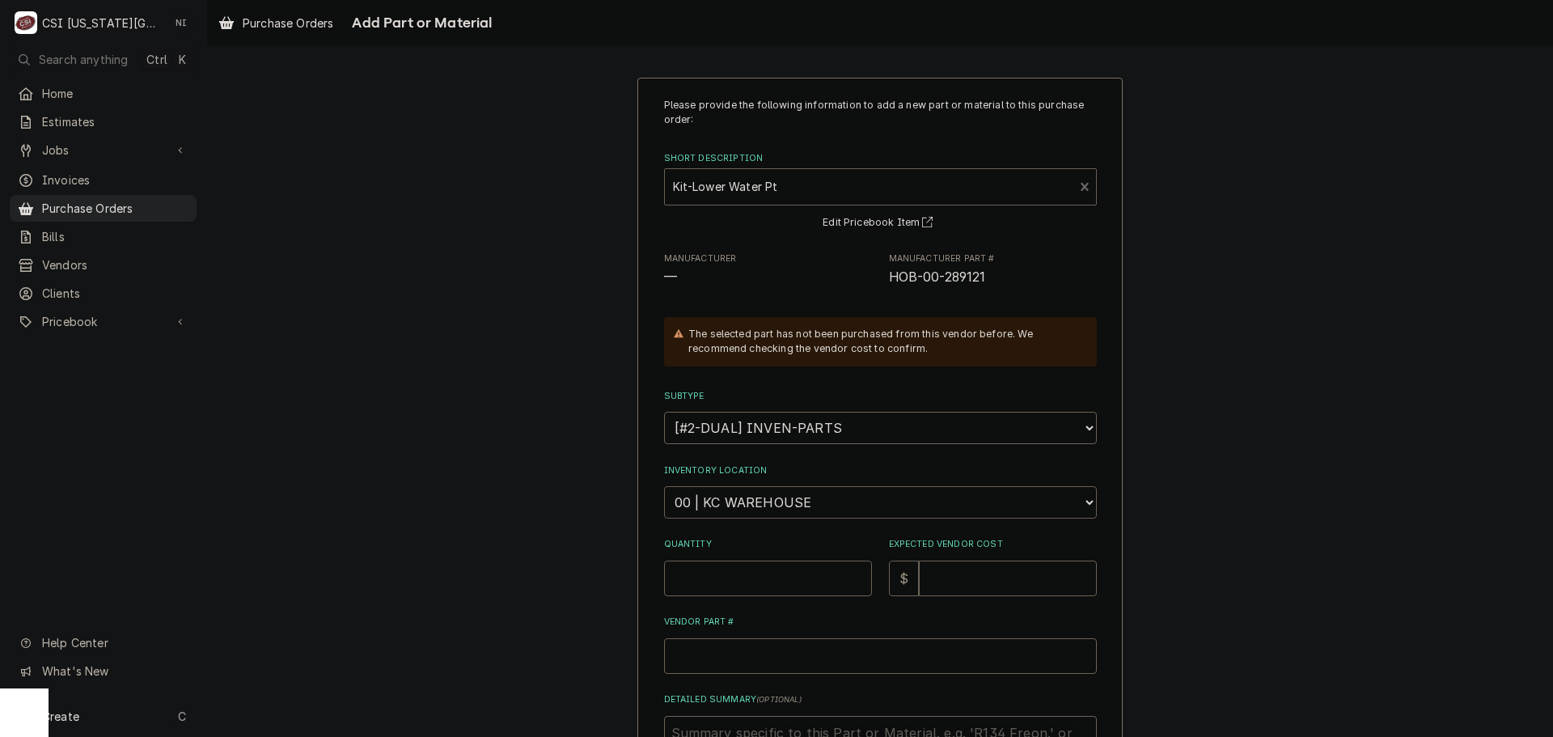
click at [729, 503] on select "Choose a location... 00 | KC WAREHOUSE 00 | MAIN WAREHOUSE 01 | BRIAN BREAZIER …" at bounding box center [880, 502] width 433 height 32
select select "2781"
click at [664, 486] on select "Choose a location... 00 | KC WAREHOUSE 00 | MAIN WAREHOUSE 01 | BRIAN BREAZIER …" at bounding box center [880, 502] width 433 height 32
click at [703, 567] on input "Quantity" at bounding box center [768, 579] width 208 height 36
type textarea "x"
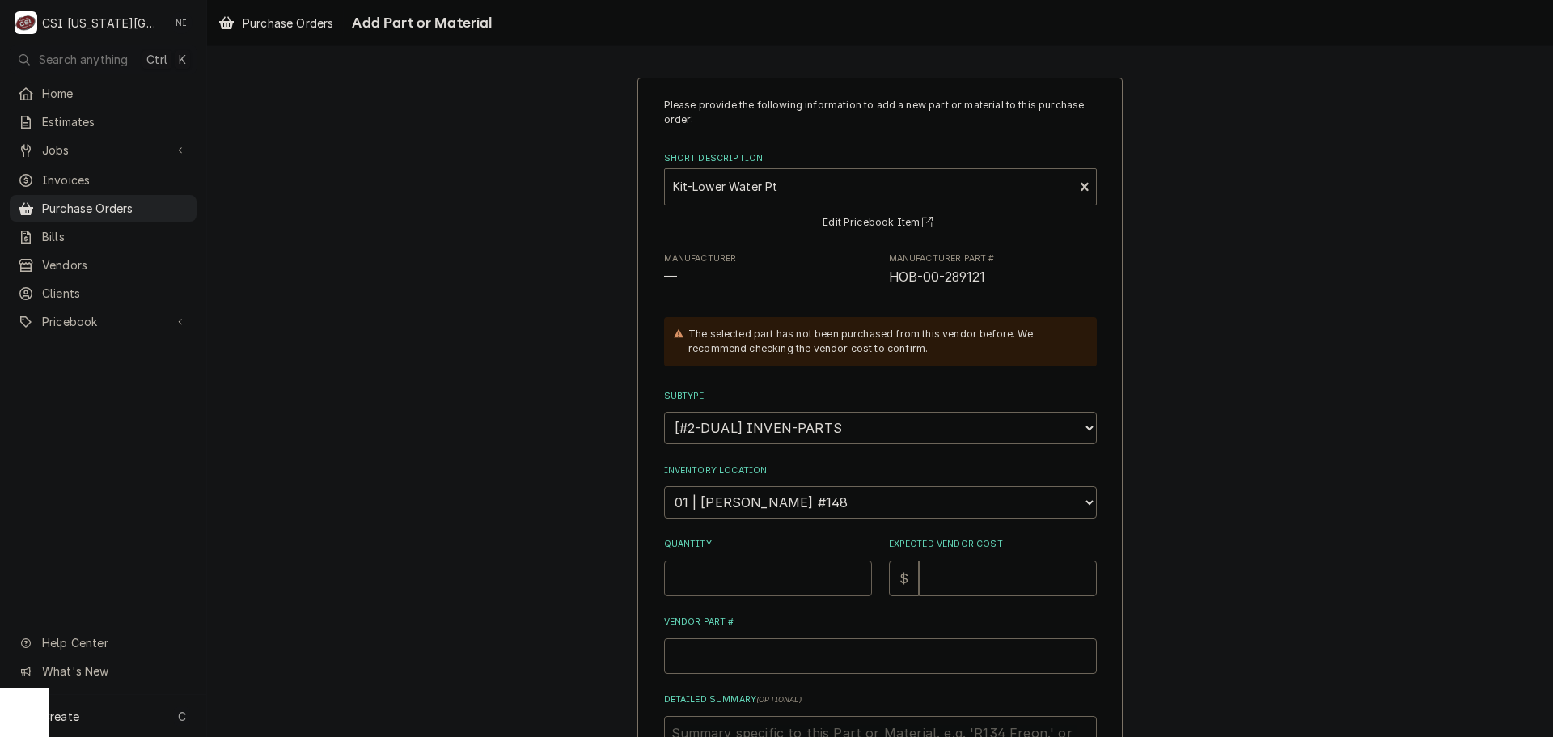
type input "4"
type textarea "x"
type input "40"
type textarea "x"
type input "404"
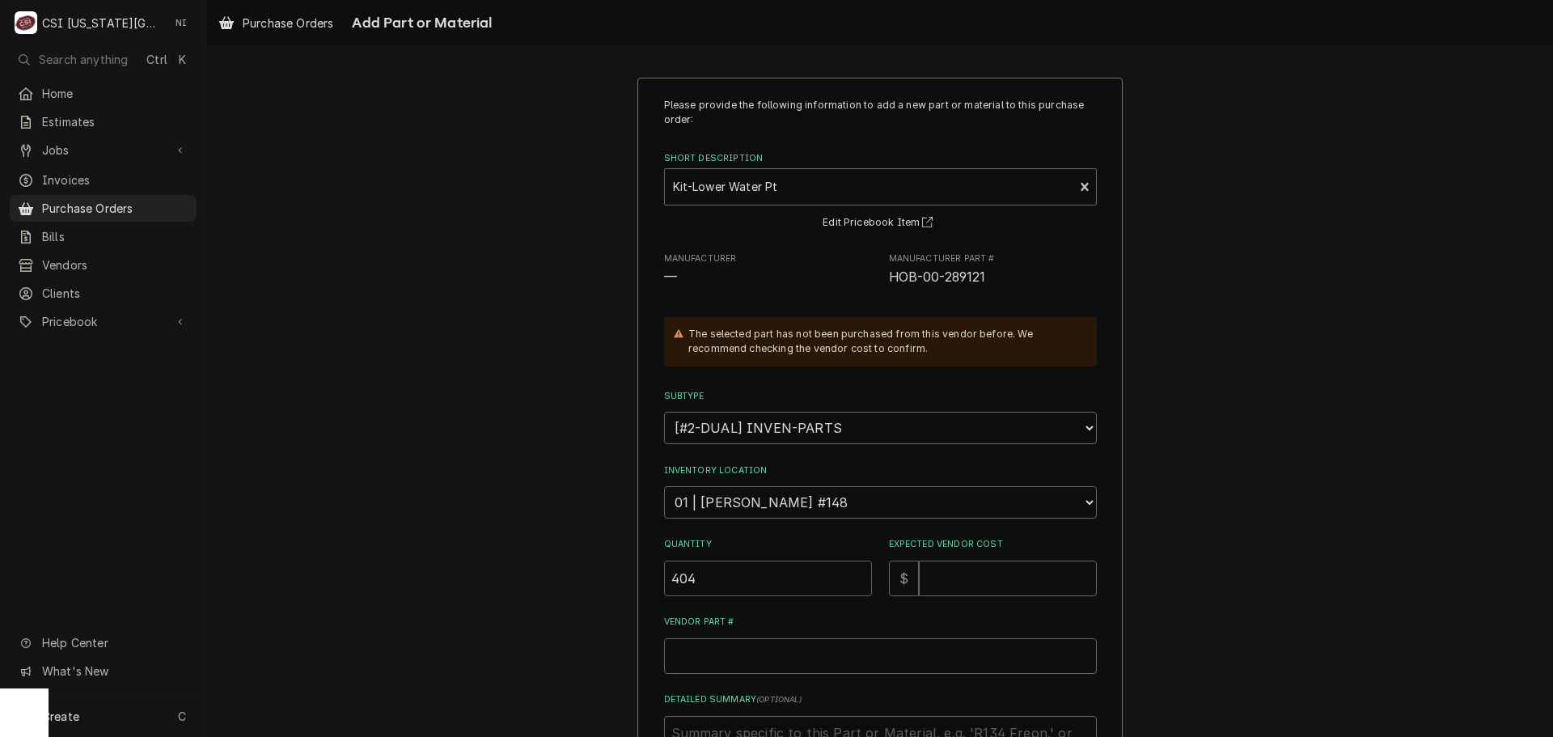
type textarea "x"
type input "40"
type textarea "x"
type input "407"
type textarea "x"
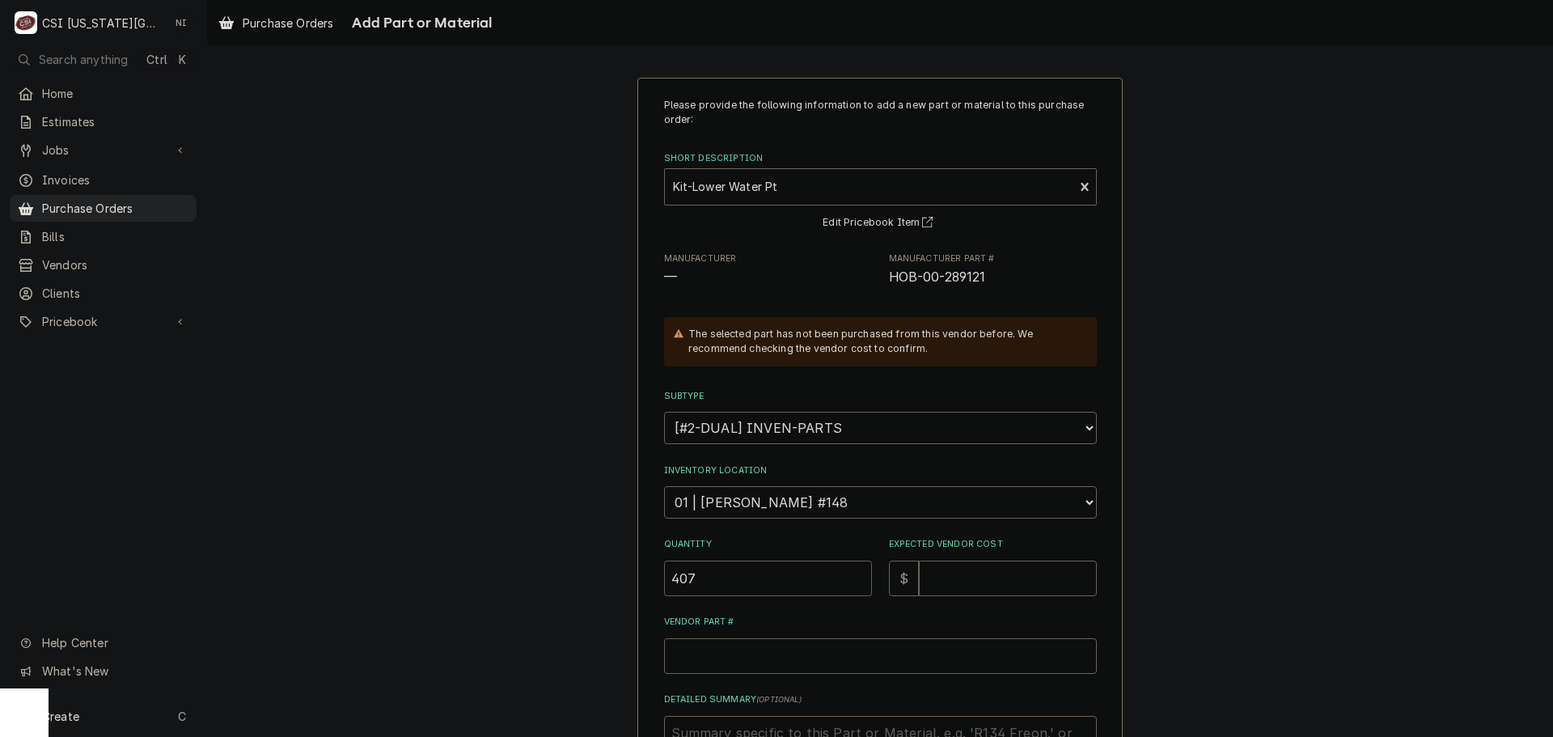
type input "407.4"
type textarea "x"
type input "407.44"
drag, startPoint x: 670, startPoint y: 589, endPoint x: 575, endPoint y: 586, distance: 94.7
click at [590, 587] on div "Please provide the following information to add a new part or material to this …" at bounding box center [880, 511] width 1346 height 897
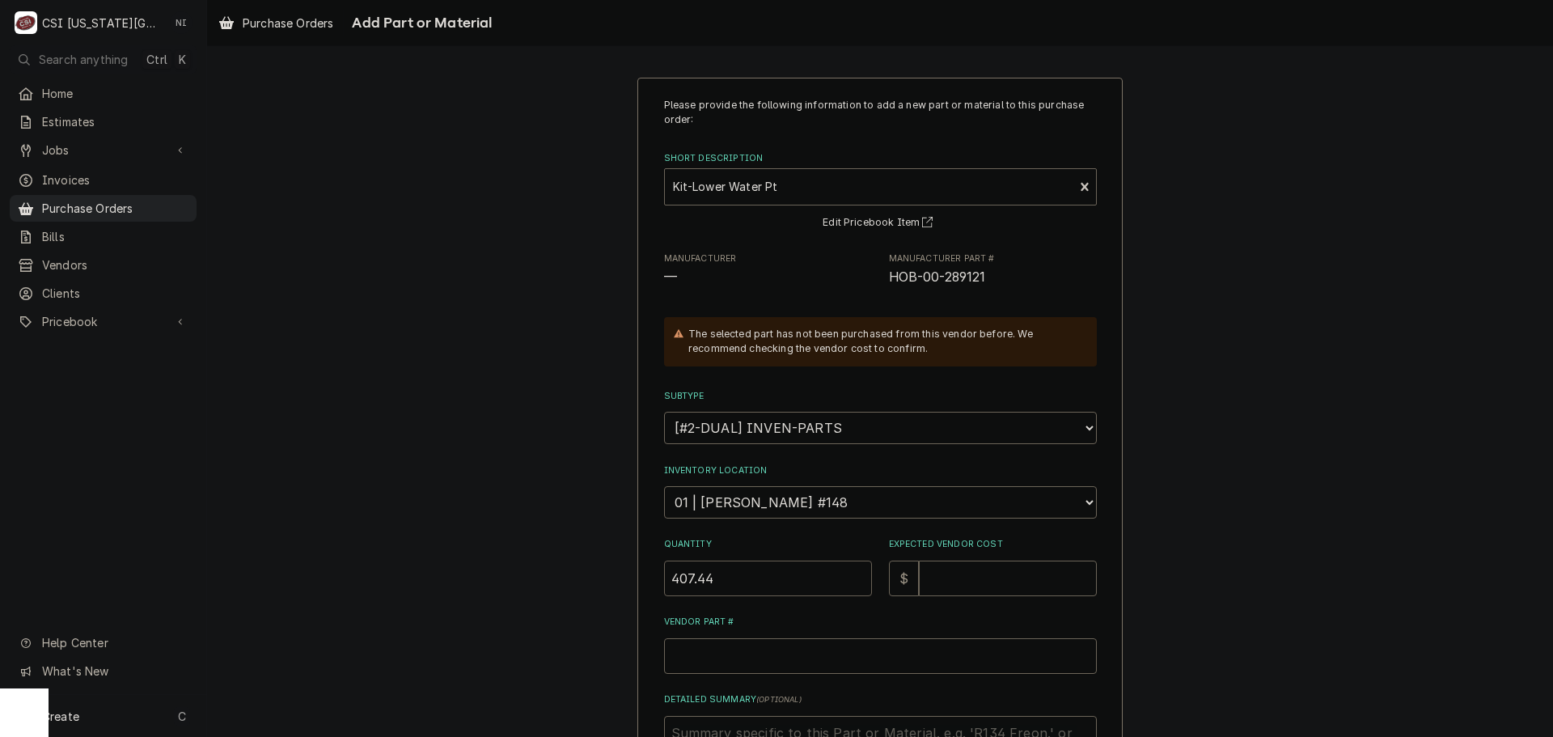
type textarea "x"
type input "1"
type textarea "x"
type input "4"
type textarea "x"
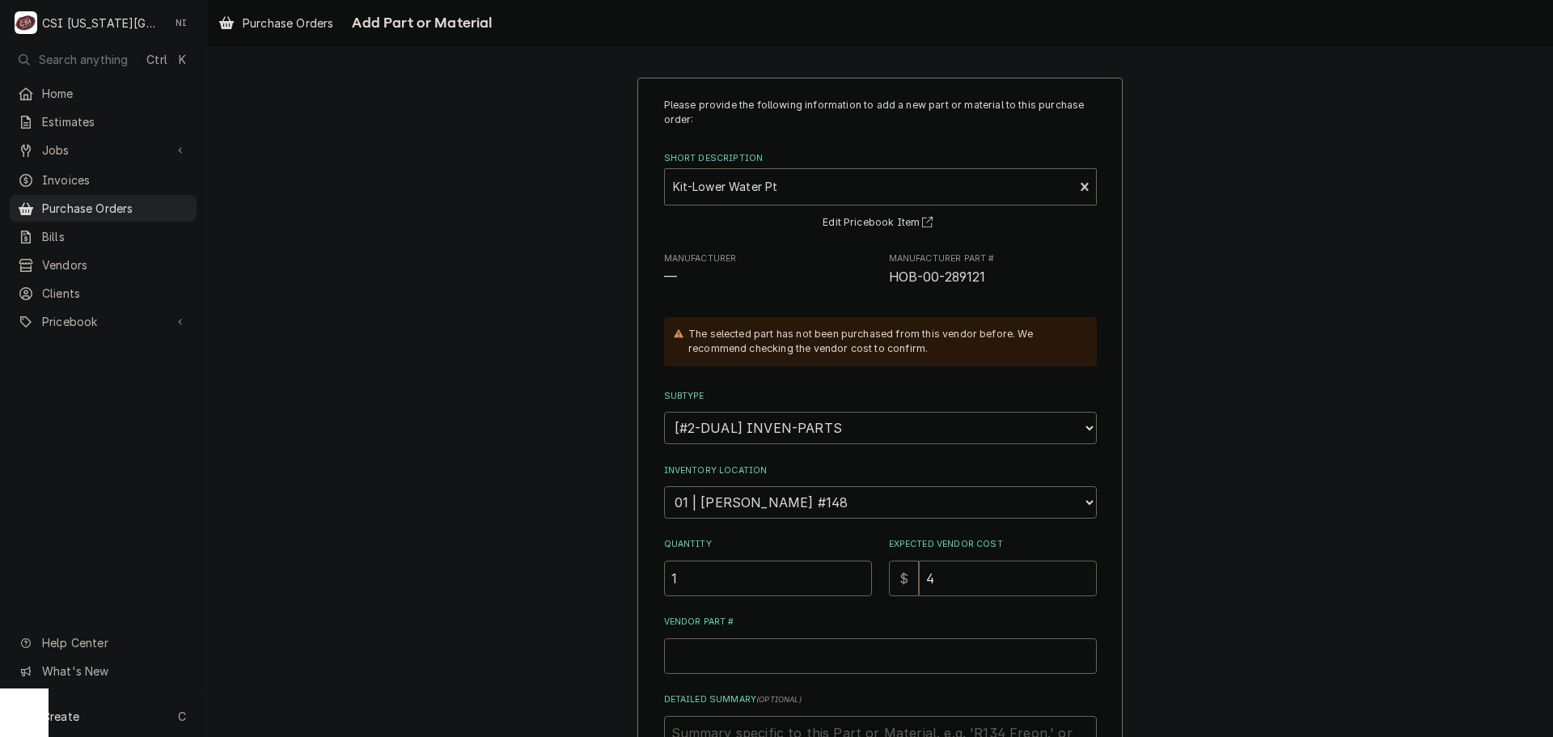
type input "40"
type textarea "x"
type input "407"
type textarea "x"
type input "407.4"
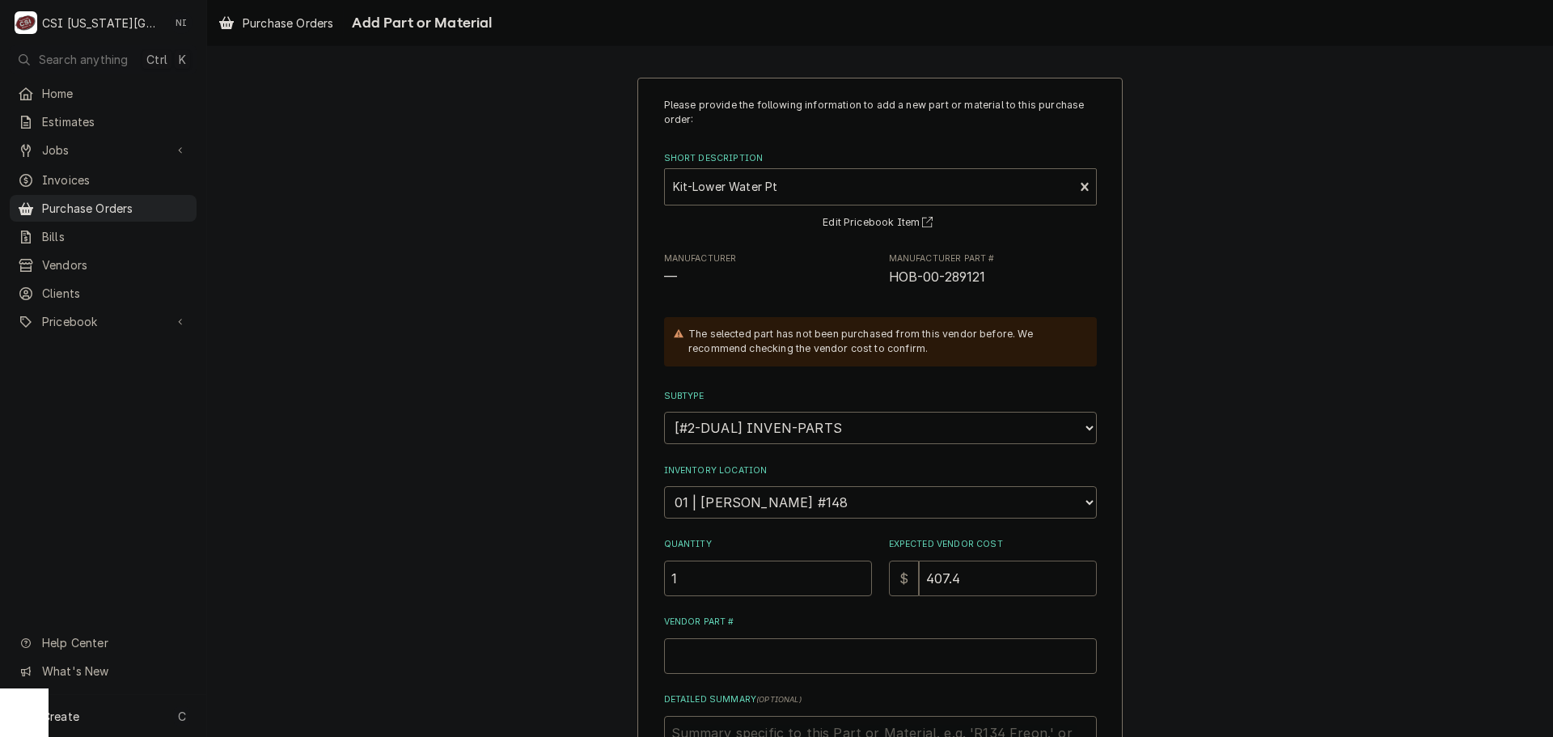
type textarea "x"
type input "407.44"
drag, startPoint x: 985, startPoint y: 275, endPoint x: 884, endPoint y: 280, distance: 100.4
click at [889, 280] on span "HOB-00-289121" at bounding box center [993, 277] width 208 height 19
copy span "HOB-00-289121"
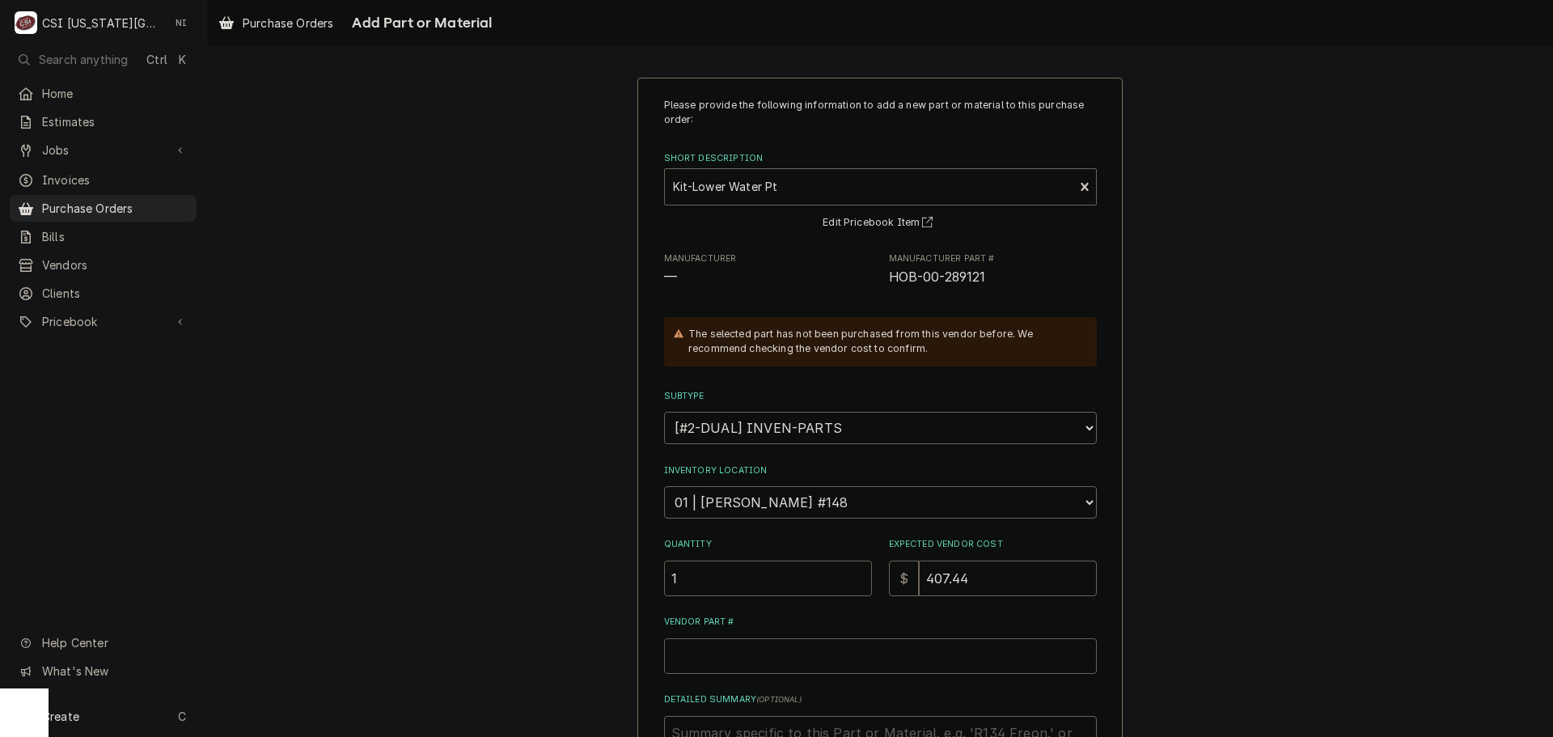
click at [833, 654] on input "Vendor Part #" at bounding box center [880, 656] width 433 height 36
paste input "HOB-00-289121"
type textarea "x"
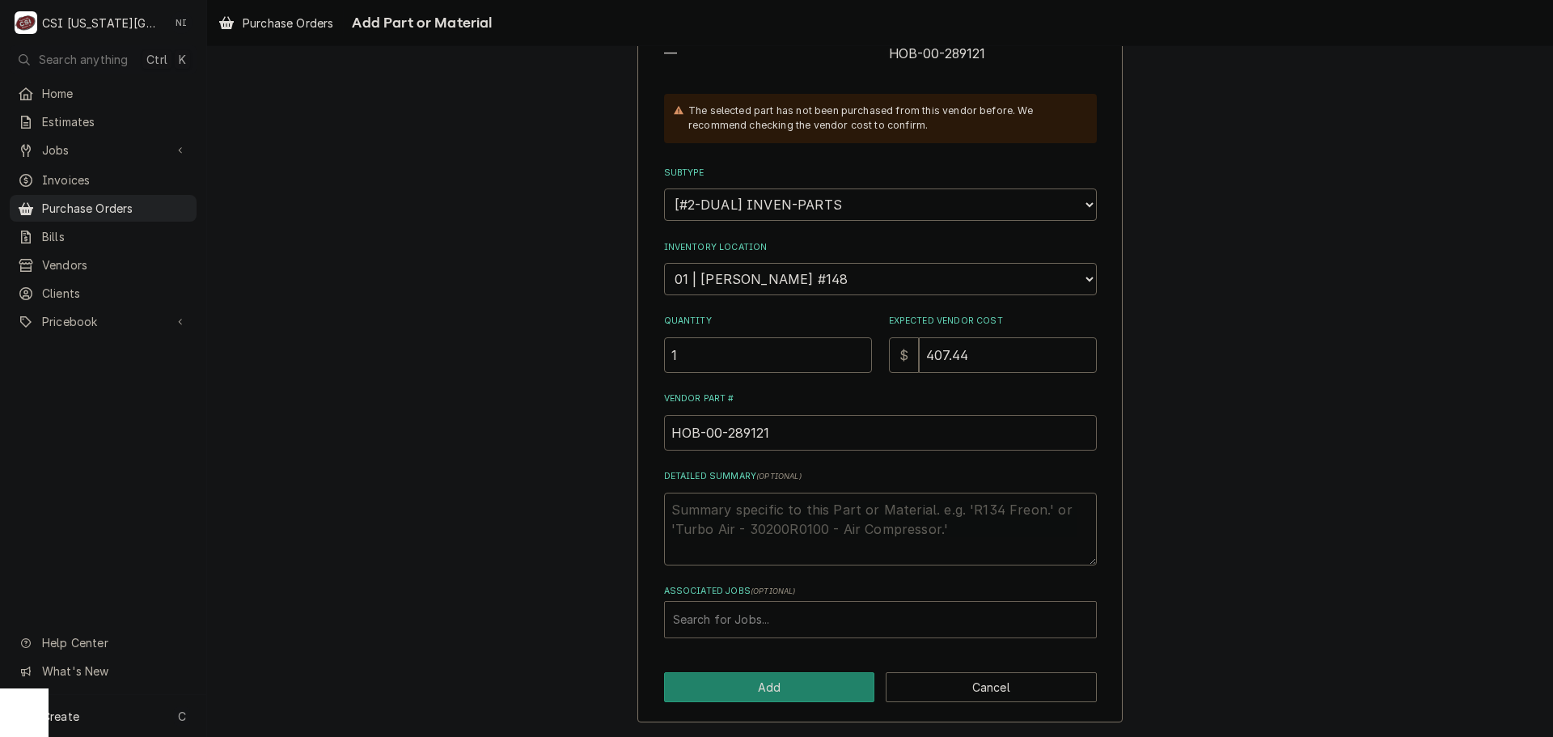
type input "HOB-00-289121"
click at [804, 617] on div "Associated Jobs" at bounding box center [880, 619] width 415 height 29
type input "33413"
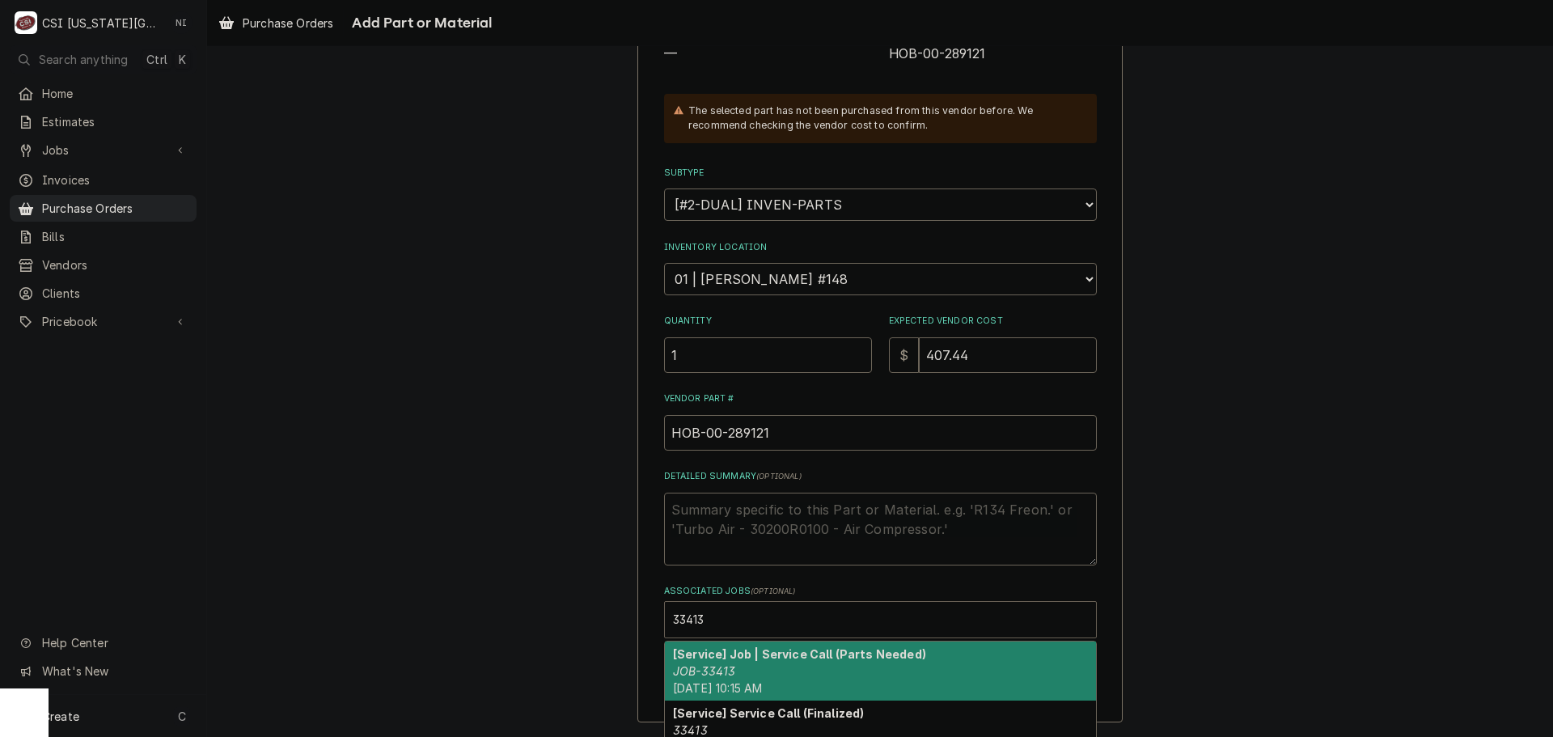
click at [708, 646] on div "[Service] Job | Service Call (Parts Needed) JOB-33413 Tue, Oct 14th, 2025 - 10:…" at bounding box center [880, 671] width 431 height 59
type textarea "x"
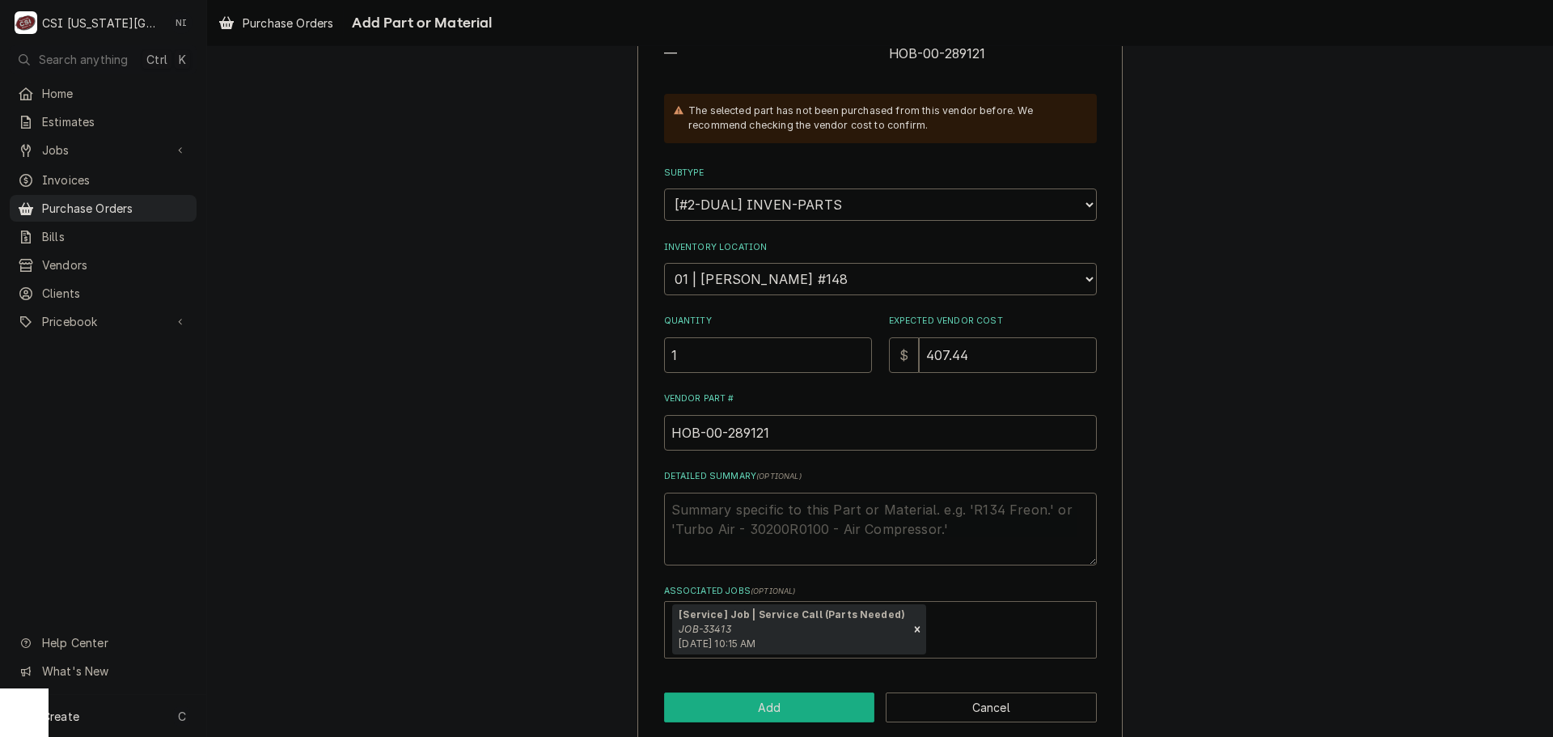
click at [737, 705] on button "Add" at bounding box center [769, 708] width 211 height 30
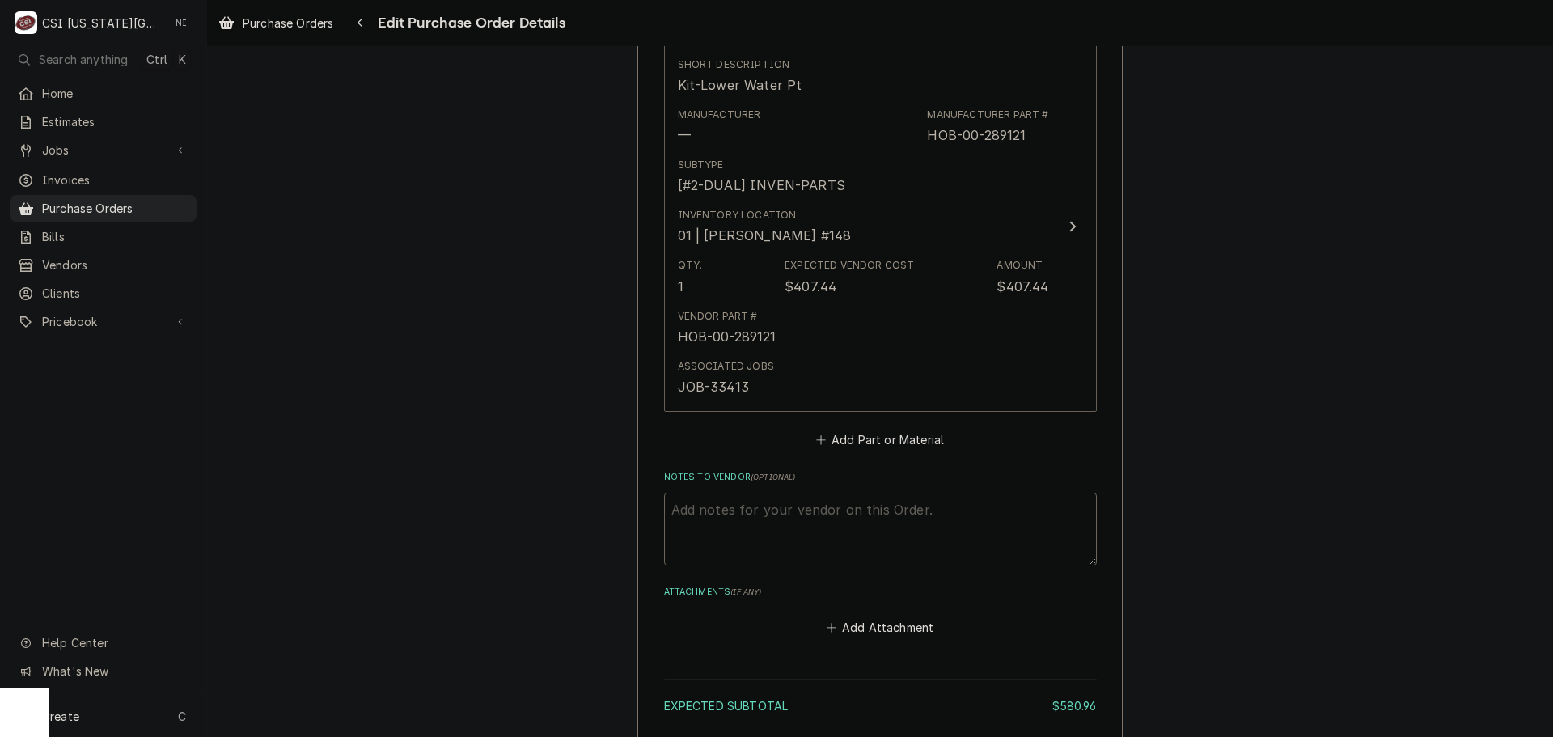
scroll to position [2055, 0]
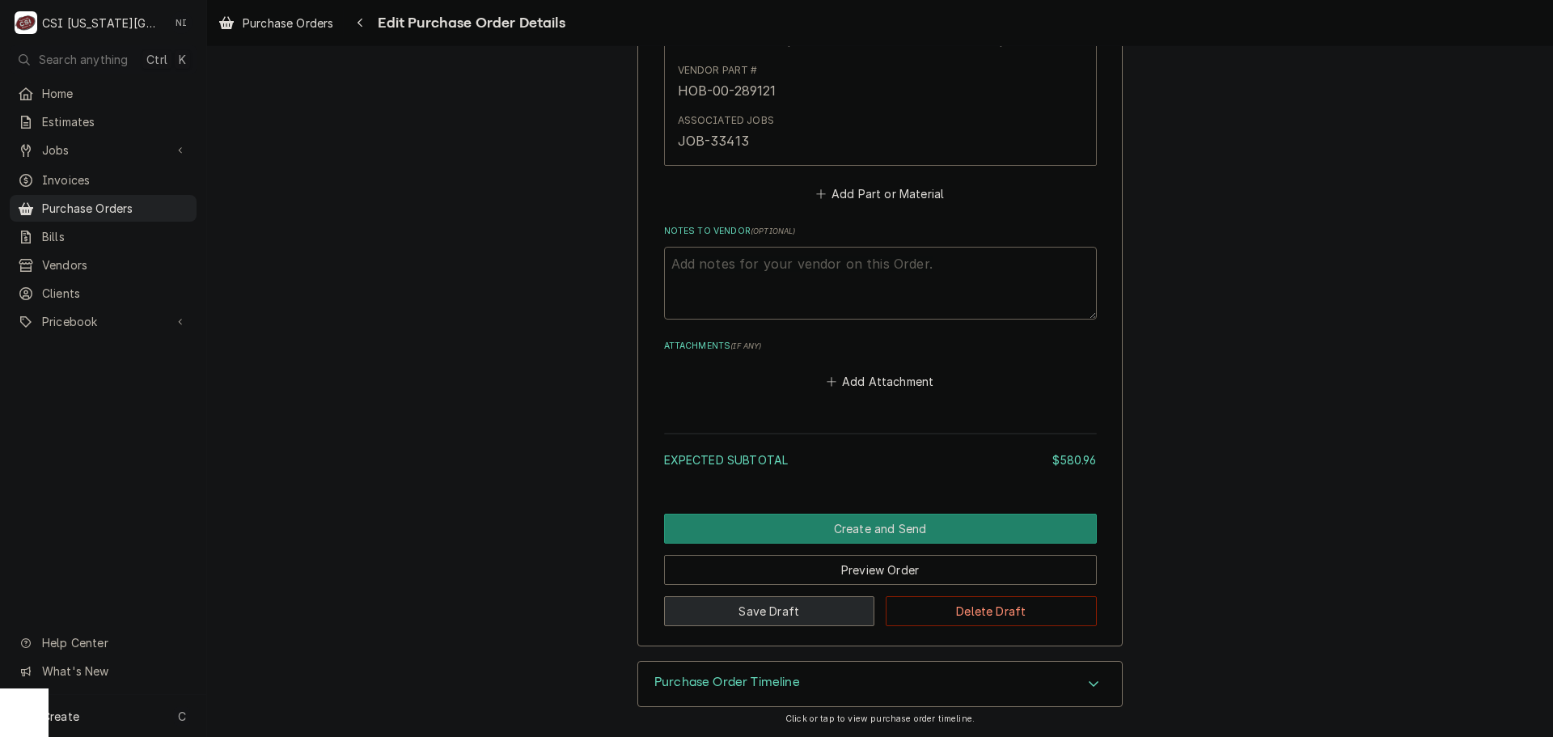
click at [749, 614] on button "Save Draft" at bounding box center [769, 611] width 211 height 30
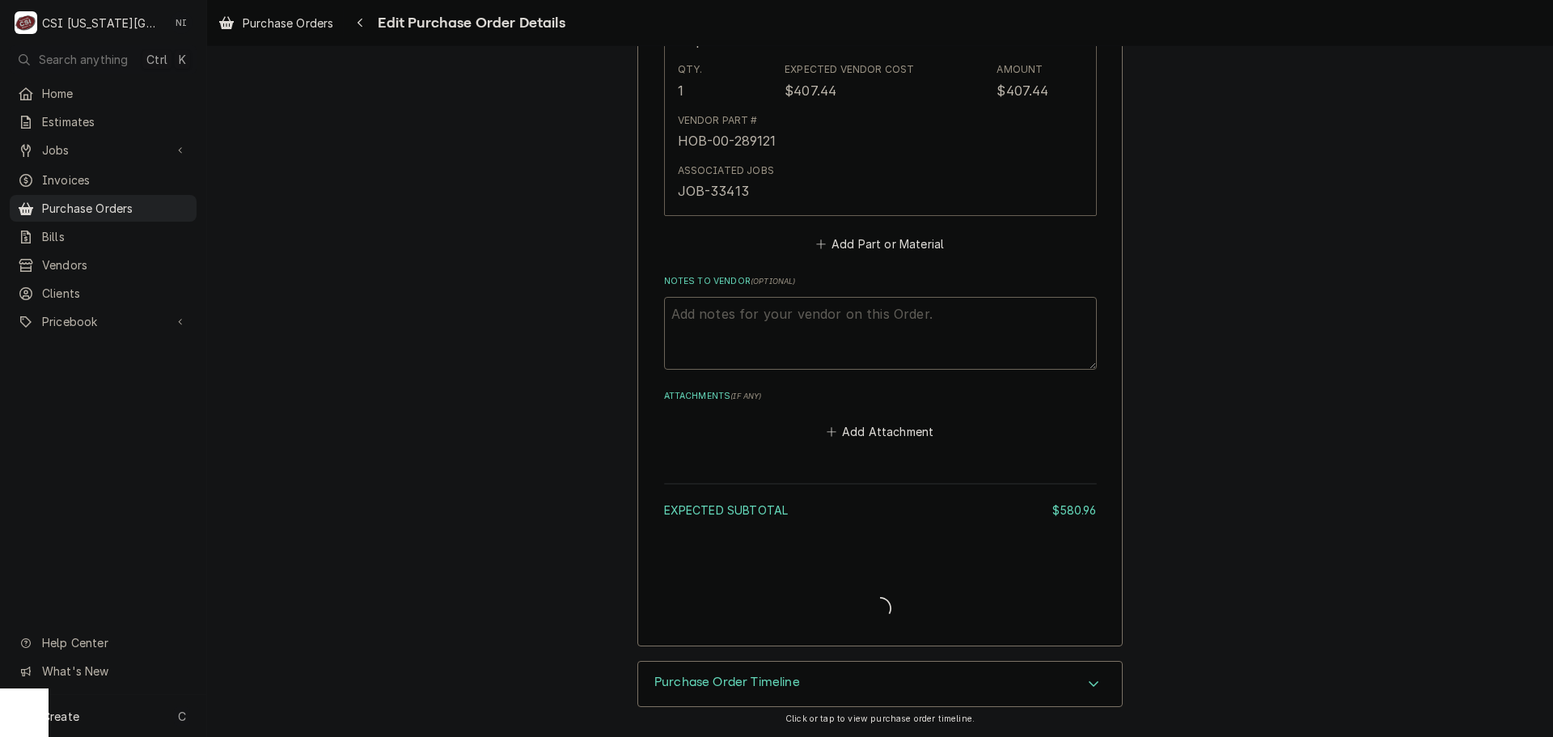
type textarea "x"
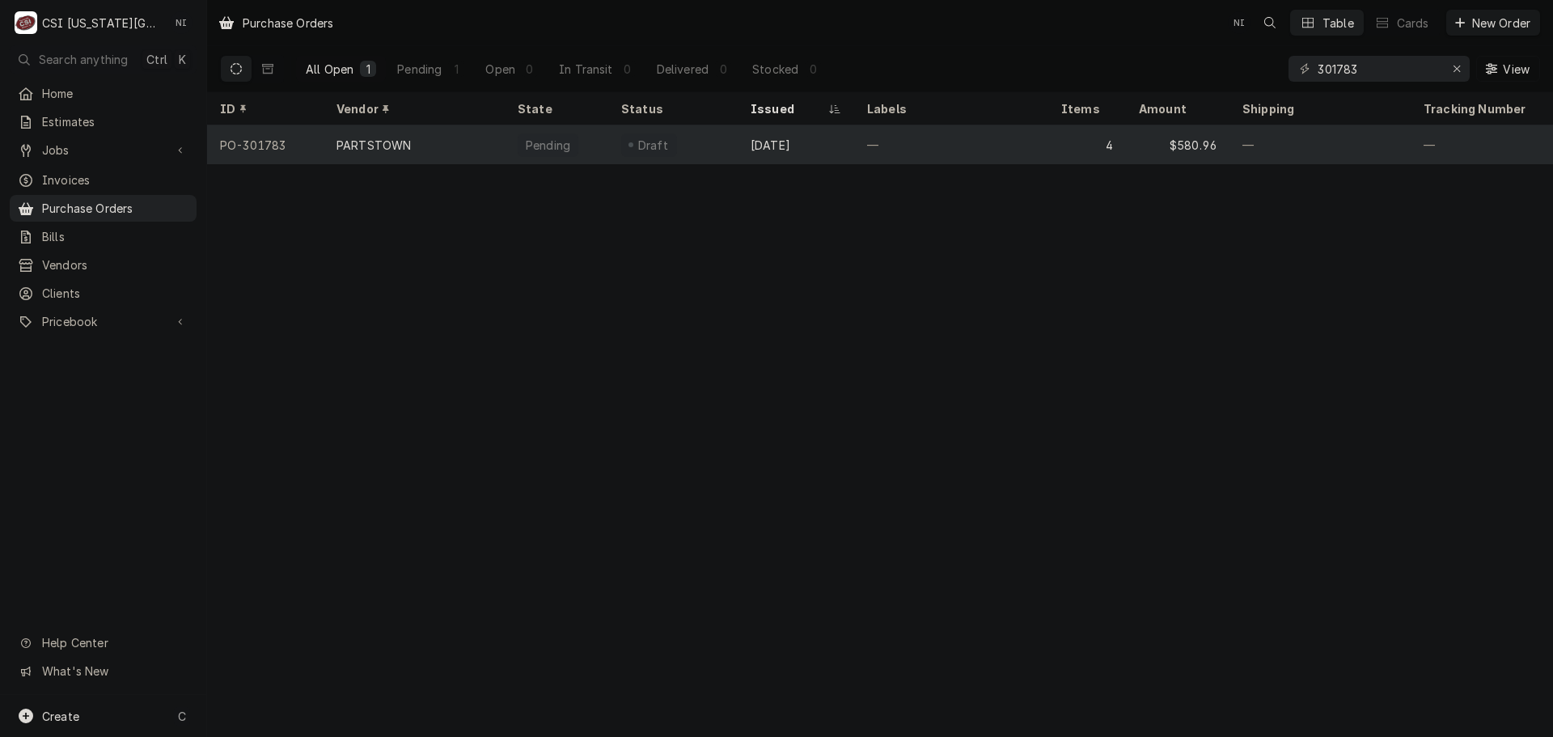
click at [988, 128] on div "—" at bounding box center [951, 144] width 194 height 39
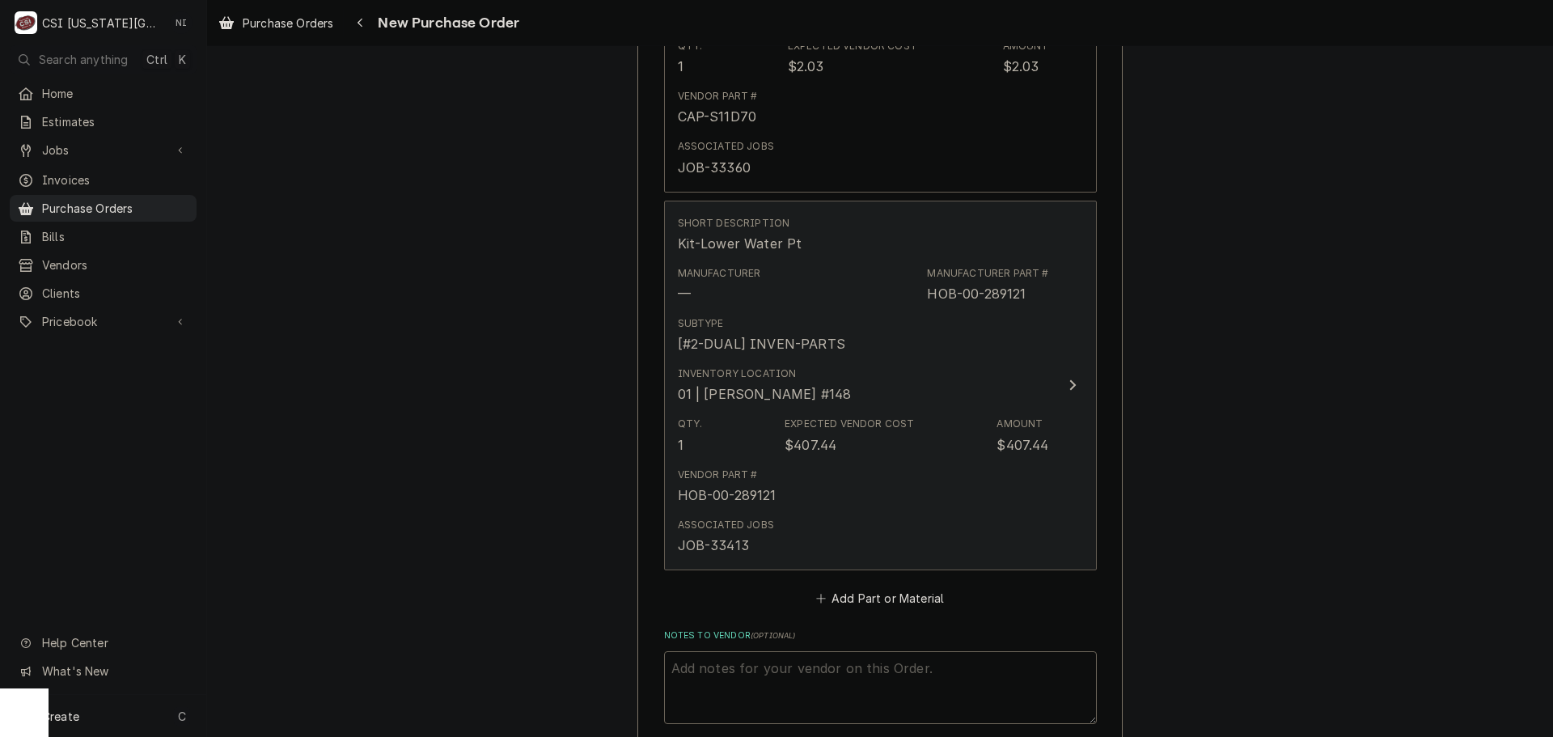
scroll to position [2055, 0]
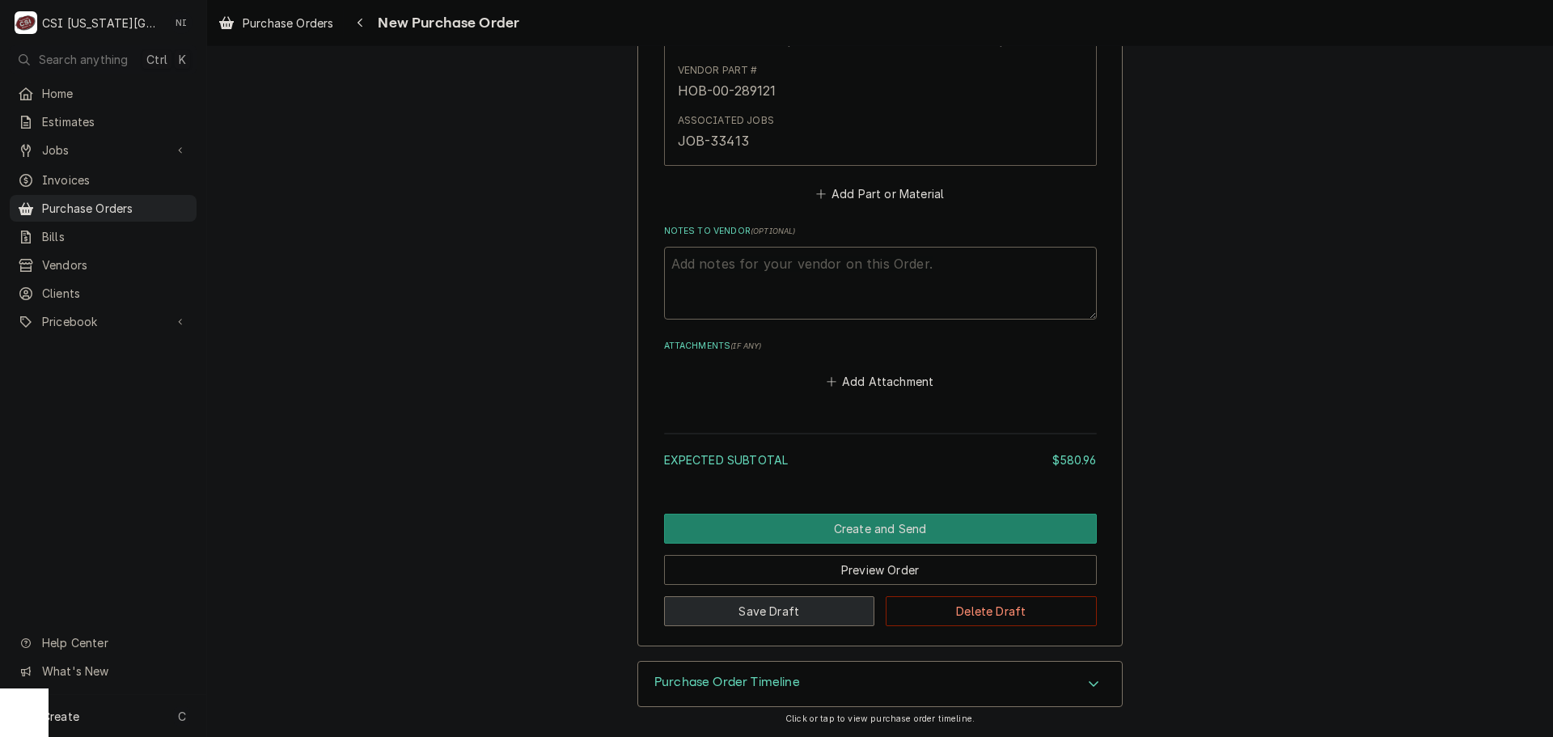
click at [775, 618] on button "Save Draft" at bounding box center [769, 611] width 211 height 30
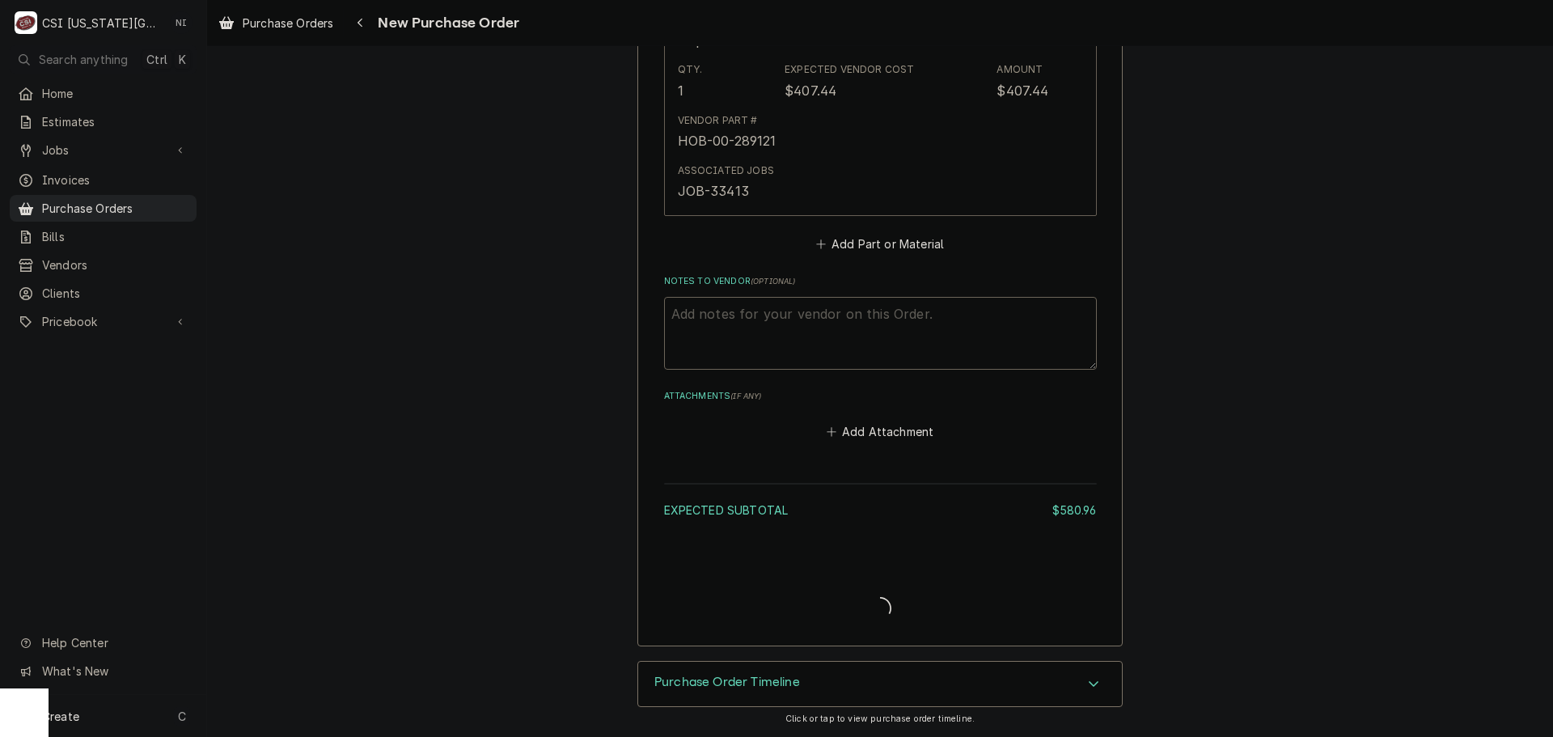
type textarea "x"
